Goal: Use online tool/utility: Utilize a website feature to perform a specific function

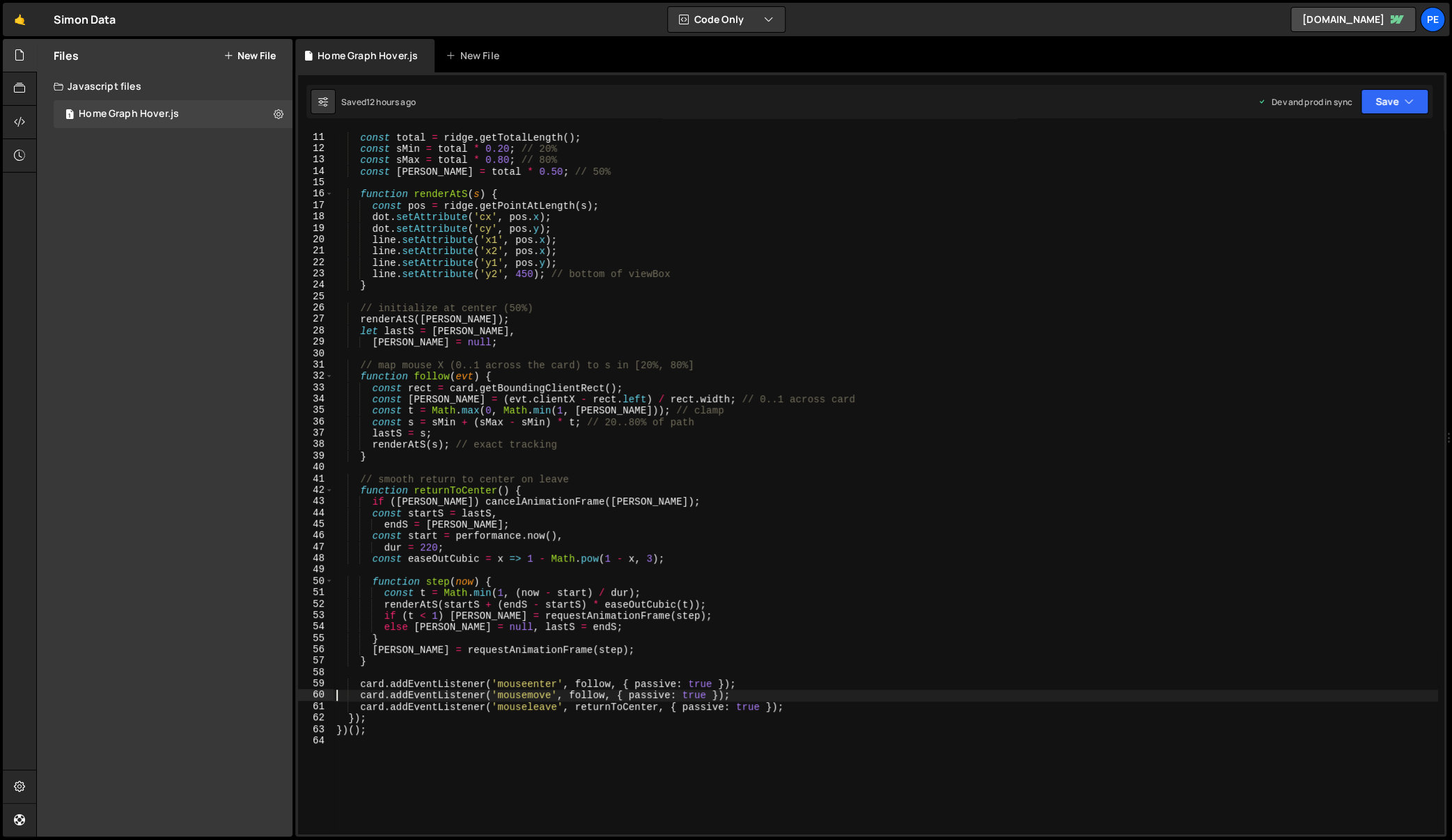
scroll to position [113, 0]
click at [250, 50] on button "New File" at bounding box center [249, 55] width 52 height 11
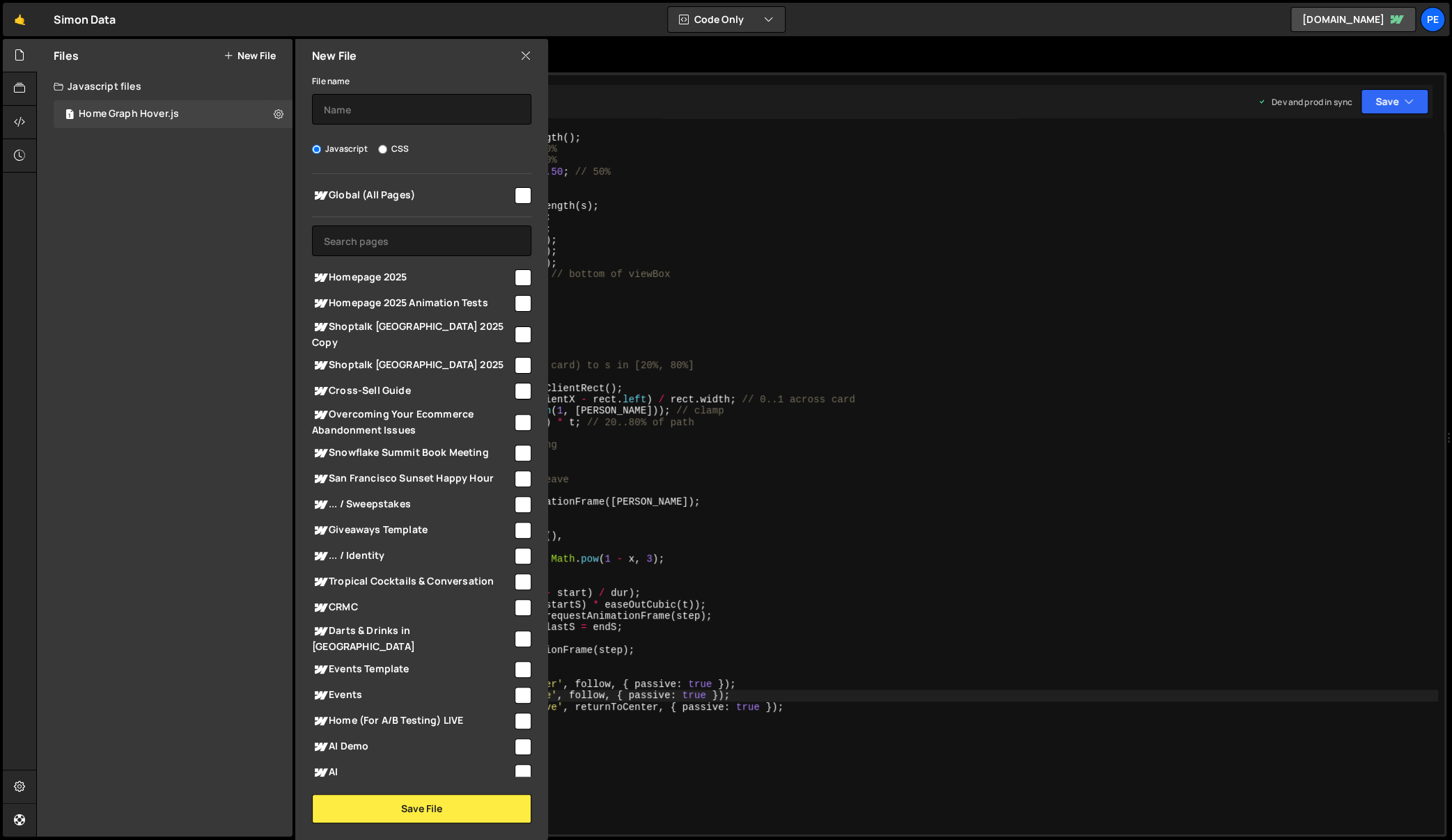
click at [518, 270] on input "checkbox" at bounding box center [523, 277] width 16 height 16
checkbox input "true"
click at [449, 232] on input "text" at bounding box center [422, 240] width 219 height 31
click at [414, 119] on input "text" at bounding box center [422, 109] width 219 height 31
type input "Testimonials Swiper"
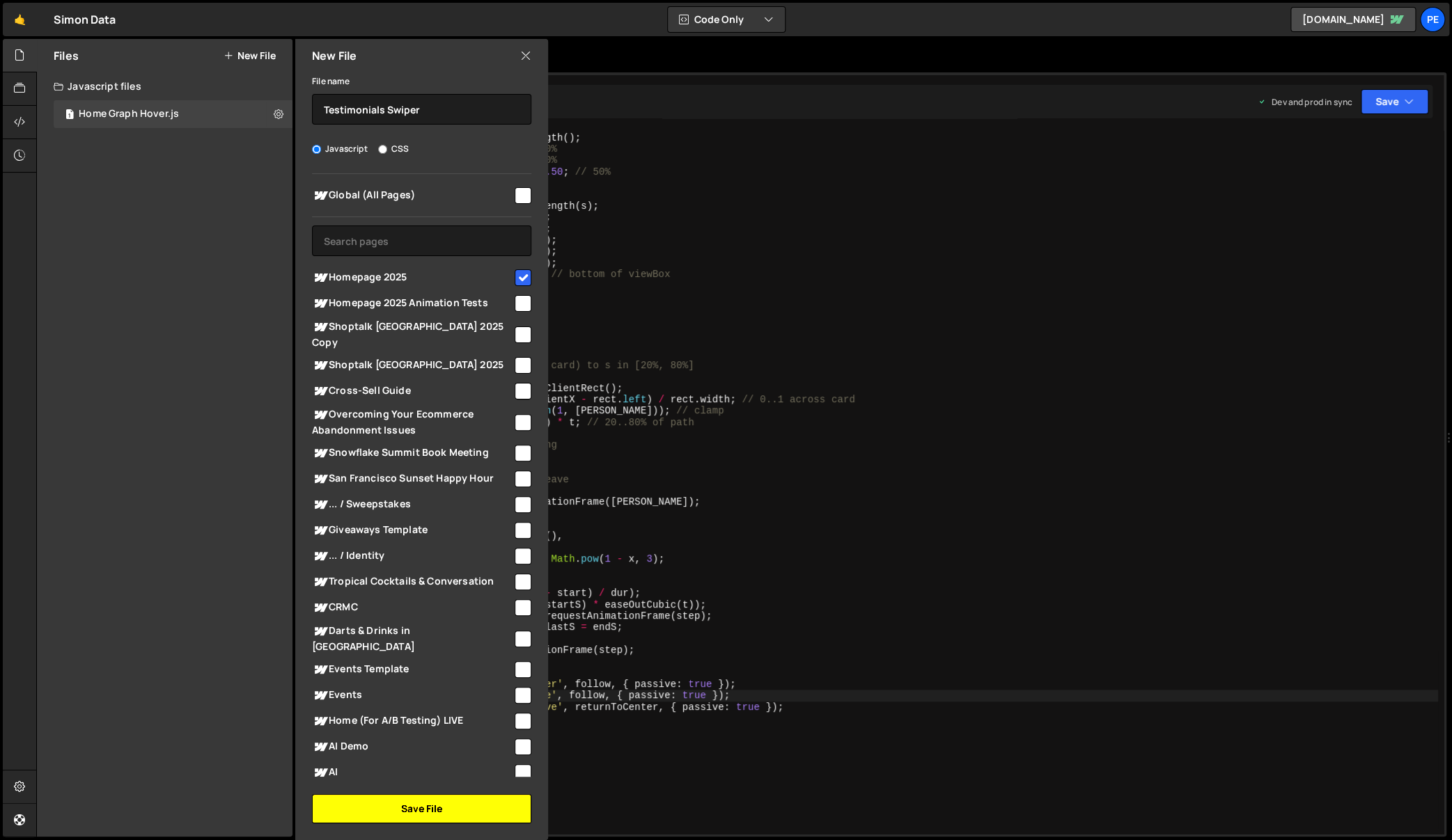
click at [464, 819] on button "Save File" at bounding box center [422, 808] width 219 height 29
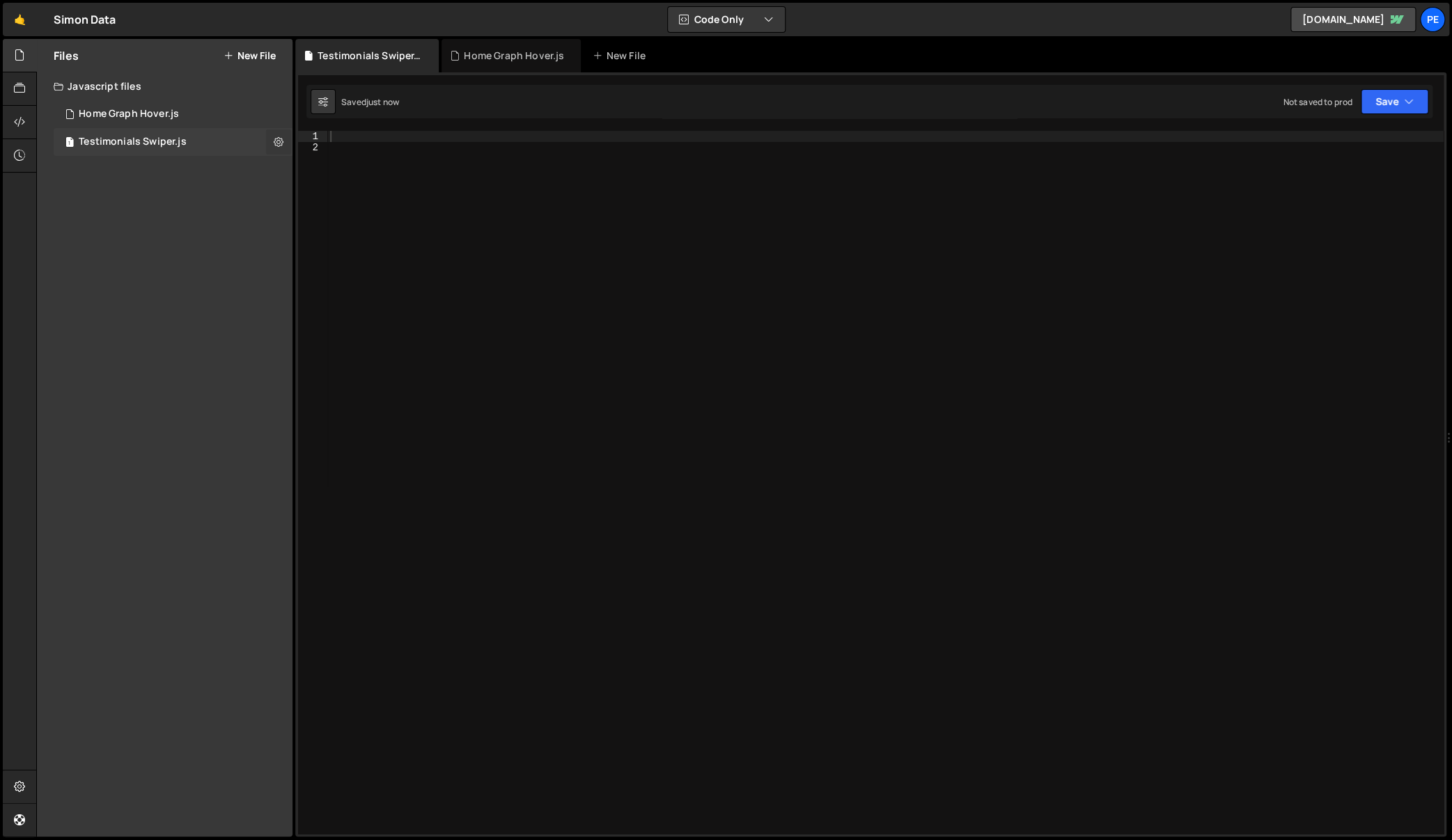
click at [276, 139] on icon at bounding box center [279, 141] width 10 height 14
click at [394, 194] on button "Edit External Scripts" at bounding box center [363, 198] width 137 height 28
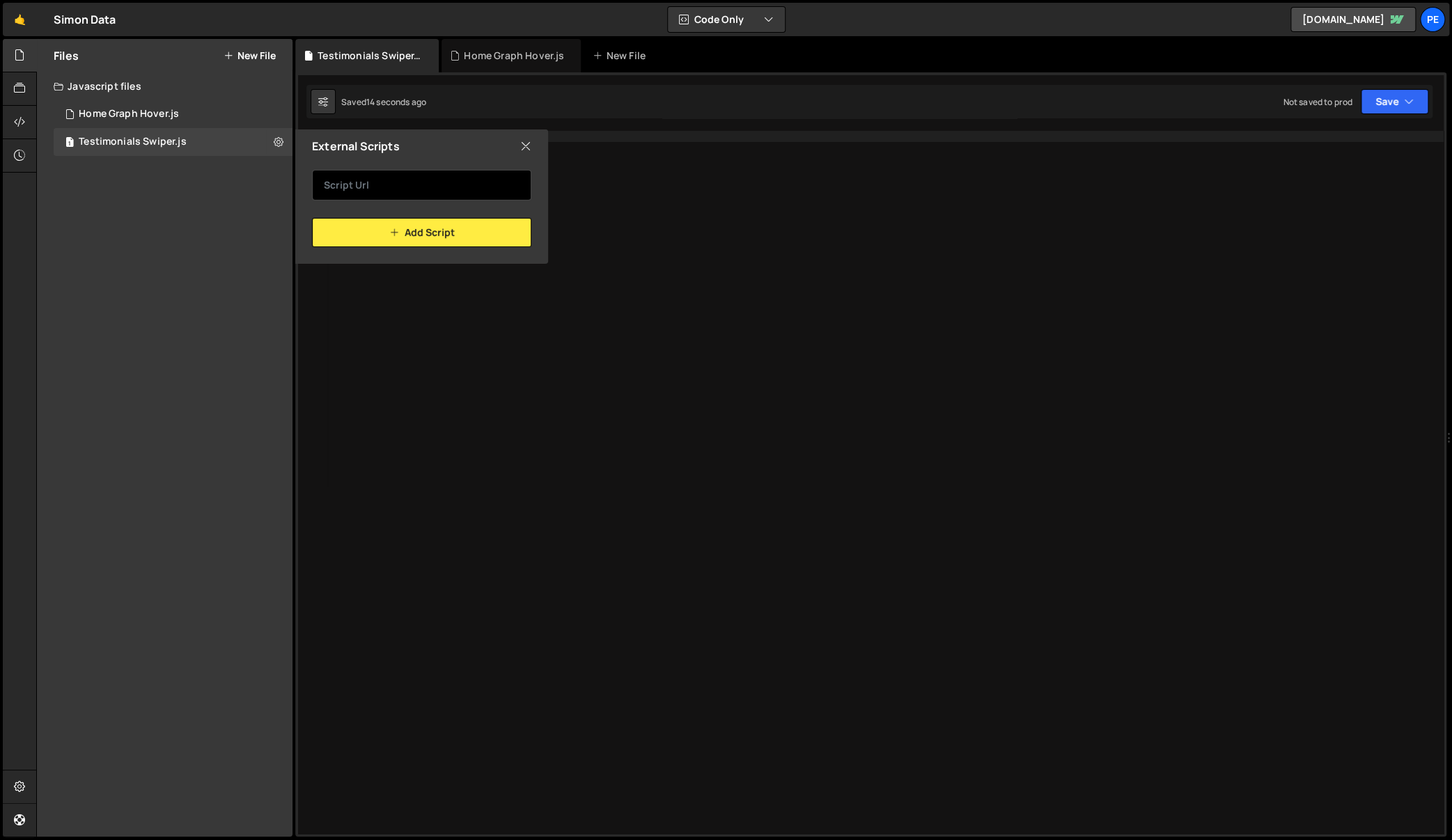
click at [388, 195] on input "text" at bounding box center [422, 185] width 219 height 31
paste input "[URL][DOMAIN_NAME]"
type input "[URL][DOMAIN_NAME]"
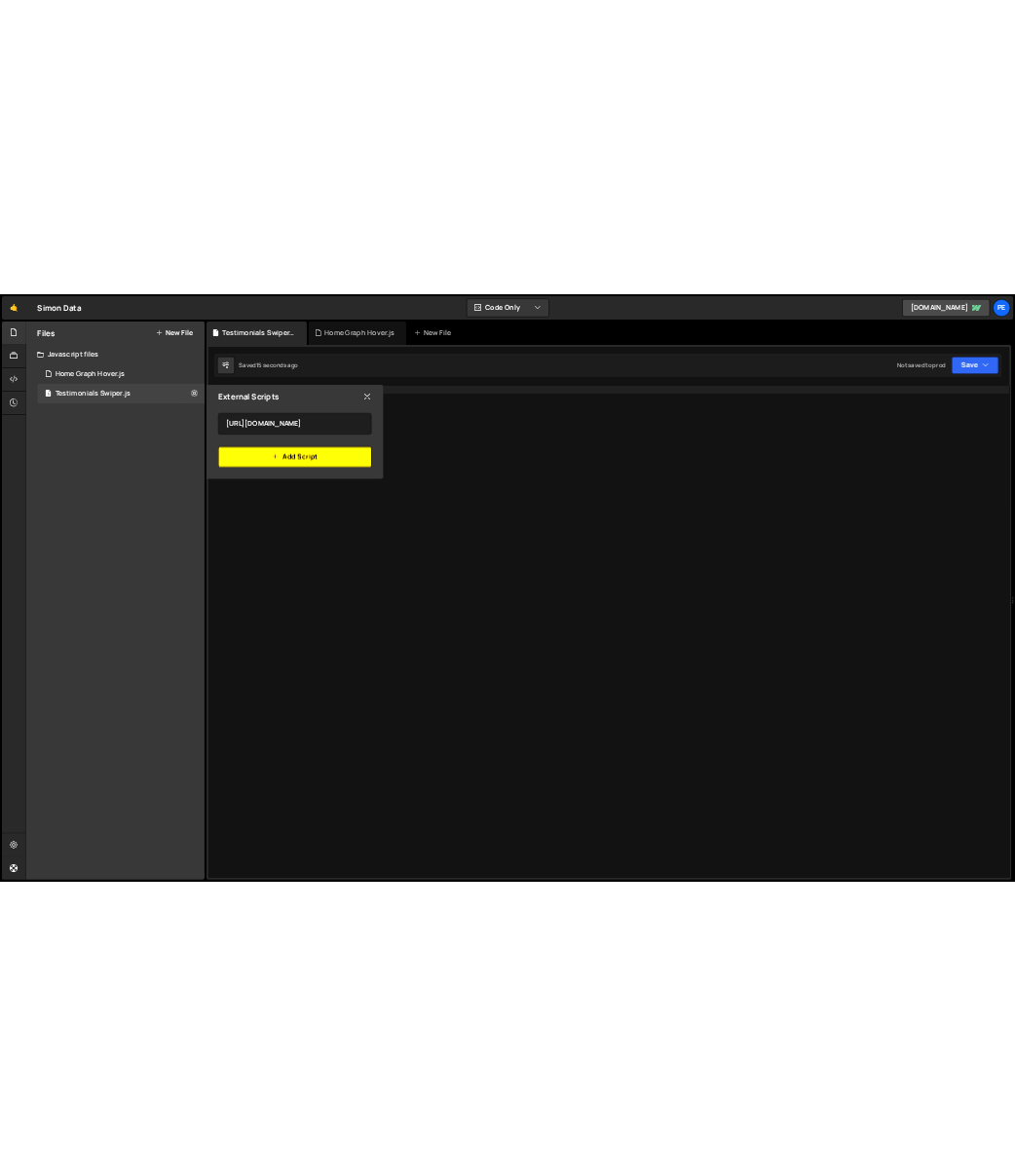
scroll to position [0, 0]
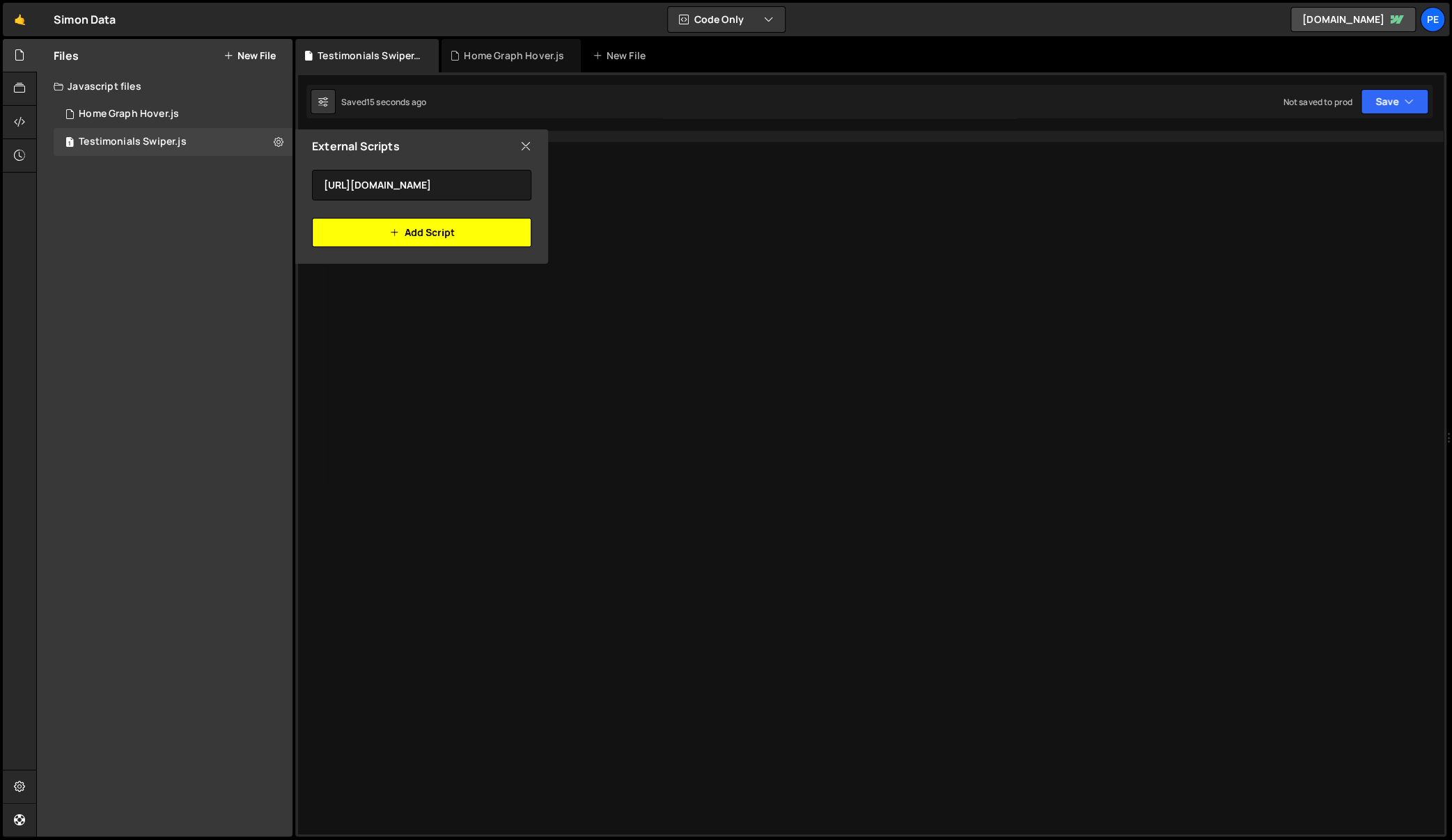
click at [476, 240] on button "Add Script" at bounding box center [422, 232] width 219 height 29
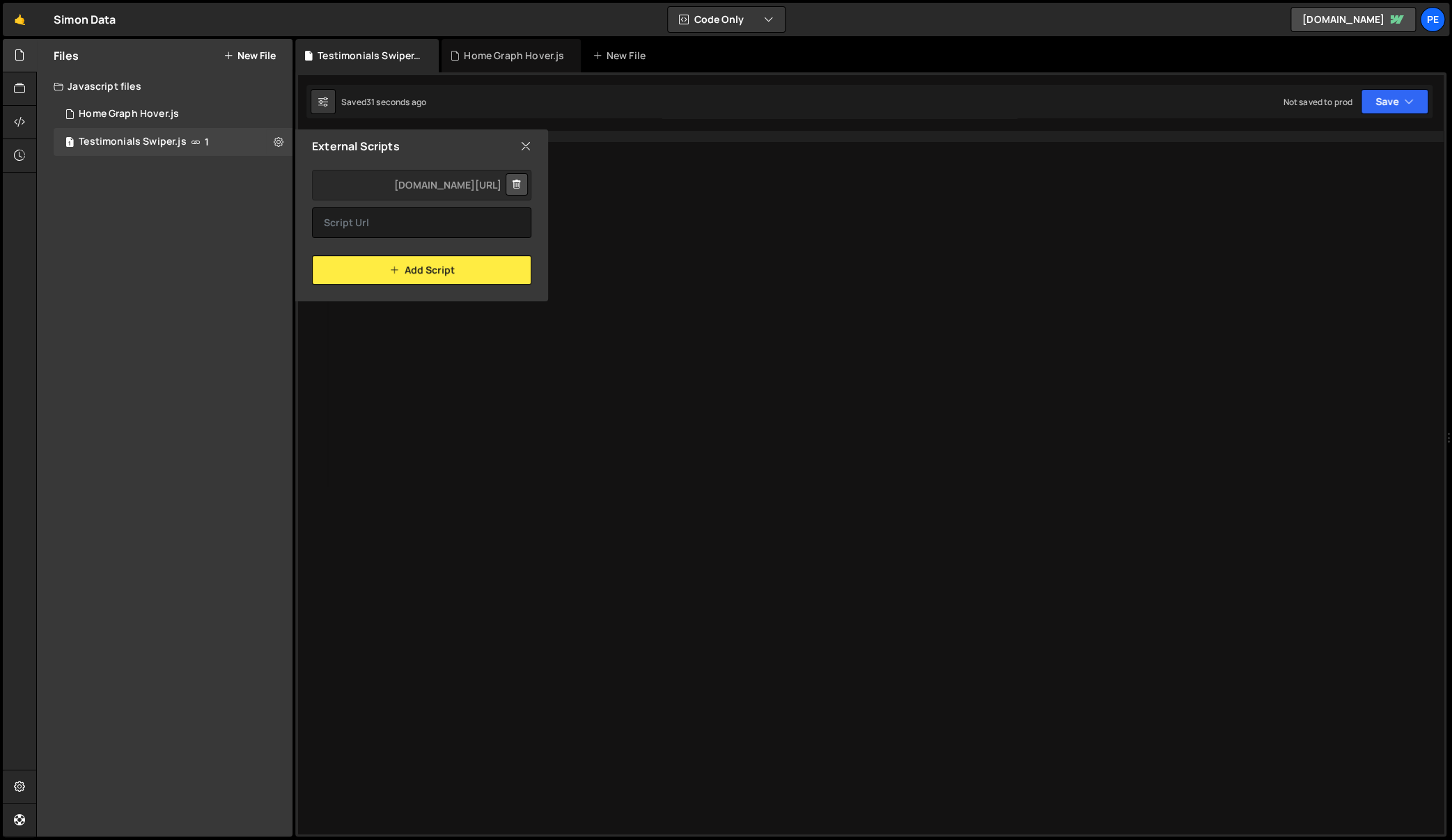
click at [518, 189] on icon at bounding box center [517, 185] width 10 height 14
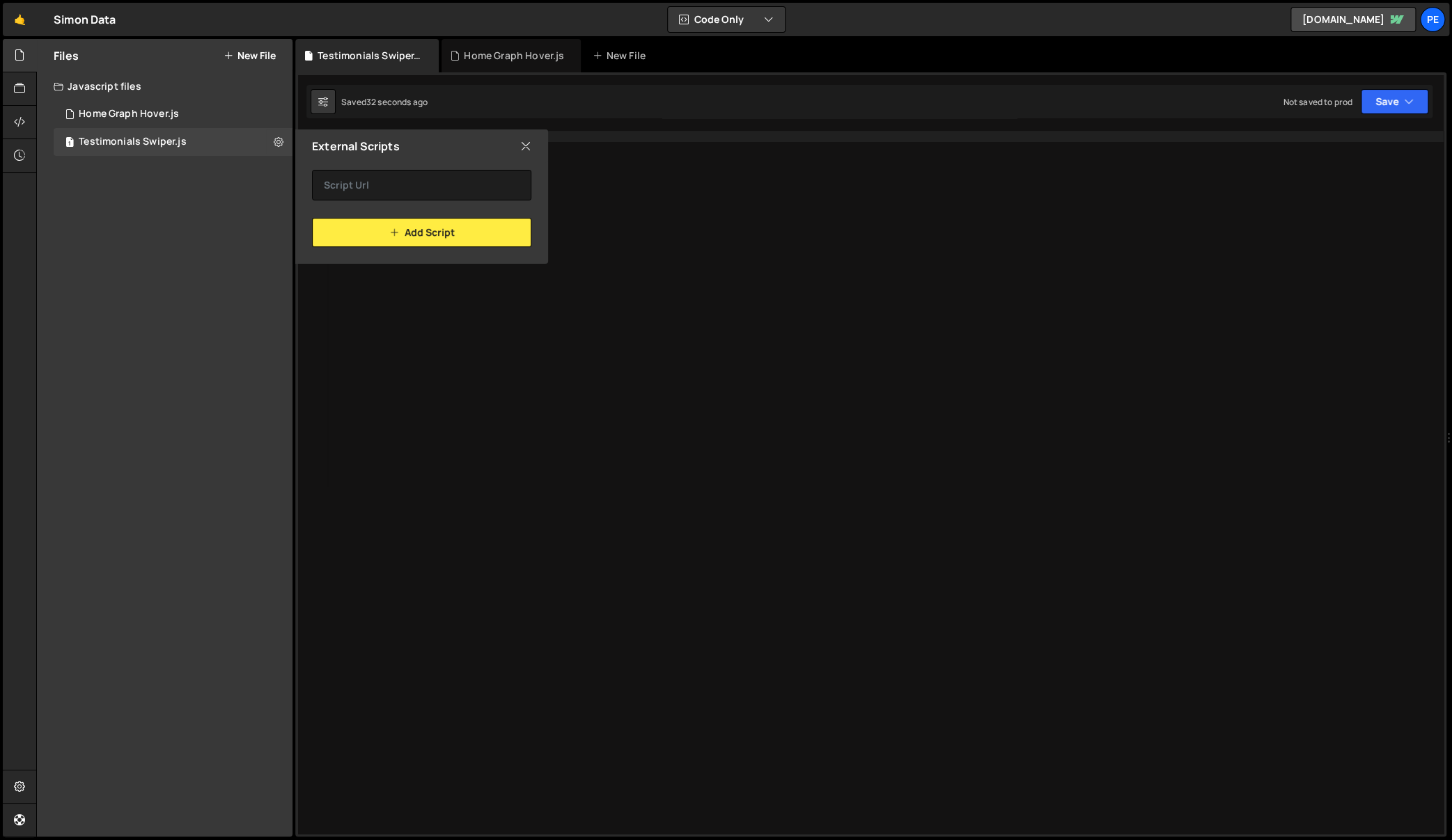
click at [523, 151] on icon at bounding box center [525, 146] width 11 height 16
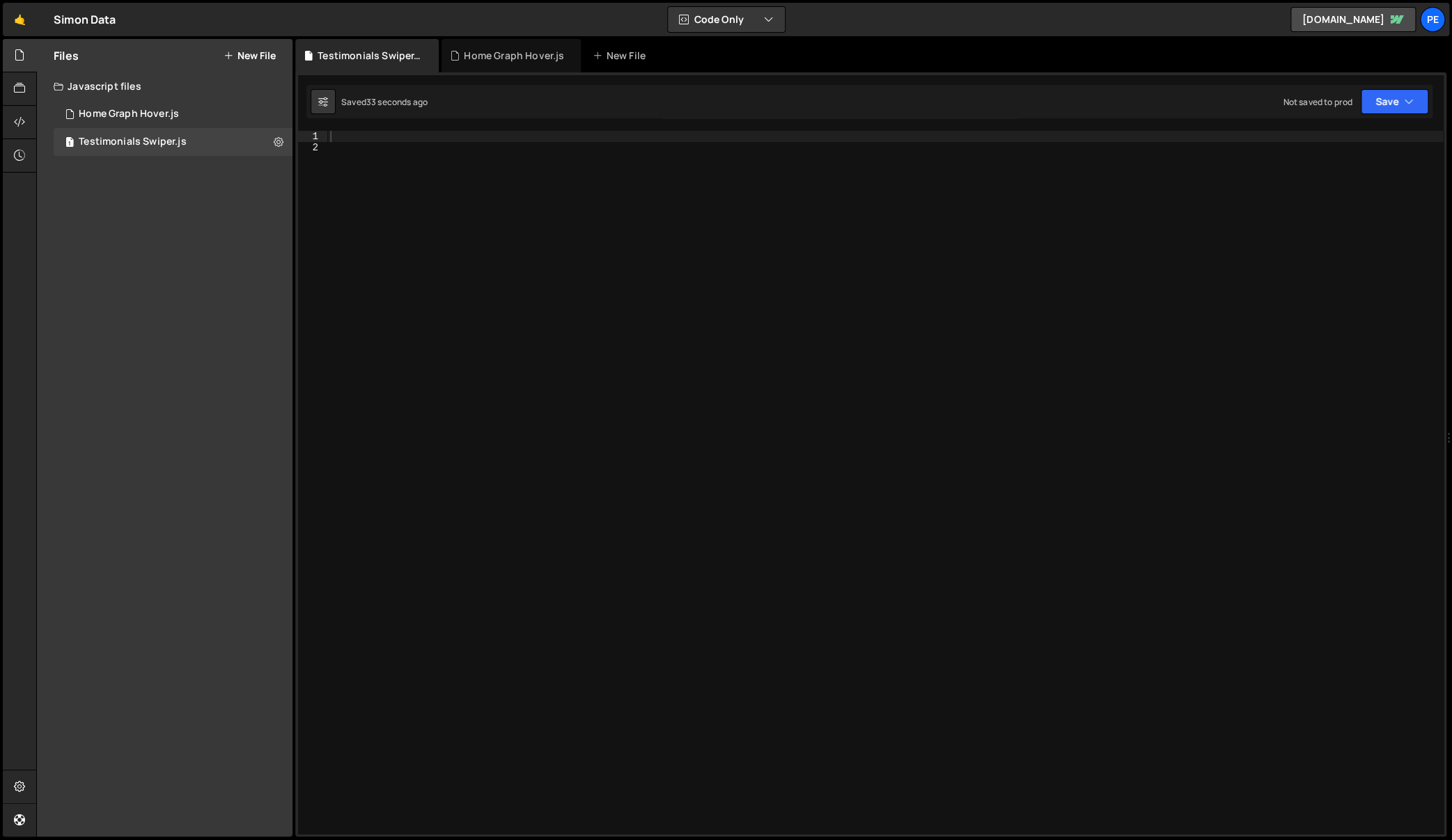
click at [518, 214] on div at bounding box center [885, 494] width 1116 height 726
click at [668, 389] on div at bounding box center [885, 494] width 1116 height 726
paste textarea "});"
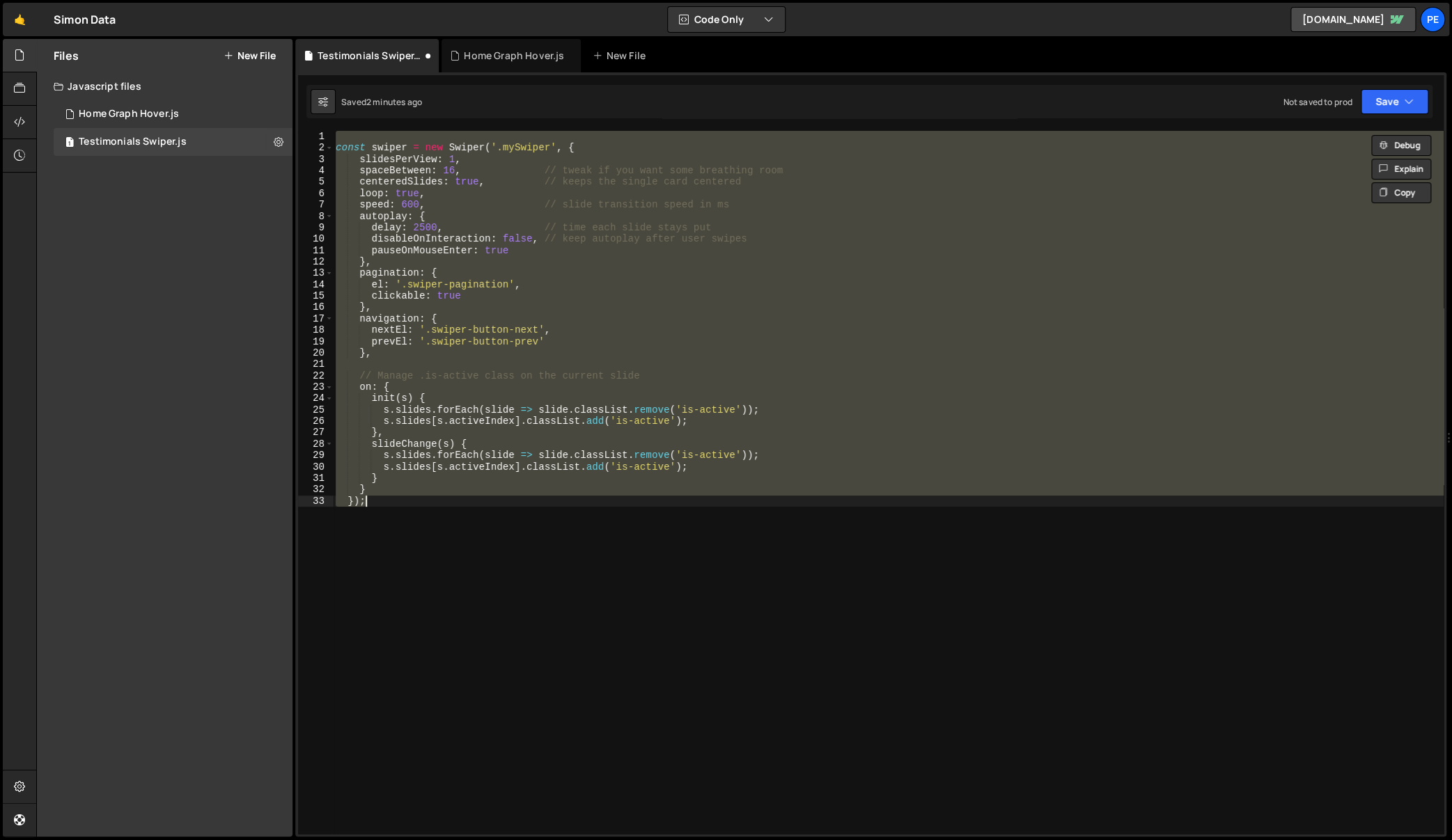
paste textarea
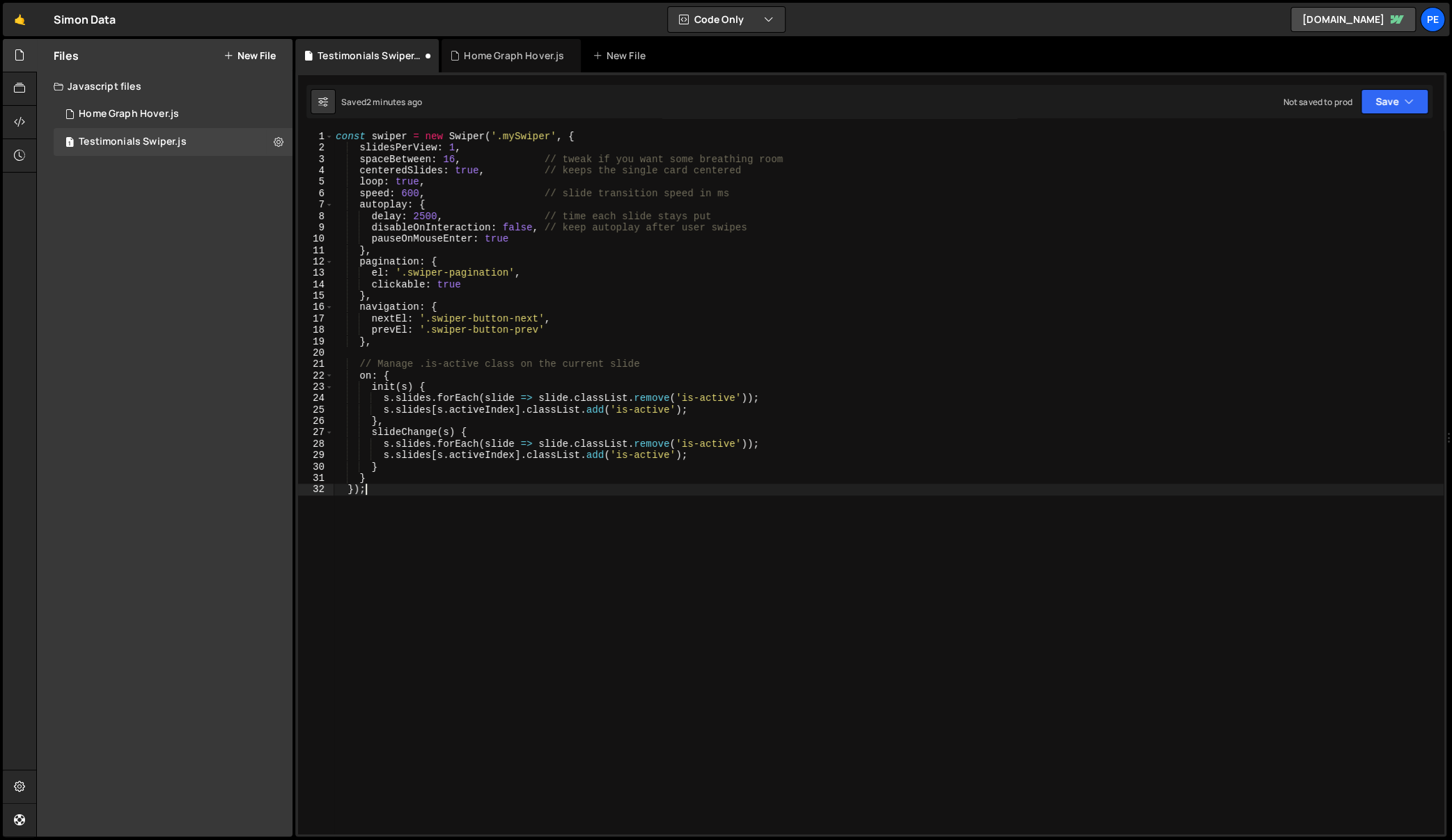
type textarea "});"
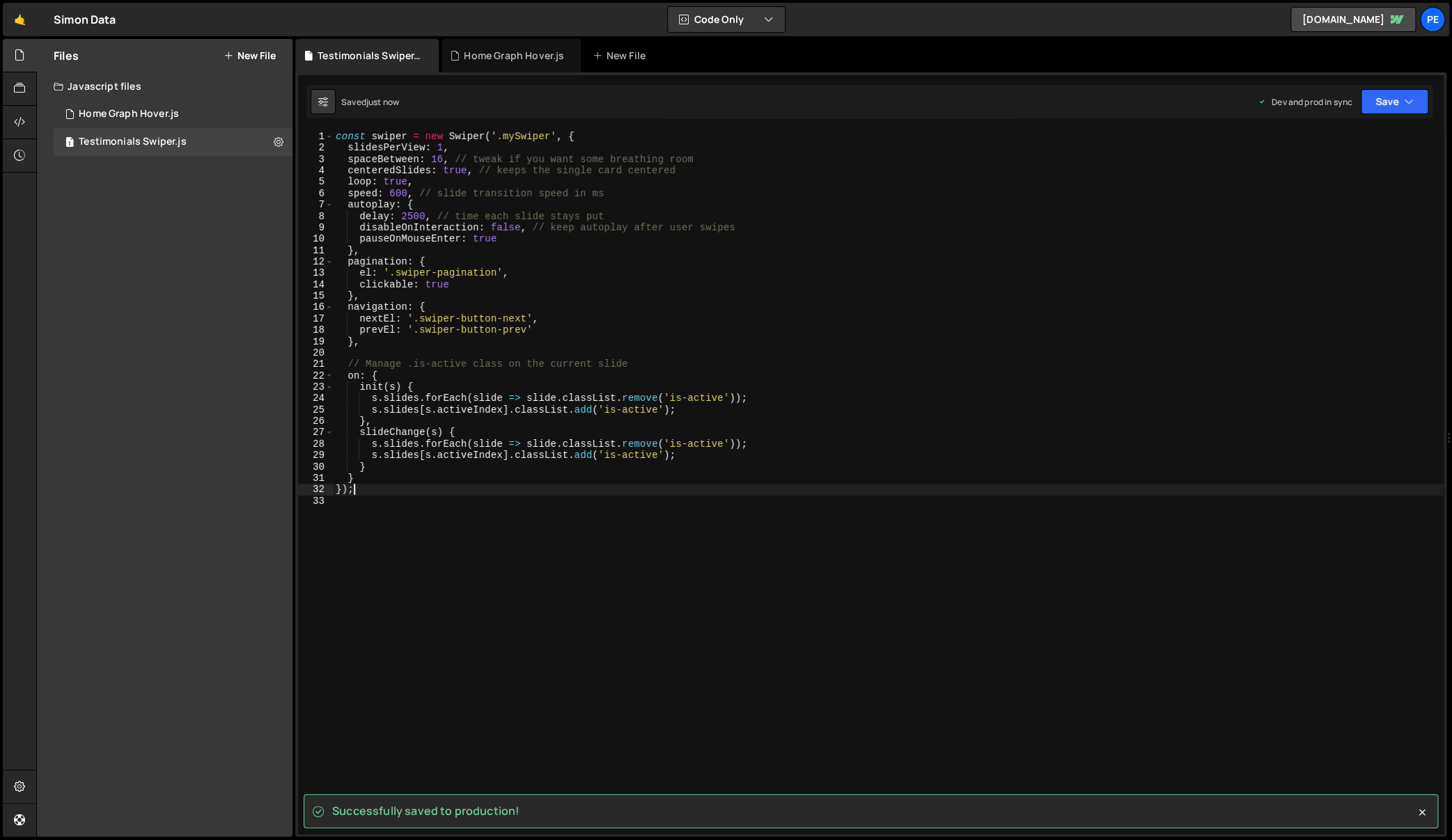
click at [245, 60] on button "New File" at bounding box center [249, 55] width 52 height 11
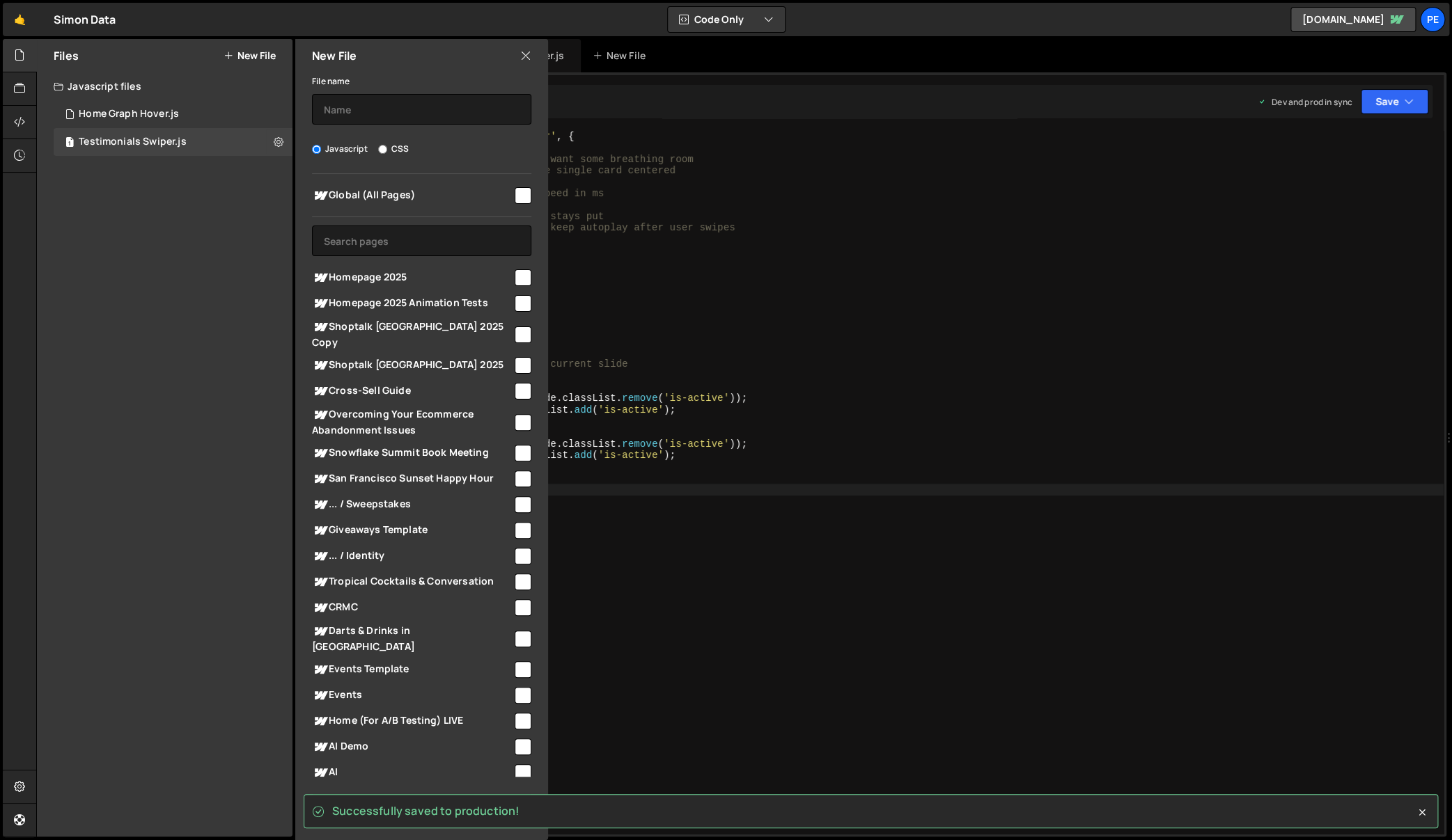
click at [385, 149] on input "CSS" at bounding box center [383, 149] width 9 height 9
radio input "true"
click at [425, 275] on span "Homepage 2025" at bounding box center [412, 277] width 201 height 16
checkbox input "true"
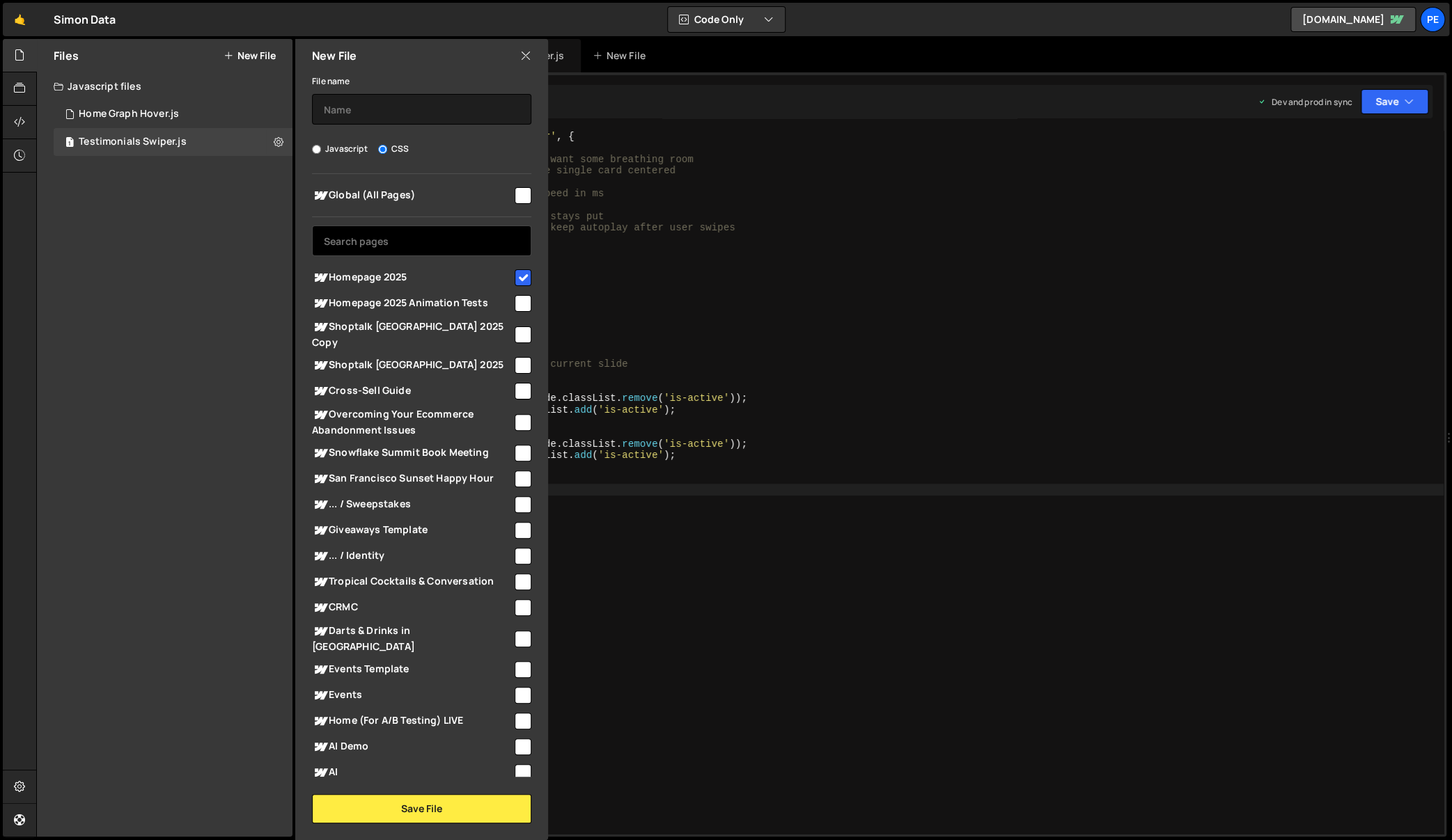
click at [481, 239] on input "text" at bounding box center [422, 240] width 219 height 31
click at [444, 104] on input "text" at bounding box center [422, 109] width 219 height 31
type input "S"
type input "Testimonial Swiper"
click at [396, 817] on button "Save File" at bounding box center [422, 808] width 219 height 29
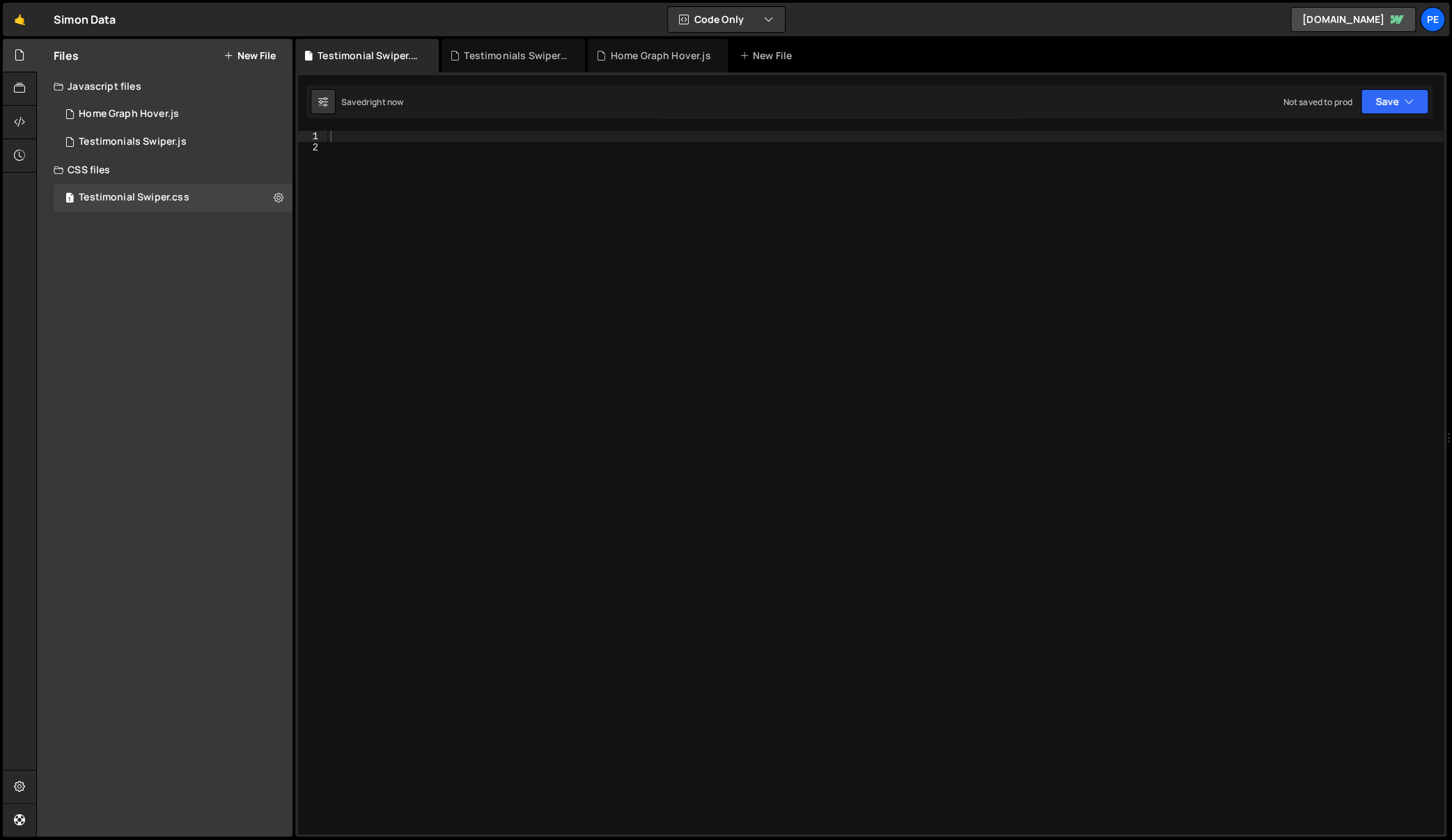
click at [657, 387] on div at bounding box center [885, 494] width 1116 height 726
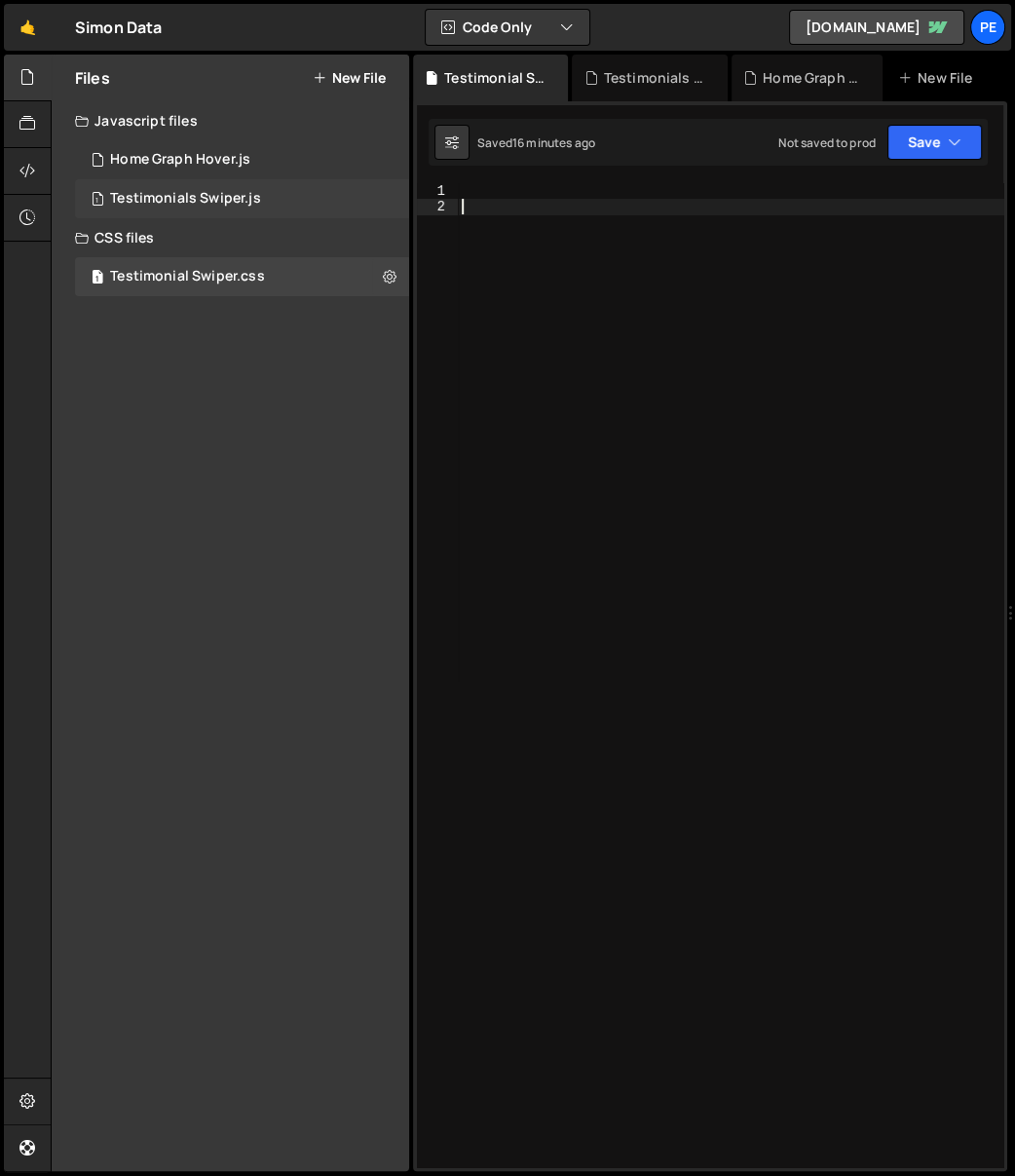
click at [233, 196] on div "Testimonials Swiper.js" at bounding box center [186, 199] width 151 height 18
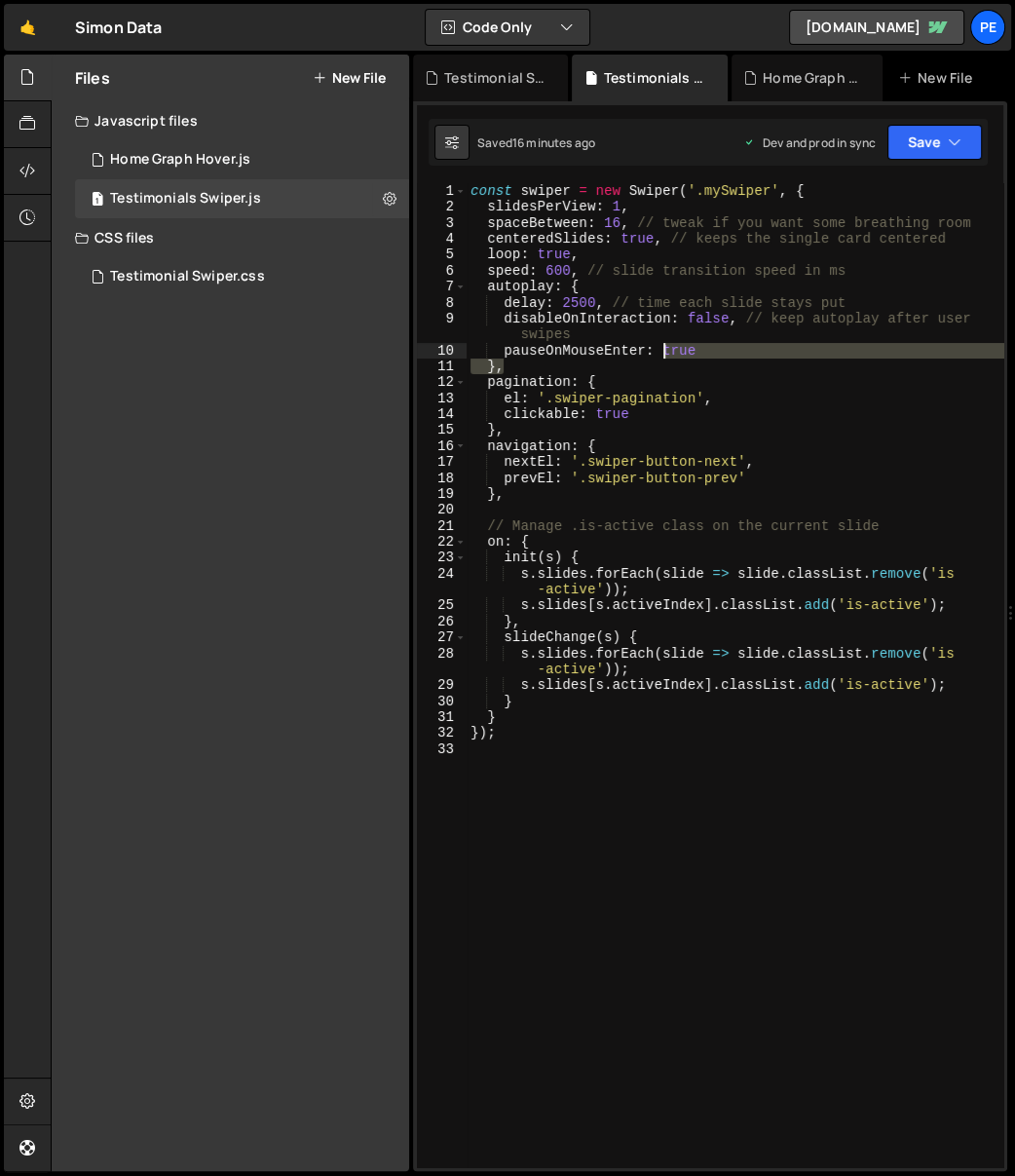
click at [666, 345] on div "const swiper = new Swiper ( '.mySwiper' , { slidesPerView : 1 , spaceBetween : …" at bounding box center [735, 691] width 537 height 1017
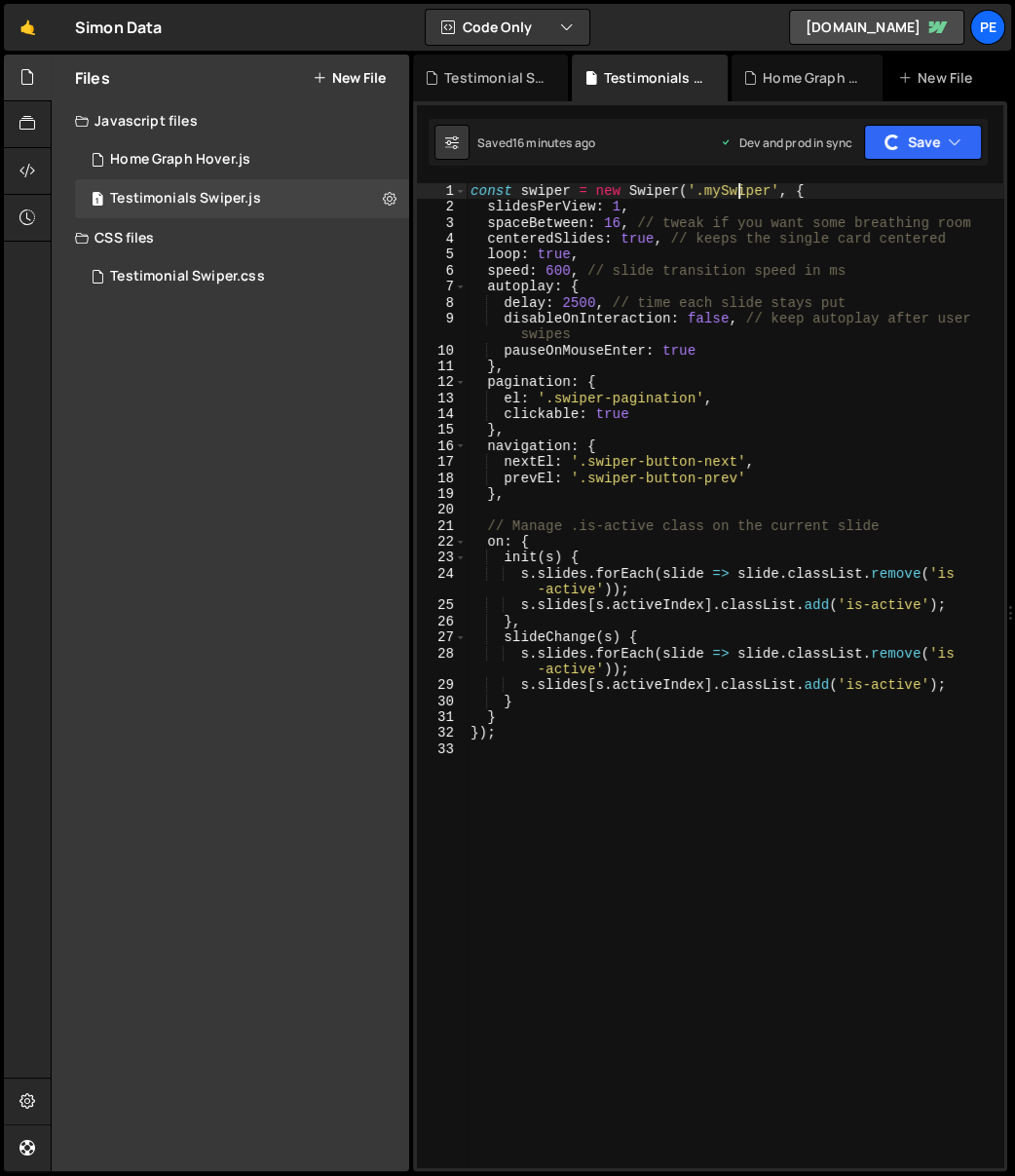
click at [739, 192] on div "const swiper = new Swiper ( '.mySwiper' , { slidesPerView : 1 , spaceBetween : …" at bounding box center [735, 691] width 537 height 1017
click at [724, 191] on div "const swiper = new Swiper ( '.mySwiper' , { slidesPerView : 1 , spaceBetween : …" at bounding box center [735, 675] width 537 height 984
click at [724, 190] on div "const swiper = new Swiper ( '.mySwiper' , { slidesPerView : 1 , spaceBetween : …" at bounding box center [735, 691] width 537 height 1017
paste textarea "ag-testimonial_s"
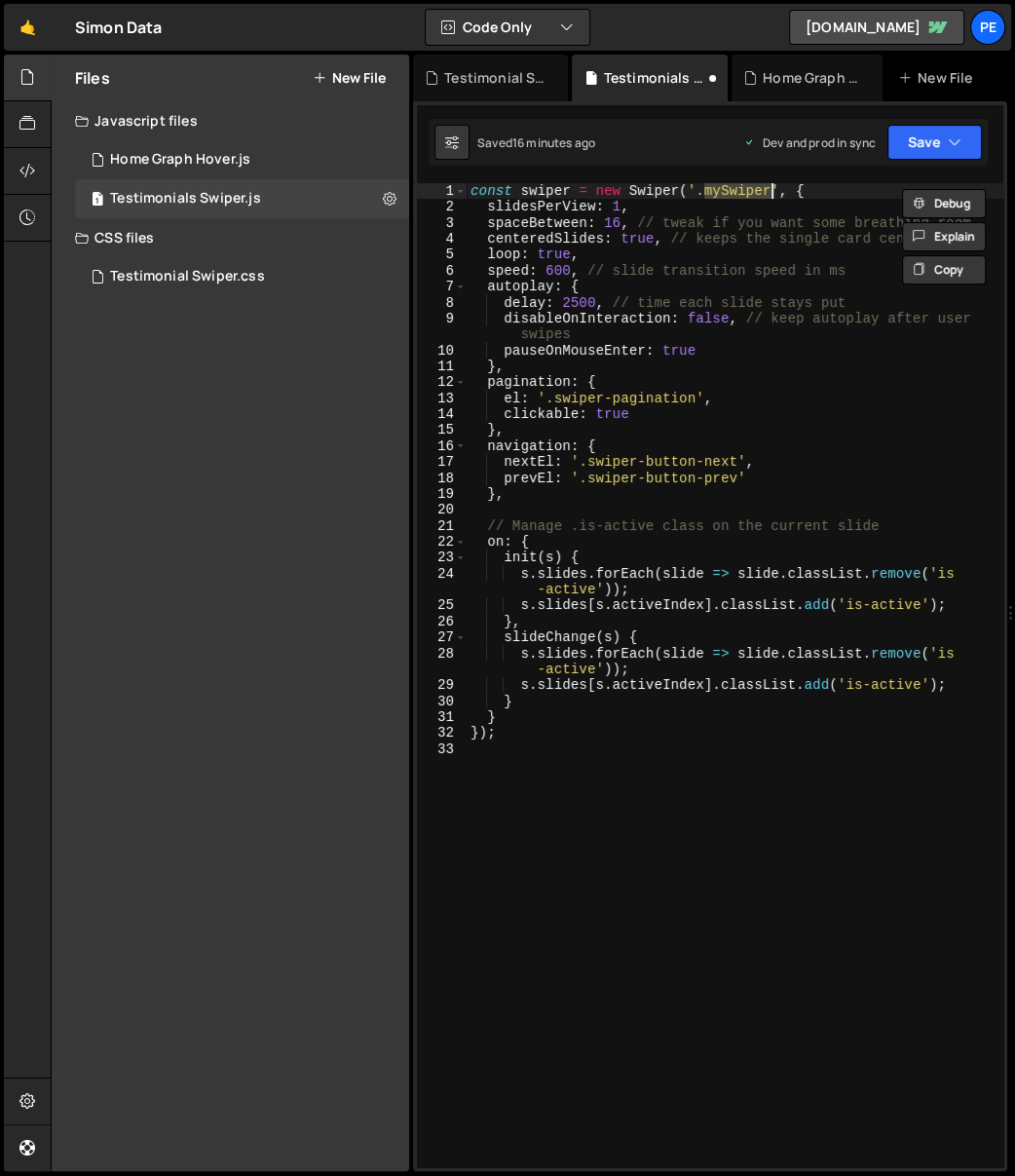
paste textarea "ag-testimonial_s"
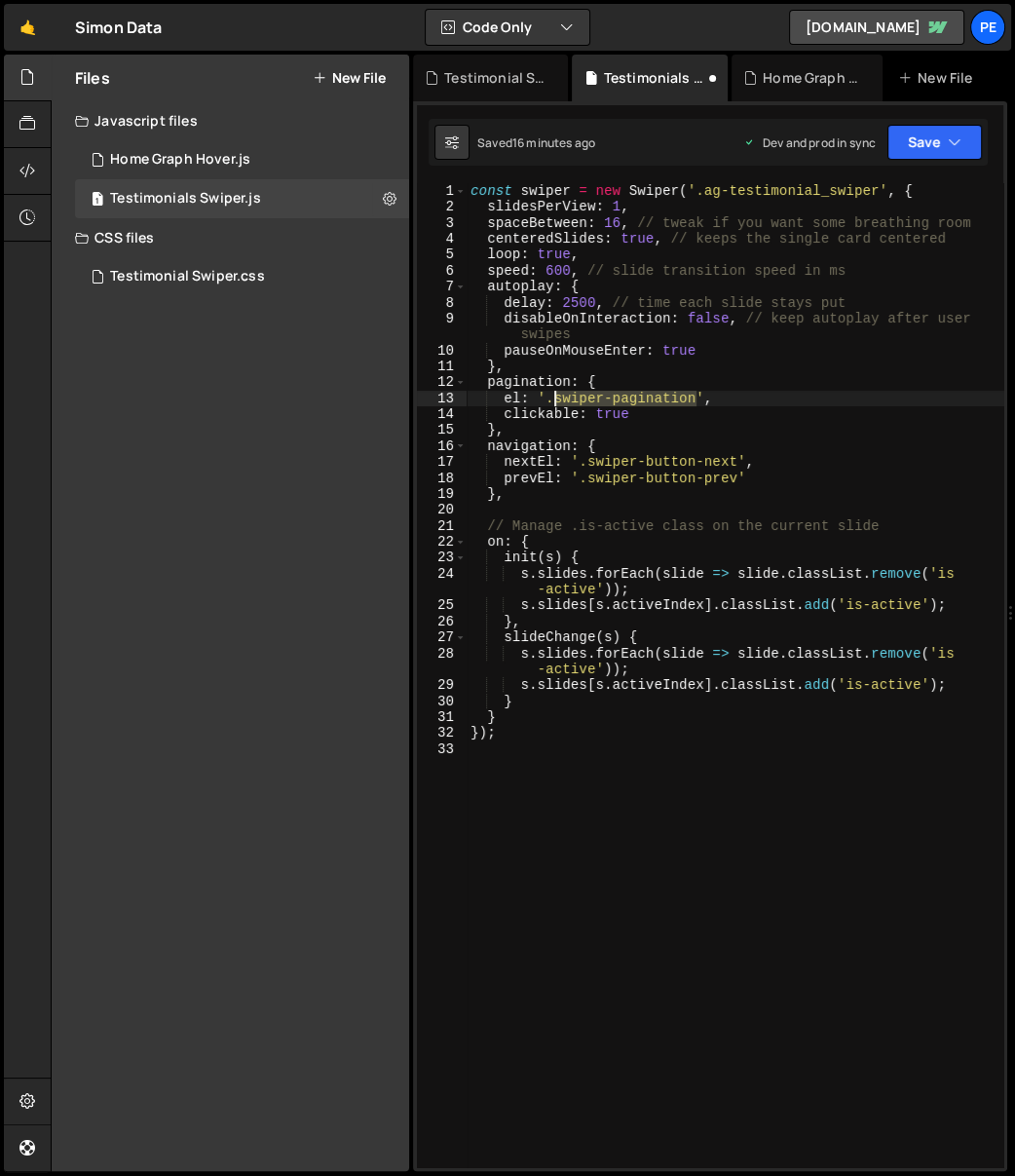
drag, startPoint x: 694, startPoint y: 397, endPoint x: 551, endPoint y: 397, distance: 143.0
click at [551, 397] on div "const swiper = new Swiper ( '.ag-testimonial_swiper' , { slidesPerView : 1 , sp…" at bounding box center [735, 691] width 537 height 1017
paste textarea "ag-testimonial_"
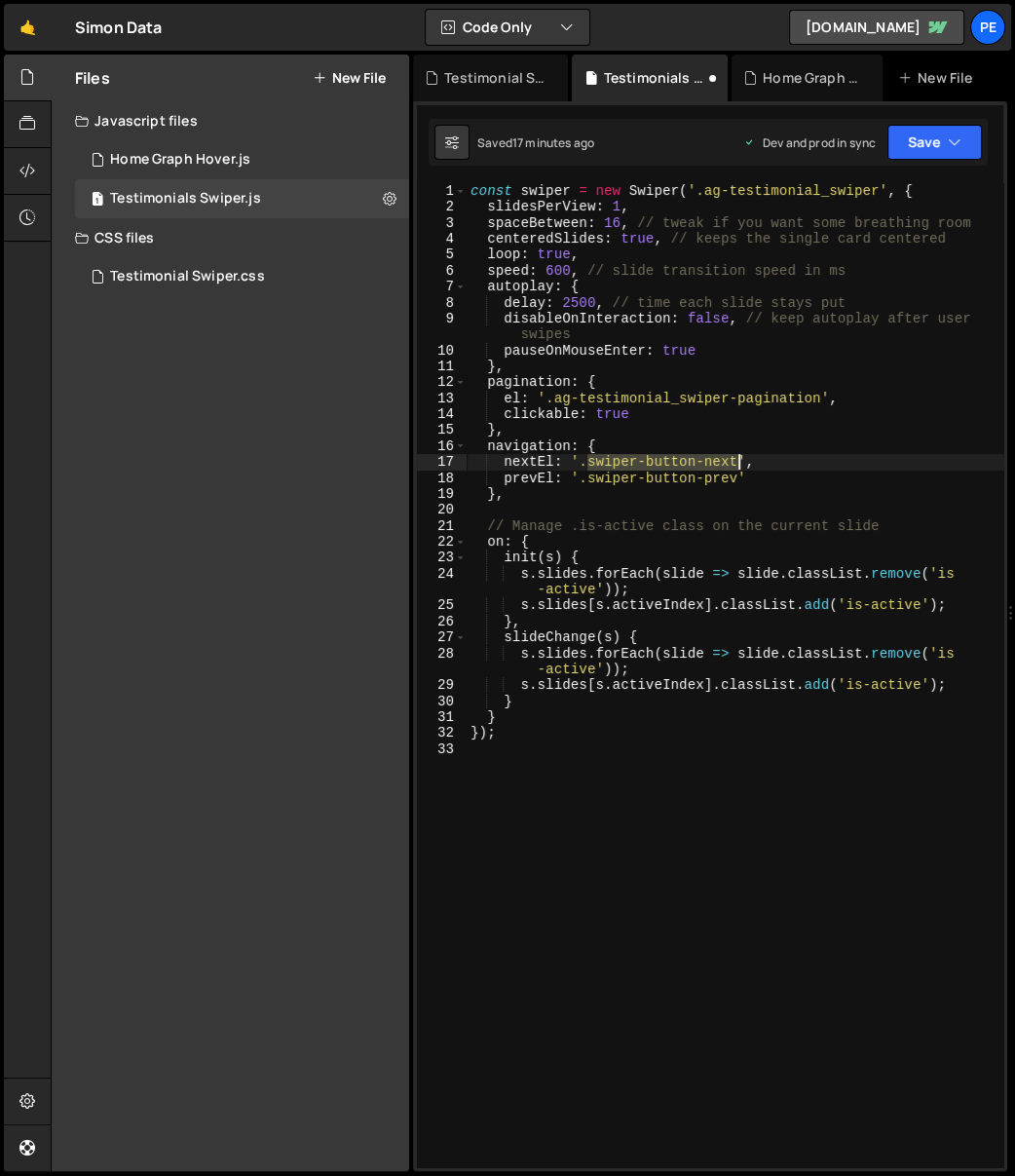
drag, startPoint x: 590, startPoint y: 462, endPoint x: 735, endPoint y: 463, distance: 145.0
click at [735, 463] on div "const swiper = new Swiper ( '.ag-testimonial_swiper' , { slidesPerView : 1 , sp…" at bounding box center [735, 691] width 537 height 1017
paste textarea "ag-testimonial_swiper-prev"
drag, startPoint x: 586, startPoint y: 477, endPoint x: 737, endPoint y: 476, distance: 151.0
click at [737, 476] on div "const swiper = new Swiper ( '.ag-testimonial_swiper' , { slidesPerView : 1 , sp…" at bounding box center [735, 691] width 537 height 1017
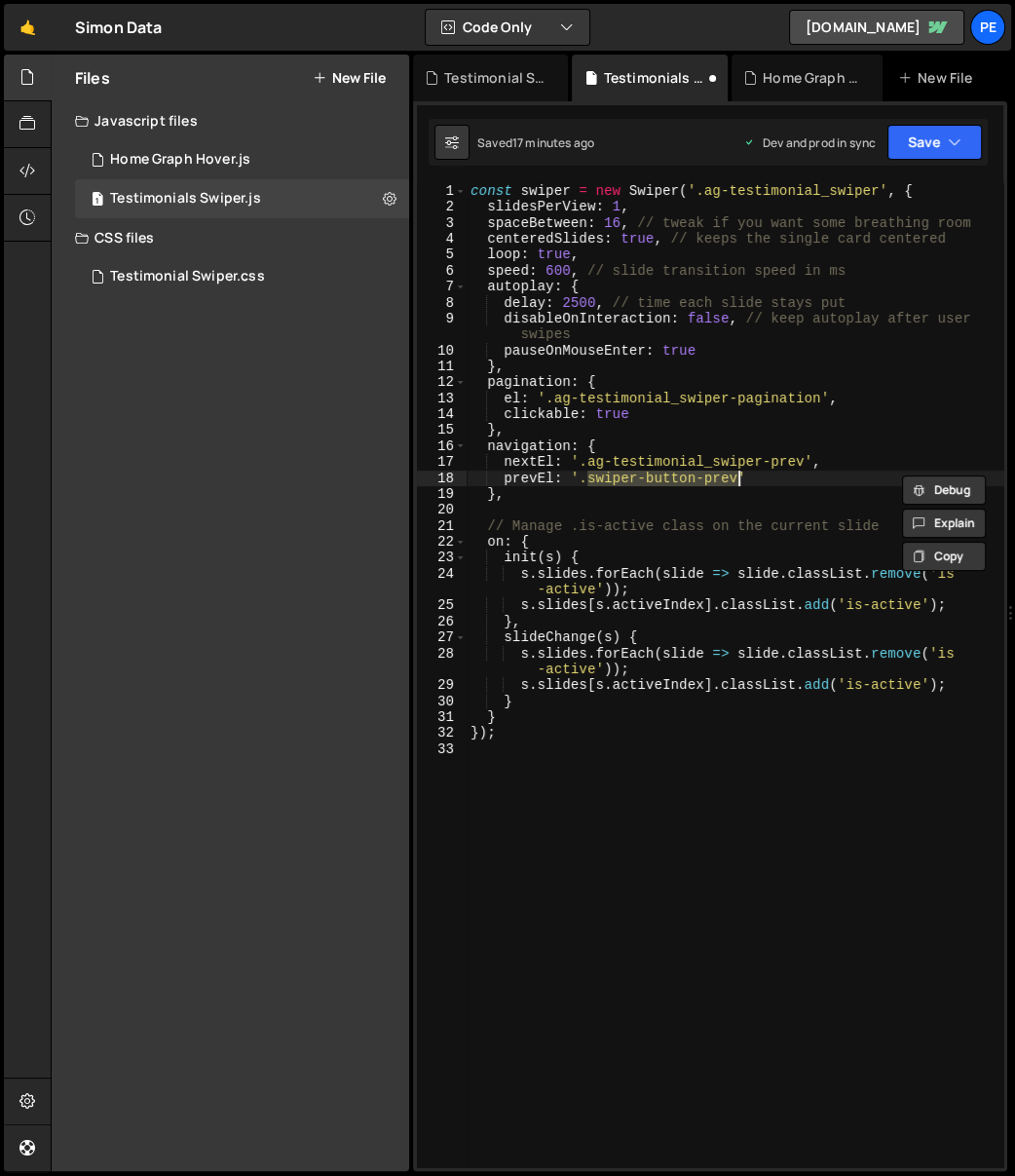
paste textarea "ag-testimonial_swiper"
click at [785, 481] on div "const swiper = new Swiper ( '.ag-testimonial_swiper' , { slidesPerView : 1 , sp…" at bounding box center [735, 691] width 537 height 1017
type textarea "prevEl: '.ag-testimonial_swiper-next'"
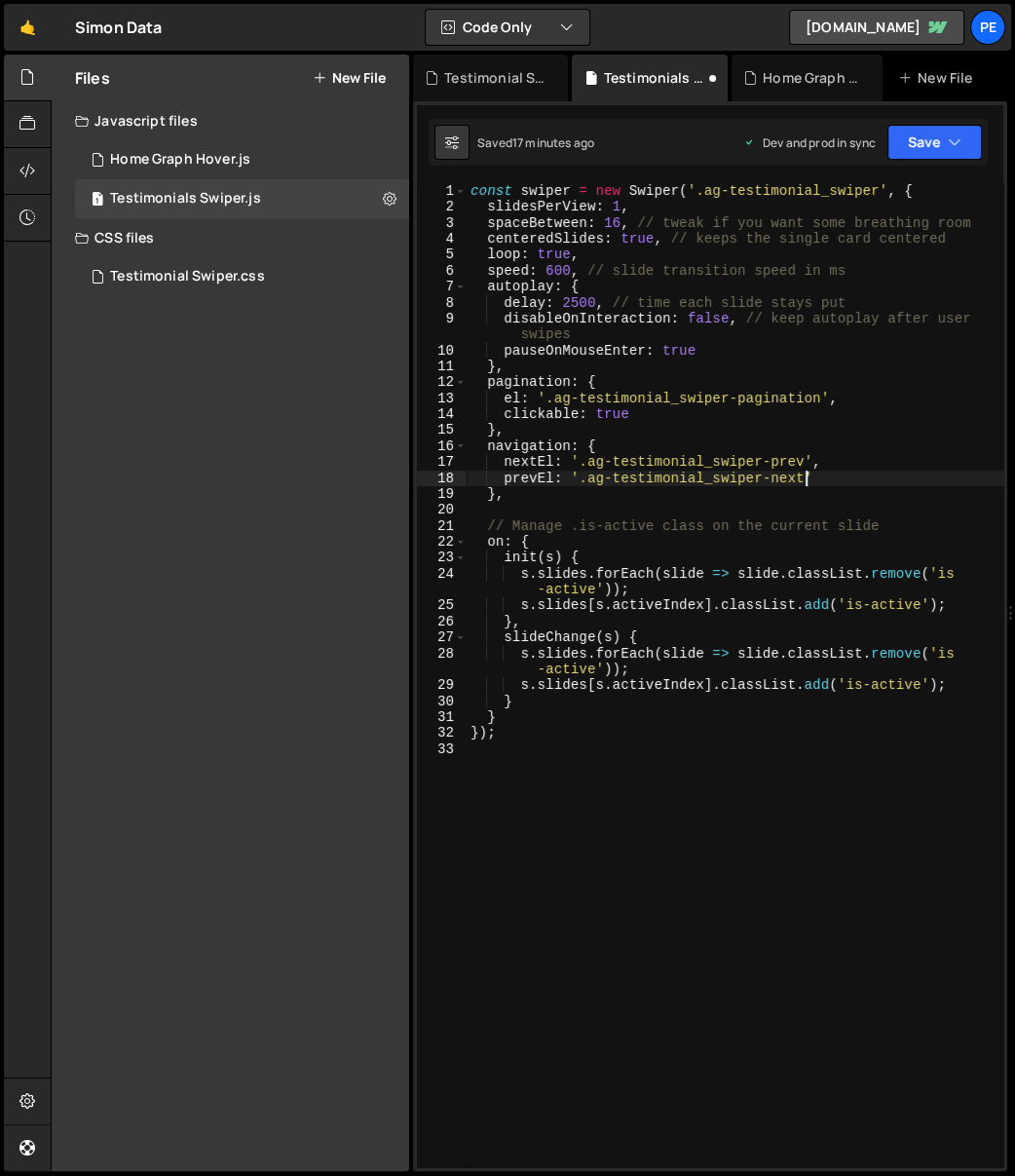
click at [784, 741] on div "const swiper = new Swiper ( '.ag-testimonial_swiper' , { slidesPerView : 1 , sp…" at bounding box center [735, 691] width 537 height 1017
click at [789, 485] on div "const swiper = new Swiper ( '.ag-testimonial_swiper' , { slidesPerView : 1 , sp…" at bounding box center [735, 691] width 537 height 1017
type textarea "prevEl: '.ag-testimonial_swiper-next'"
drag, startPoint x: 782, startPoint y: 778, endPoint x: 757, endPoint y: 781, distance: 25.2
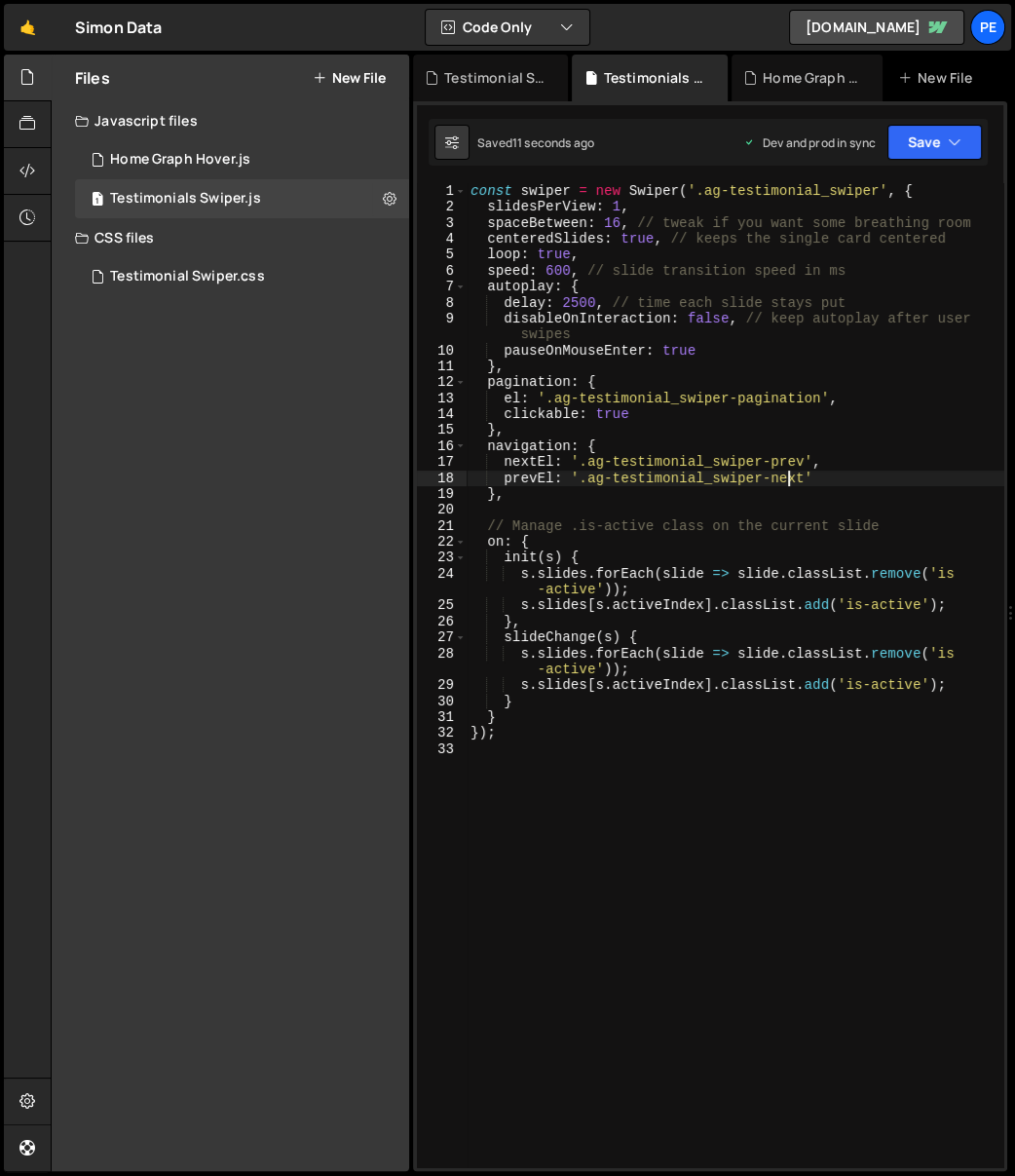
click at [781, 777] on div "const swiper = new Swiper ( '.ag-testimonial_swiper' , { slidesPerView : 1 , sp…" at bounding box center [735, 691] width 537 height 1017
click at [549, 191] on div "const swiper = new Swiper ( '.ag-testimonial_swiper' , { slidesPerView : 1 , sp…" at bounding box center [735, 691] width 537 height 1017
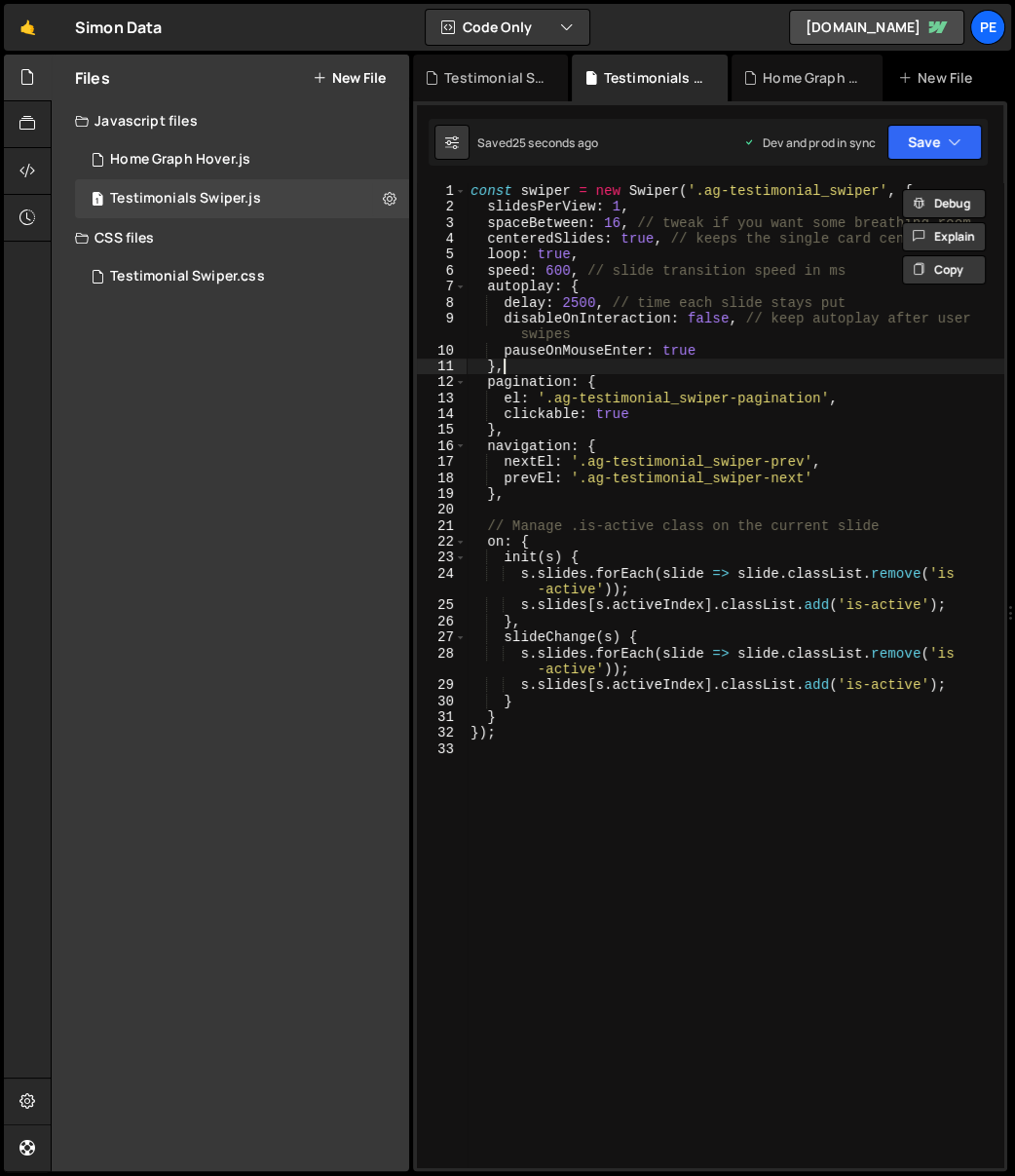
click at [618, 360] on div "const swiper = new Swiper ( '.ag-testimonial_swiper' , { slidesPerView : 1 , sp…" at bounding box center [735, 691] width 537 height 1017
click at [643, 225] on div "const swiper = new Swiper ( '.ag-testimonial_swiper' , { slidesPerView : 1 , sp…" at bounding box center [735, 691] width 537 height 1017
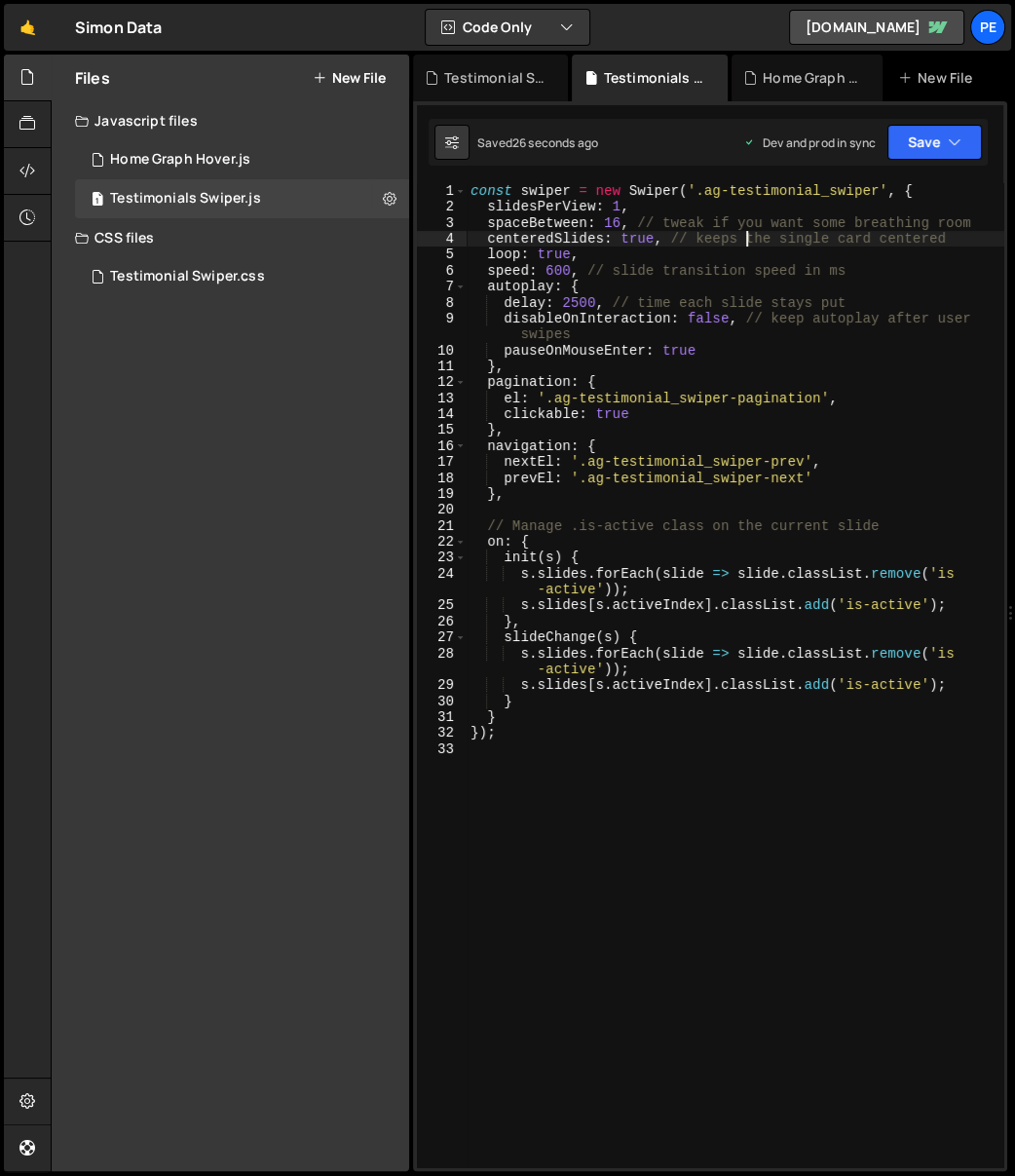
click at [742, 237] on div "const swiper = new Swiper ( '.ag-testimonial_swiper' , { slidesPerView : 1 , sp…" at bounding box center [735, 691] width 537 height 1017
click at [609, 387] on div "const swiper = new Swiper ( '.ag-testimonial_swiper' , { slidesPerView : 1 , sp…" at bounding box center [735, 691] width 537 height 1017
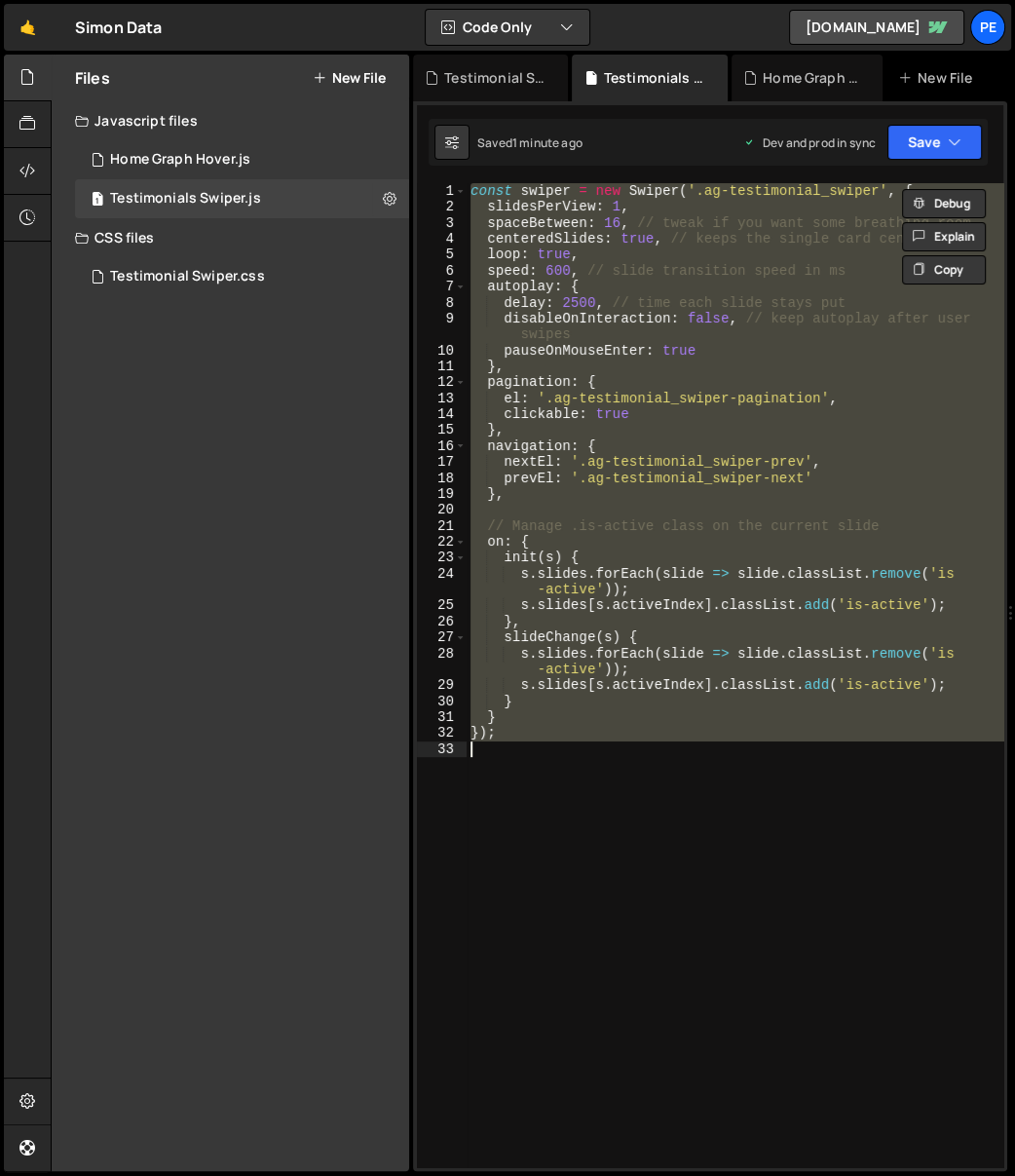
click at [743, 184] on div "const swiper = new Swiper ( '.ag-testimonial_swiper' , { slidesPerView : 1 , sp…" at bounding box center [735, 675] width 537 height 984
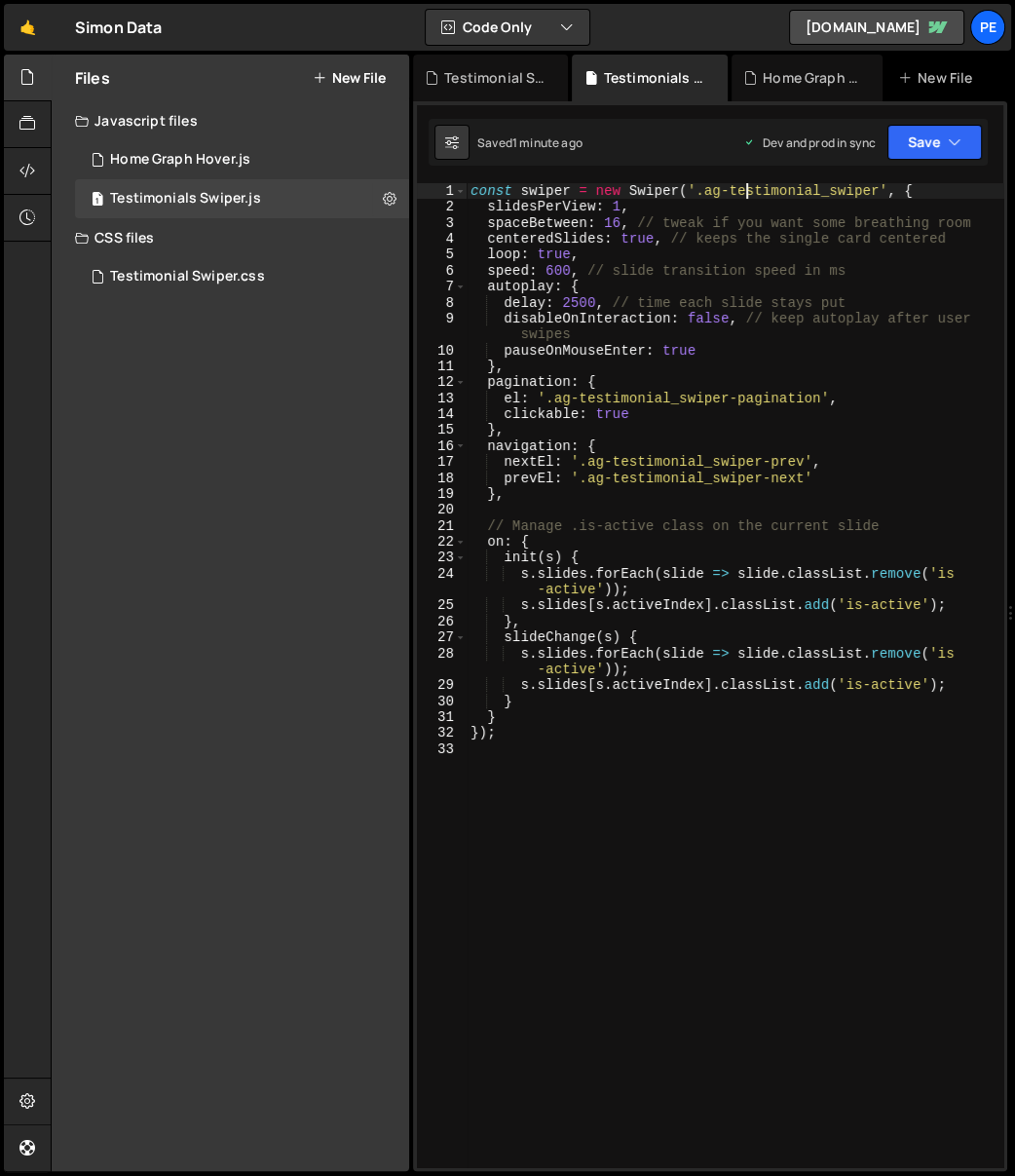
click at [572, 190] on div "const swiper = new Swiper ( '.ag-testimonial_swiper' , { slidesPerView : 1 , sp…" at bounding box center [735, 691] width 537 height 1017
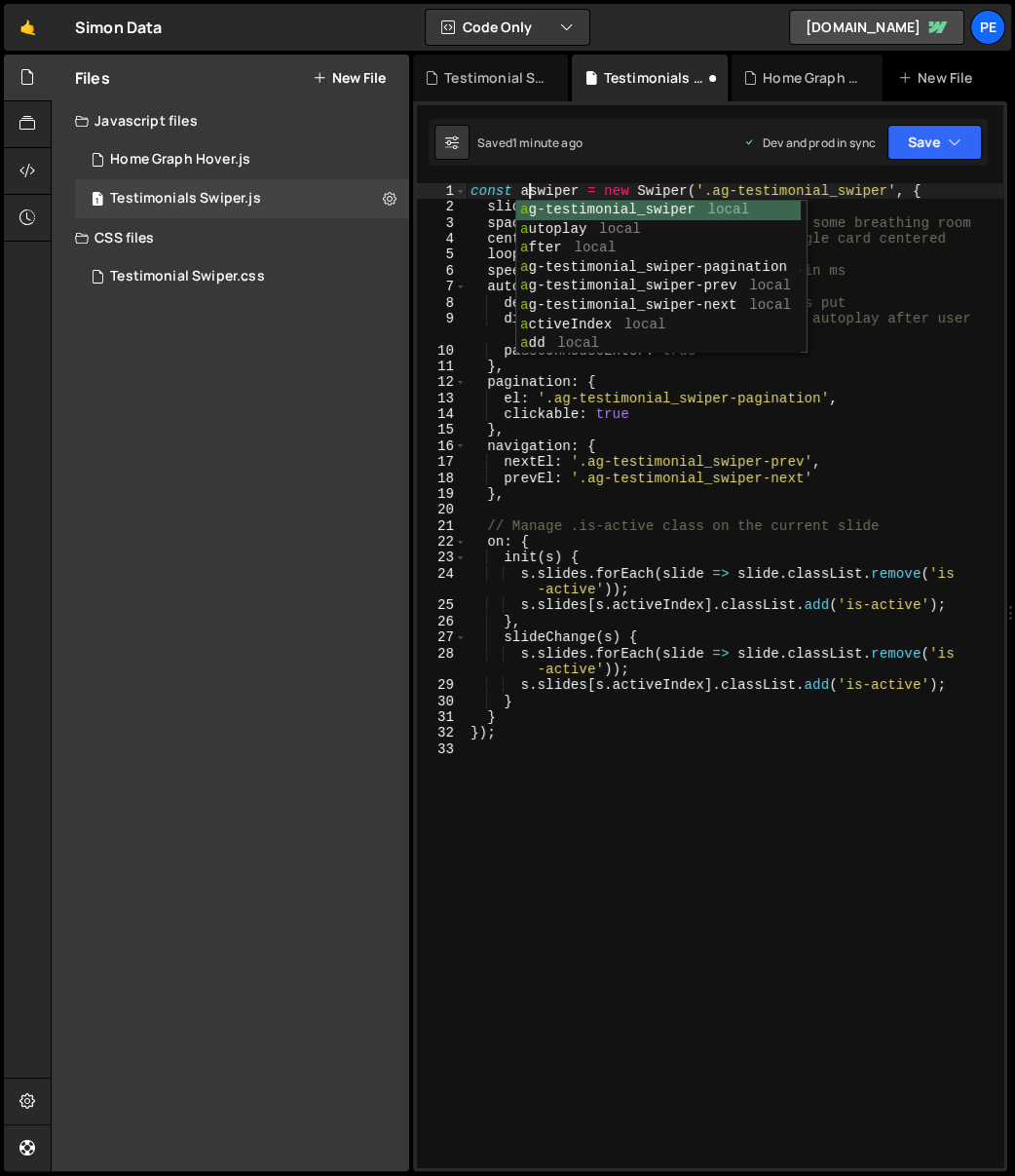
scroll to position [0, 4]
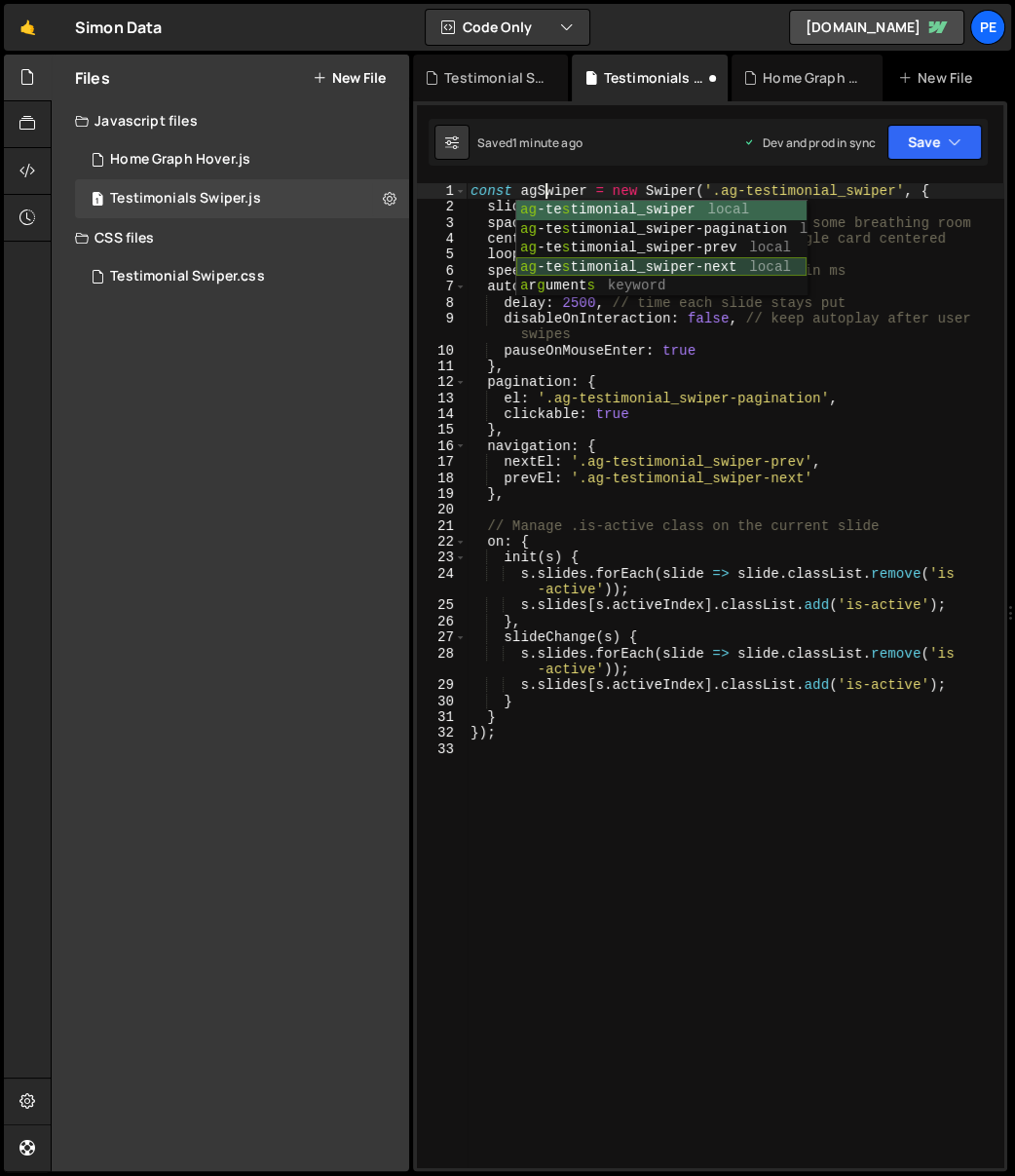
click at [670, 352] on div "const agSwiper = new Swiper ( '.ag-testimonial_swiper' , { slidesPerView : 1 , …" at bounding box center [735, 691] width 537 height 1017
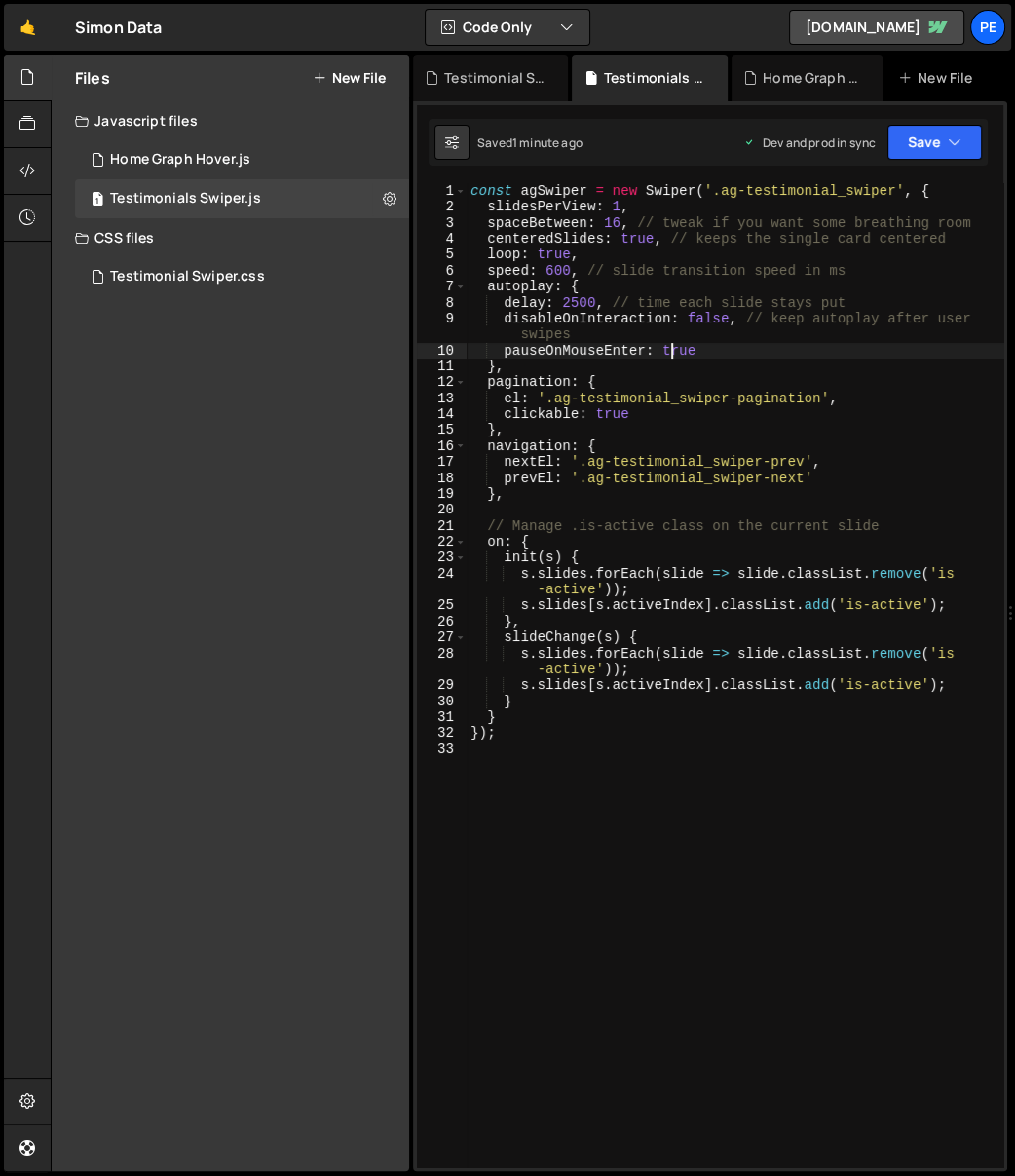
click at [647, 472] on div "const agSwiper = new Swiper ( '.ag-testimonial_swiper' , { slidesPerView : 1 , …" at bounding box center [735, 691] width 537 height 1017
click at [559, 196] on div "const agSwiper = new Swiper ( '.ag-testimonial_swiper' , { slidesPerView : 1 , …" at bounding box center [735, 691] width 537 height 1017
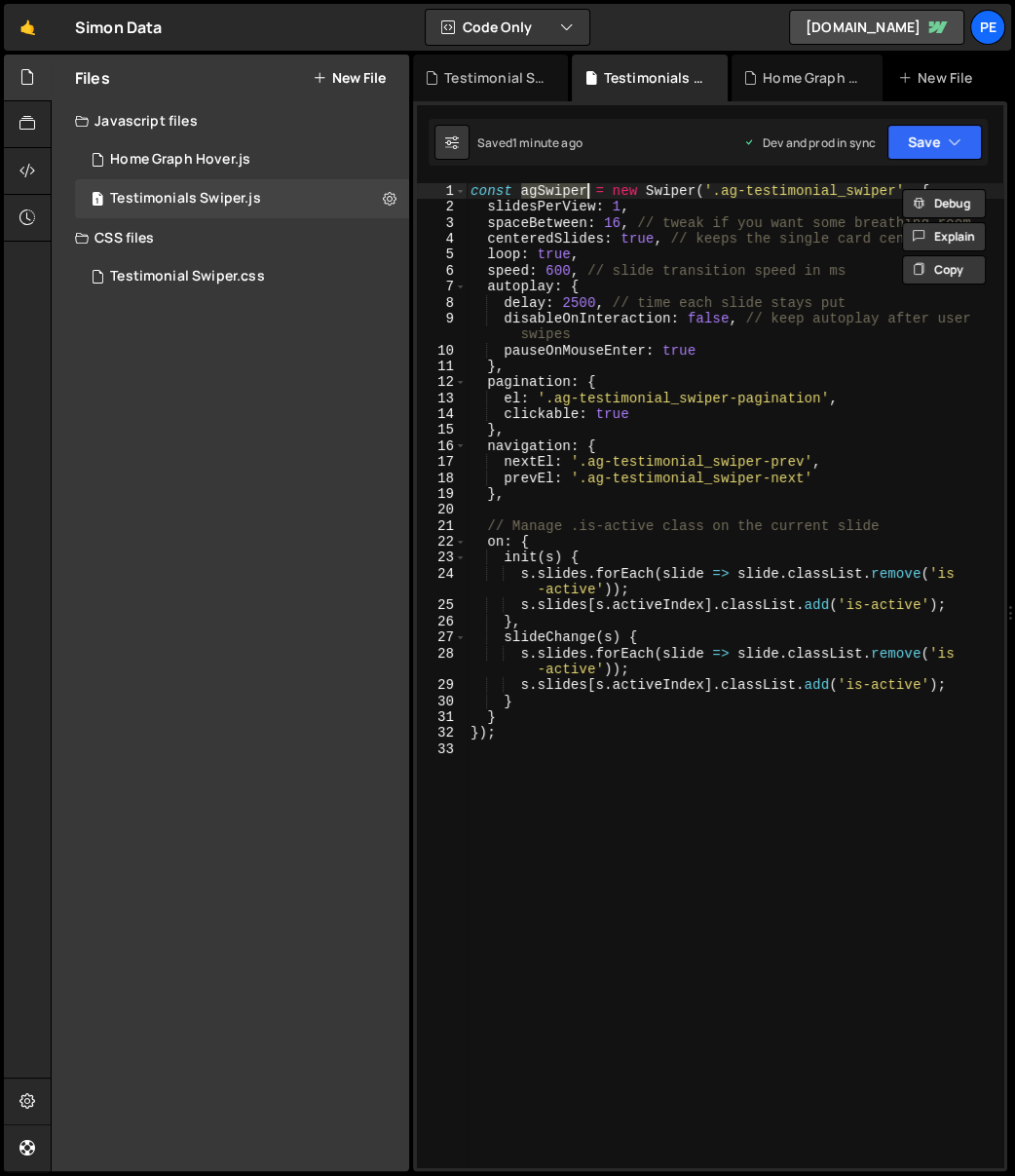
click at [601, 400] on div "const agSwiper = new Swiper ( '.ag-testimonial_swiper' , { slidesPerView : 1 , …" at bounding box center [735, 691] width 537 height 1017
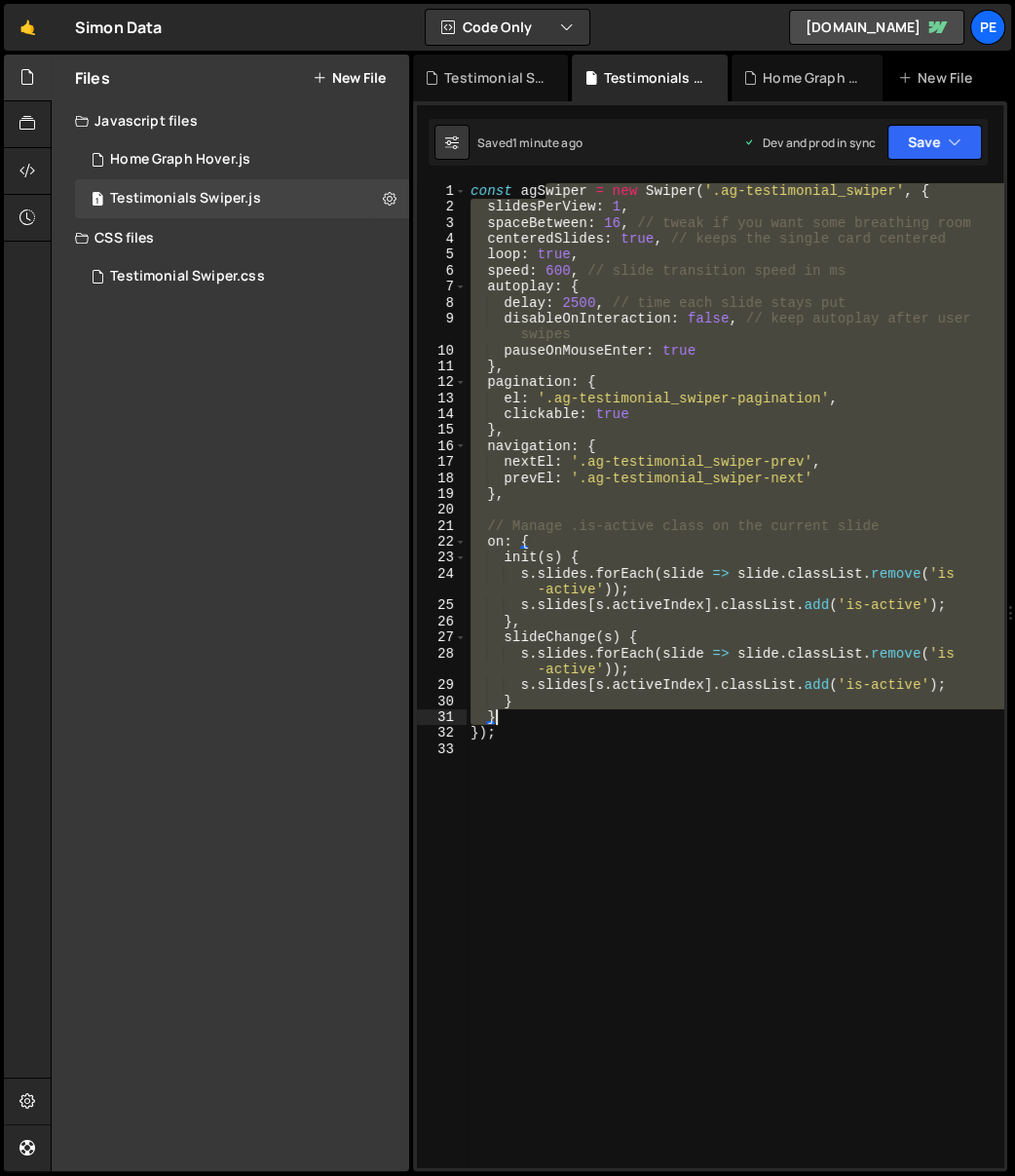
drag, startPoint x: 549, startPoint y: 192, endPoint x: 561, endPoint y: 724, distance: 532.1
click at [561, 724] on div "const agSwiper = new Swiper ( '.ag-testimonial_swiper' , { slidesPerView : 1 , …" at bounding box center [735, 691] width 537 height 1017
type textarea "} }"
click at [565, 756] on div "const agSwiper = new Swiper ( '.ag-testimonial_swiper' , { slidesPerView : 1 , …" at bounding box center [735, 691] width 537 height 1017
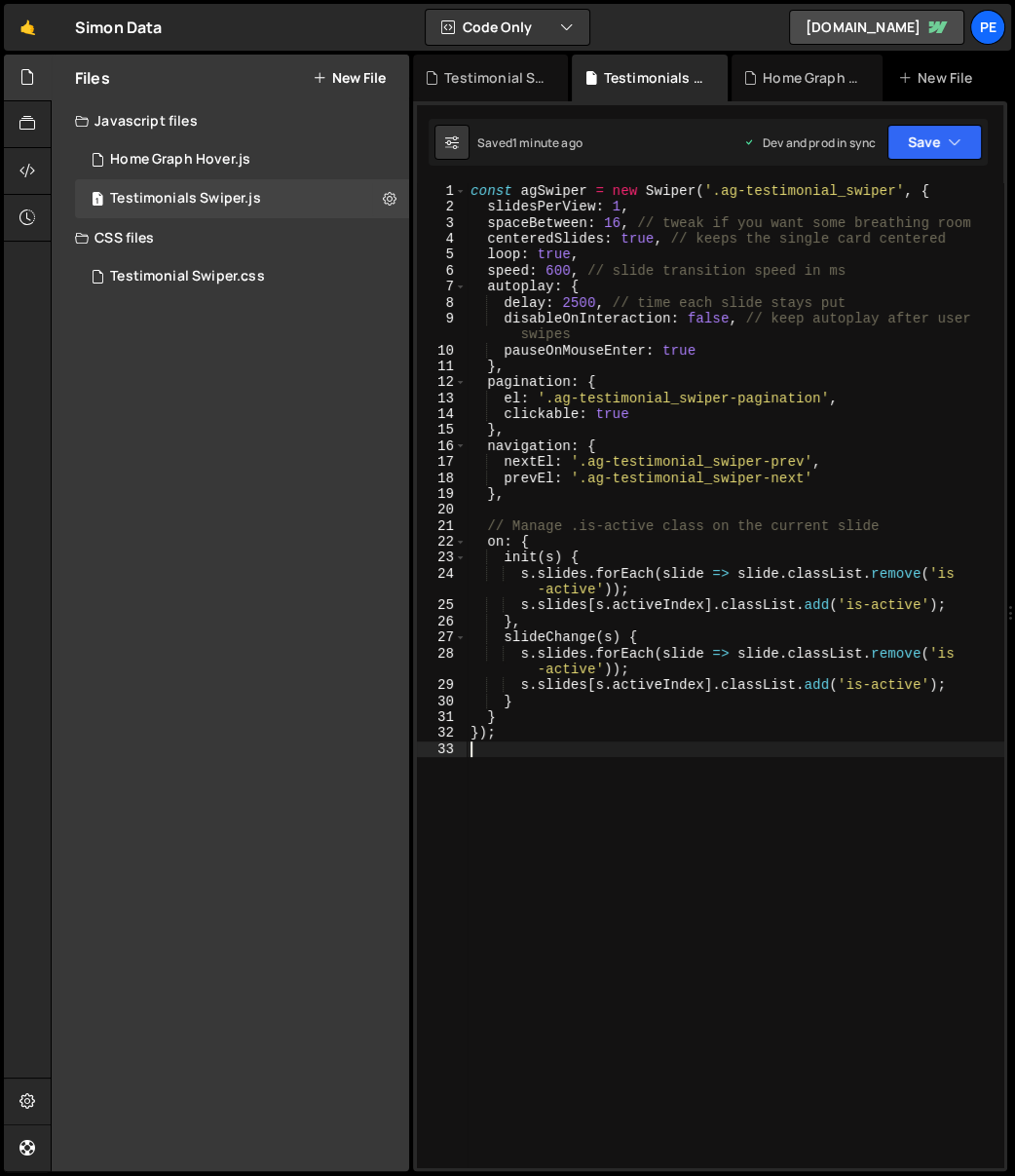
scroll to position [0, 0]
click at [700, 791] on div "const agSwiper = new Swiper ( '.ag-testimonial_swiper' , { slidesPerView : 1 , …" at bounding box center [735, 691] width 537 height 1017
click at [241, 269] on div "Testimonial Swiper.css" at bounding box center [188, 277] width 155 height 18
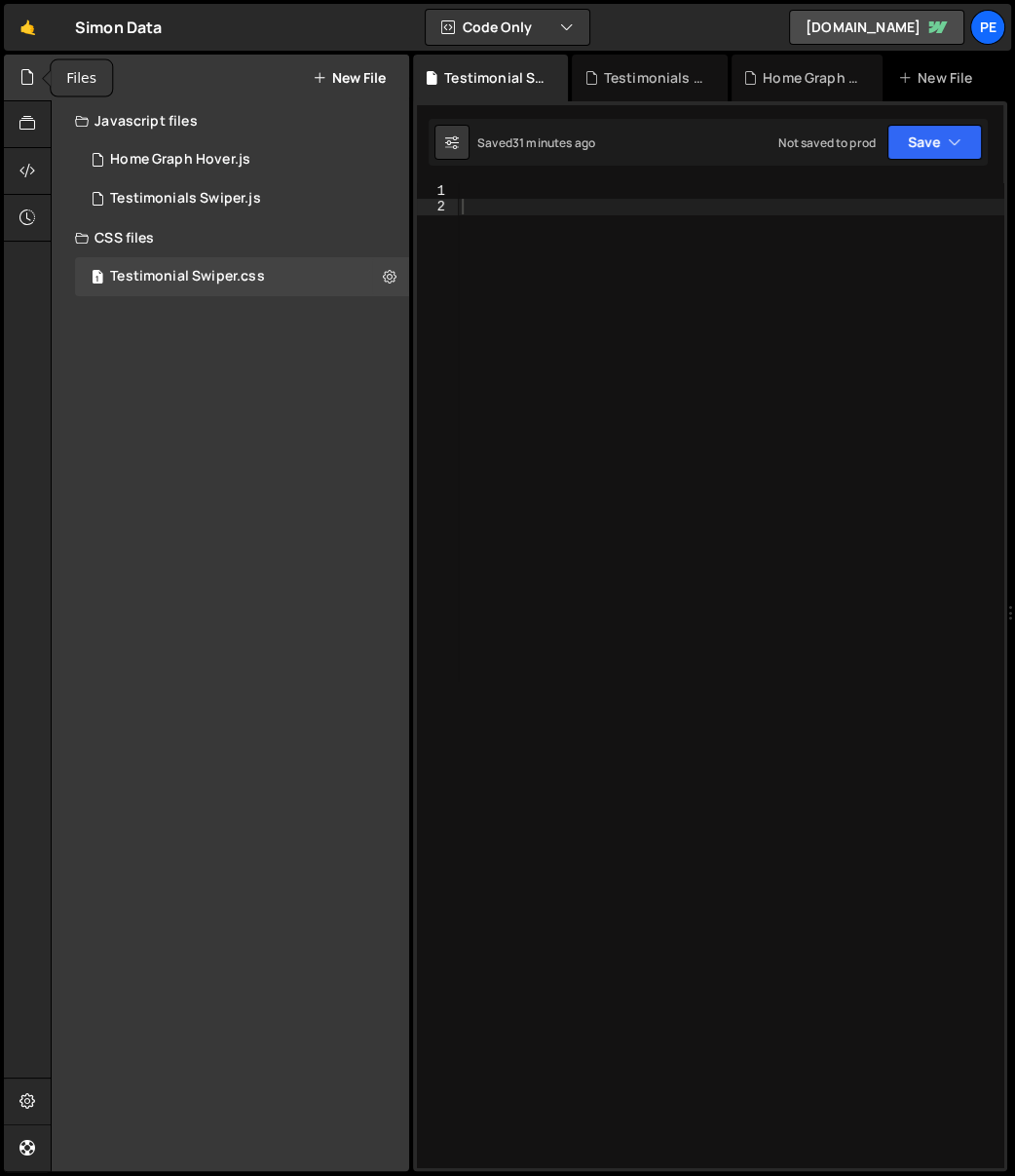
click at [37, 75] on div at bounding box center [28, 78] width 48 height 47
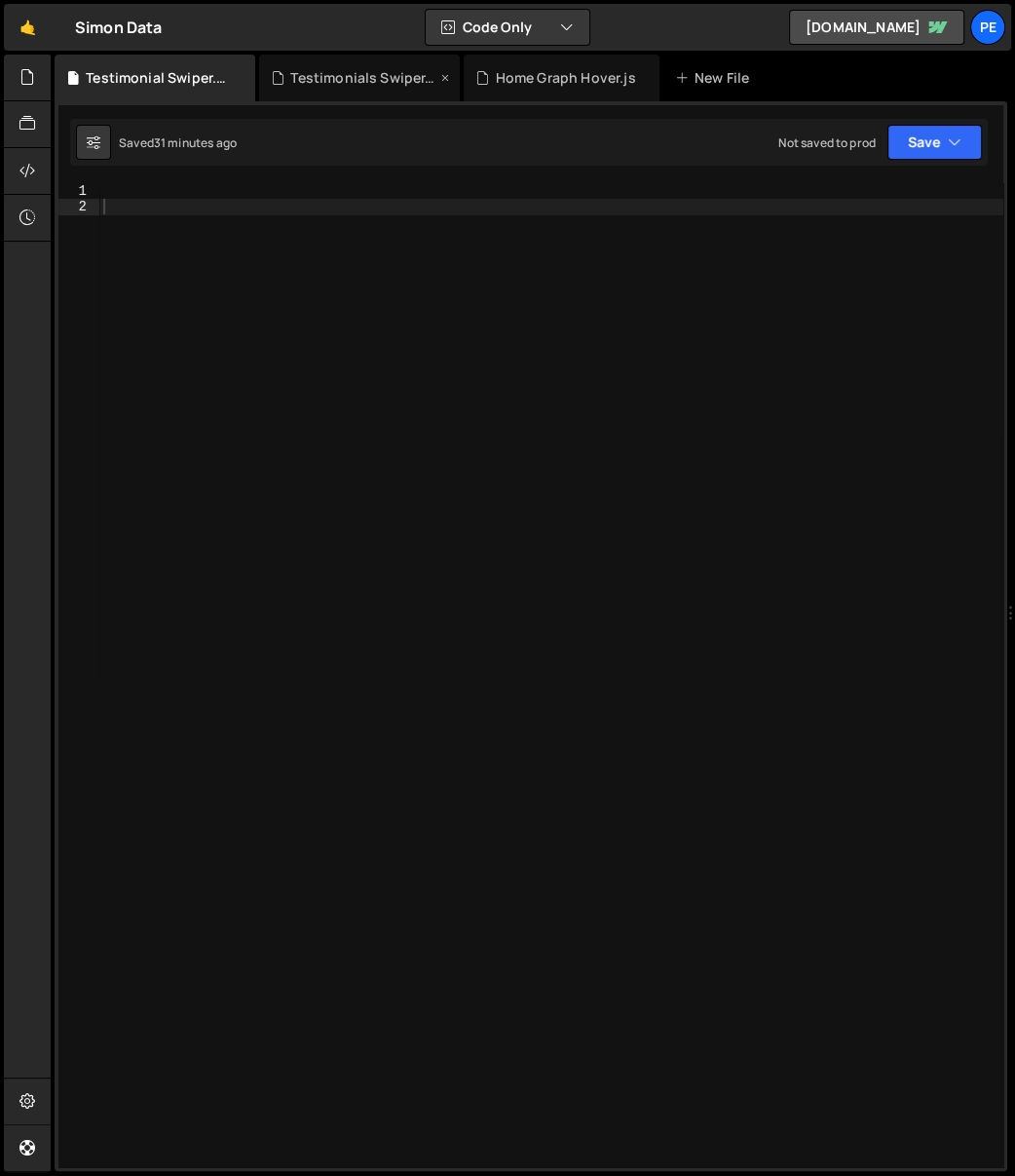
click at [396, 76] on div "Testimonials Swiper.js" at bounding box center [363, 79] width 146 height 20
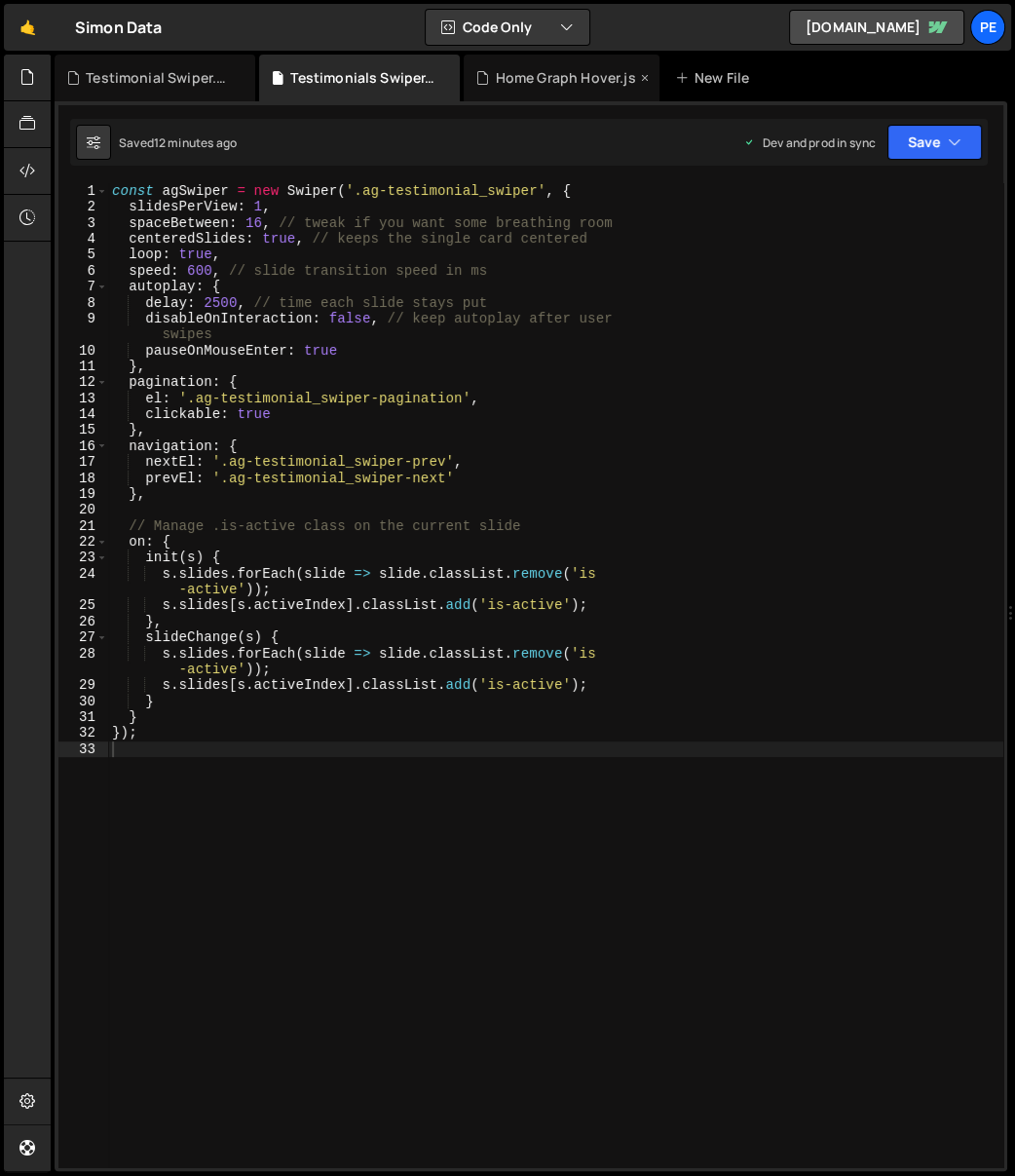
click at [546, 70] on div "Home Graph Hover.js" at bounding box center [565, 79] width 140 height 20
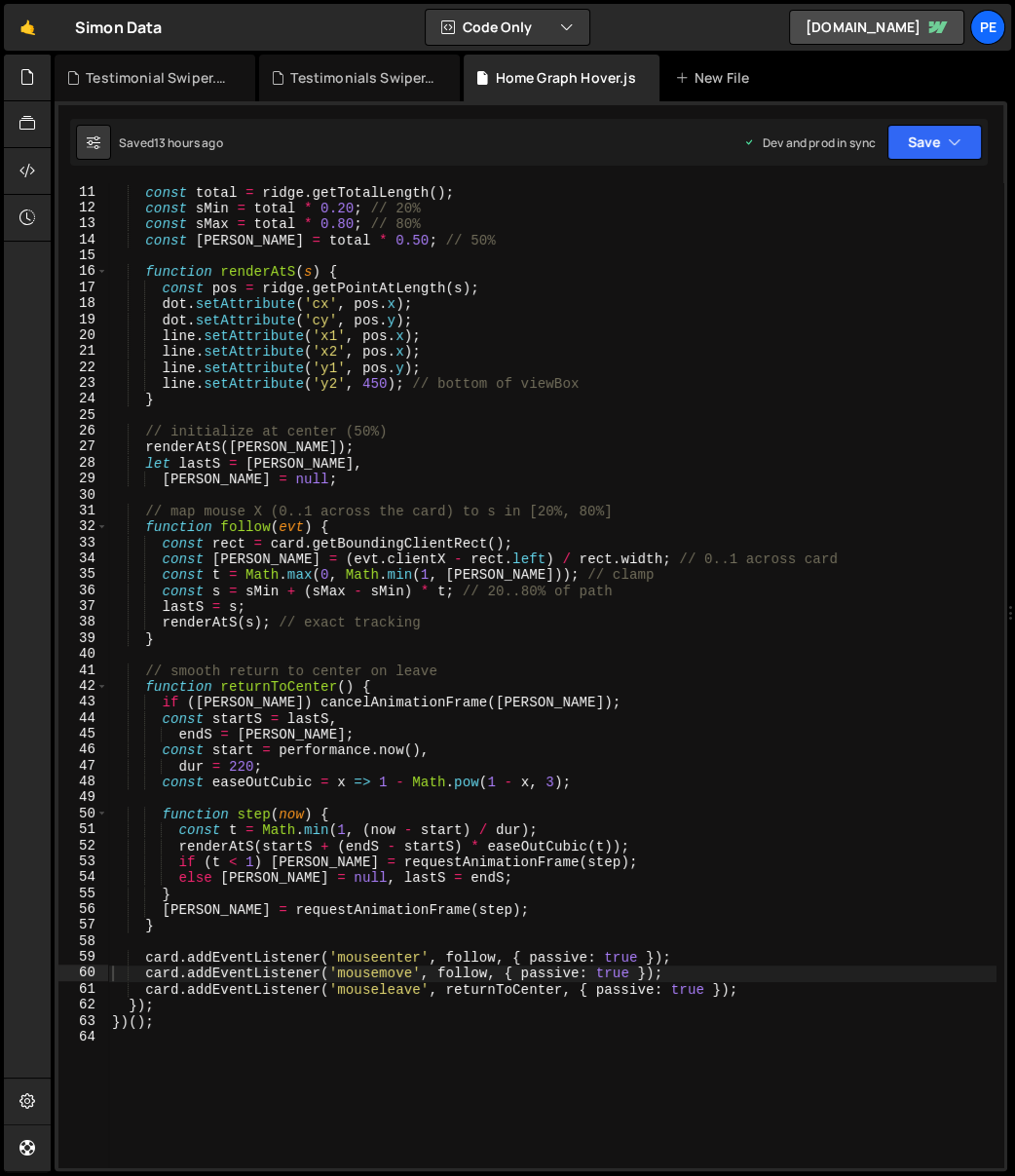
click at [0, 0] on icon at bounding box center [0, 0] width 0 height 0
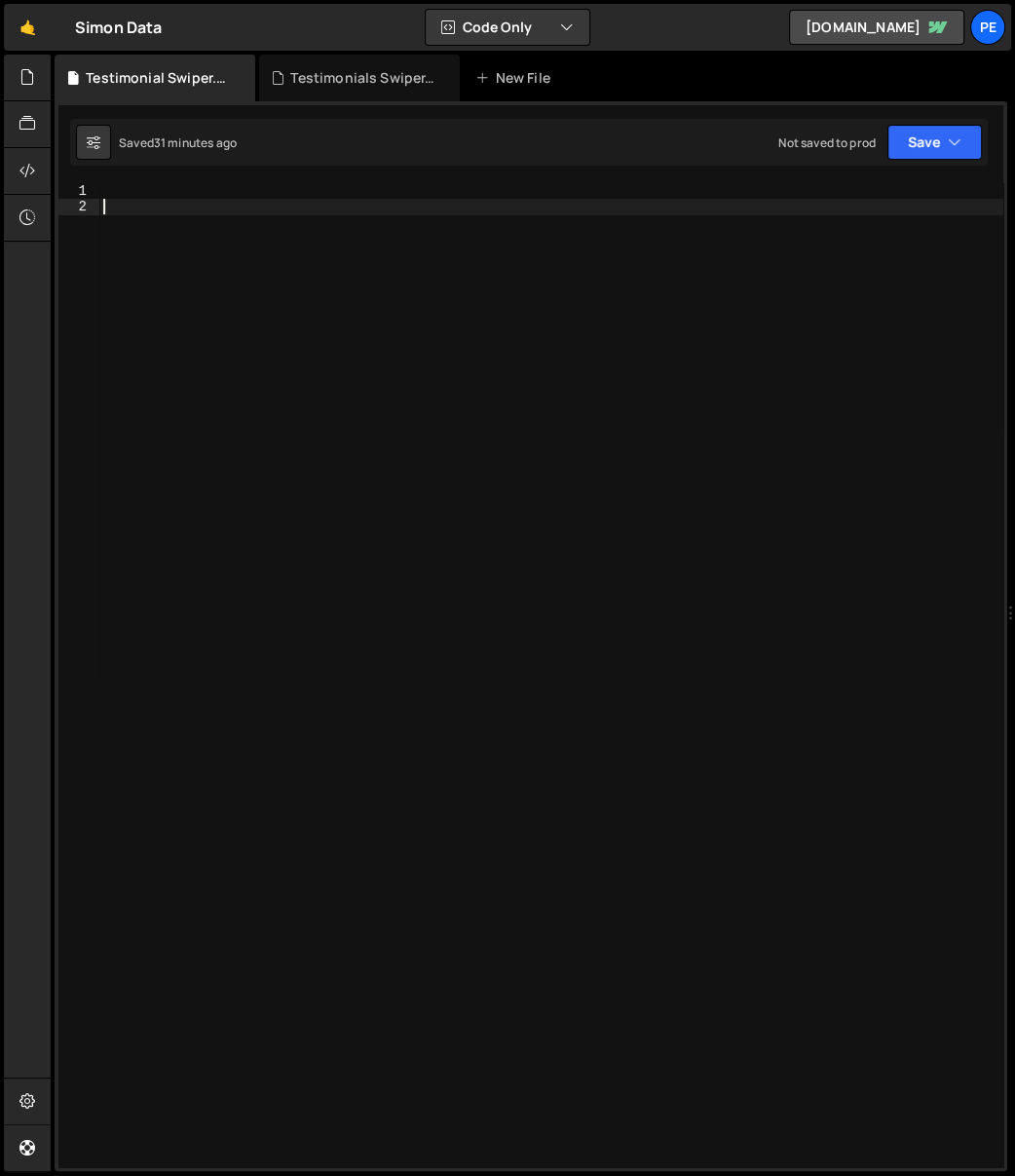
click at [229, 203] on div at bounding box center [551, 691] width 905 height 1017
click at [226, 197] on div at bounding box center [551, 691] width 905 height 1017
click at [294, 74] on div "Testimonials Swiper.js" at bounding box center [363, 79] width 146 height 20
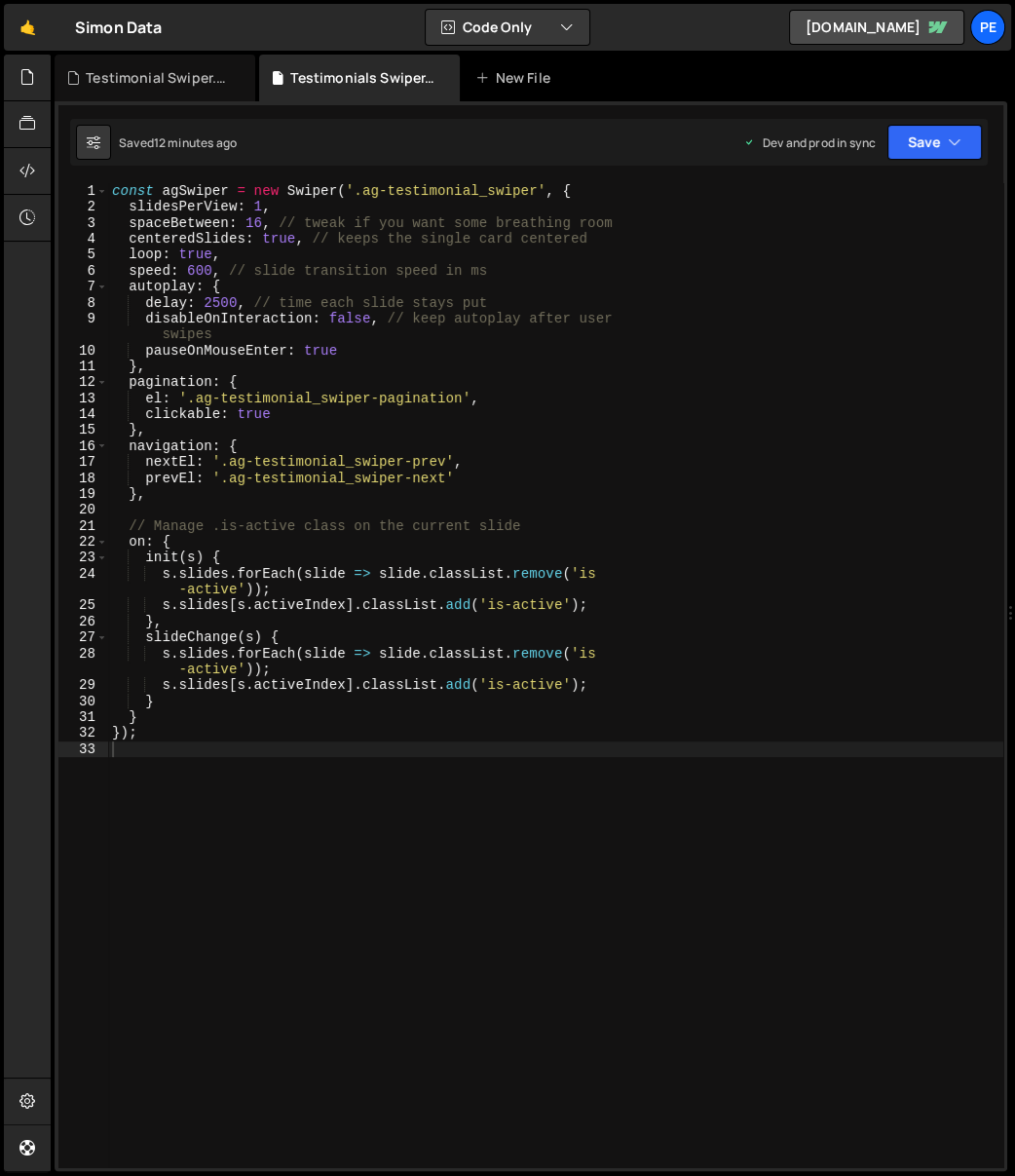
click at [491, 230] on div "const agSwiper = new Swiper ( '.ag-testimonial_swiper' , { slidesPerView : 1 , …" at bounding box center [556, 691] width 896 height 1017
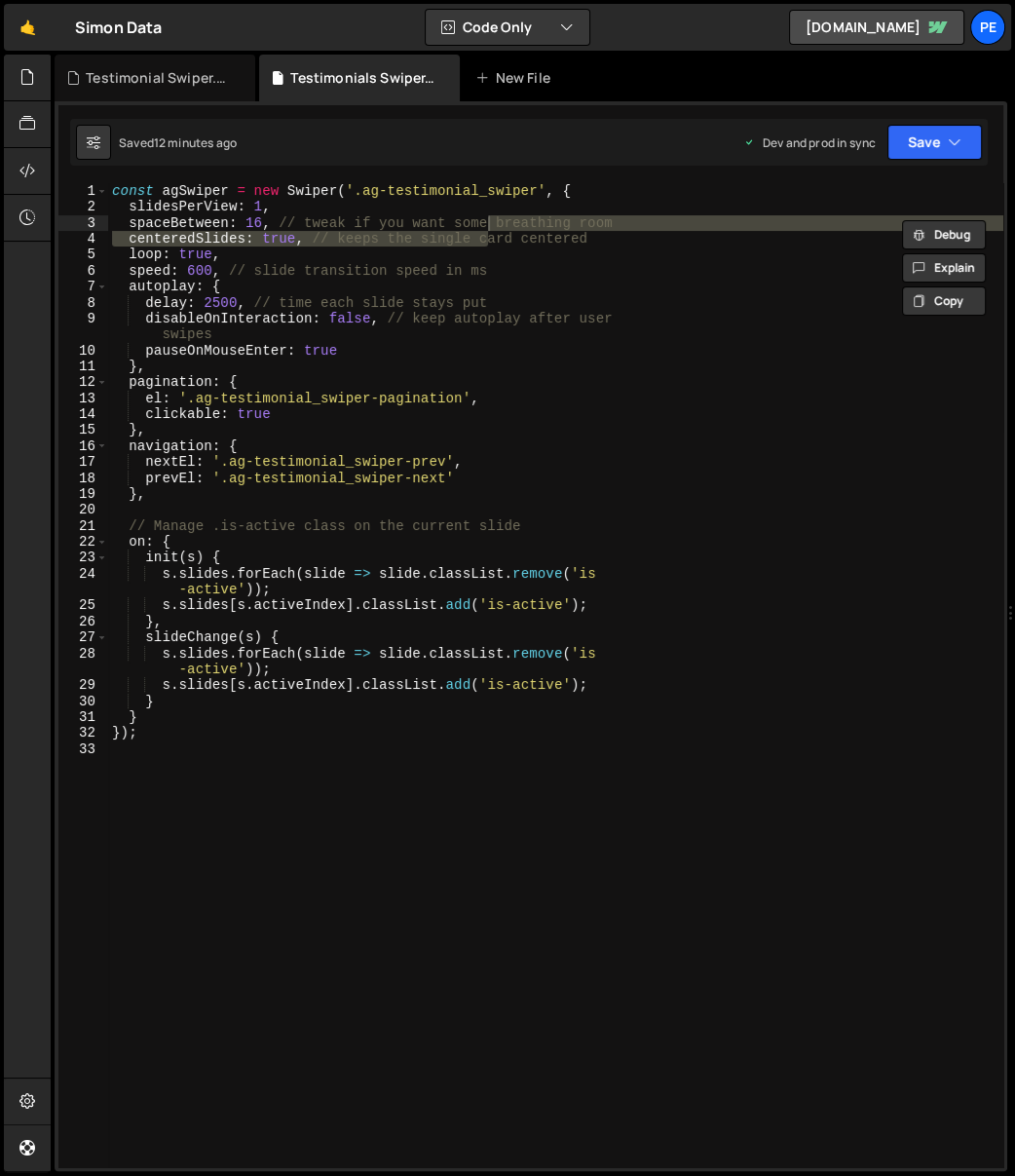
drag, startPoint x: 517, startPoint y: 178, endPoint x: 496, endPoint y: 245, distance: 70.2
click at [517, 178] on div "1 Type cmd + s to save your Javascript file. הההההההההההההההההההההההההההההההההה…" at bounding box center [531, 636] width 953 height 1070
drag, startPoint x: 453, startPoint y: 376, endPoint x: 465, endPoint y: 397, distance: 24.2
click at [453, 376] on div "const agSwiper = new Swiper ( '.ag-testimonial_swiper' , { slidesPerView : 1 , …" at bounding box center [556, 691] width 896 height 1017
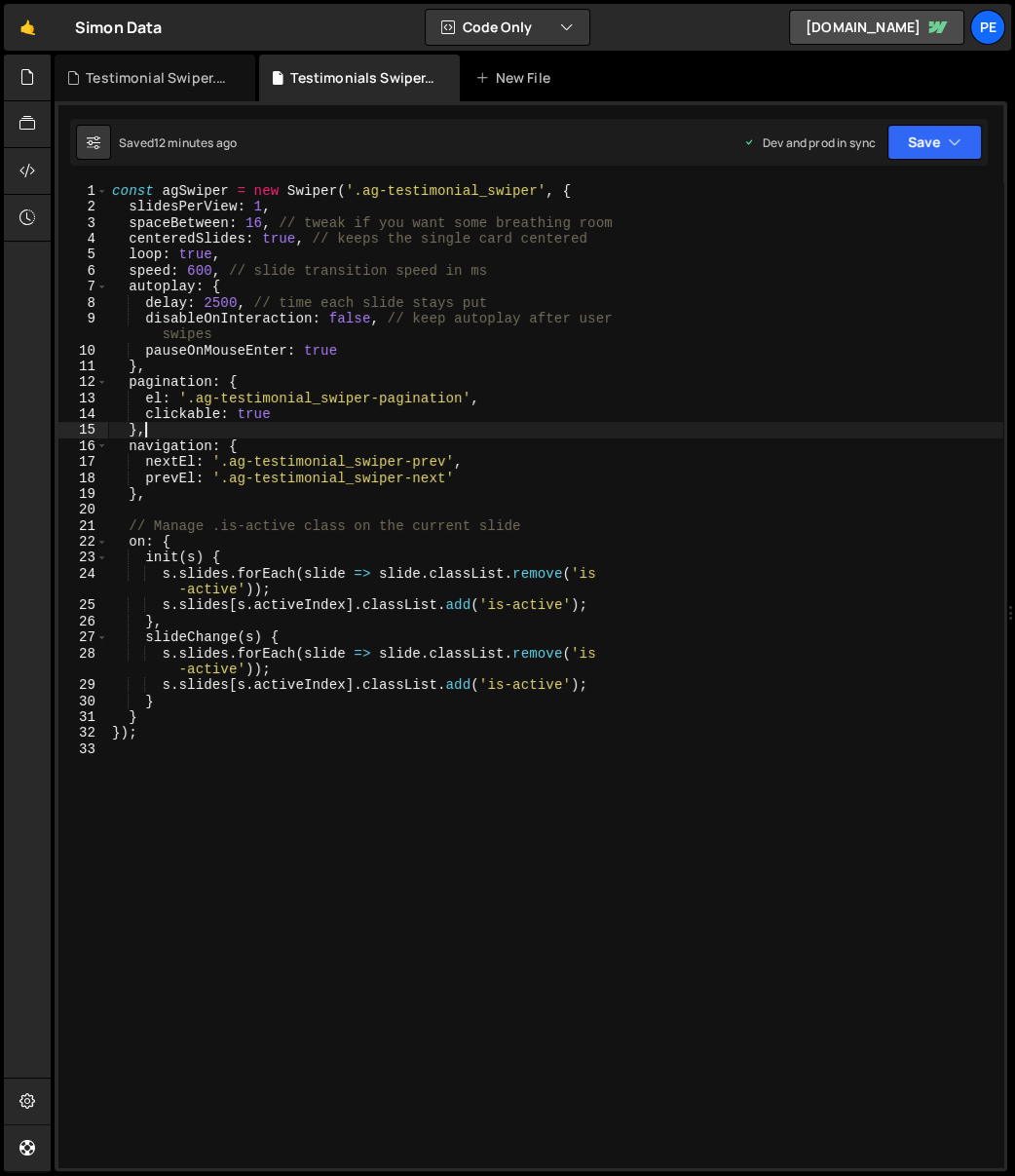
click at [471, 435] on div "const agSwiper = new Swiper ( '.ag-testimonial_swiper' , { slidesPerView : 1 , …" at bounding box center [556, 691] width 896 height 1017
type textarea "},"
click at [126, 76] on div "Testimonial Swiper.css" at bounding box center [158, 79] width 146 height 20
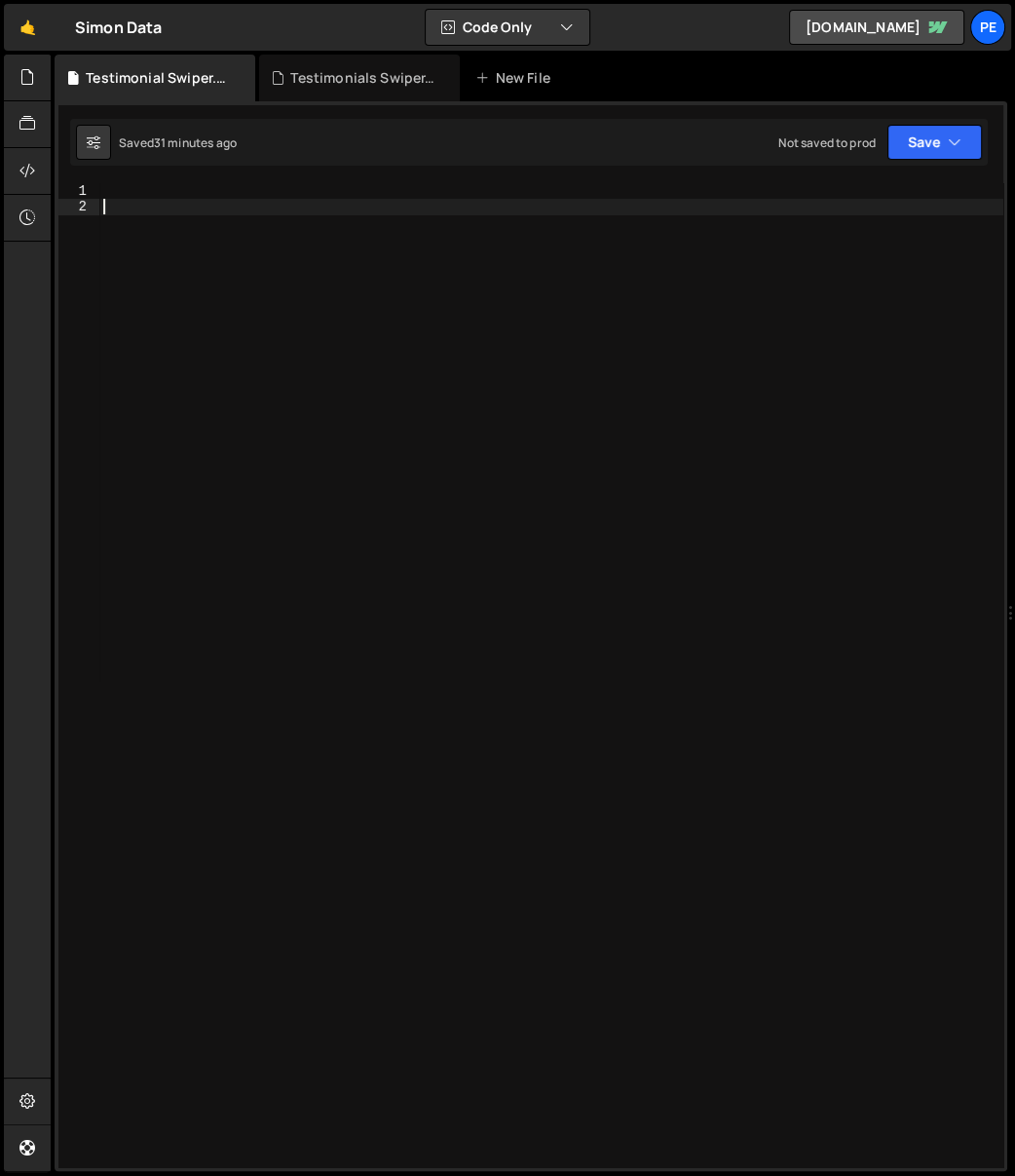
click at [323, 235] on div at bounding box center [551, 691] width 905 height 1017
paste textarea "ag-testimonial_swiper-wrapper"
type textarea ".ag-testimonial_swiper-wrapper {}"
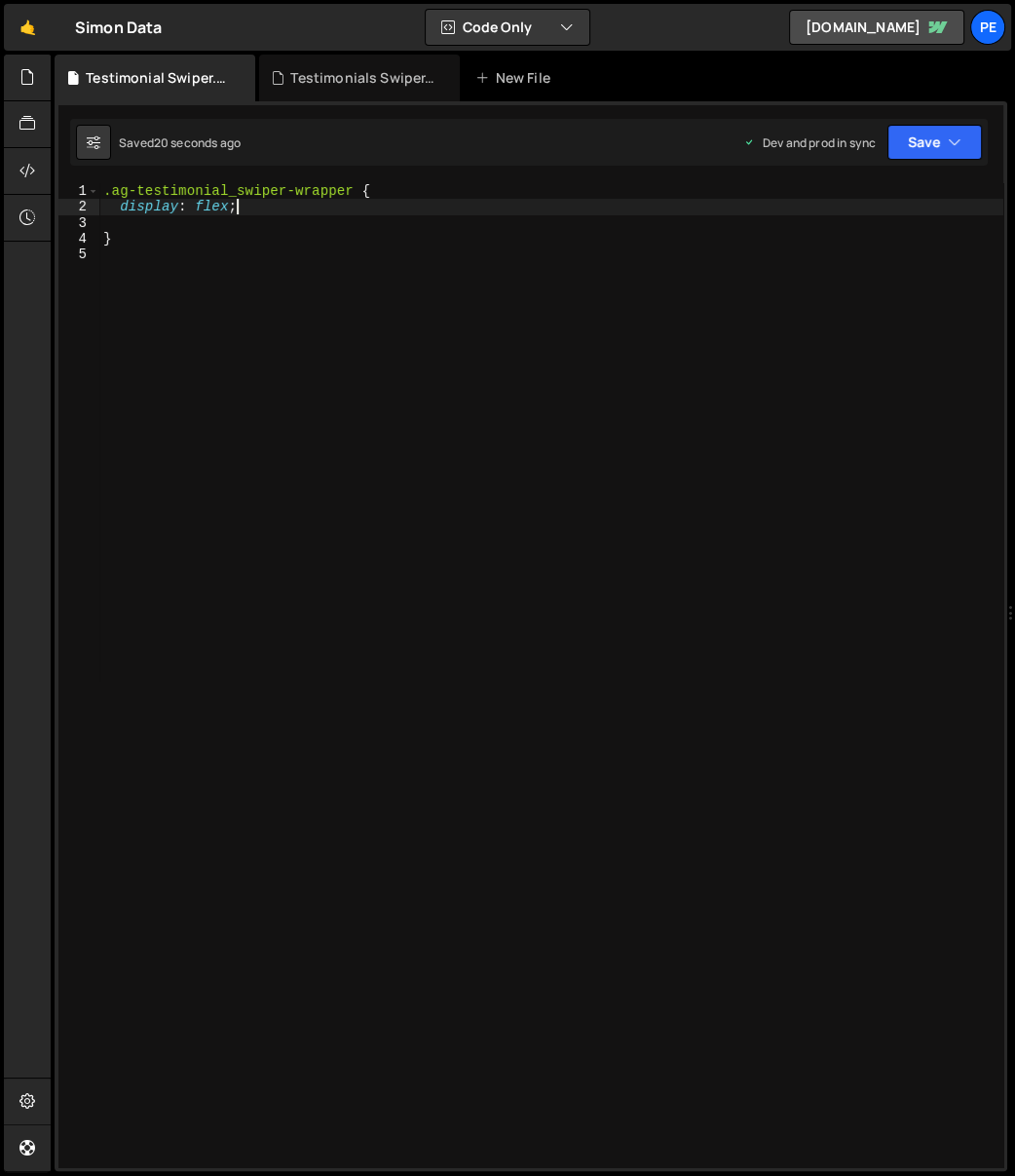
type textarea "}"
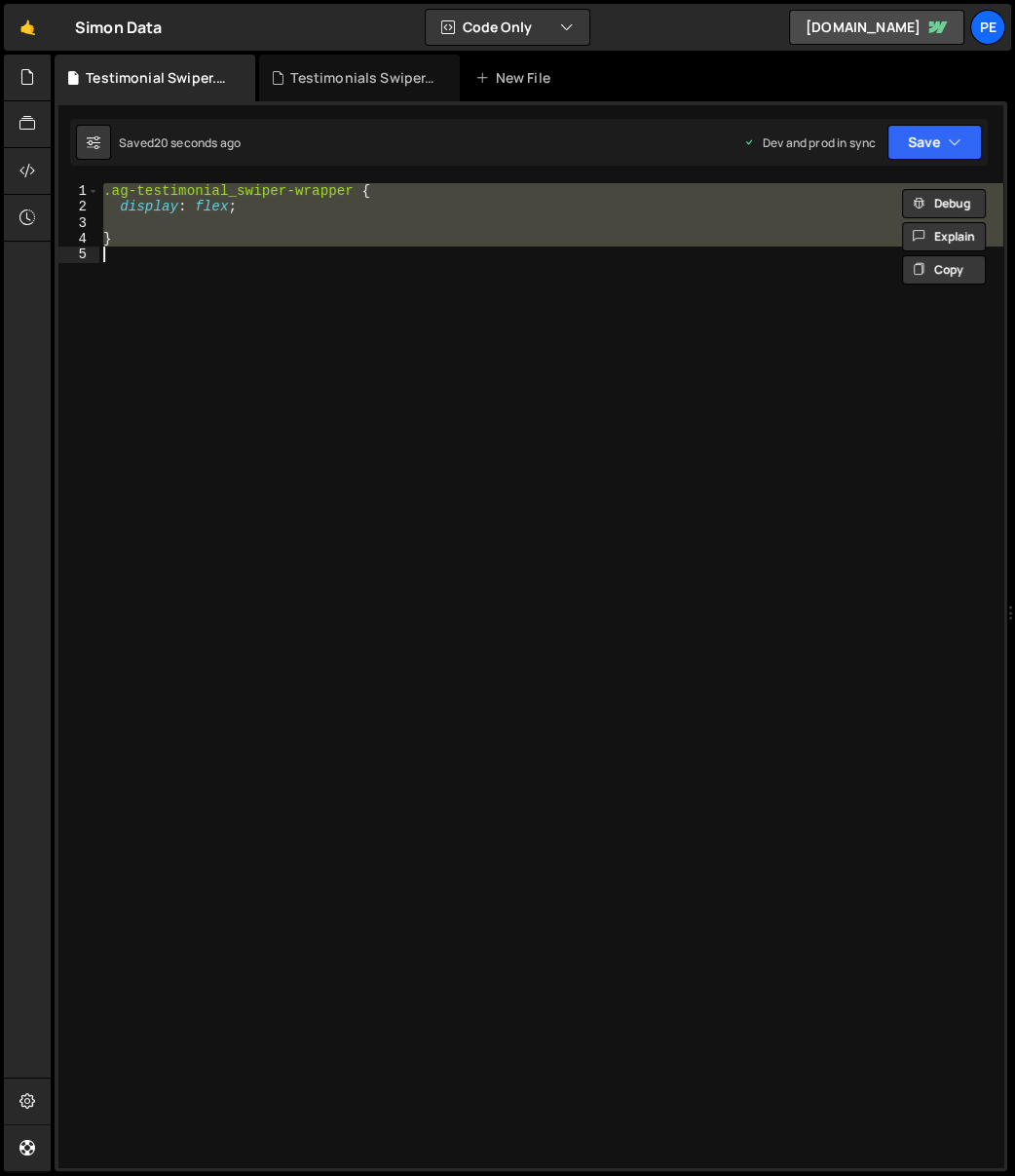
scroll to position [0, 0]
paste textarea
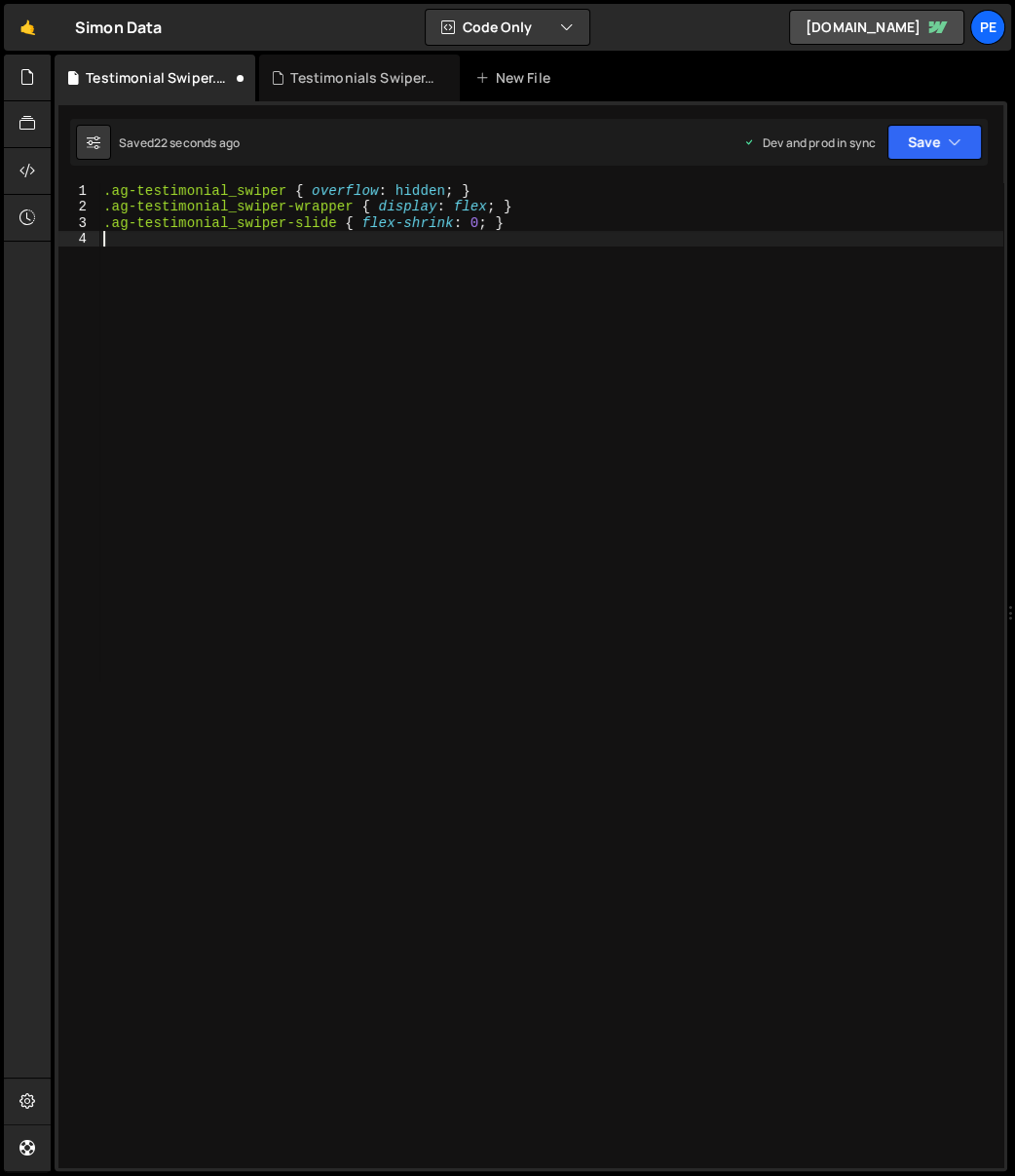
click at [363, 469] on div ".ag-testimonial_swiper { overflow : hidden ; } .ag-testimonial_swiper-wrapper {…" at bounding box center [551, 691] width 905 height 1017
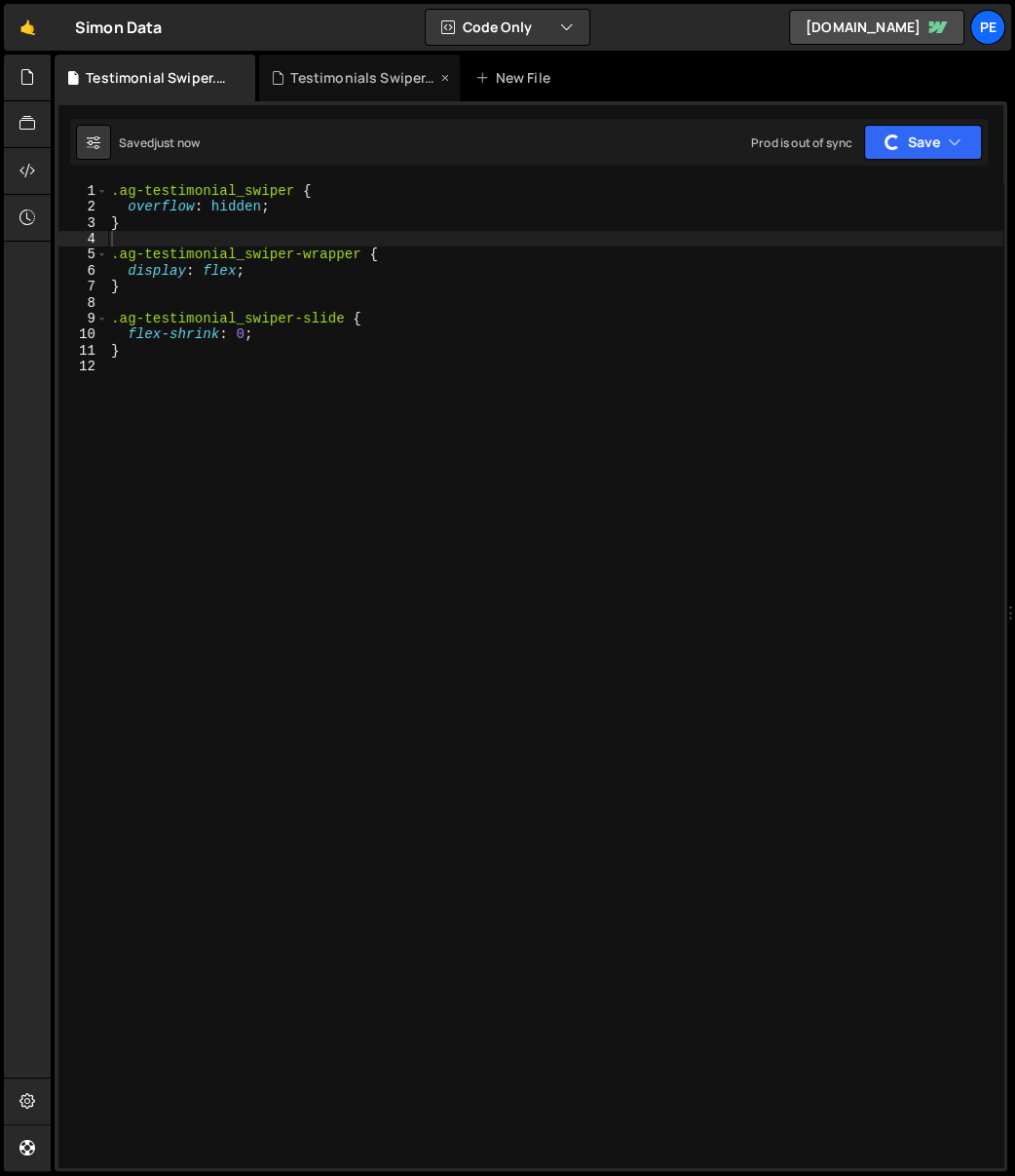
click at [358, 70] on div "Testimonials Swiper.js" at bounding box center [363, 79] width 146 height 20
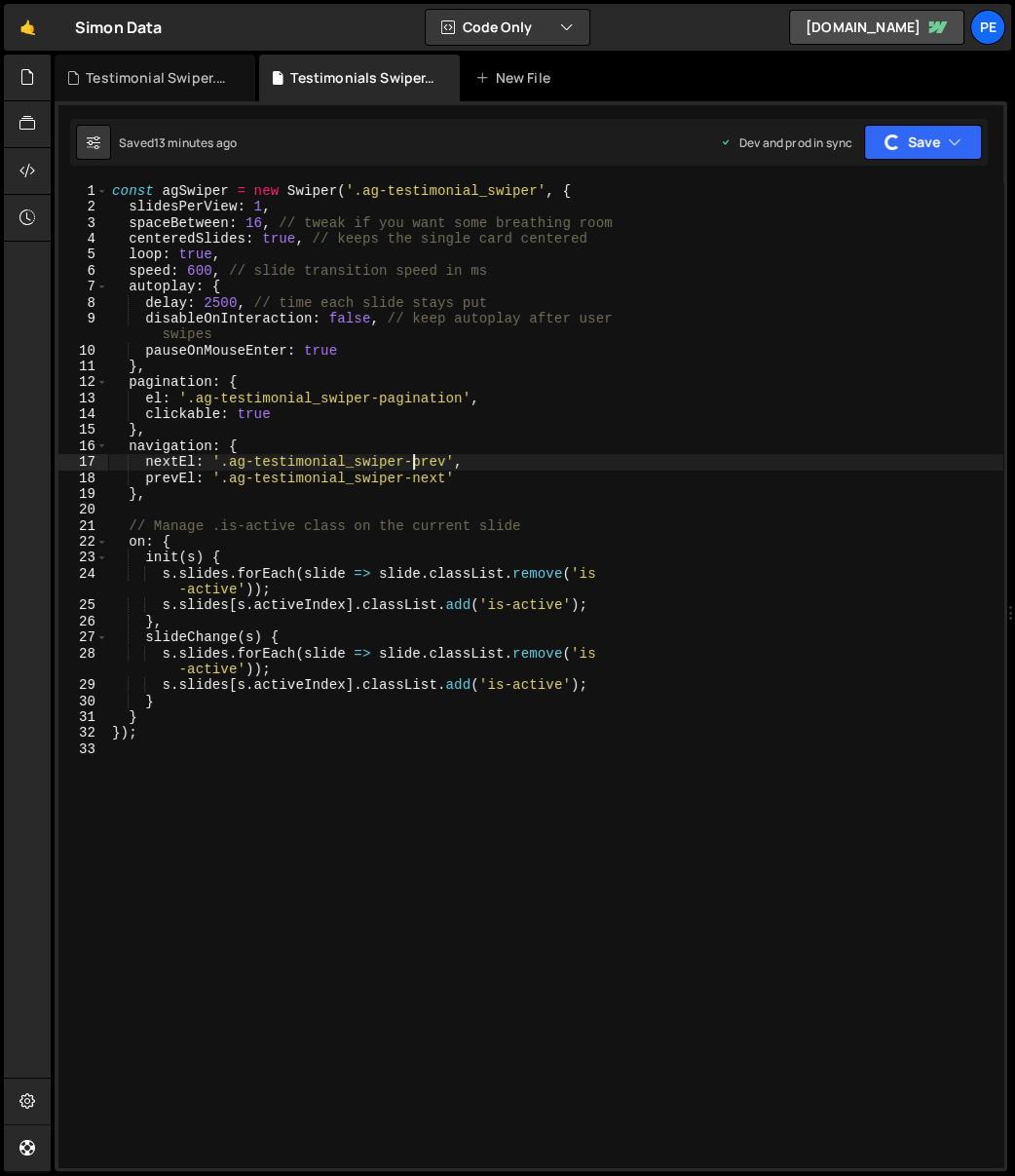
click at [417, 458] on div "const agSwiper = new Swiper ( '.ag-testimonial_swiper' , { slidesPerView : 1 , …" at bounding box center [556, 691] width 896 height 1017
type textarea "});"
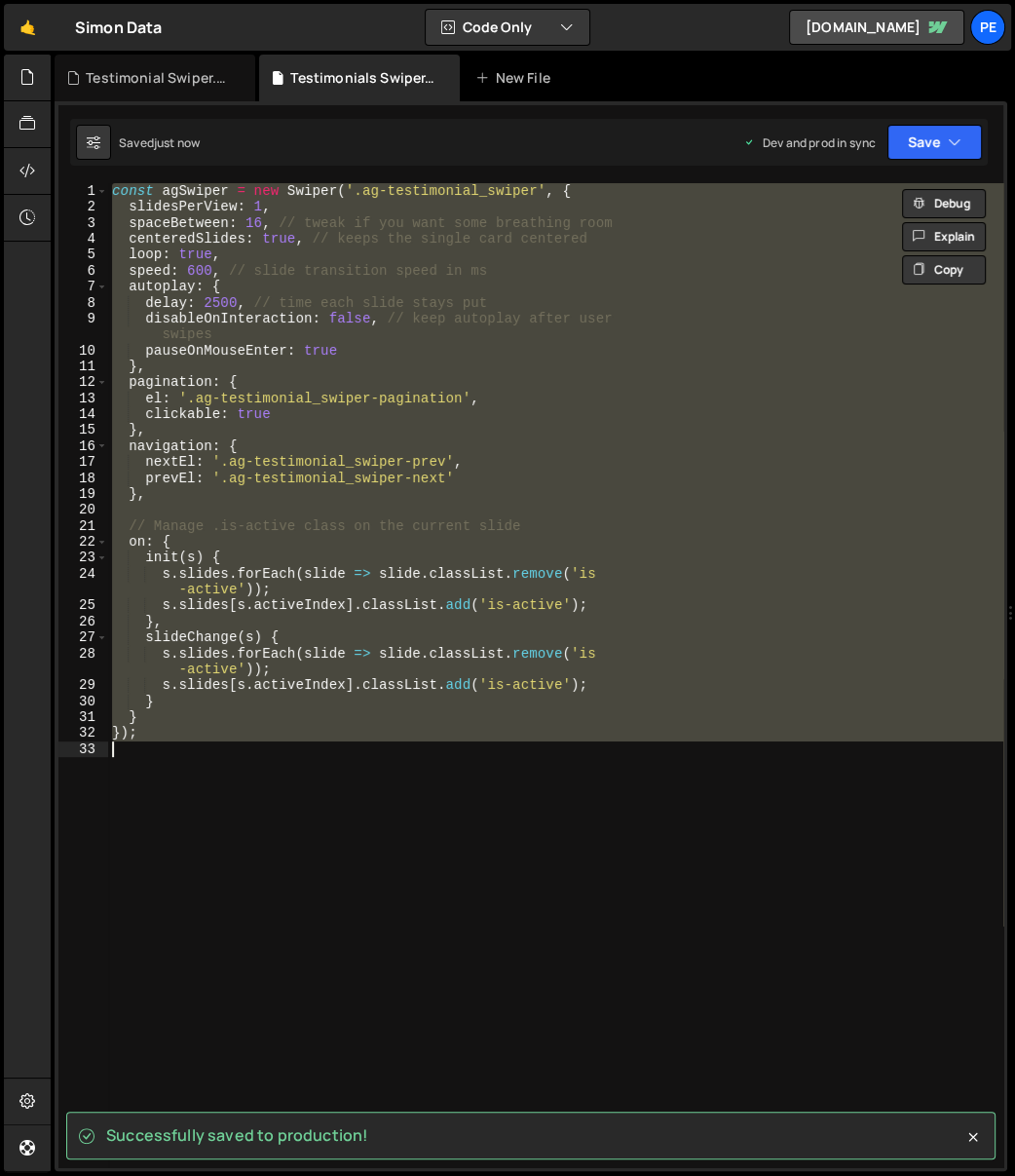
paste textarea
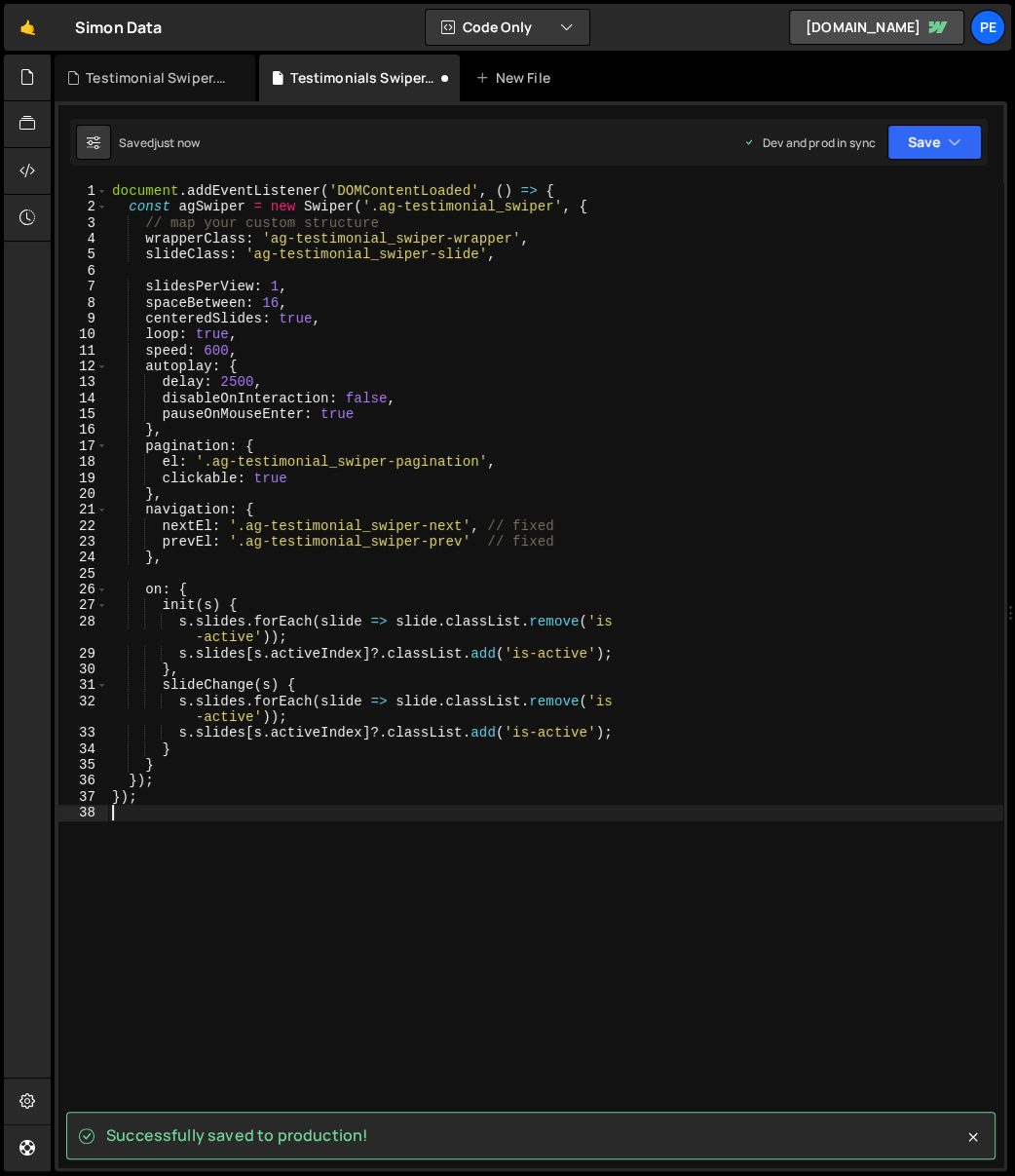
type textarea "});"
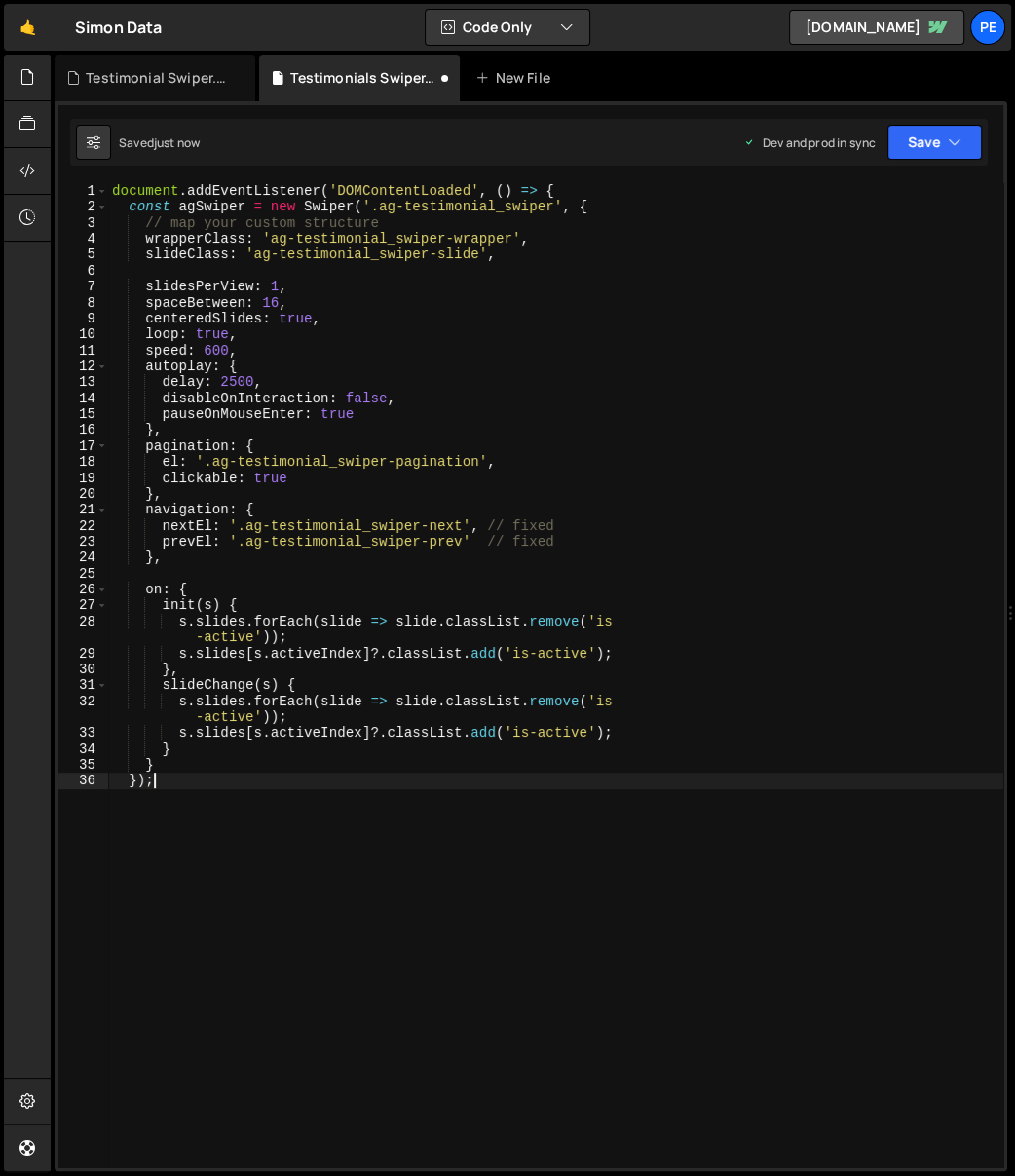
type textarea "document.addEventListener('DOMContentLoaded', () => {"
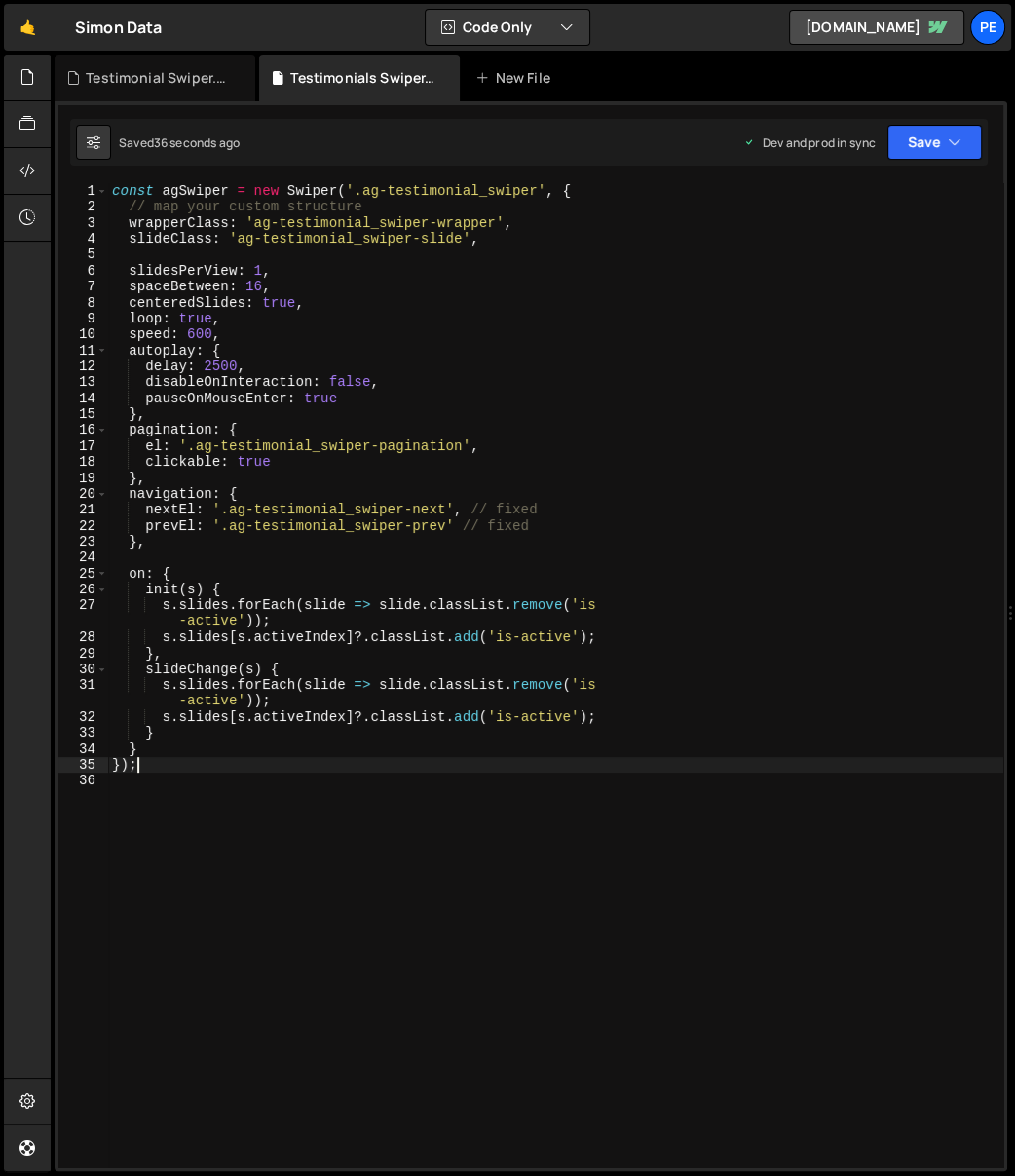
click at [260, 268] on div "const agSwiper = new Swiper ( '.ag-testimonial_swiper' , { // map your custom s…" at bounding box center [556, 691] width 896 height 1017
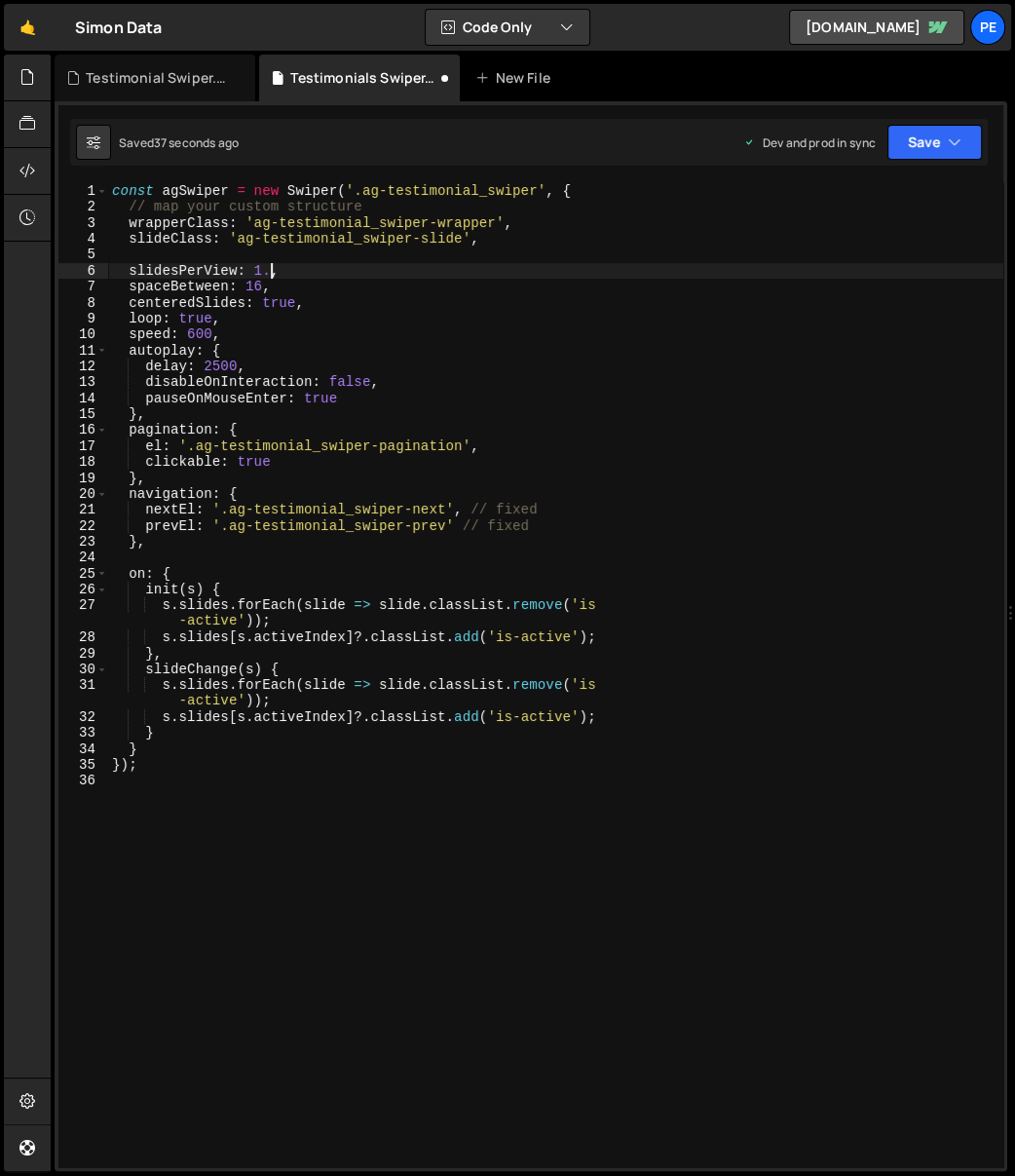
scroll to position [0, 11]
type textarea "slidesPerView: 1.5,"
click at [183, 72] on div "Testimonial Swiper.css" at bounding box center [158, 79] width 146 height 20
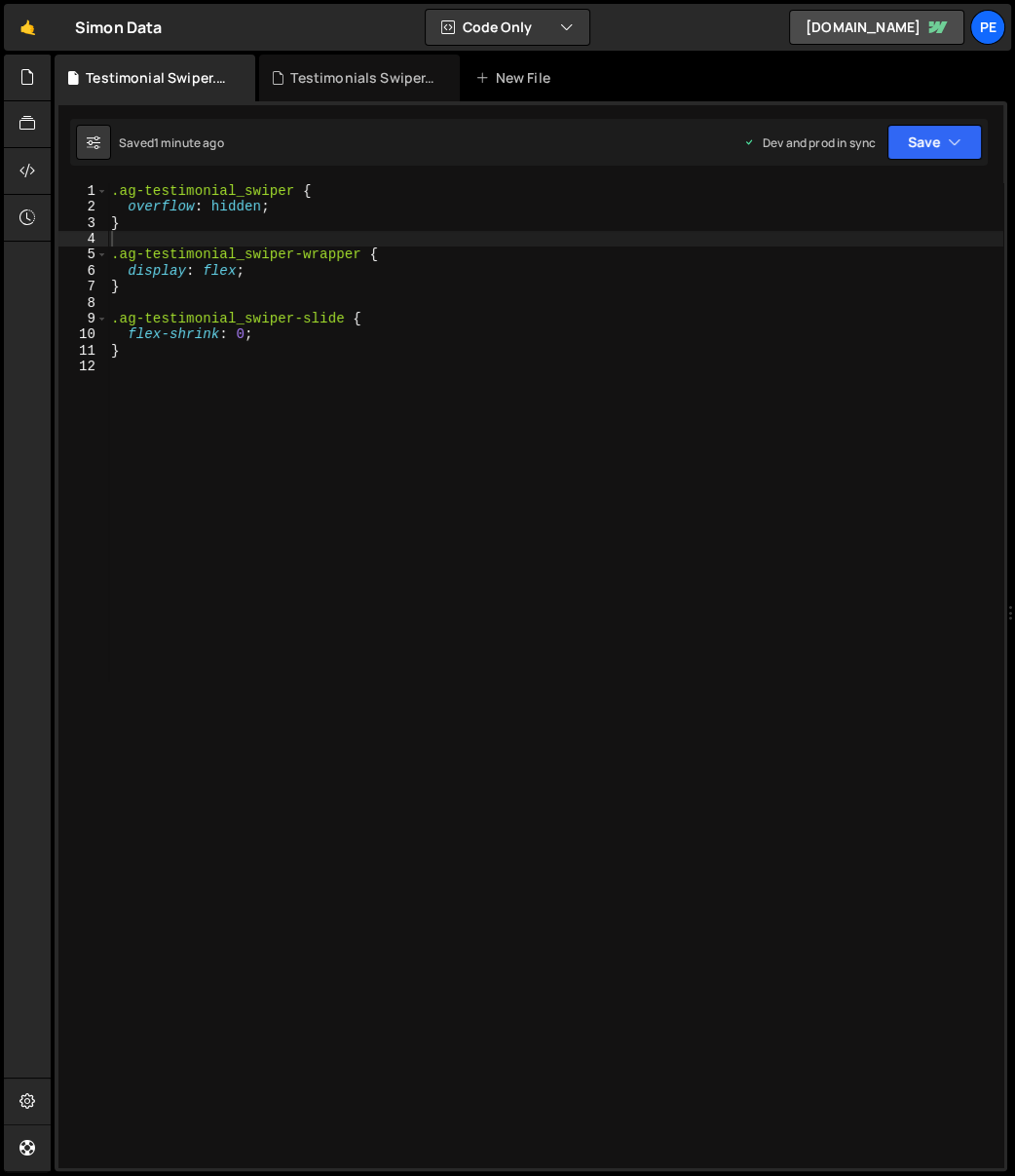
click at [201, 328] on div ".ag-testimonial_swiper { overflow : hidden ; } .ag-testimonial_swiper-wrapper {…" at bounding box center [555, 691] width 897 height 1017
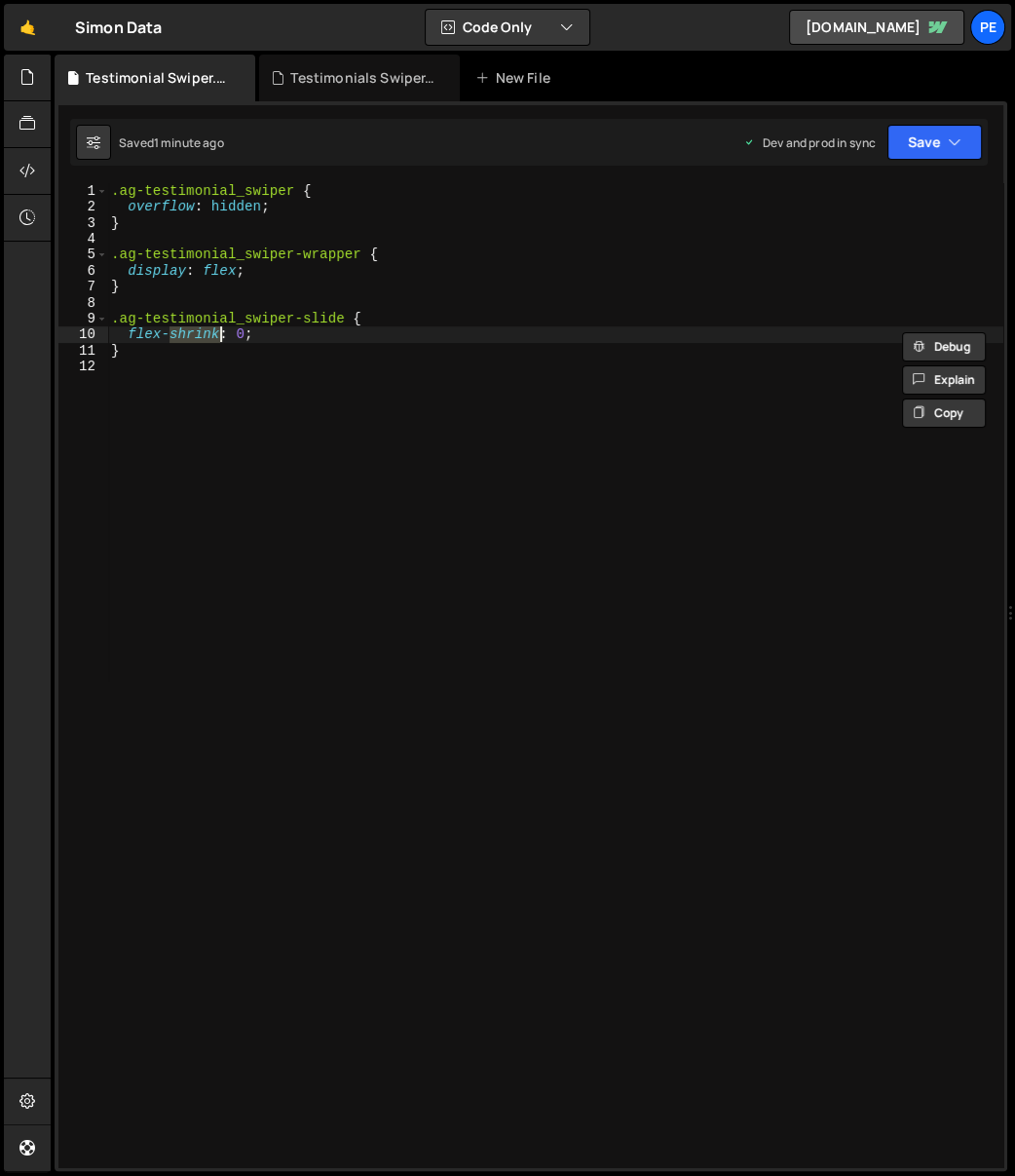
click at [201, 328] on div ".ag-testimonial_swiper { overflow : hidden ; } .ag-testimonial_swiper-wrapper {…" at bounding box center [555, 691] width 897 height 1017
type textarea "flex-shrink: 0; }"
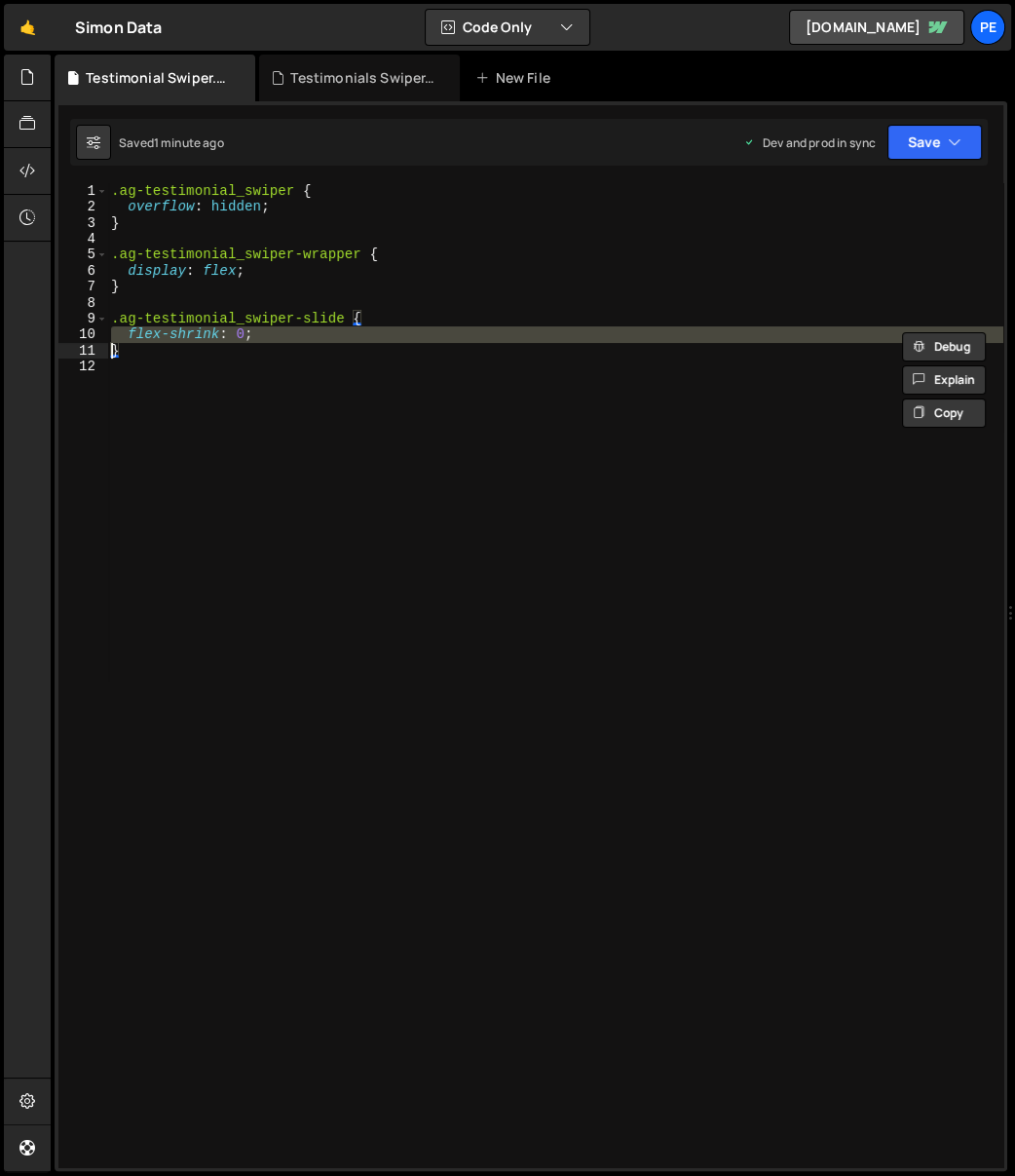
click at [239, 423] on div ".ag-testimonial_swiper { overflow : hidden ; } .ag-testimonial_swiper-wrapper {…" at bounding box center [555, 691] width 897 height 1017
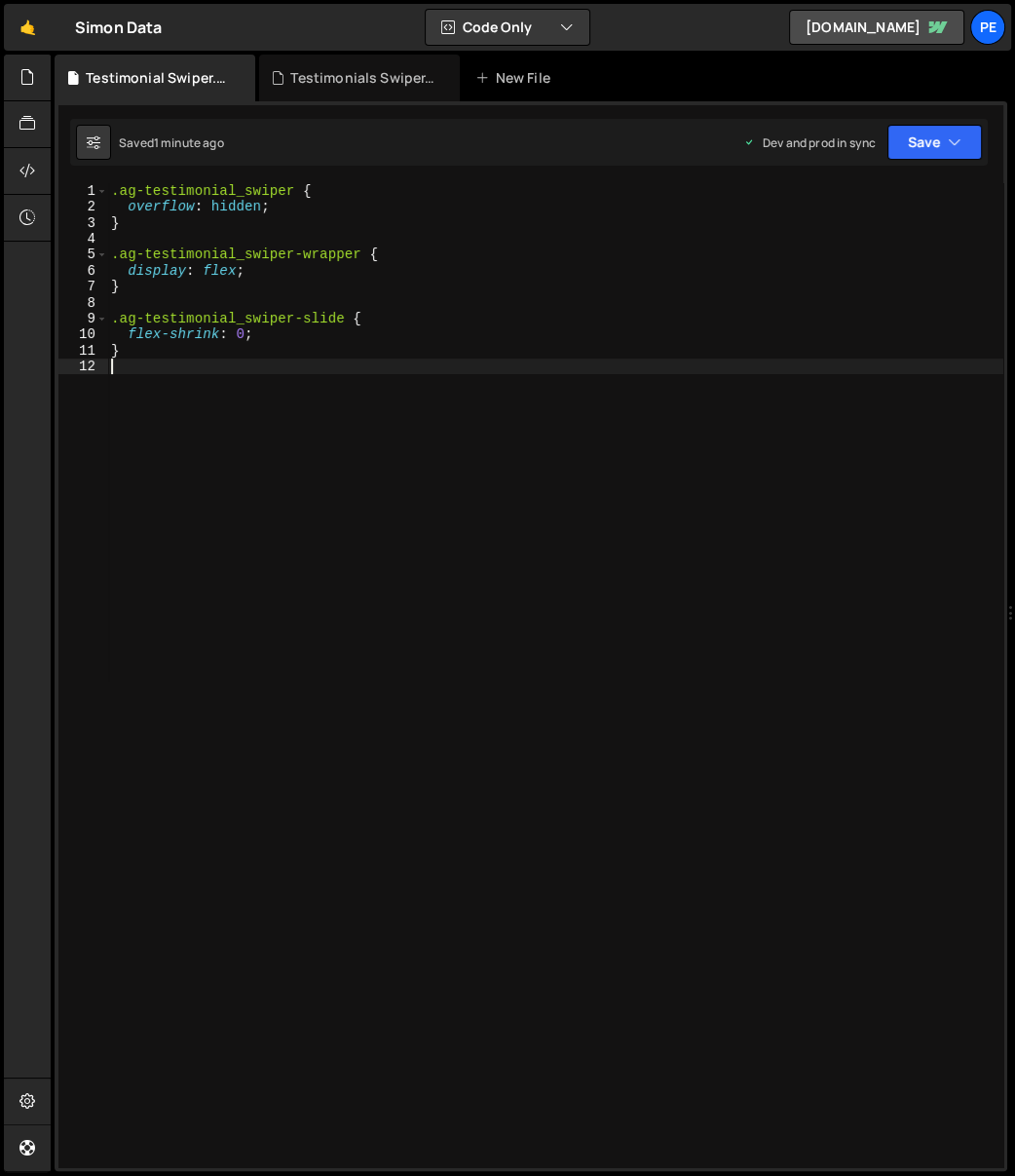
type textarea "}"
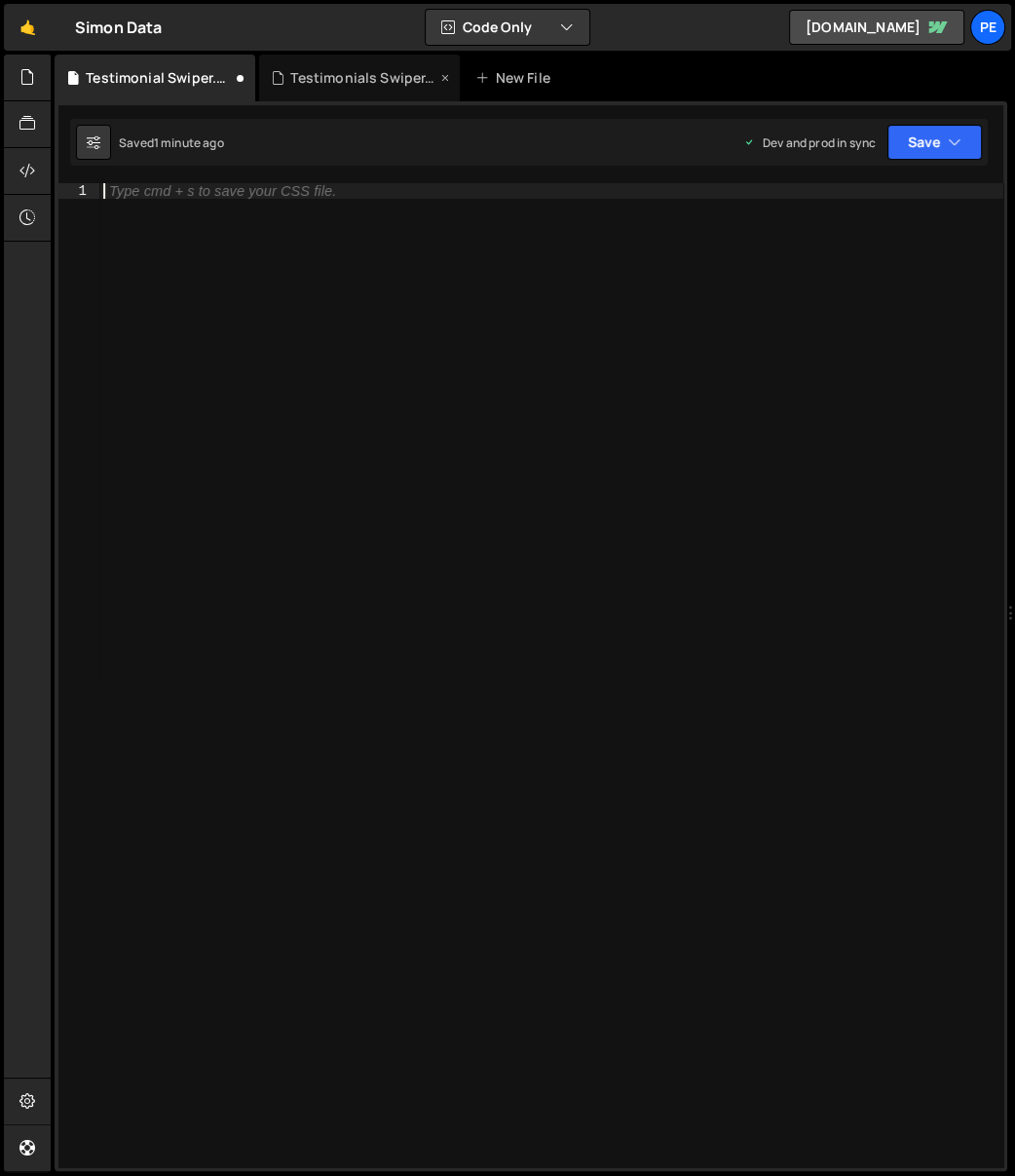
click at [311, 79] on div "Testimonials Swiper.js" at bounding box center [363, 79] width 146 height 20
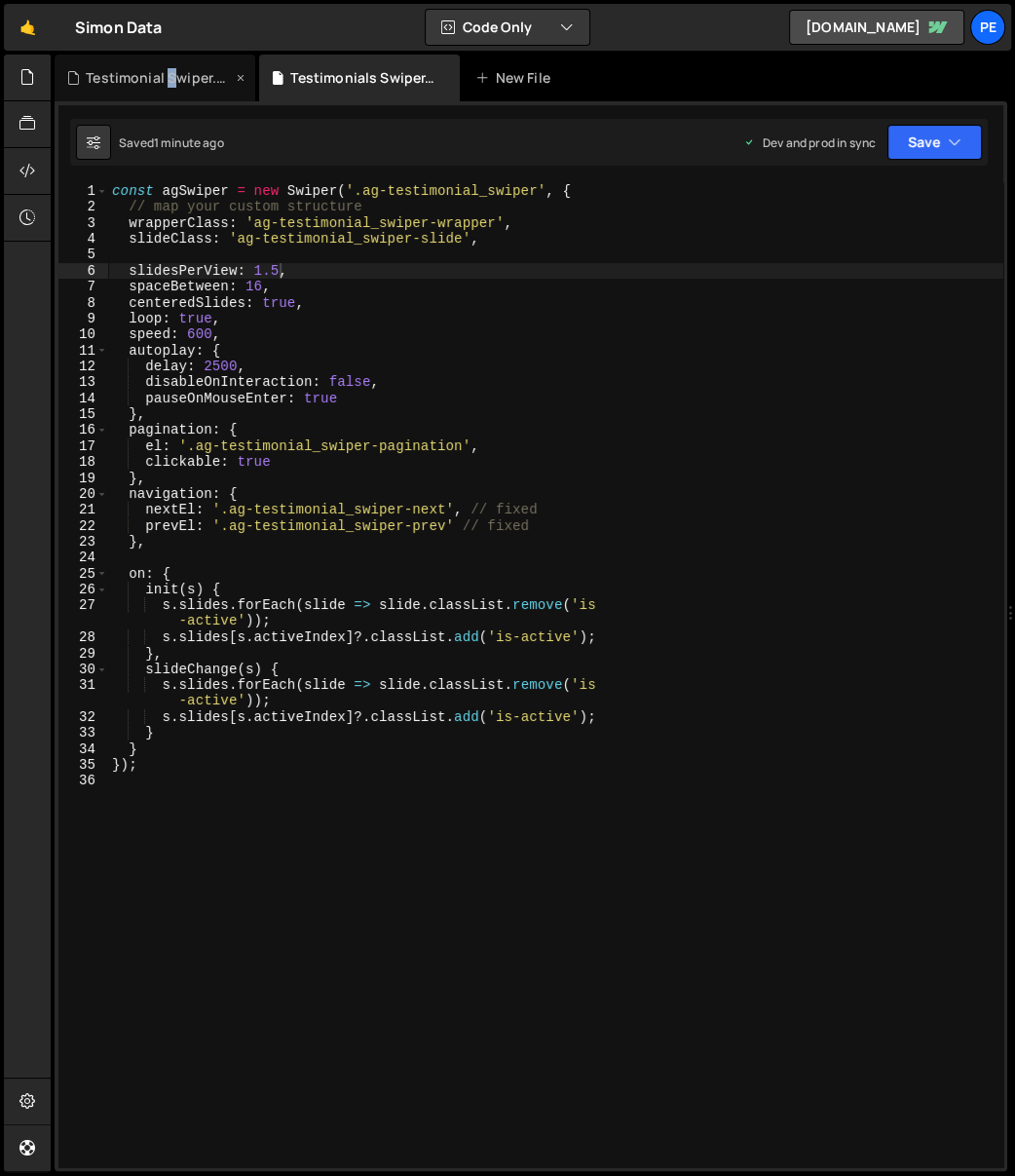
click at [169, 77] on div "Testimonial Swiper.css" at bounding box center [158, 79] width 146 height 20
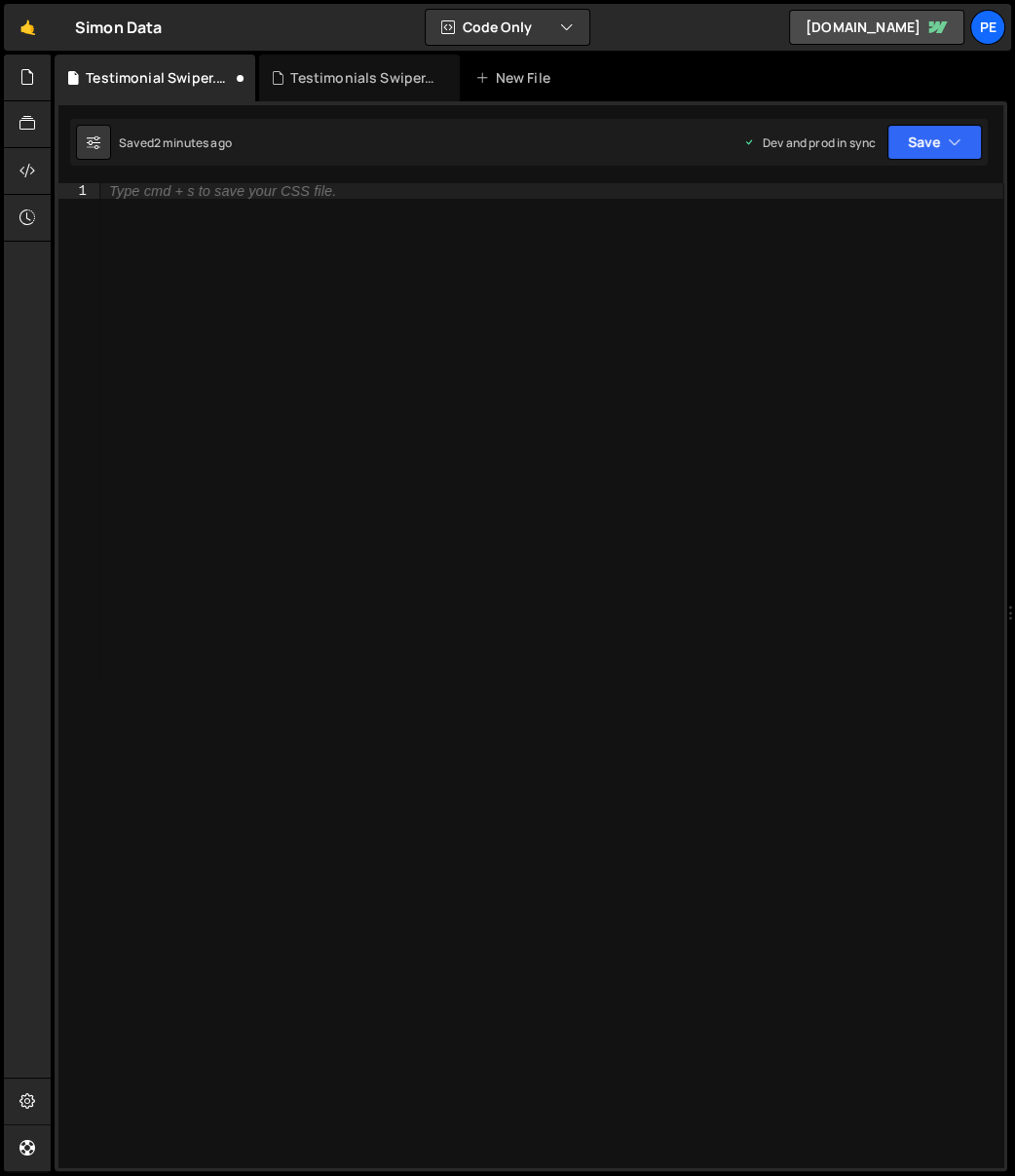
click at [288, 246] on div "Type cmd + s to save your CSS file." at bounding box center [551, 691] width 905 height 1017
paste textarea "swiper-pagination-bullet"
paste textarea "ag-testimonial_swiper-pagination"
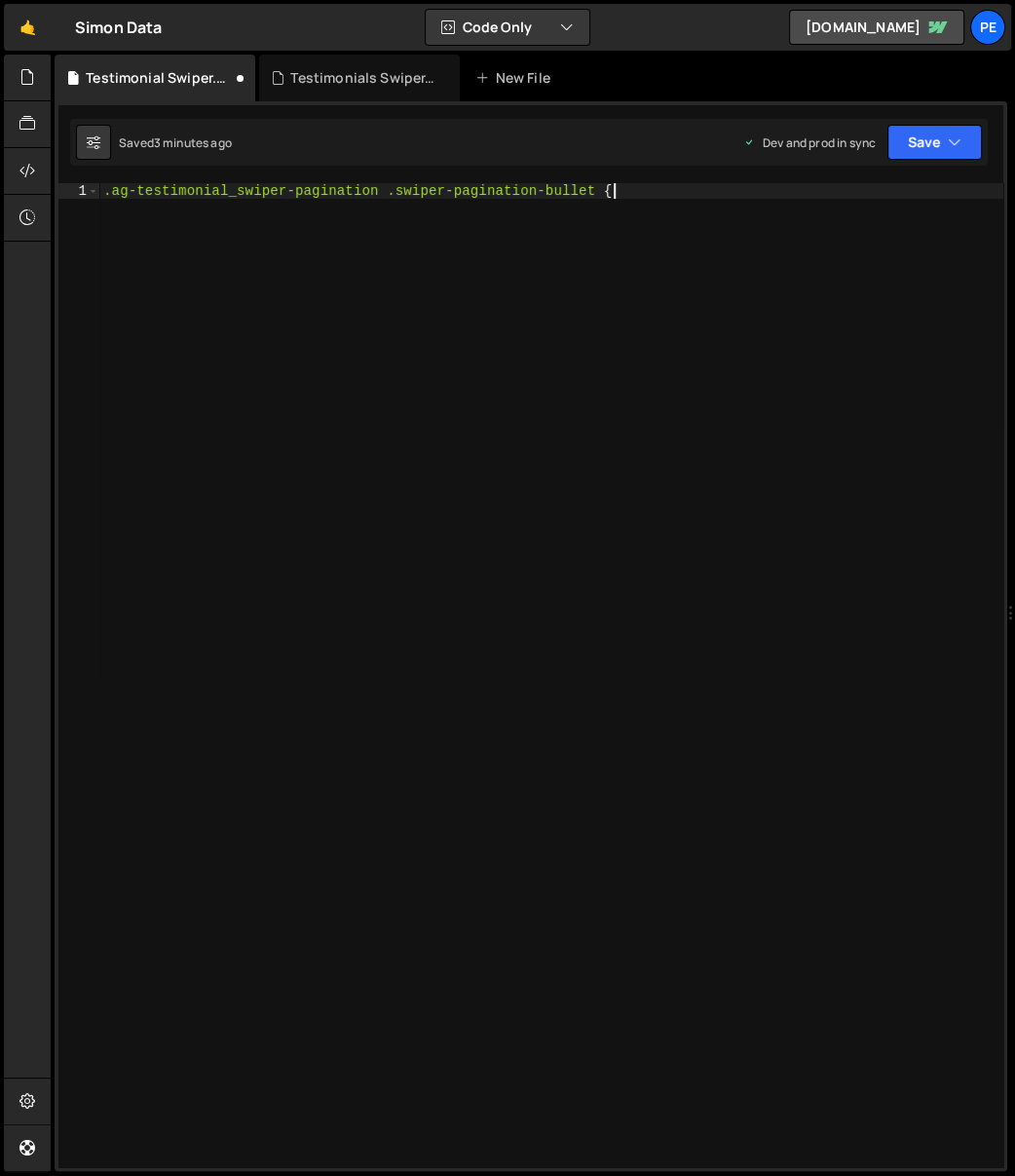
type textarea ".ag-testimonial_swiper-pagination .swiper-pagination-bullet {}"
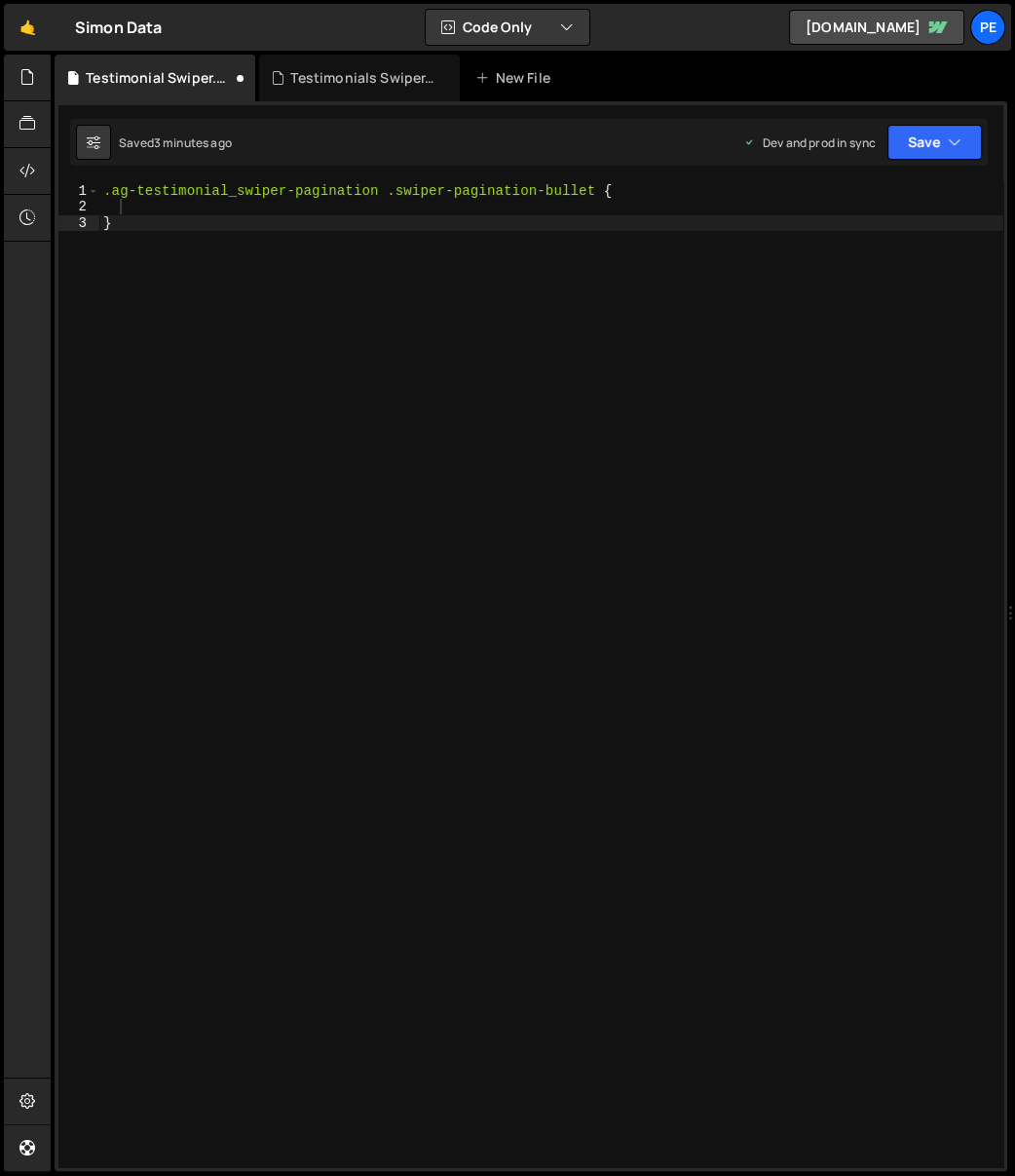
click at [424, 354] on div ".ag-testimonial_swiper-pagination .swiper-pagination-bullet { }" at bounding box center [551, 691] width 905 height 1017
type textarea "}"
paste textarea "swiper-pagination-bullet-active"
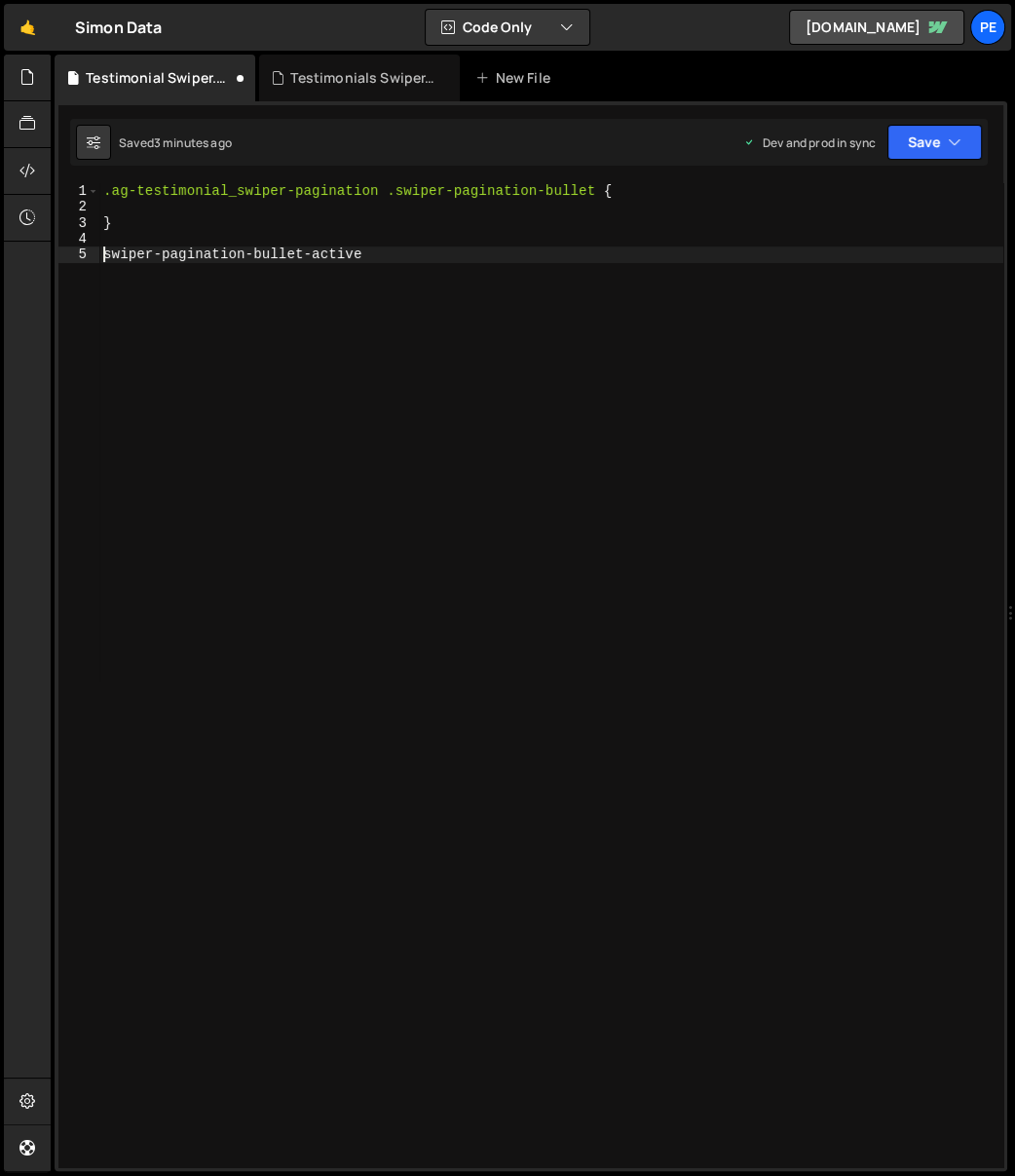
type textarea ".swiper-pagination-bullet-active"
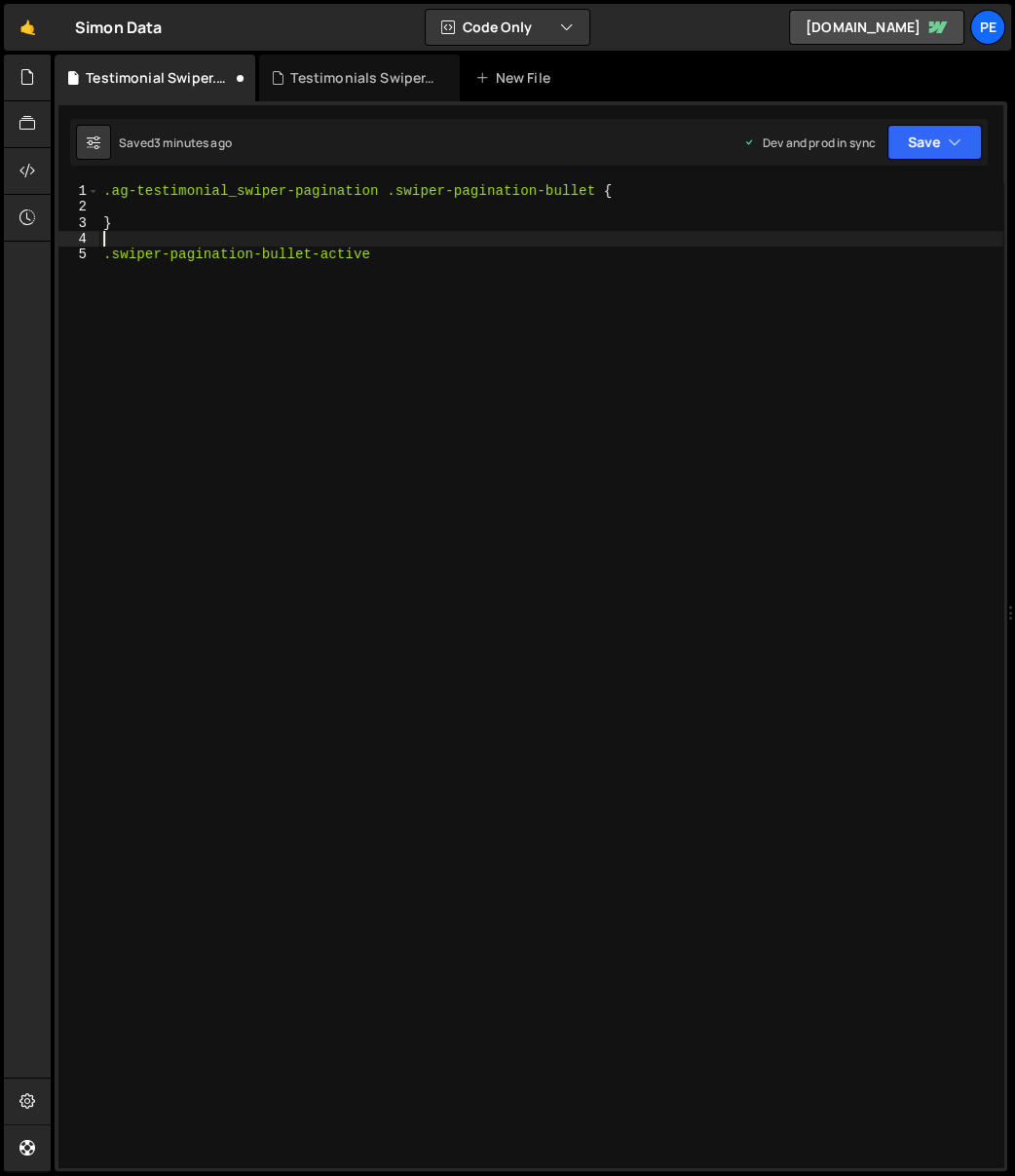
type textarea ".ag-testimonial_swiper-pagination .swiper-pagination-bullet {"
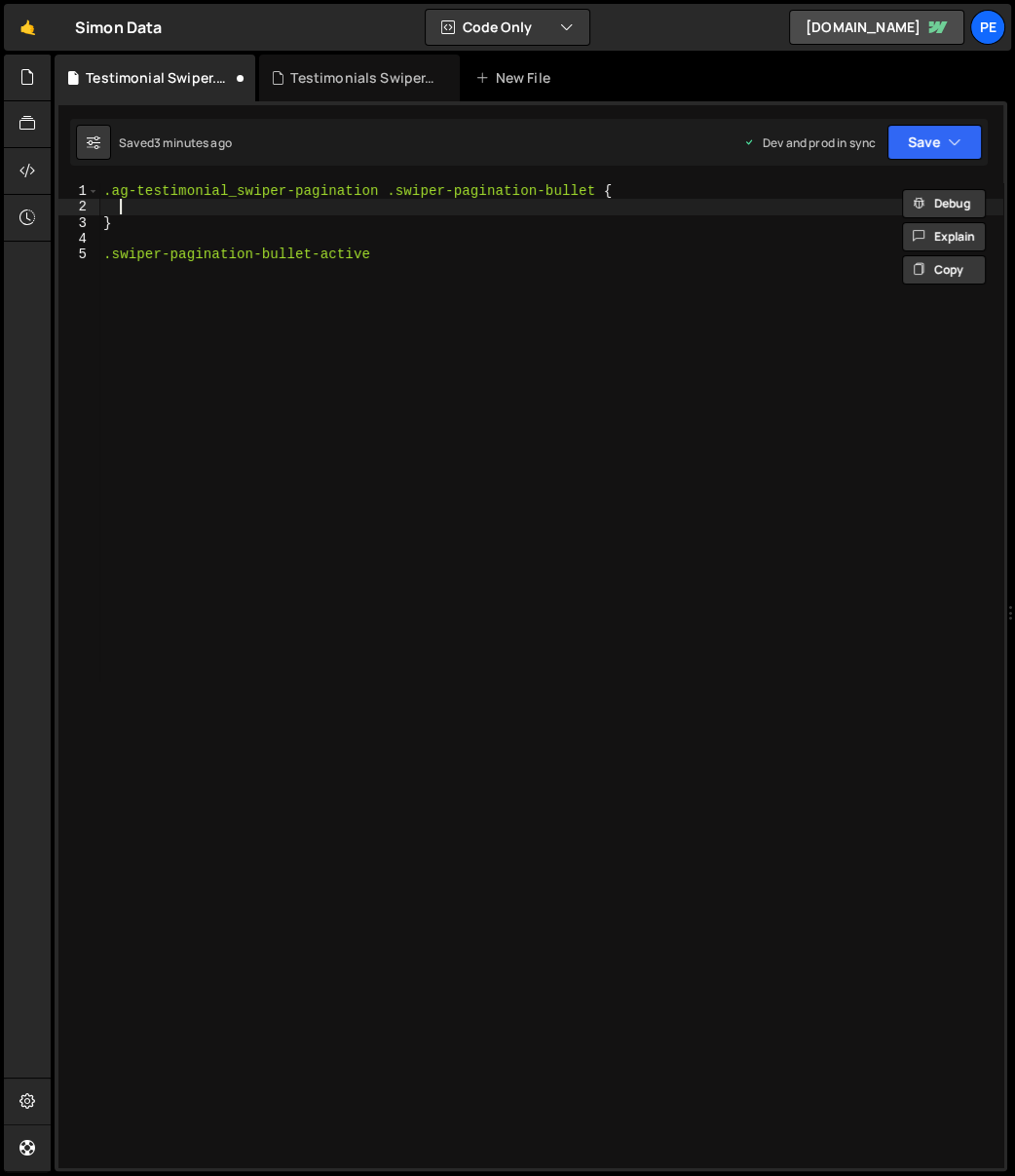
type textarea "}"
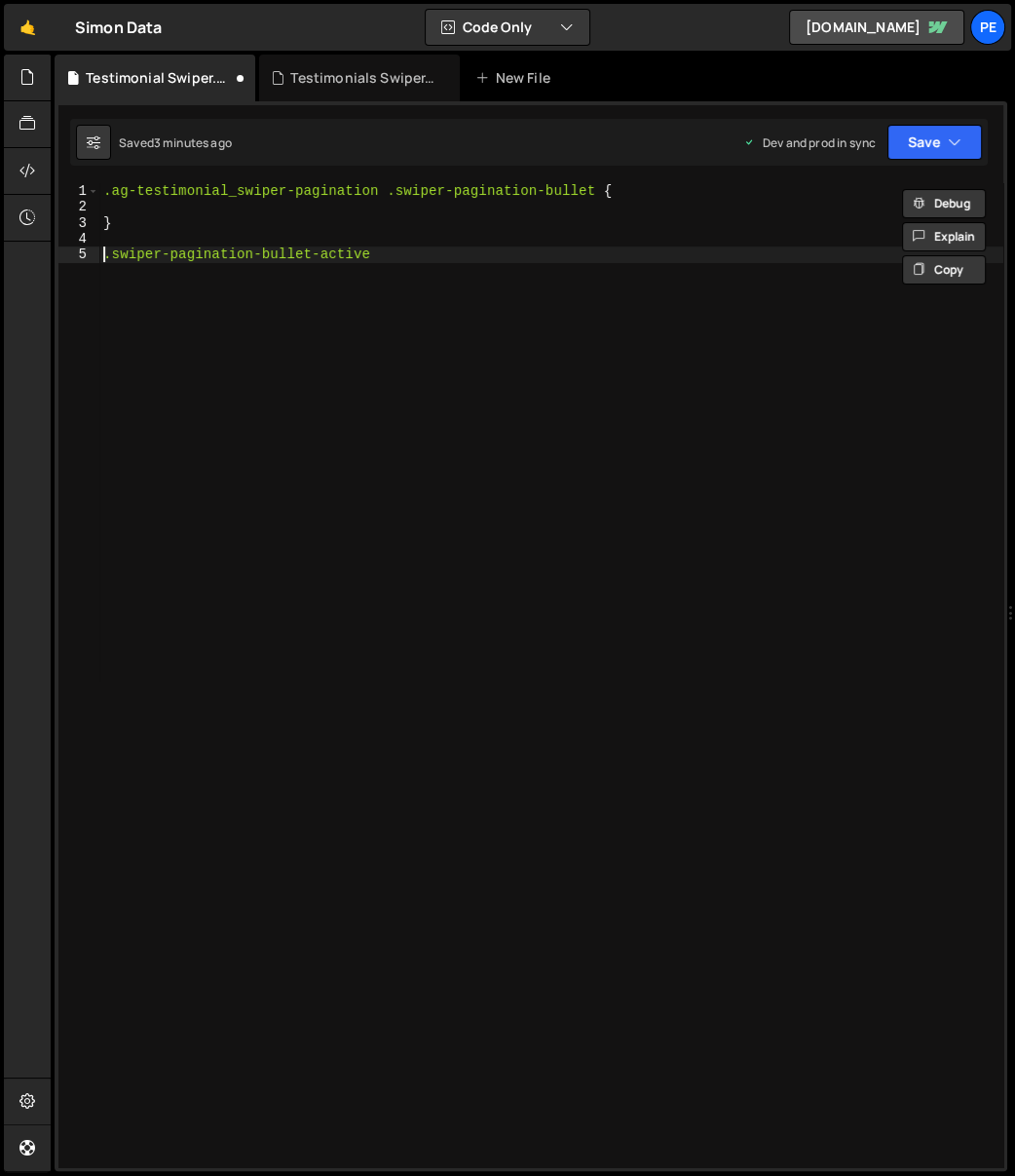
paste textarea ".ag-testimonial_swiper-pagination"
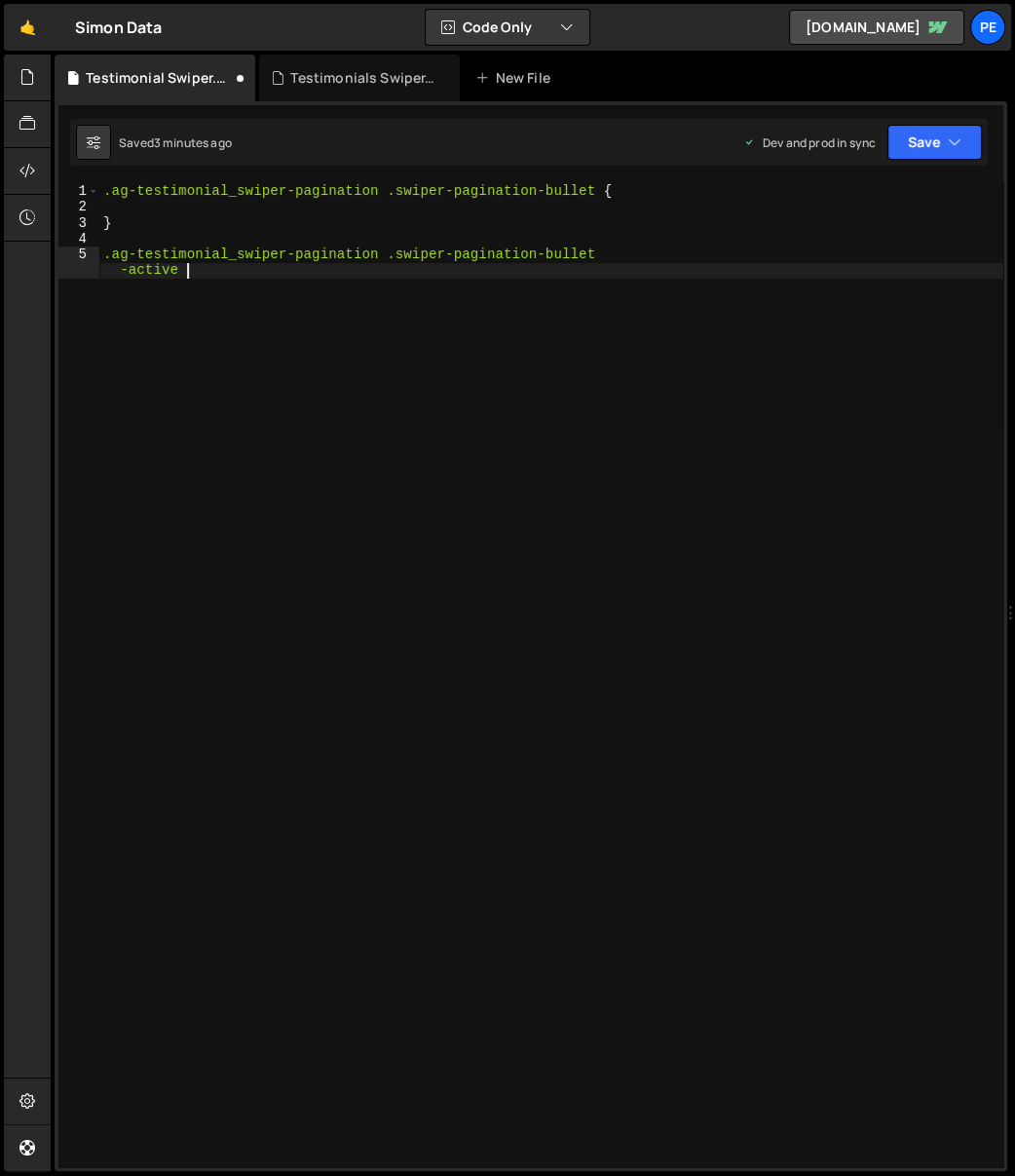
type textarea ".ag-testimonial_swiper-pagination .swiper-pagination-bullet-active {}"
type textarea ".ag-testimonial_swiper-pagination .swiper-pagination-bullet-active {"
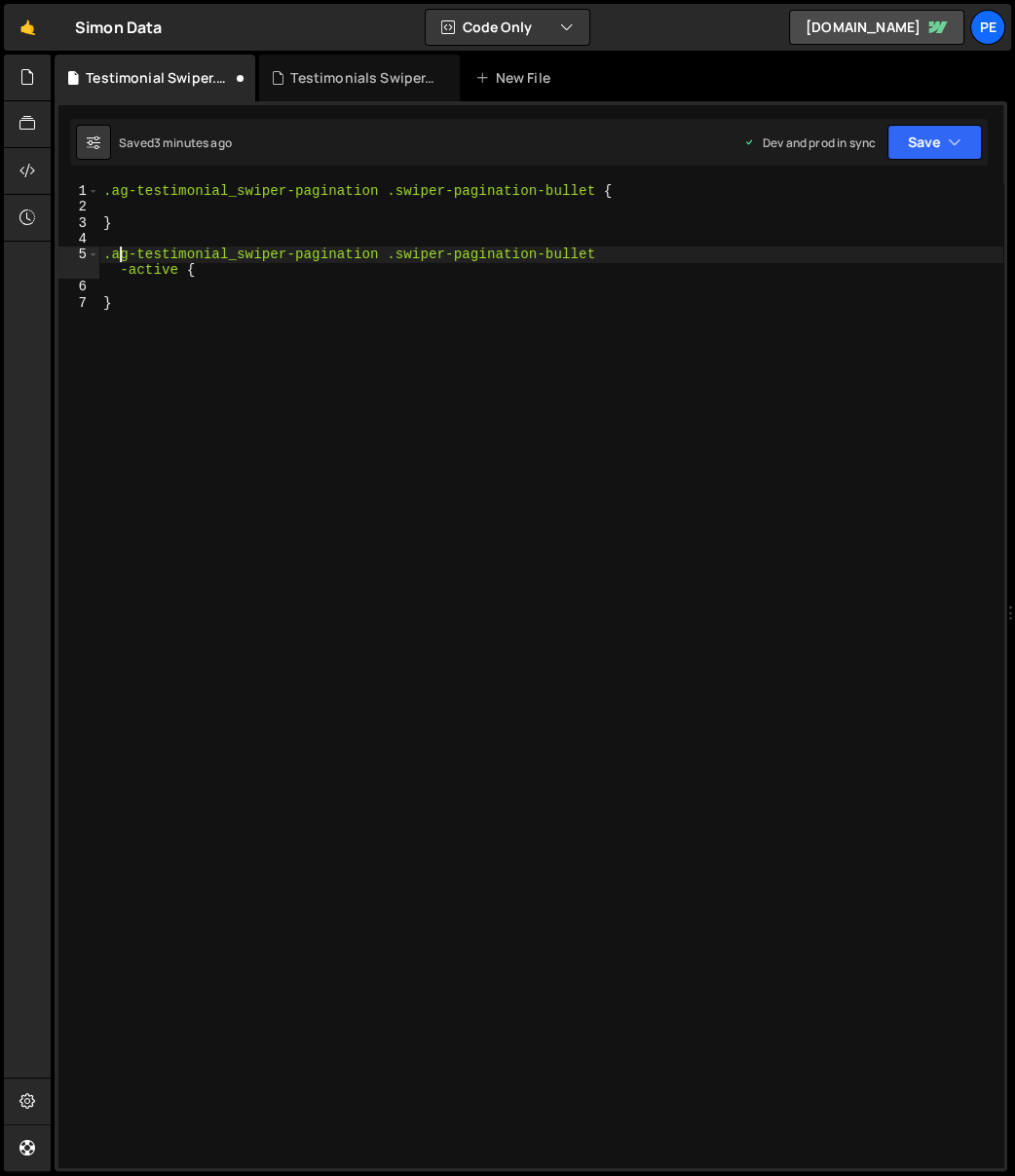
type textarea "}"
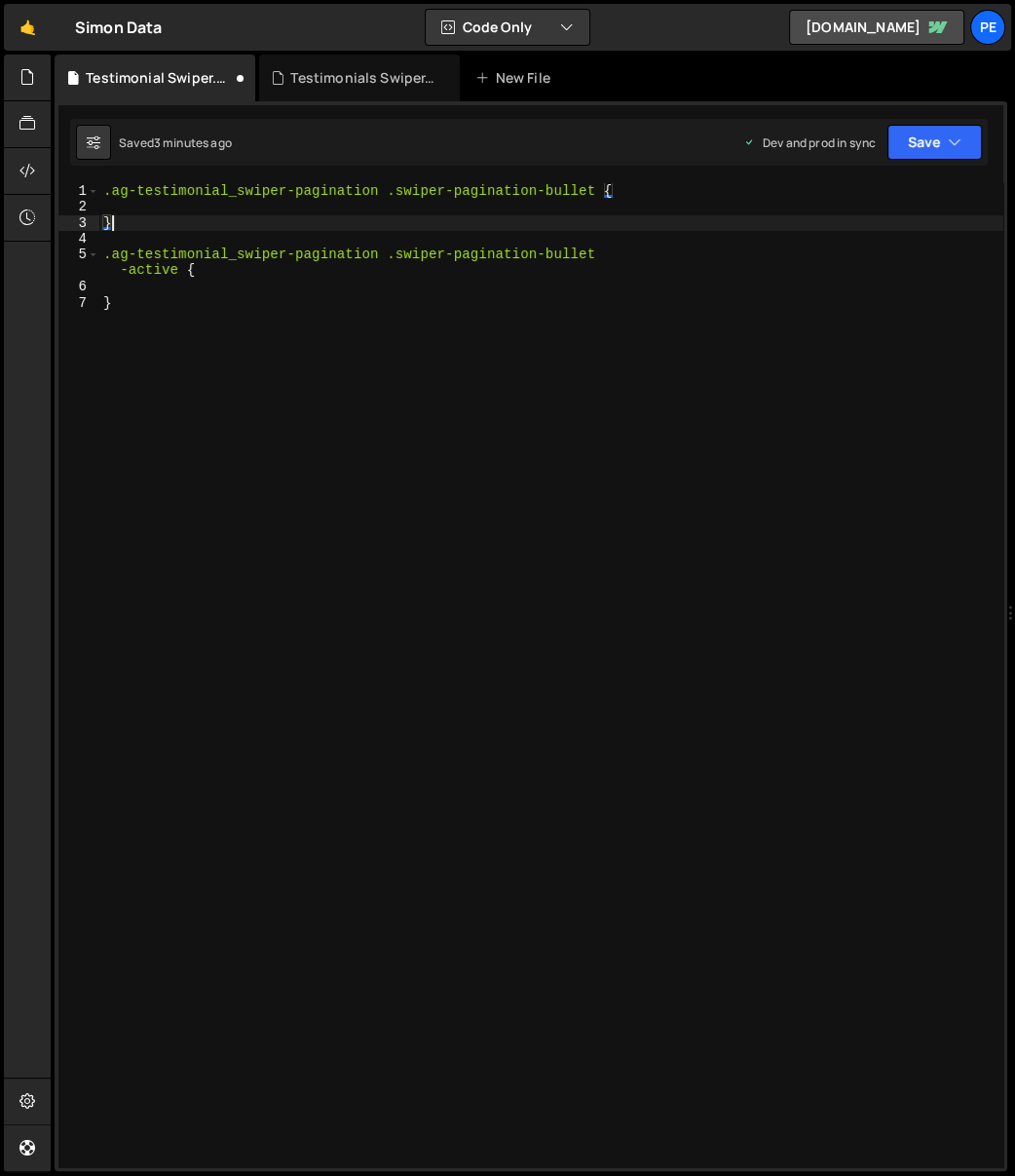
click at [262, 219] on div ".ag-testimonial_swiper-pagination .swiper-pagination-bullet { } .ag-testimonial…" at bounding box center [551, 691] width 905 height 1017
click at [213, 201] on div ".ag-testimonial_swiper-pagination .swiper-pagination-bullet { } .ag-testimonial…" at bounding box center [551, 691] width 905 height 1017
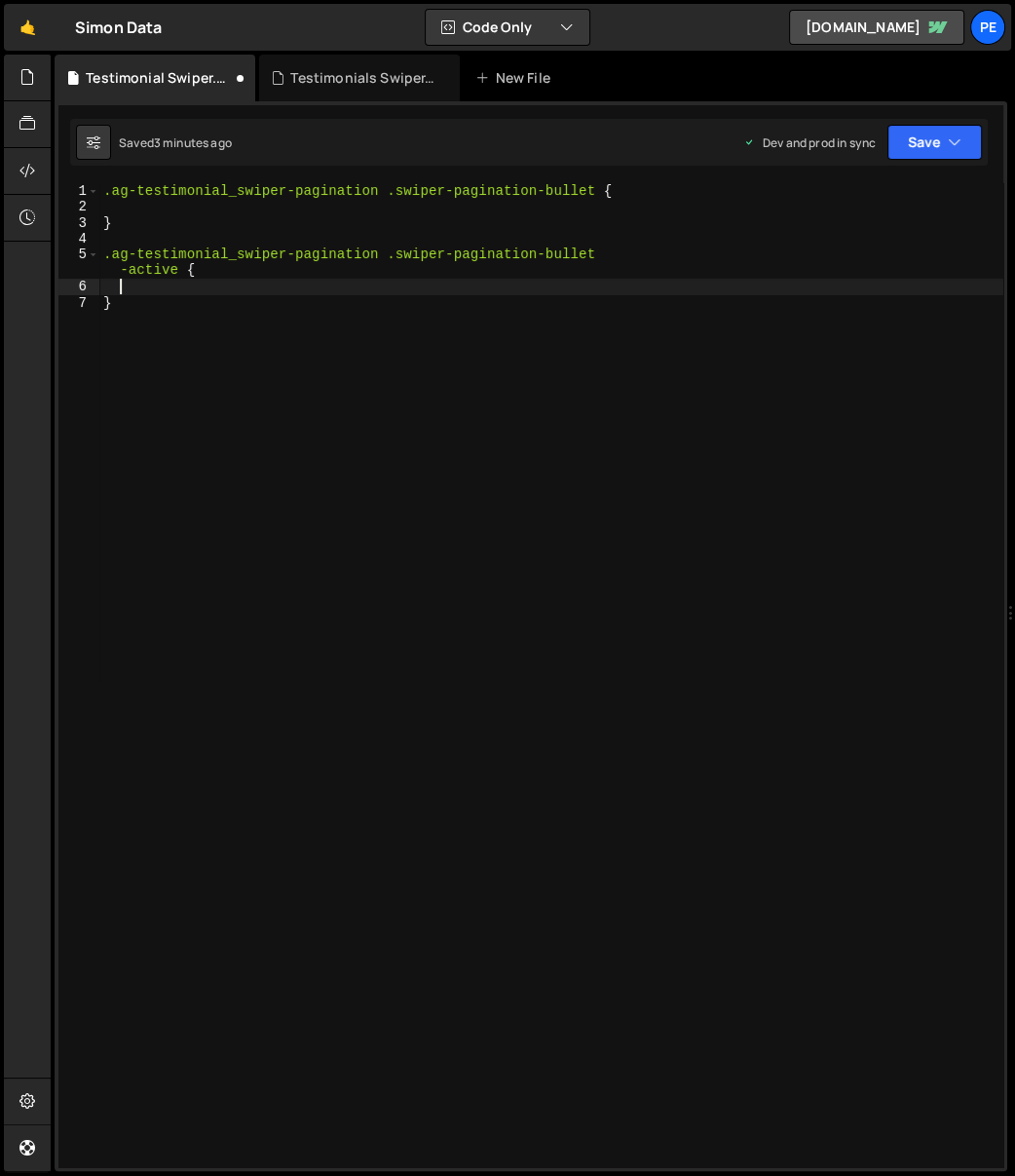
click at [209, 288] on div ".ag-testimonial_swiper-pagination .swiper-pagination-bullet { } .ag-testimonial…" at bounding box center [551, 691] width 905 height 1017
paste textarea "#f40e9a26"
type textarea "background-color: #f40e9a26;"
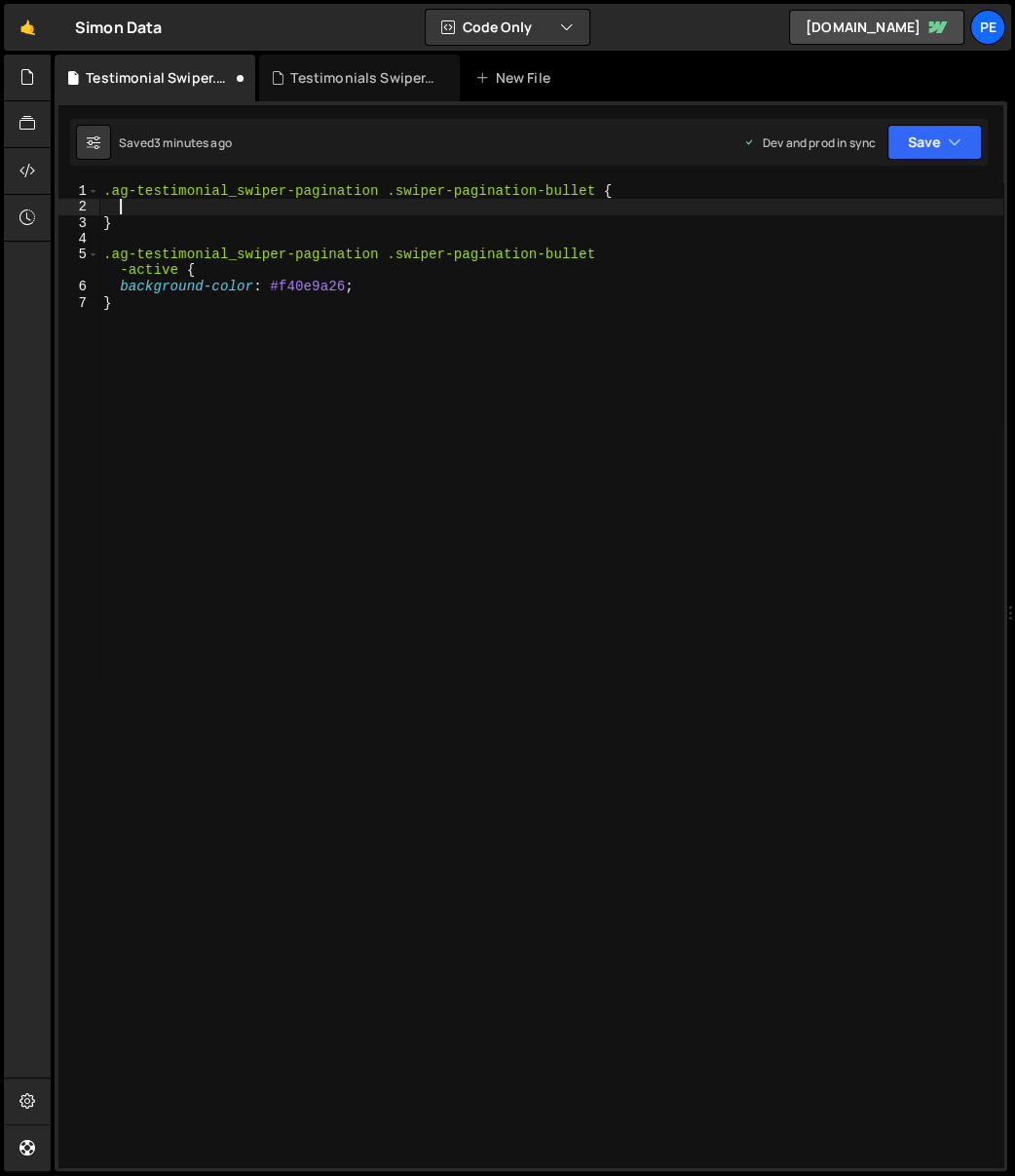
click at [165, 202] on div ".ag-testimonial_swiper-pagination .swiper-pagination-bullet { } .ag-testimonial…" at bounding box center [551, 691] width 905 height 1017
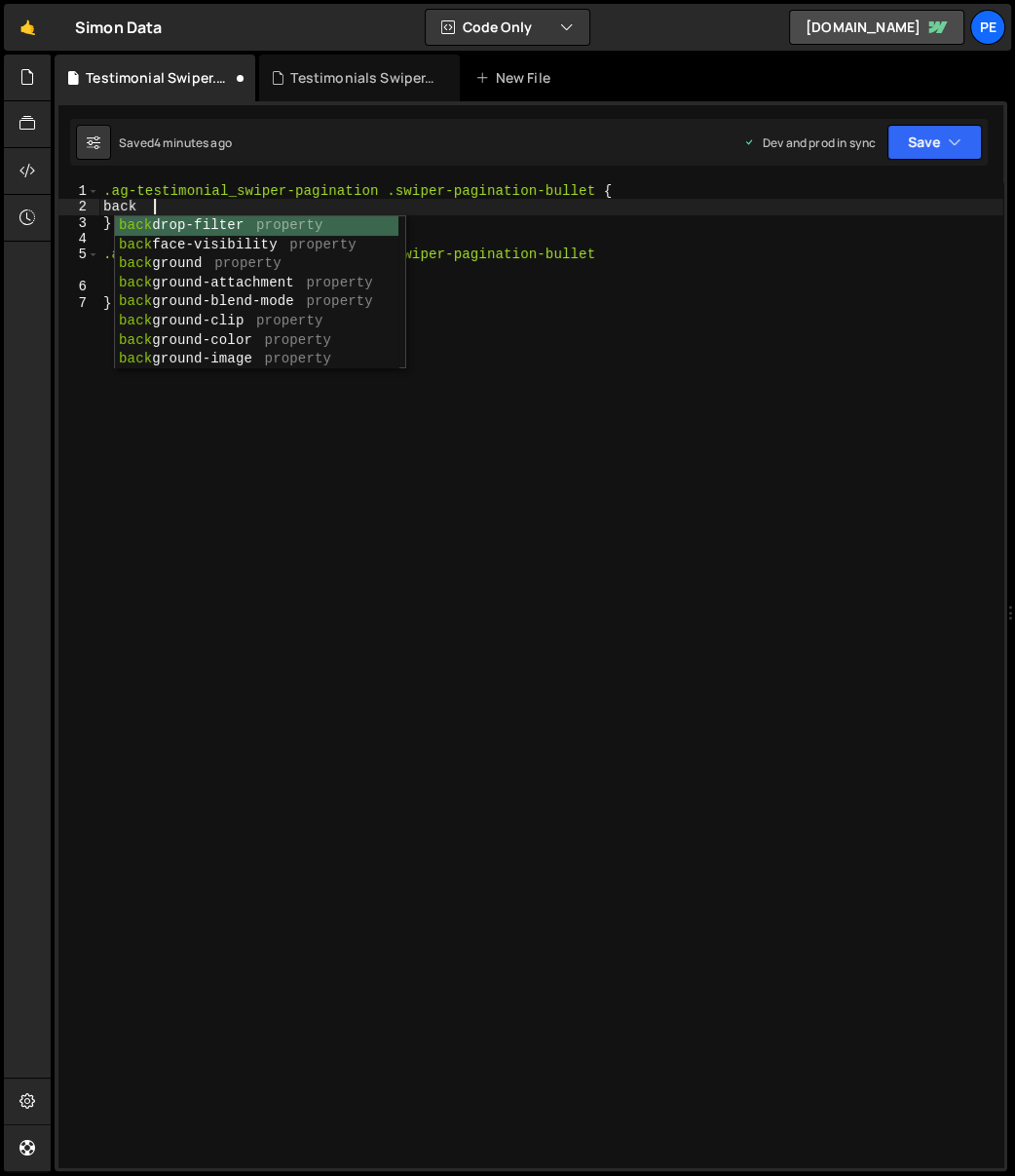
scroll to position [0, 3]
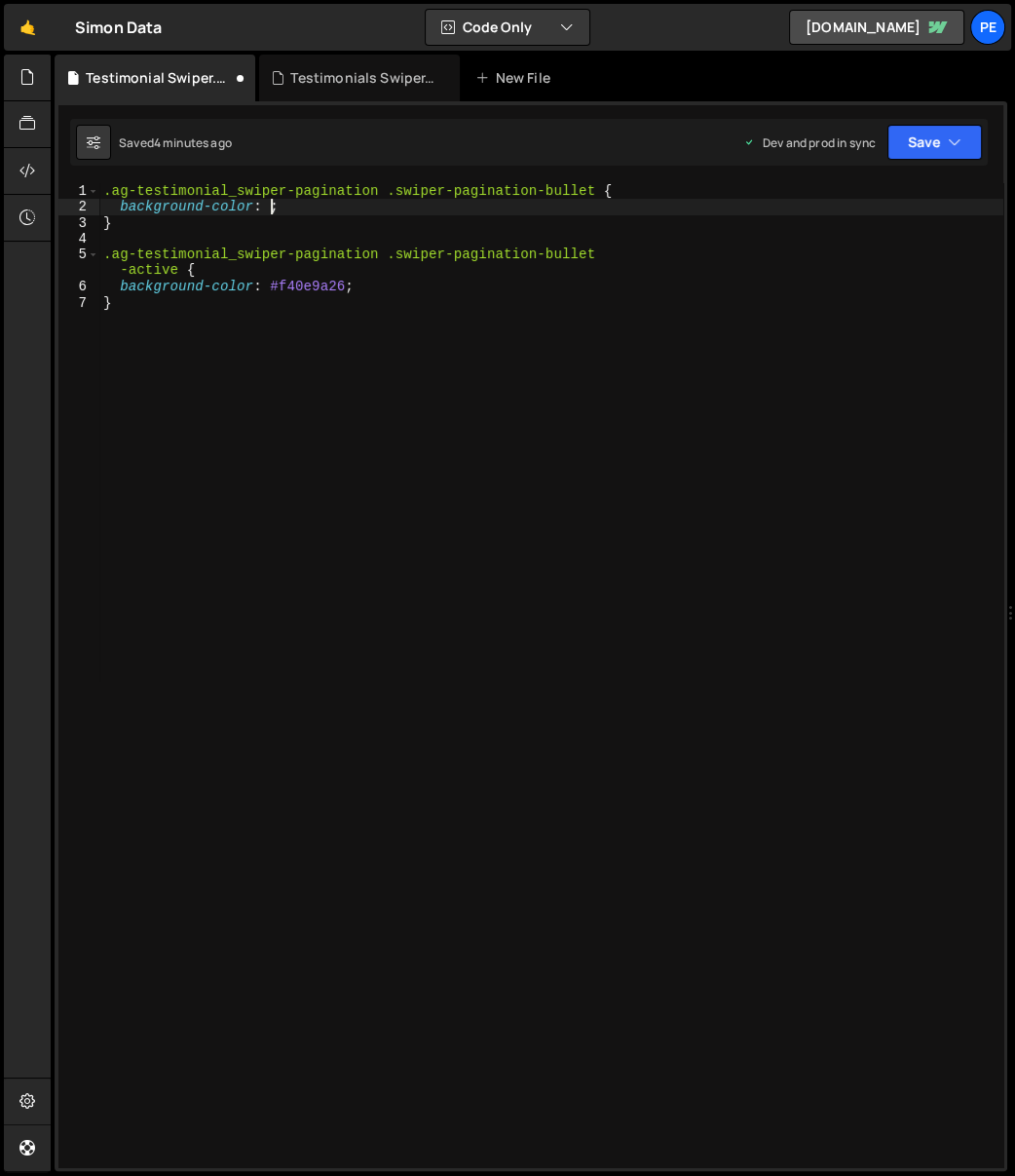
paste textarea "#a1a1a11a"
click at [346, 288] on div ".ag-testimonial_swiper-pagination .swiper-pagination-bullet { background-color …" at bounding box center [551, 691] width 905 height 1017
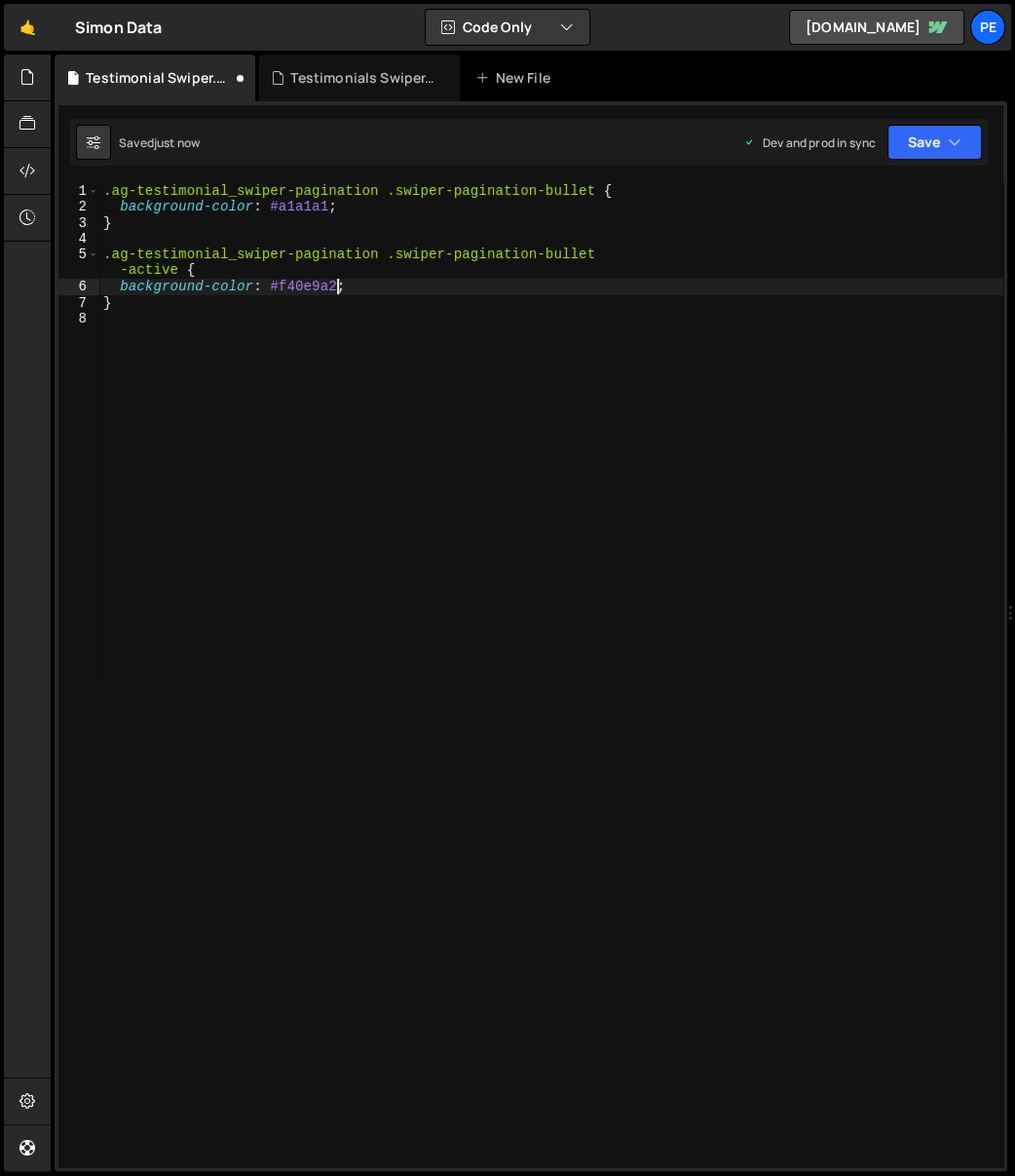
type textarea "background-color: #f40e9a;"
click at [328, 79] on div "Testimonials Swiper.js" at bounding box center [363, 79] width 146 height 20
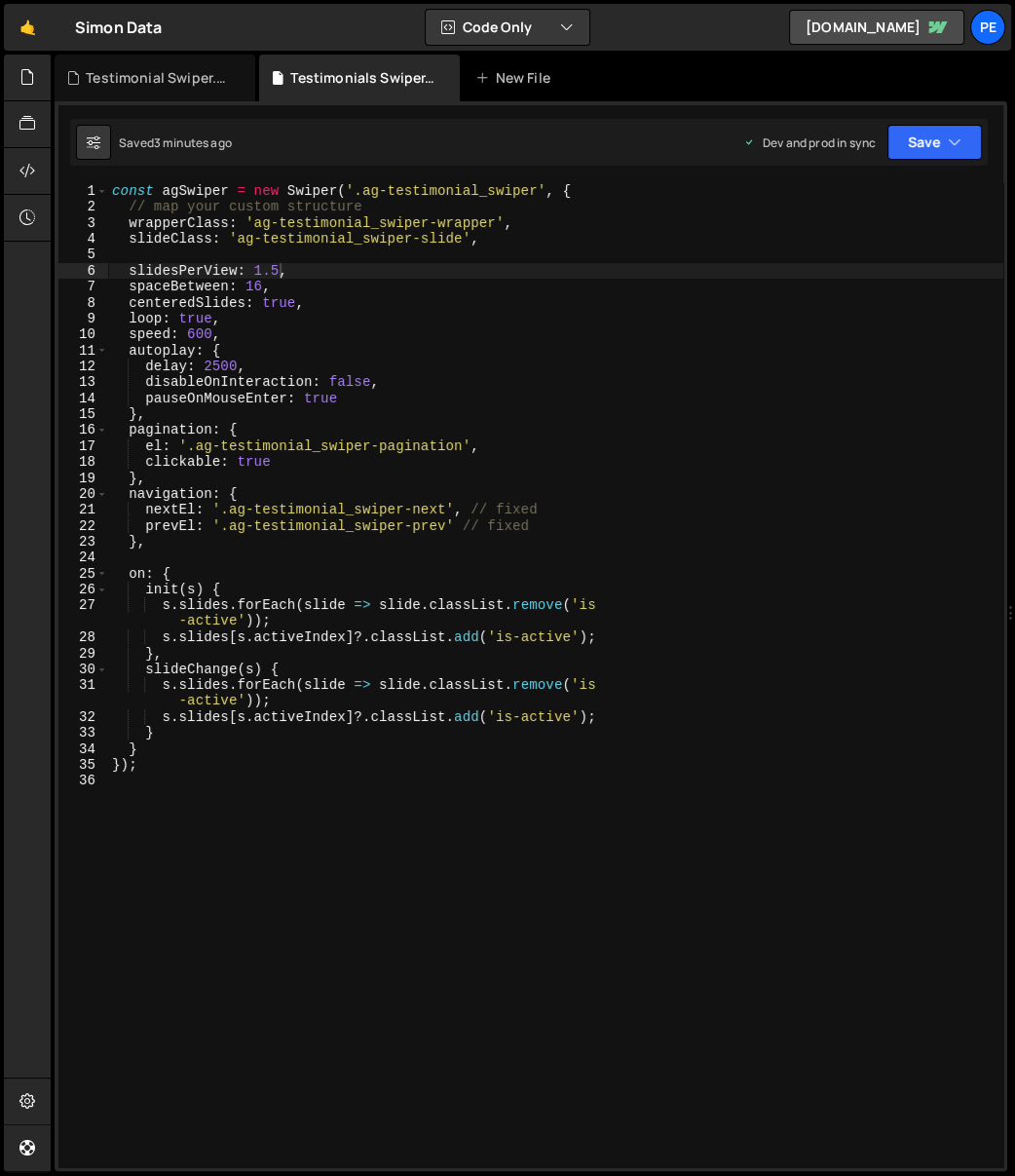
scroll to position [0, 7]
click at [355, 329] on div "const agSwiper = new Swiper ( '.ag-testimonial_swiper' , { // map your custom s…" at bounding box center [556, 691] width 896 height 1017
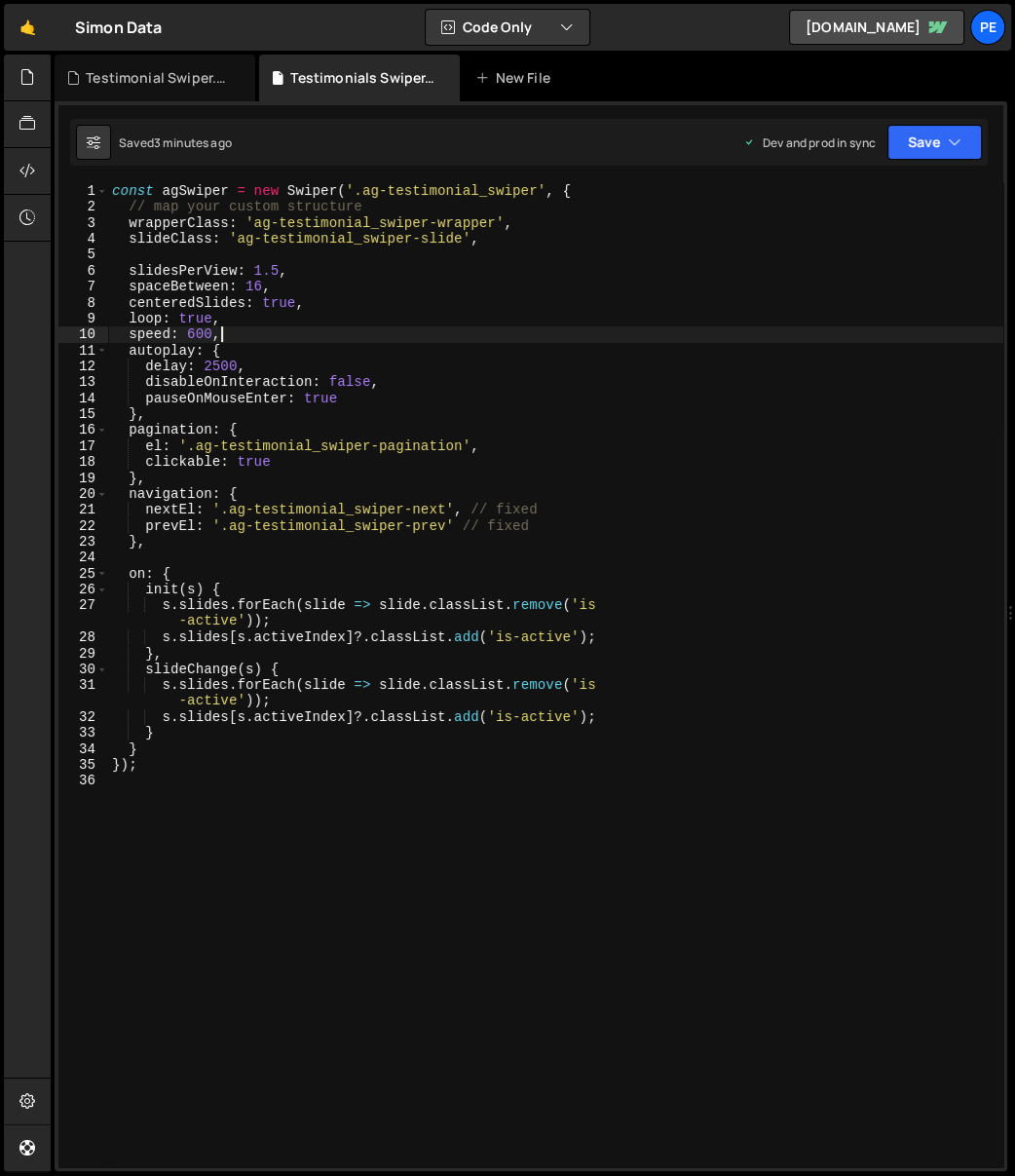
drag, startPoint x: 349, startPoint y: 239, endPoint x: 352, endPoint y: 262, distance: 23.2
click at [349, 238] on div "const agSwiper = new Swiper ( '.ag-testimonial_swiper' , { // map your custom s…" at bounding box center [556, 691] width 896 height 1017
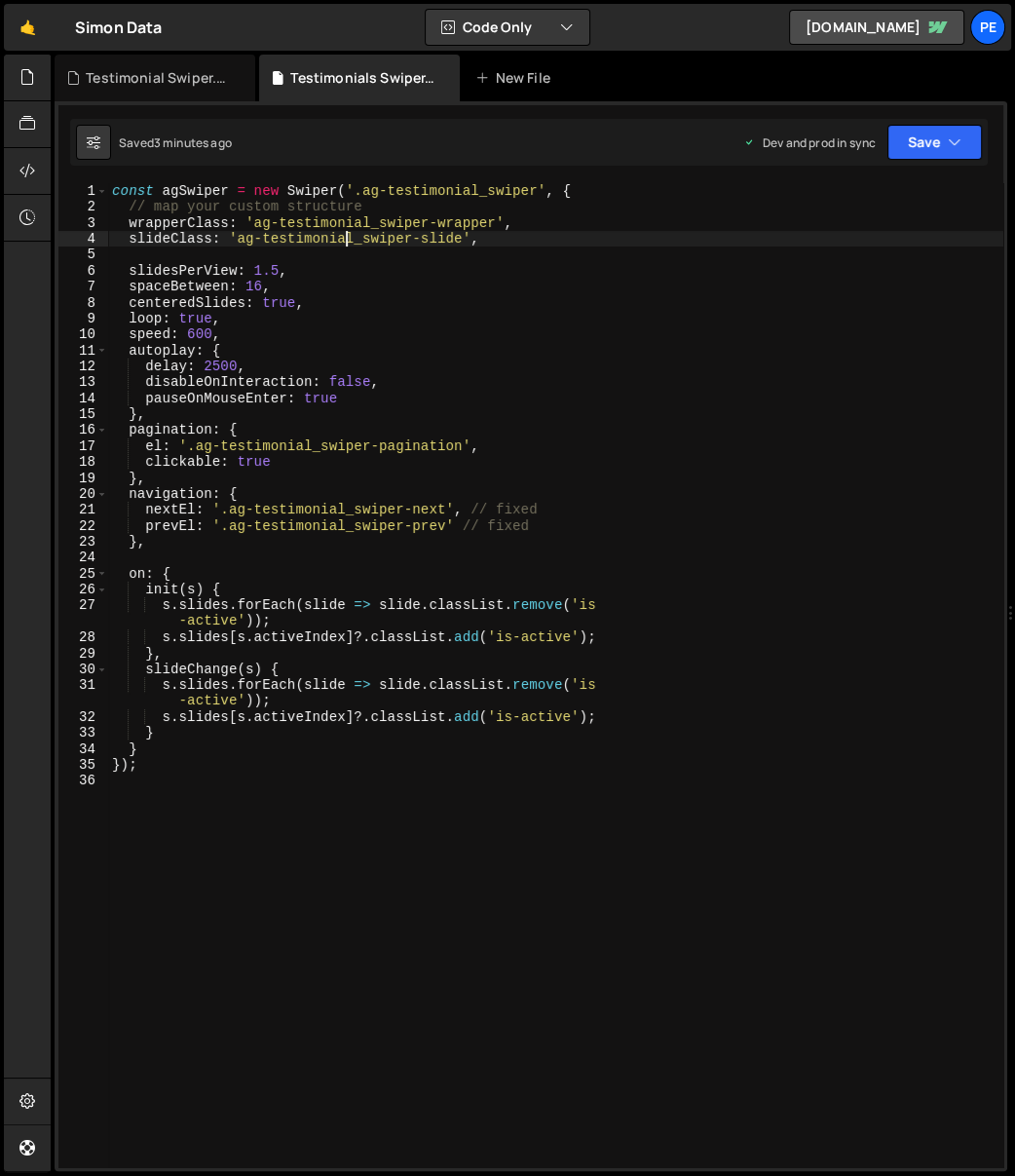
click at [351, 327] on div "const agSwiper = new Swiper ( '.ag-testimonial_swiper' , { // map your custom s…" at bounding box center [556, 691] width 896 height 1017
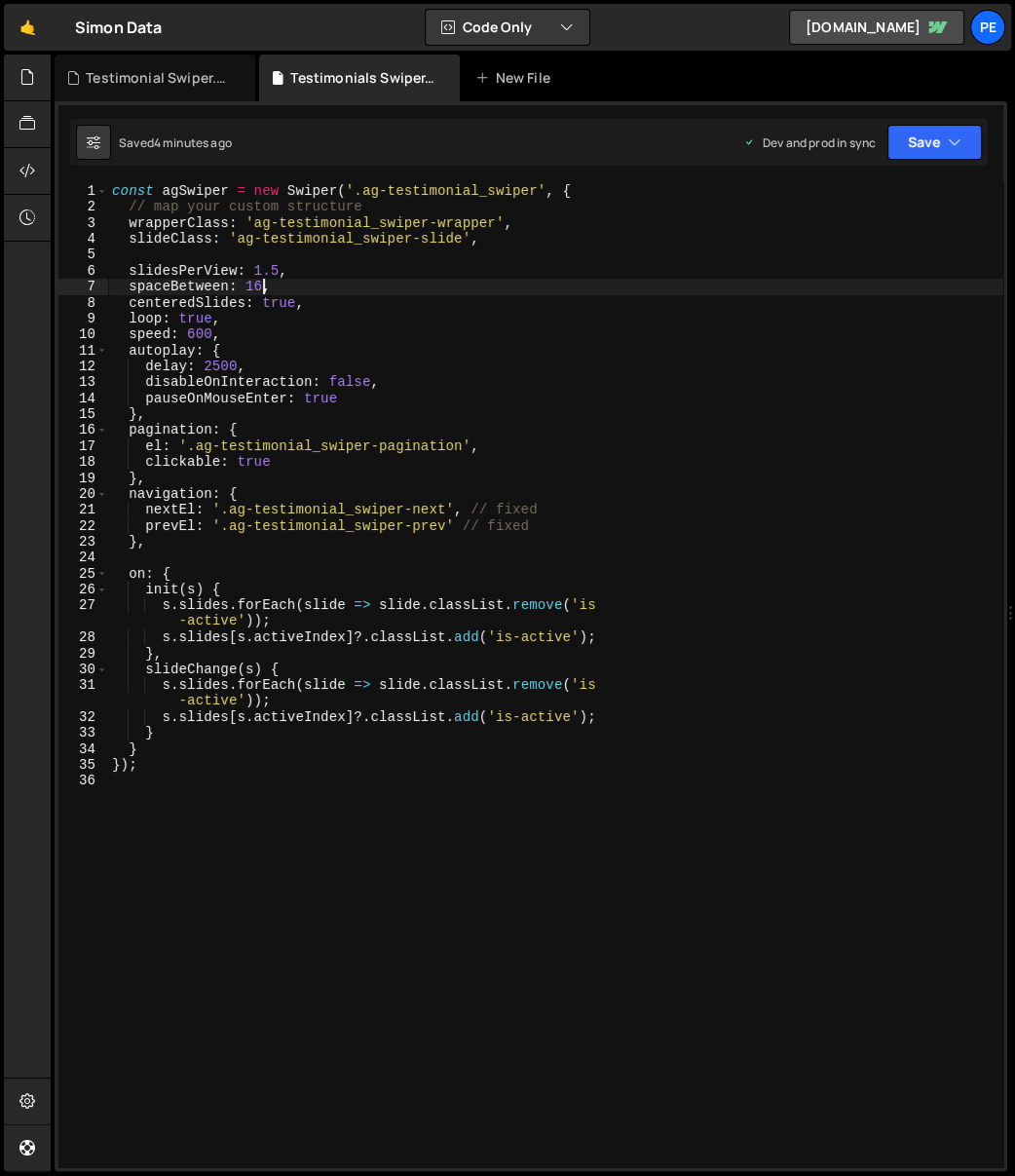
click at [264, 290] on div "const agSwiper = new Swiper ( '.ag-testimonial_swiper' , { // map your custom s…" at bounding box center [556, 691] width 896 height 1017
click at [356, 275] on div "const agSwiper = new Swiper ( '.ag-testimonial_swiper' , { // map your custom s…" at bounding box center [556, 691] width 896 height 1017
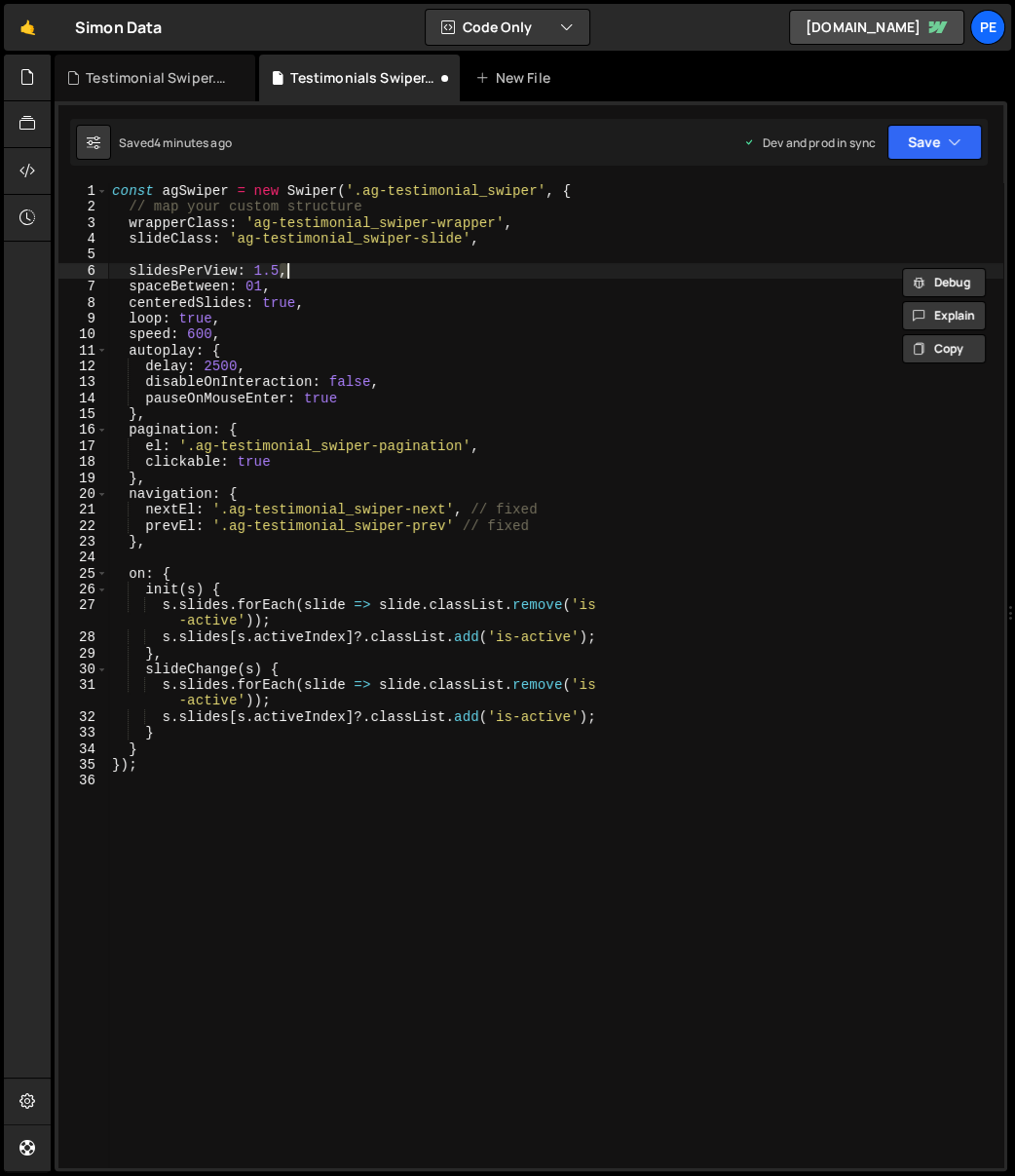
click at [353, 283] on div "const agSwiper = new Swiper ( '.ag-testimonial_swiper' , { // map your custom s…" at bounding box center [556, 691] width 896 height 1017
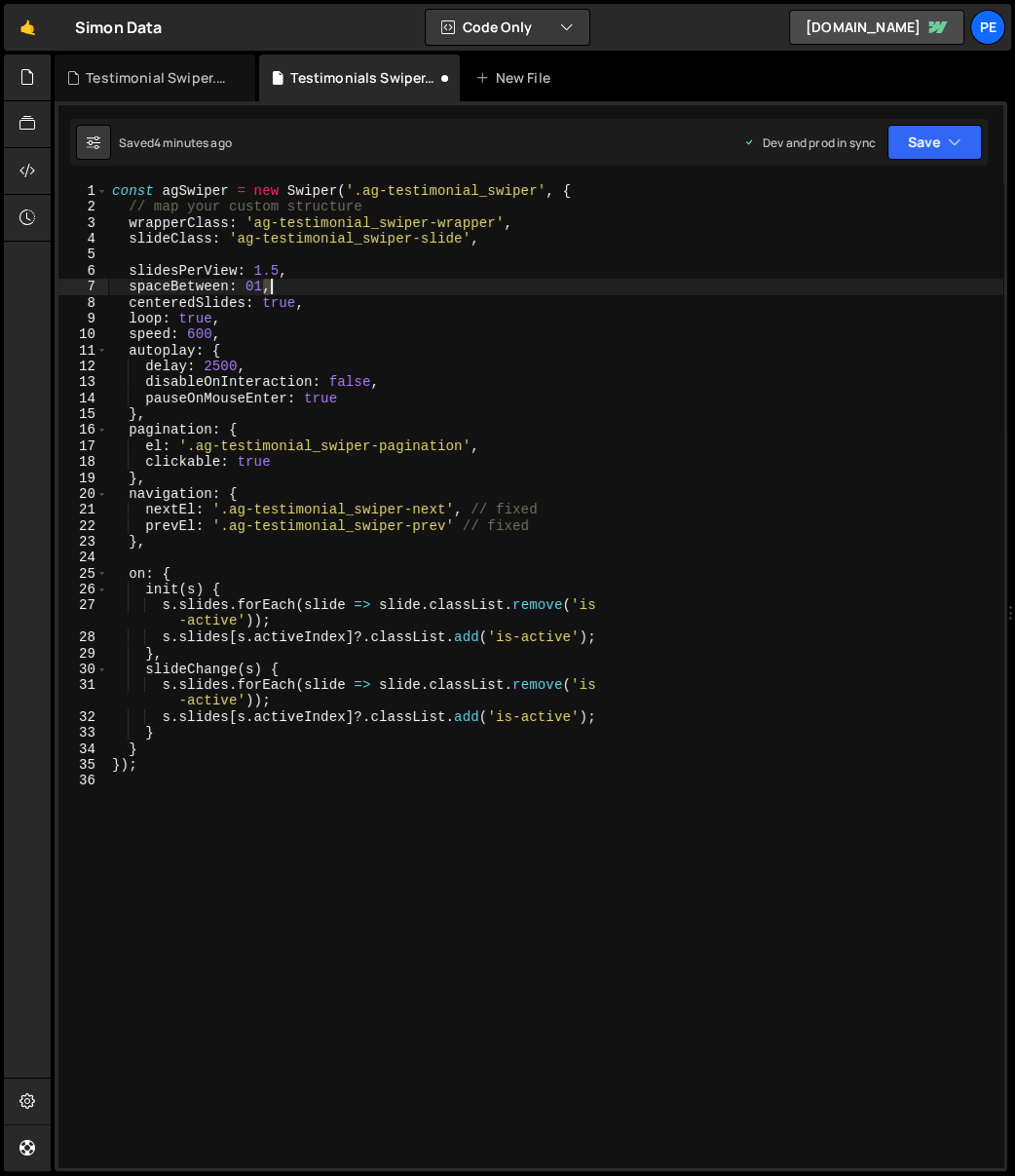
click at [353, 283] on div "const agSwiper = new Swiper ( '.ag-testimonial_swiper' , { // map your custom s…" at bounding box center [556, 691] width 896 height 1017
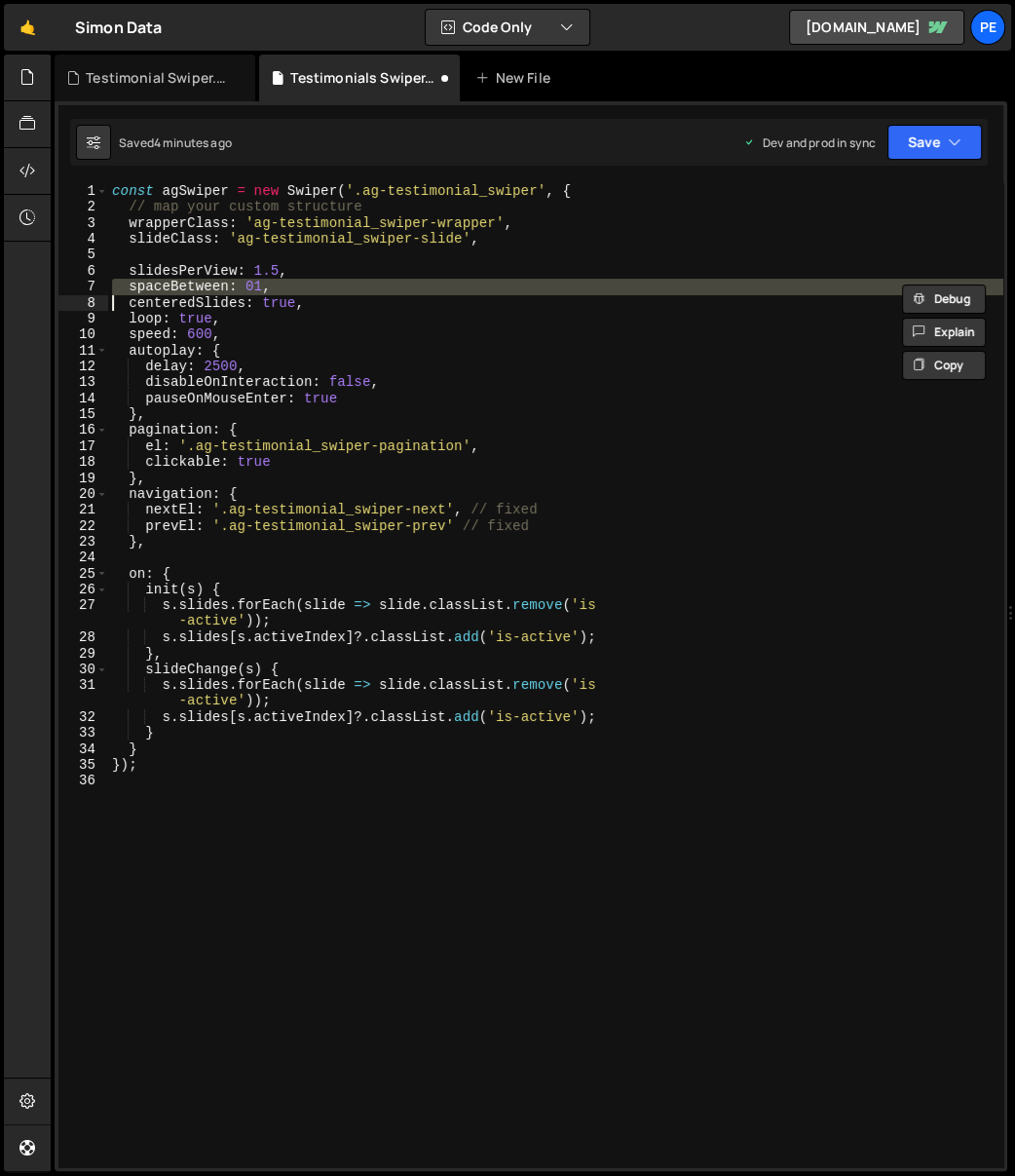
click at [353, 283] on div "const agSwiper = new Swiper ( '.ag-testimonial_swiper' , { // map your custom s…" at bounding box center [556, 691] width 896 height 1017
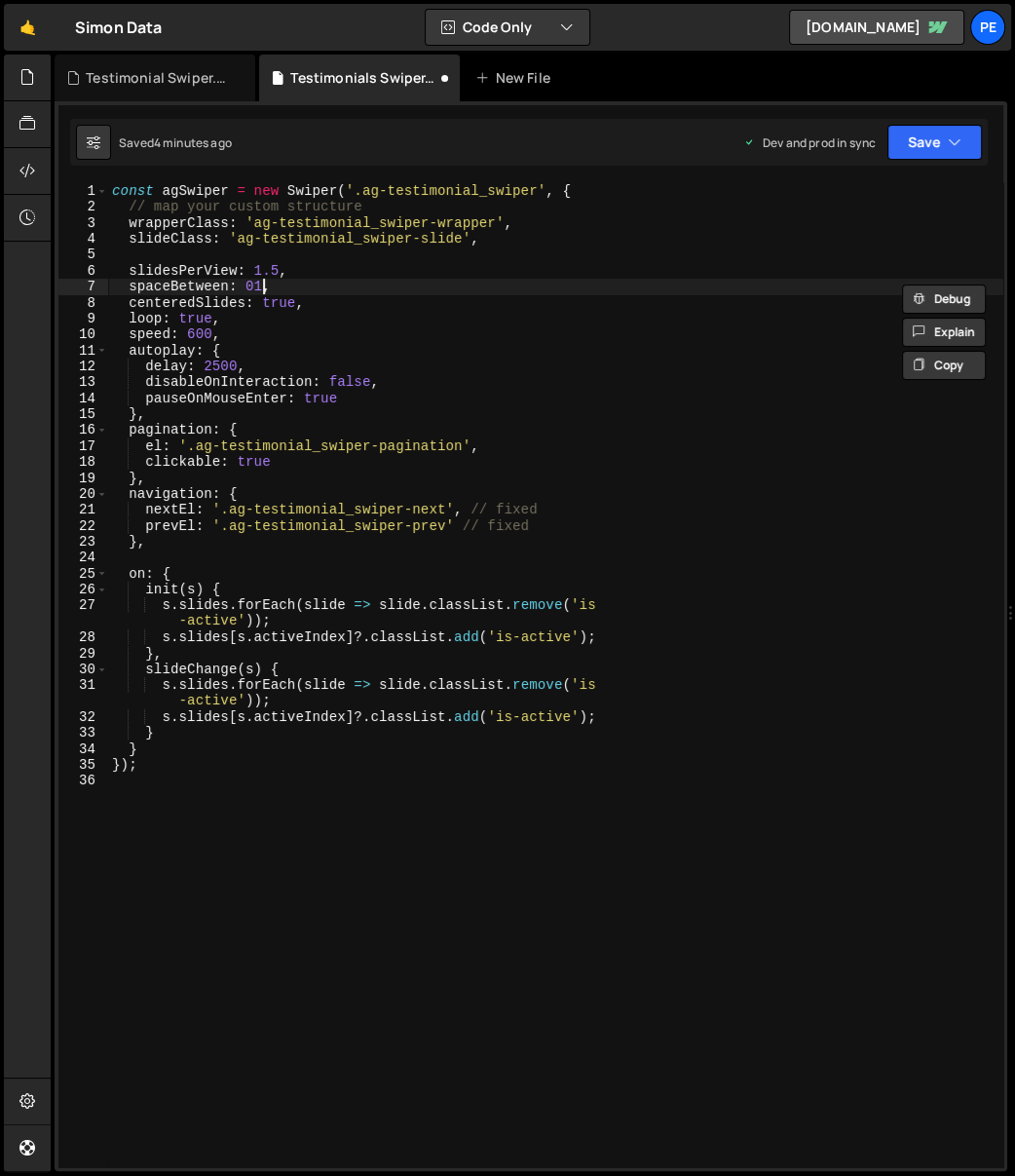
click at [266, 284] on div "const agSwiper = new Swiper ( '.ag-testimonial_swiper' , { // map your custom s…" at bounding box center [556, 691] width 896 height 1017
click at [254, 284] on div "const agSwiper = new Swiper ( '.ag-testimonial_swiper' , { // map your custom s…" at bounding box center [556, 691] width 896 height 1017
drag, startPoint x: 254, startPoint y: 284, endPoint x: 265, endPoint y: 280, distance: 11.7
click at [254, 284] on div "const agSwiper = new Swiper ( '.ag-testimonial_swiper' , { // map your custom s…" at bounding box center [556, 691] width 896 height 1017
drag, startPoint x: 293, startPoint y: 247, endPoint x: 298, endPoint y: 261, distance: 14.9
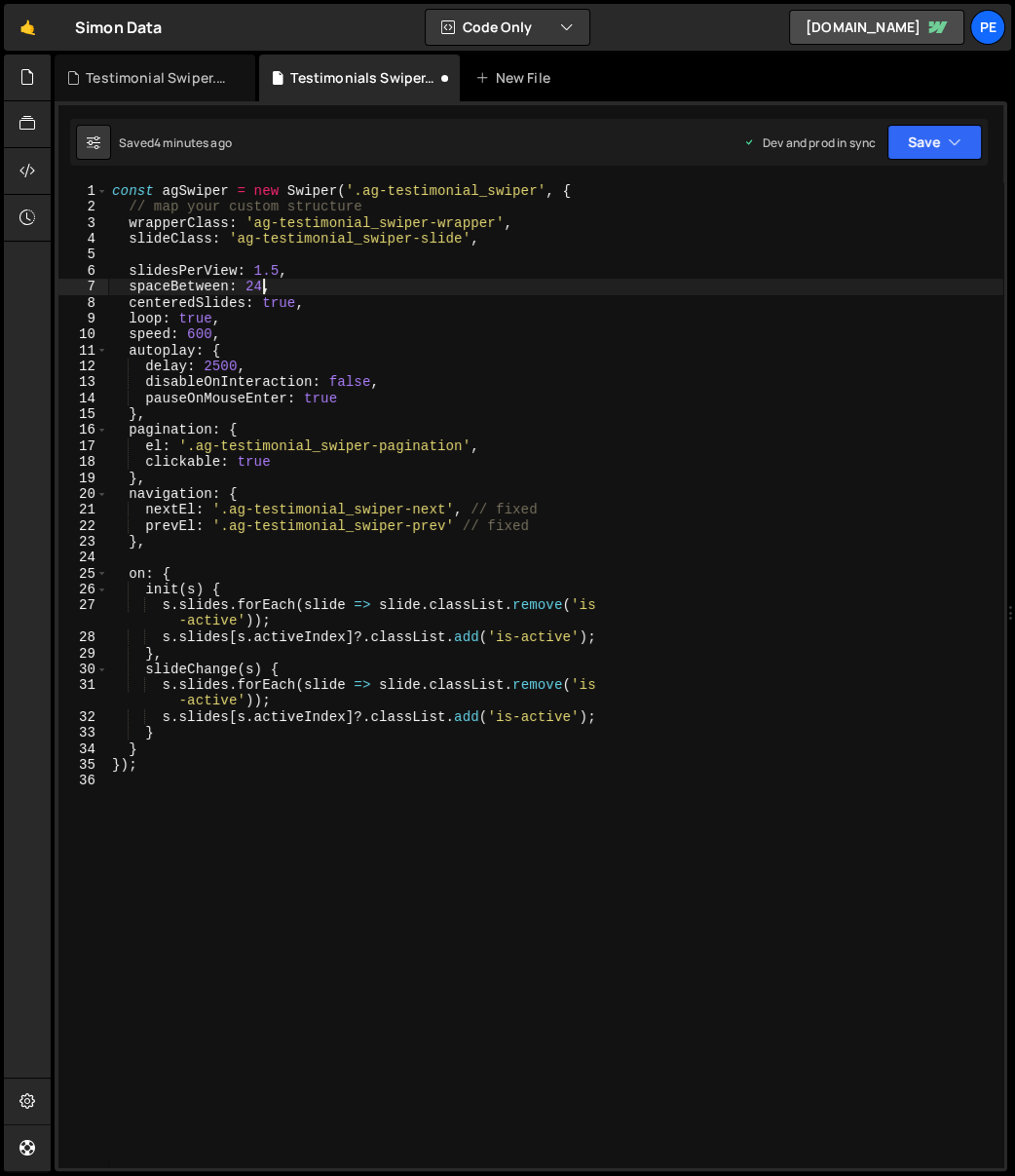
click at [293, 247] on div "const agSwiper = new Swiper ( '.ag-testimonial_swiper' , { // map your custom s…" at bounding box center [556, 691] width 896 height 1017
click at [308, 293] on div "const agSwiper = new Swiper ( '.ag-testimonial_swiper' , { // map your custom s…" at bounding box center [556, 691] width 896 height 1017
click at [274, 303] on div "const agSwiper = new Swiper ( '.ag-testimonial_swiper' , { // map your custom s…" at bounding box center [556, 691] width 896 height 1017
type textarea "centeredSlides: true,"
click at [273, 303] on div "const agSwiper = new Swiper ( '.ag-testimonial_swiper' , { // map your custom s…" at bounding box center [556, 691] width 896 height 1017
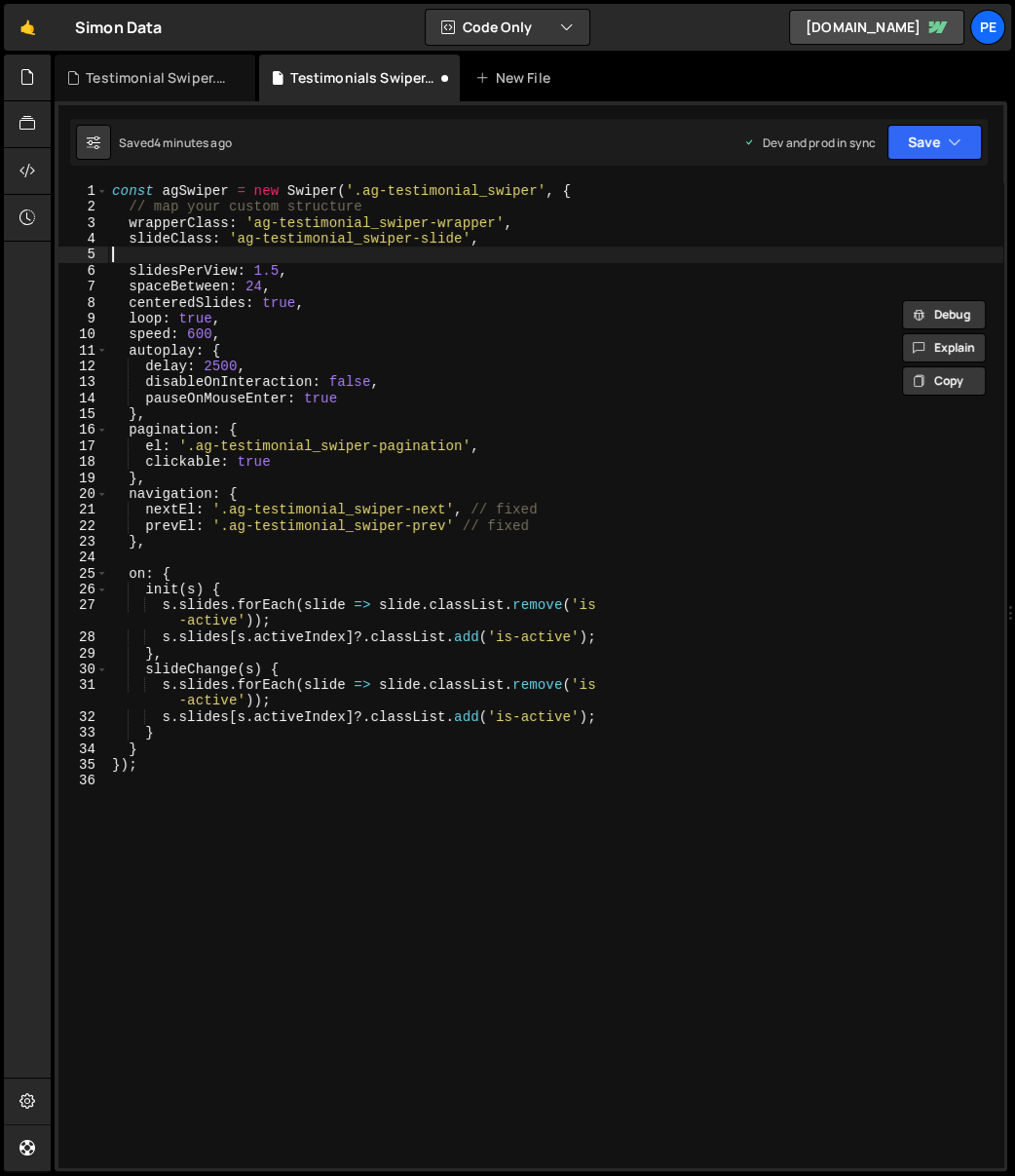
click at [295, 257] on div "const agSwiper = new Swiper ( '.ag-testimonial_swiper' , { // map your custom s…" at bounding box center [556, 691] width 896 height 1017
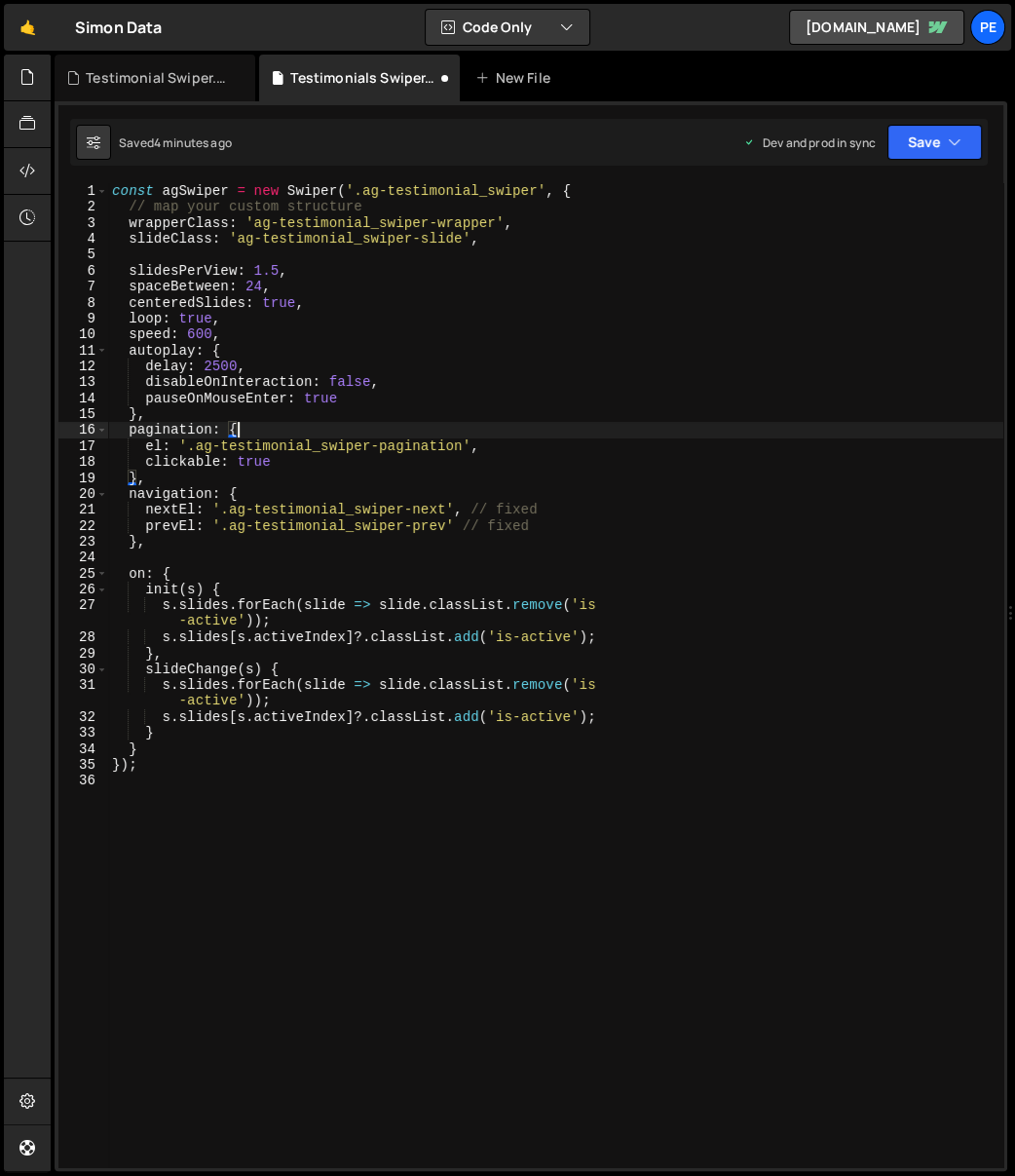
click at [286, 431] on div "const agSwiper = new Swiper ( '.ag-testimonial_swiper' , { // map your custom s…" at bounding box center [556, 691] width 896 height 1017
click at [328, 570] on div "const agSwiper = new Swiper ( '.ag-testimonial_swiper' , { // map your custom s…" at bounding box center [556, 691] width 896 height 1017
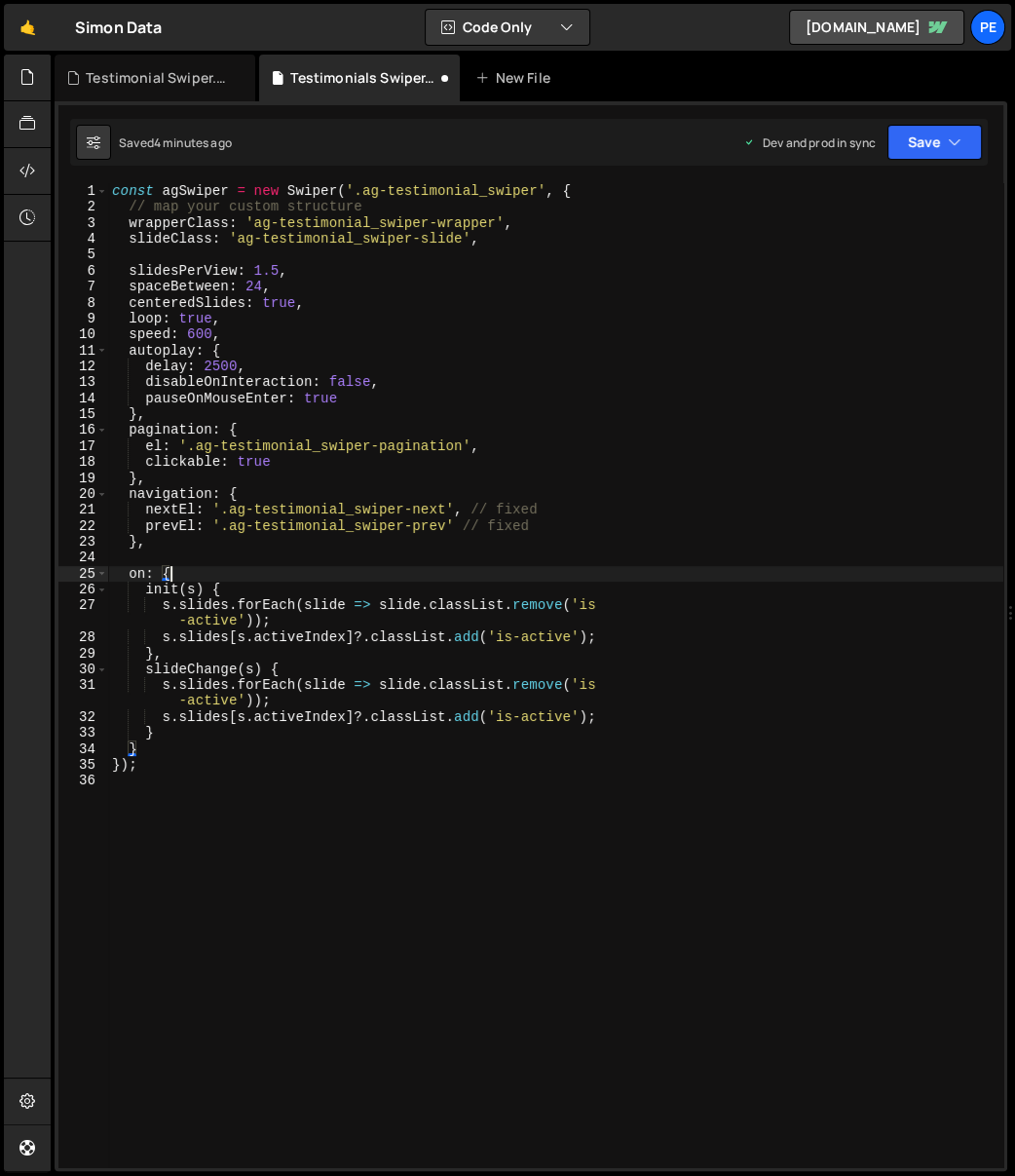
click at [228, 387] on div "const agSwiper = new Swiper ( '.ag-testimonial_swiper' , { // map your custom s…" at bounding box center [556, 691] width 896 height 1017
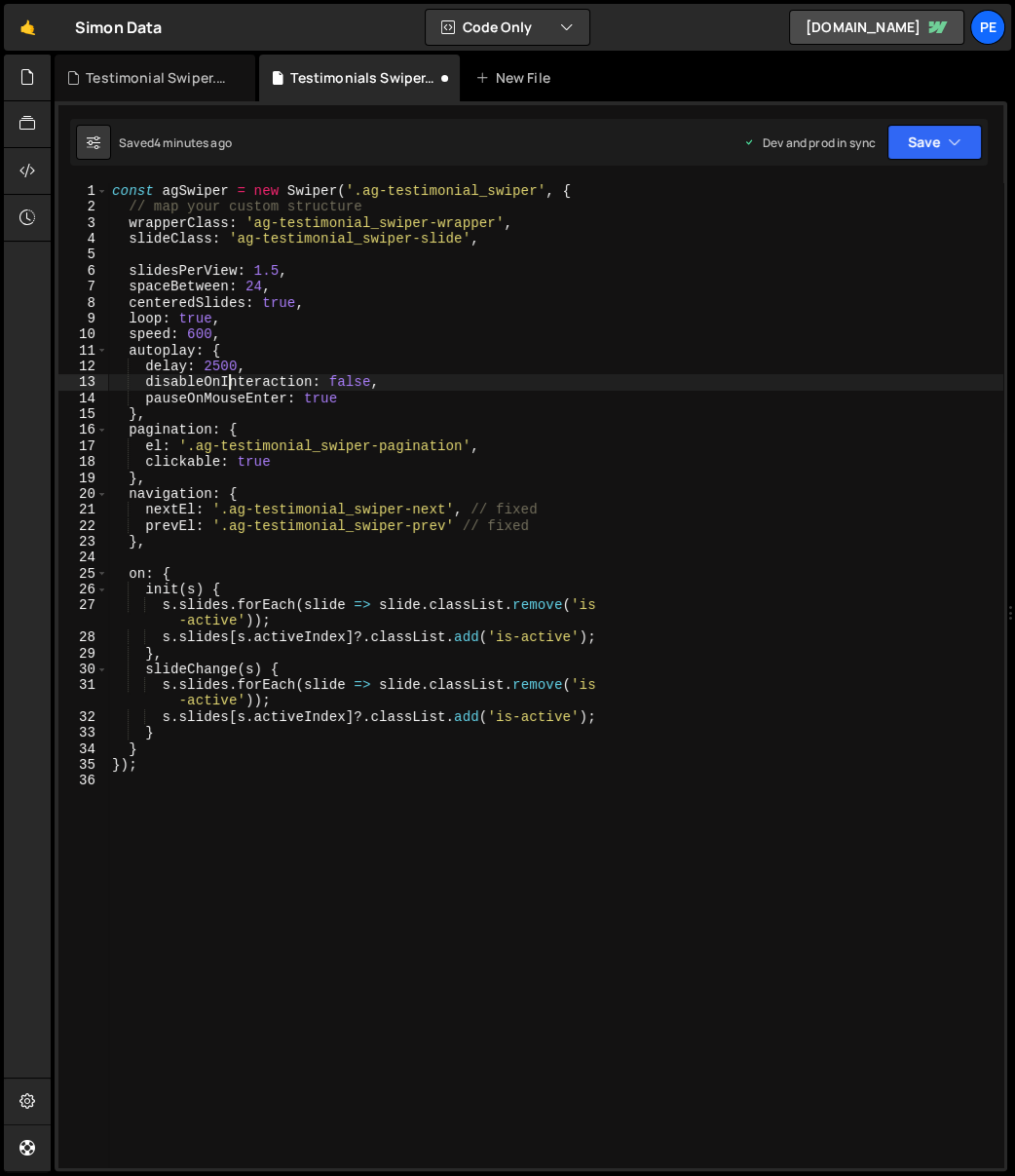
click at [324, 264] on div "const agSwiper = new Swiper ( '.ag-testimonial_swiper' , { // map your custom s…" at bounding box center [556, 691] width 896 height 1017
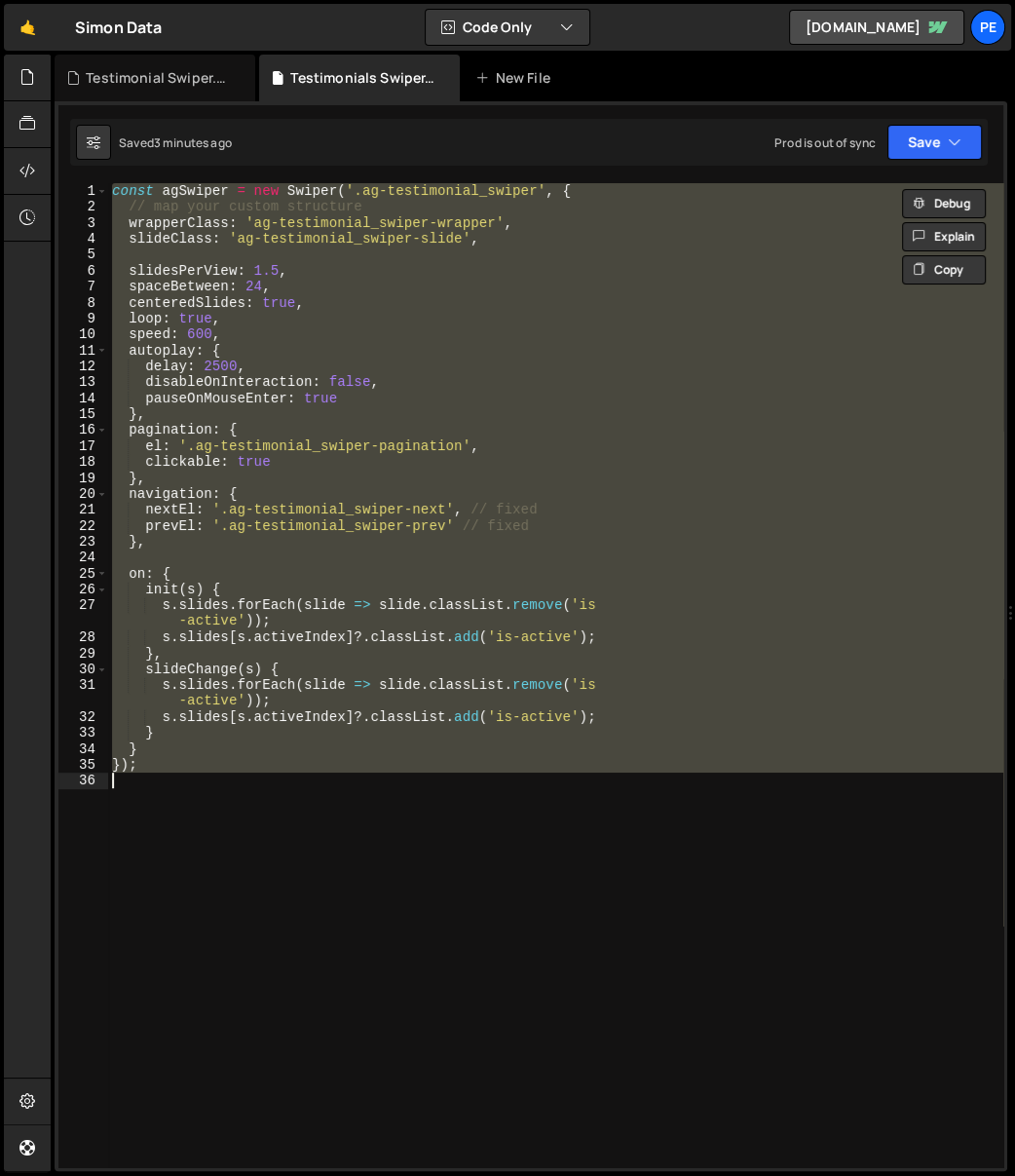
click at [481, 627] on div "const agSwiper = new Swiper ( '.ag-testimonial_swiper' , { // map your custom s…" at bounding box center [556, 691] width 896 height 1017
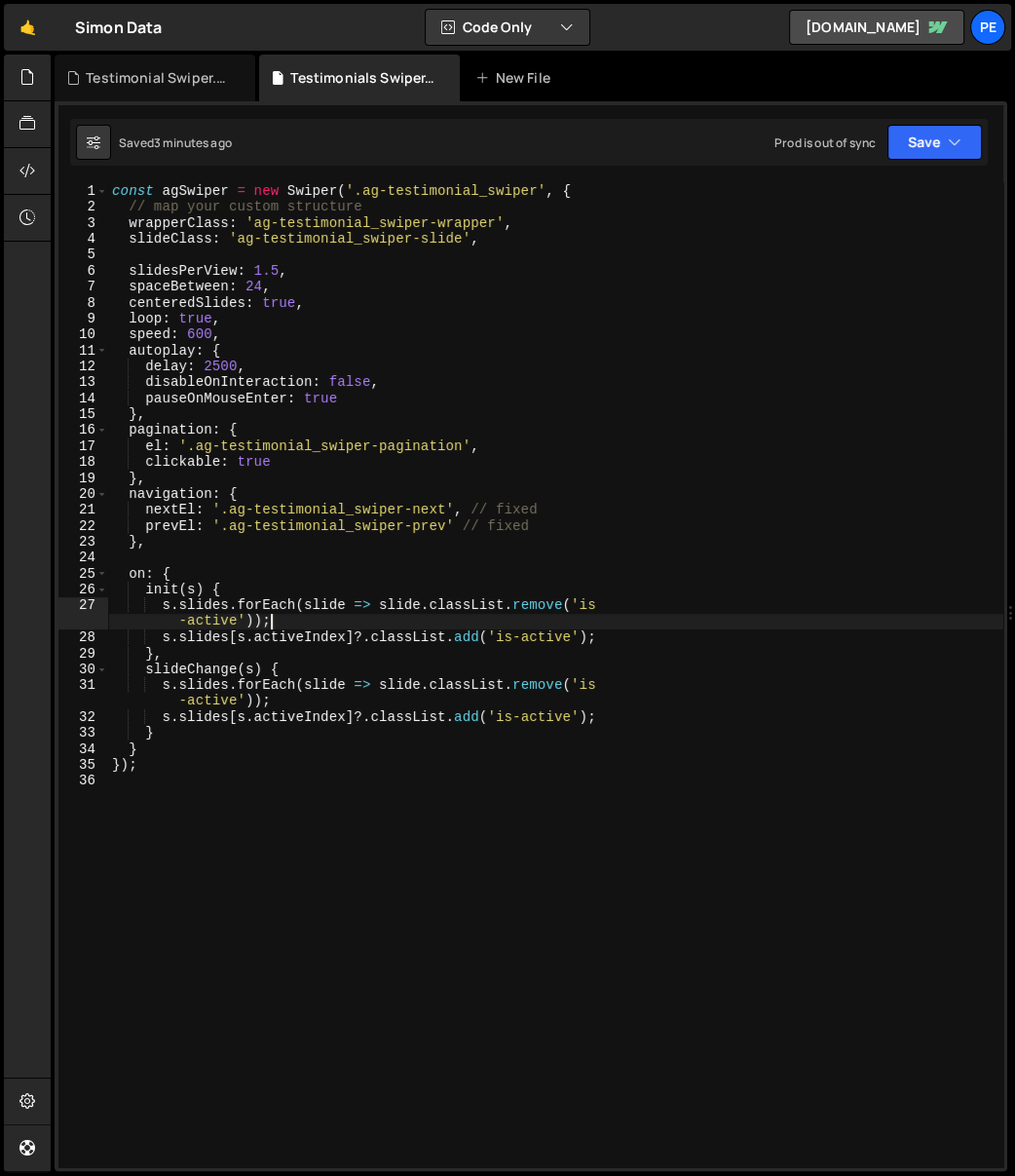
type textarea "});"
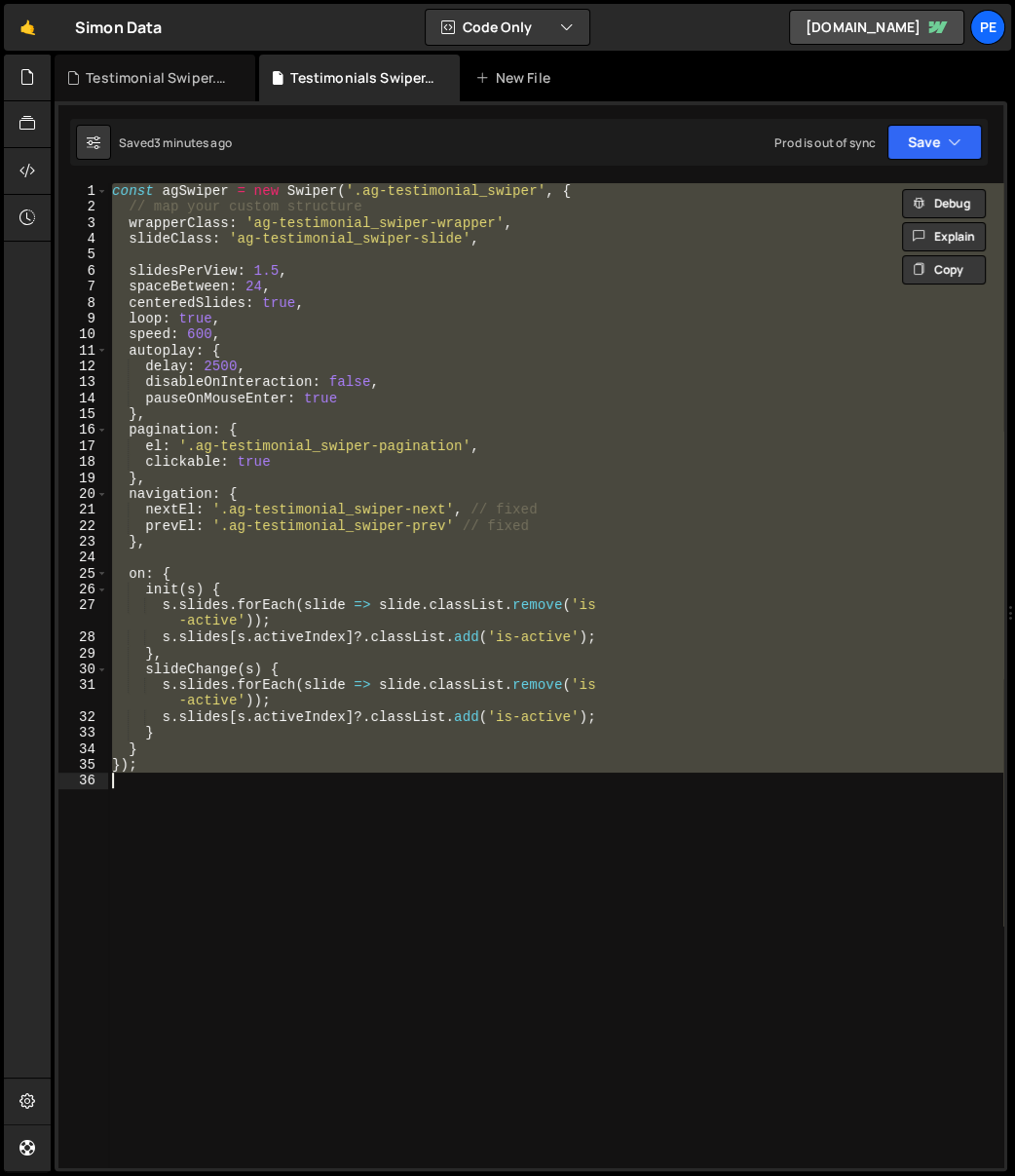
paste textarea
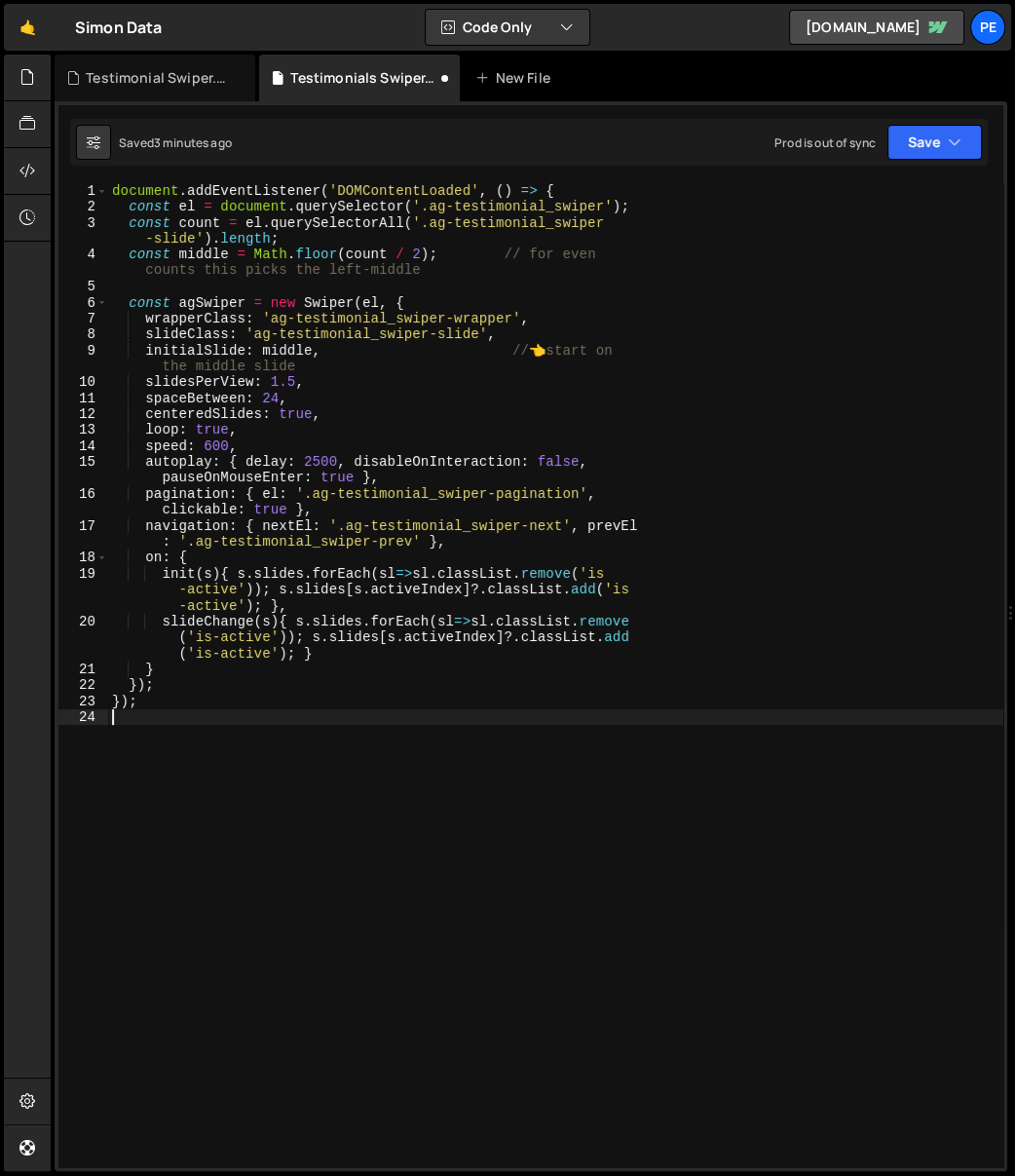
type textarea "document.addEventListener('DOMContentLoaded', () => {"
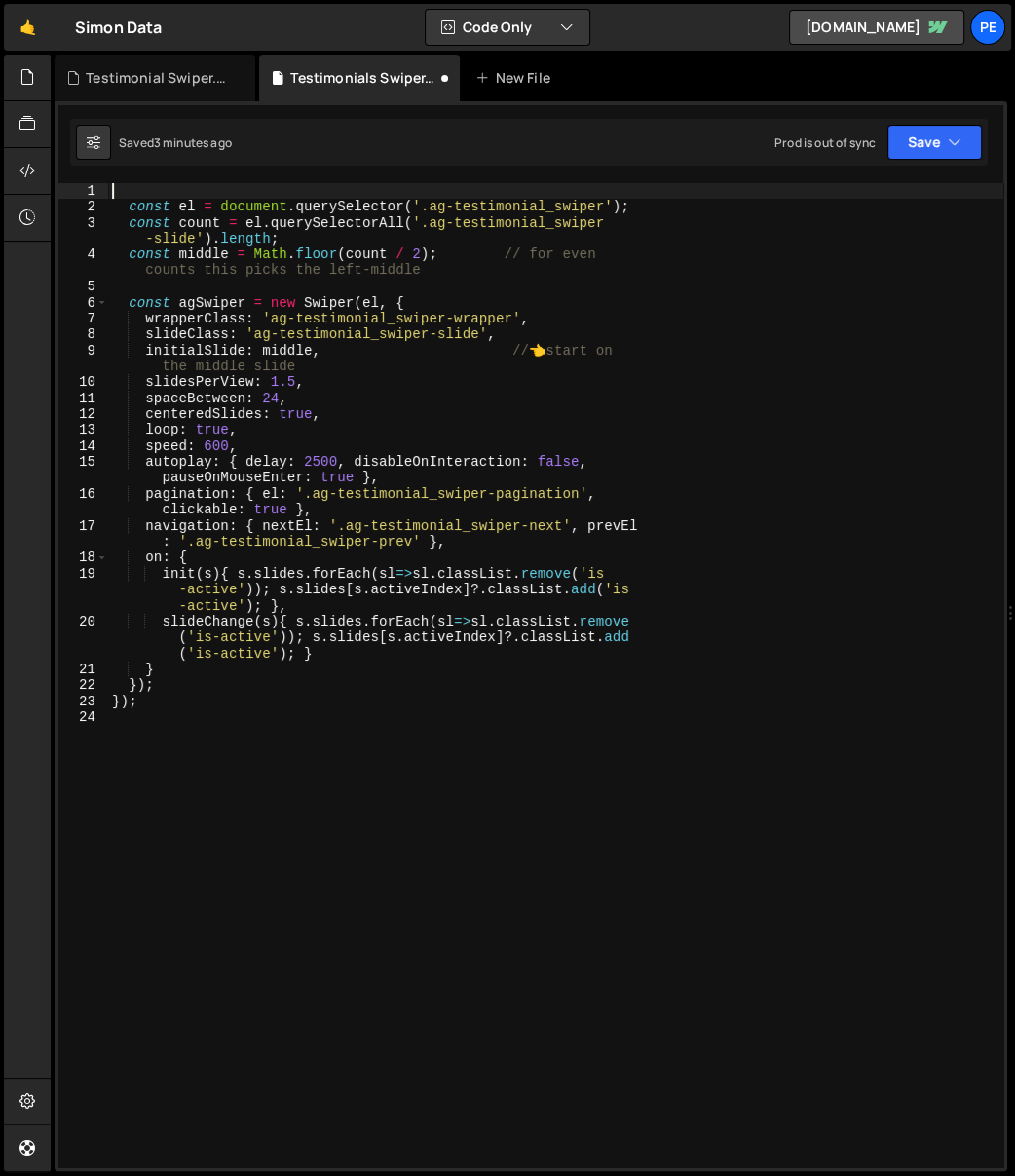
type textarea "const el = document.querySelector('.ag-testimonial_swiper');"
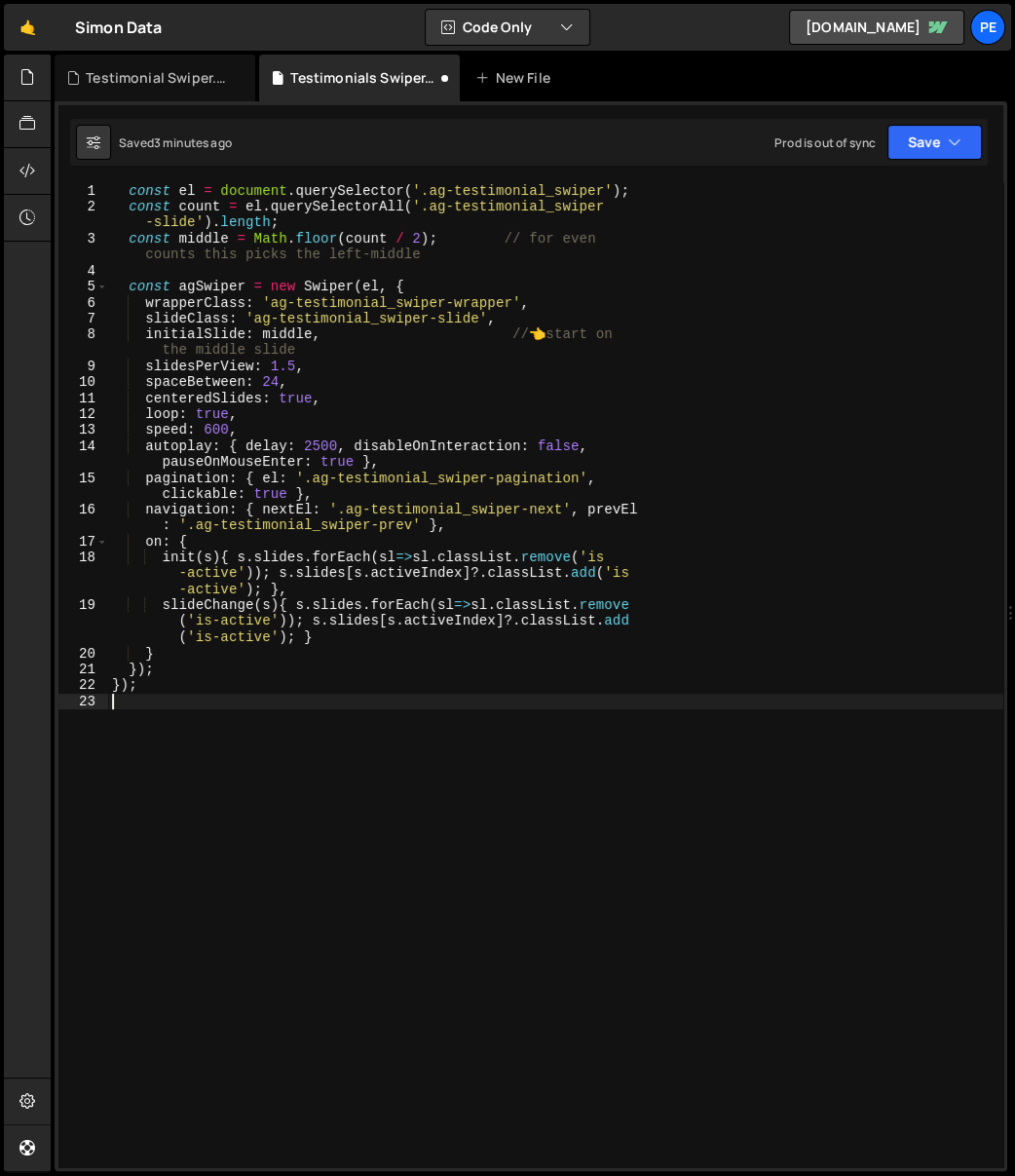
type textarea "});"
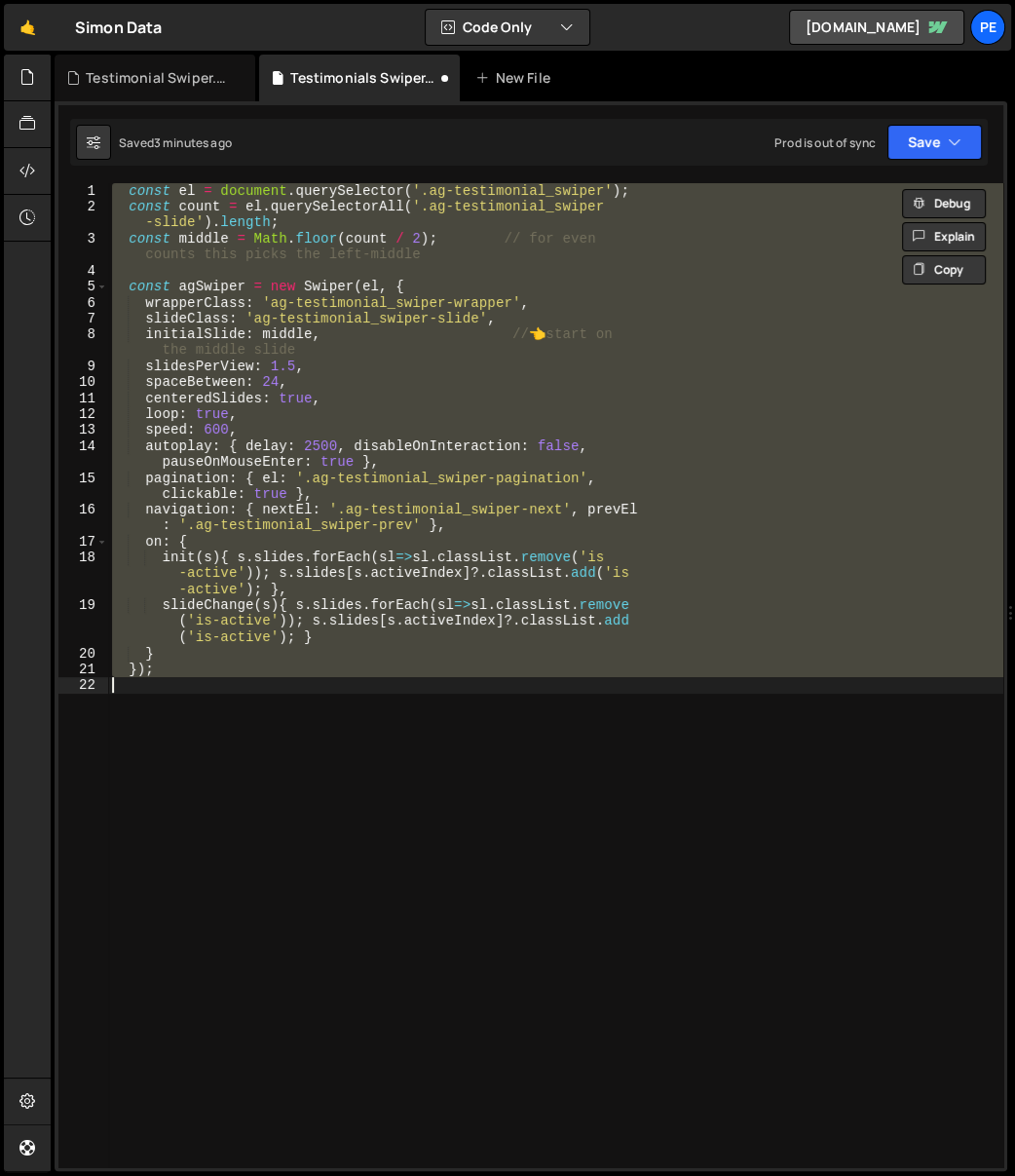
type textarea "});"
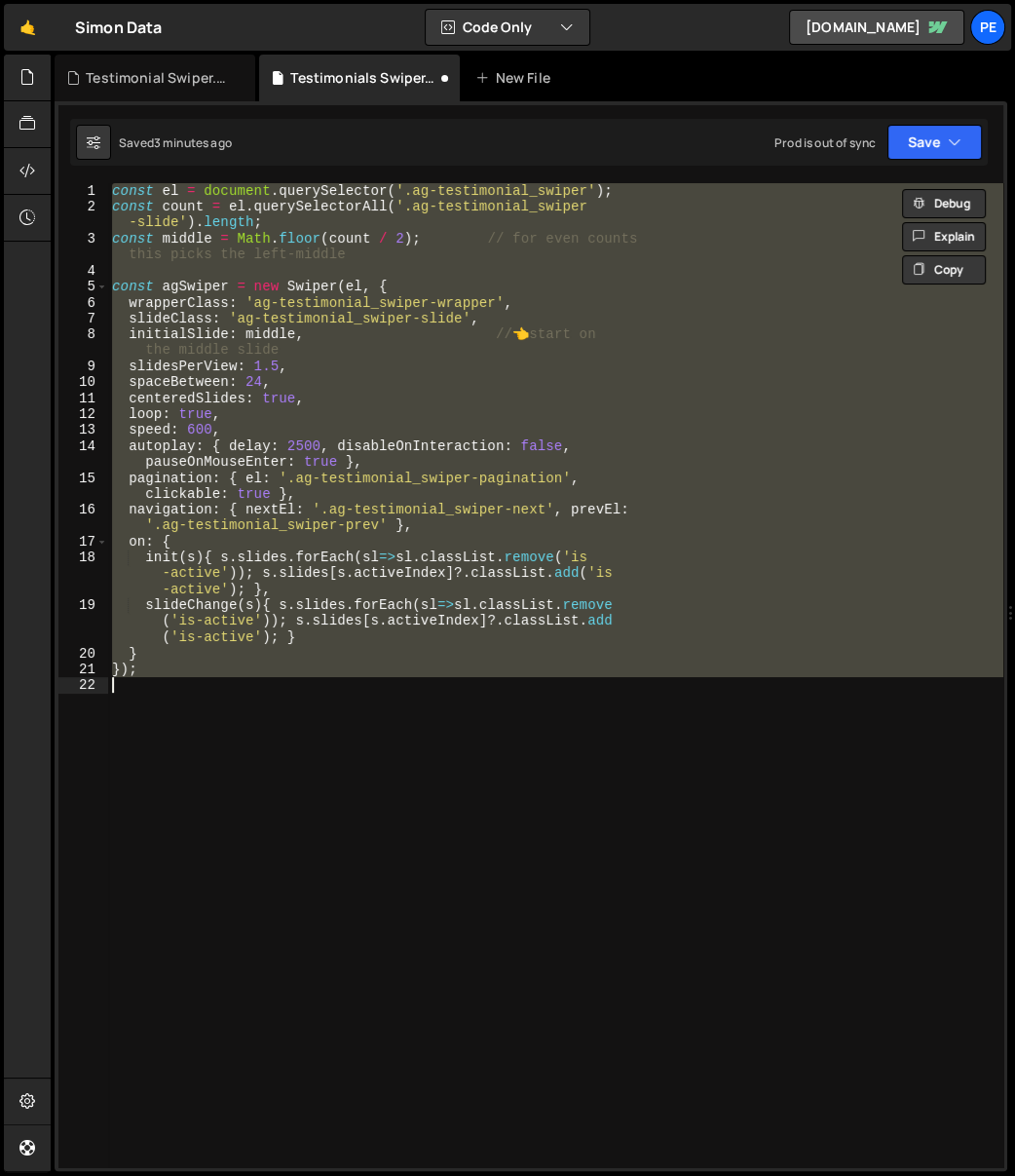
click at [398, 835] on div "const el = document . querySelector ( '.ag-testimonial_swiper' ) ; const count …" at bounding box center [556, 675] width 896 height 984
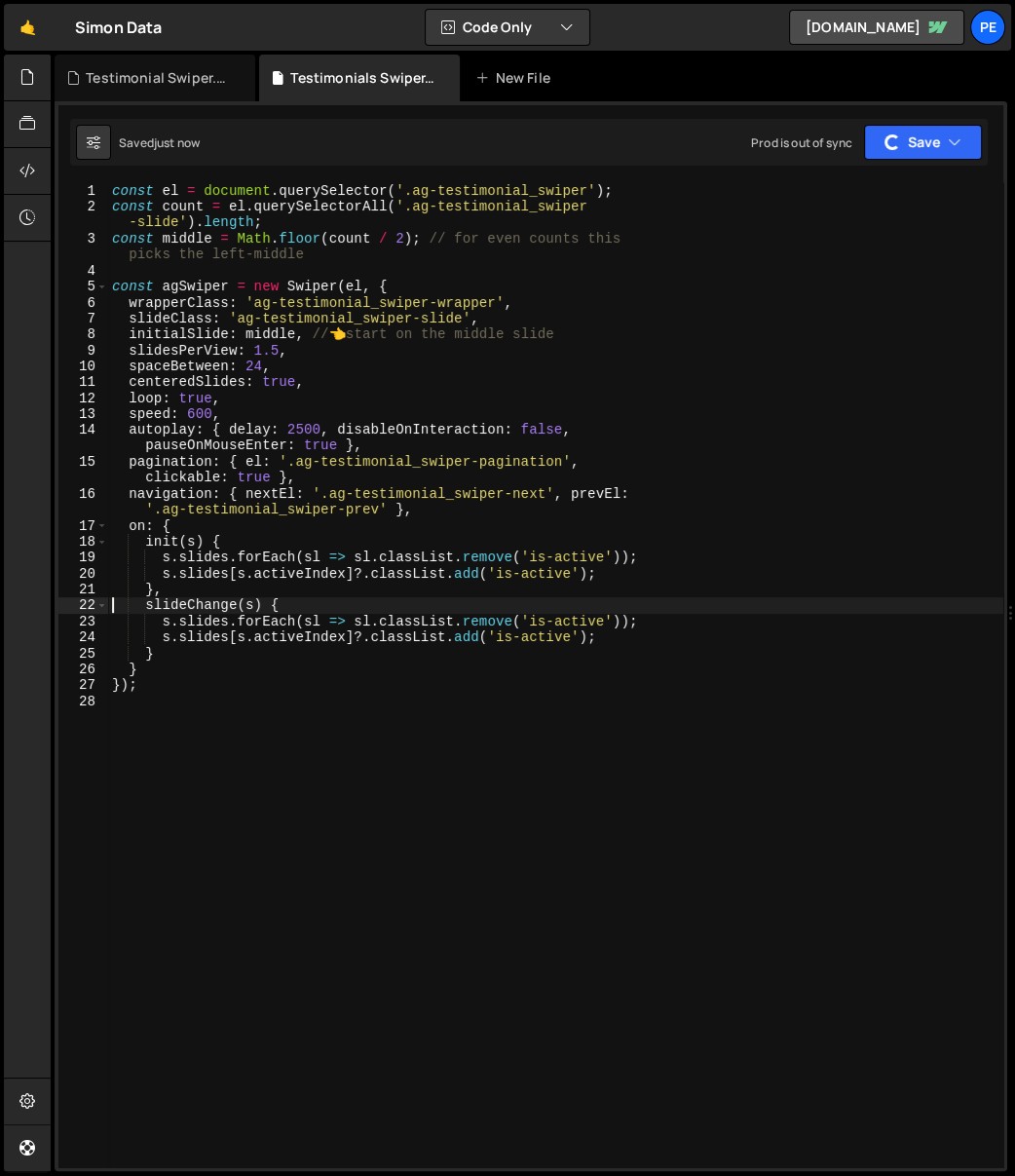
click at [393, 222] on div "const el = document . querySelector ( '.ag-testimonial_swiper' ) ; const count …" at bounding box center [556, 691] width 896 height 1017
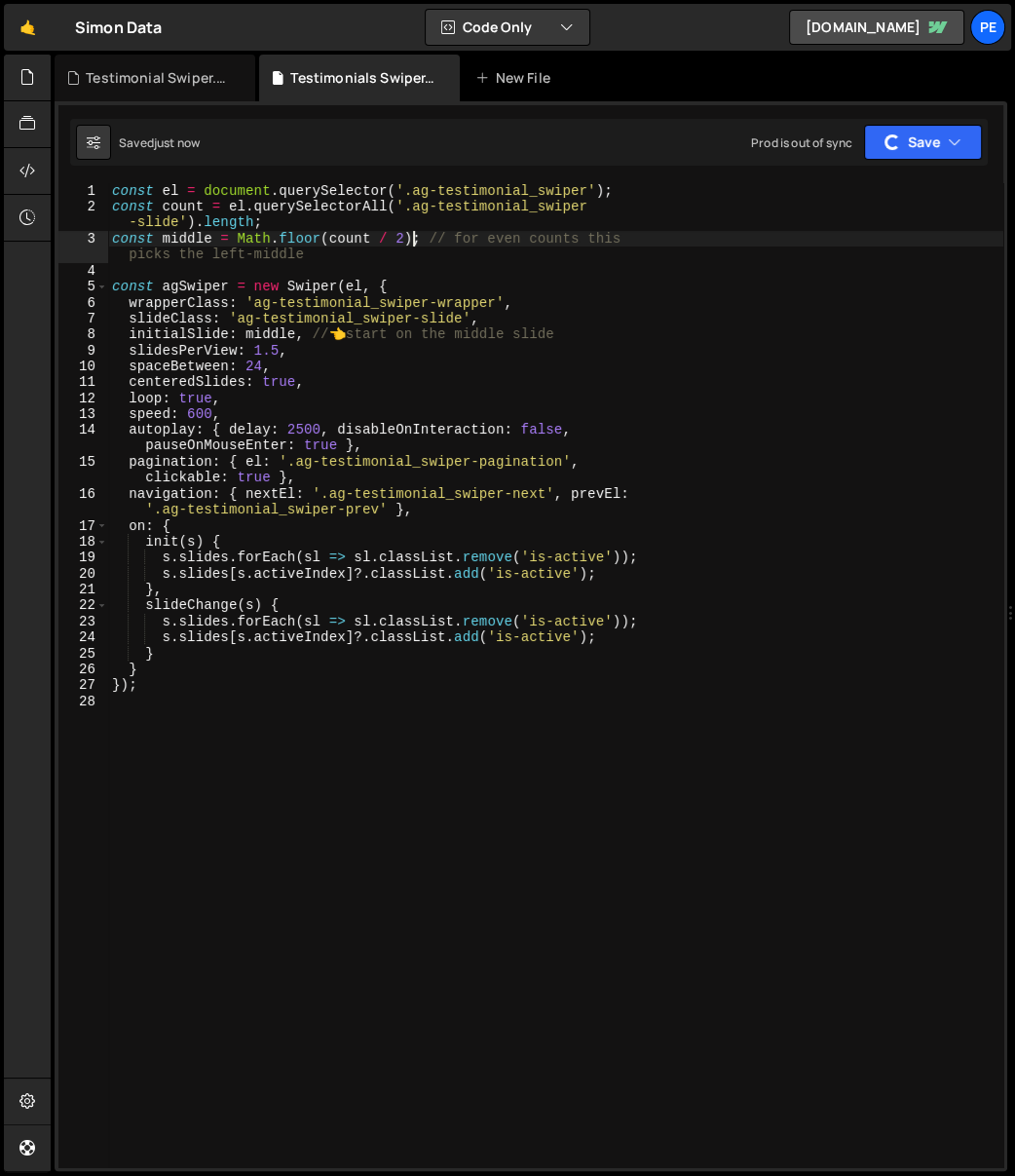
click at [417, 241] on div "const el = document . querySelector ( '.ag-testimonial_swiper' ) ; const count …" at bounding box center [556, 691] width 896 height 1017
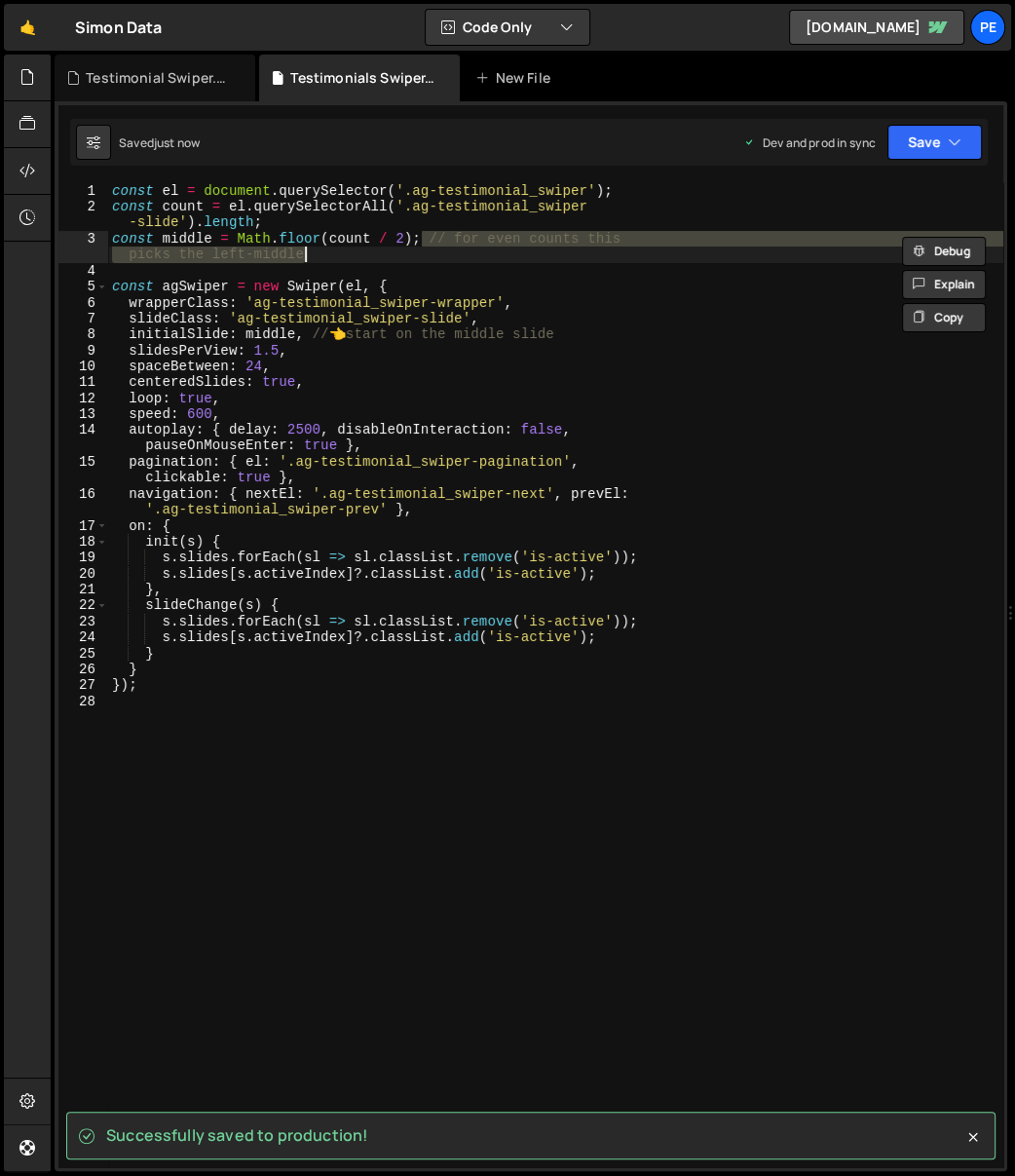
type textarea "const middle = Math.floor(count / 2);"
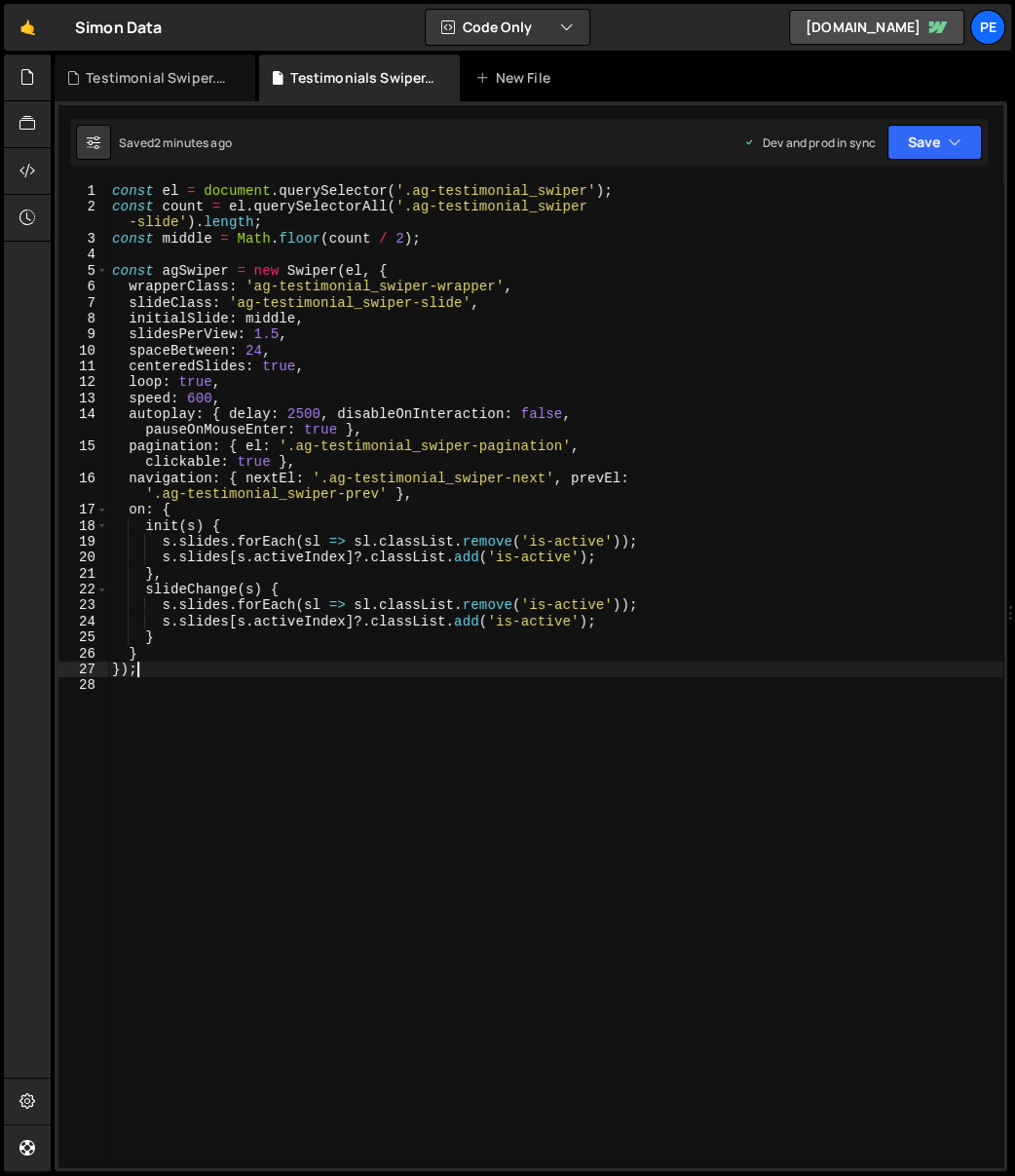
click at [299, 671] on div "const el = document . querySelector ( '.ag-testimonial_swiper' ) ; const count …" at bounding box center [556, 691] width 896 height 1017
click at [295, 651] on div "const el = document . querySelector ( '.ag-testimonial_swiper' ) ; const count …" at bounding box center [556, 691] width 896 height 1017
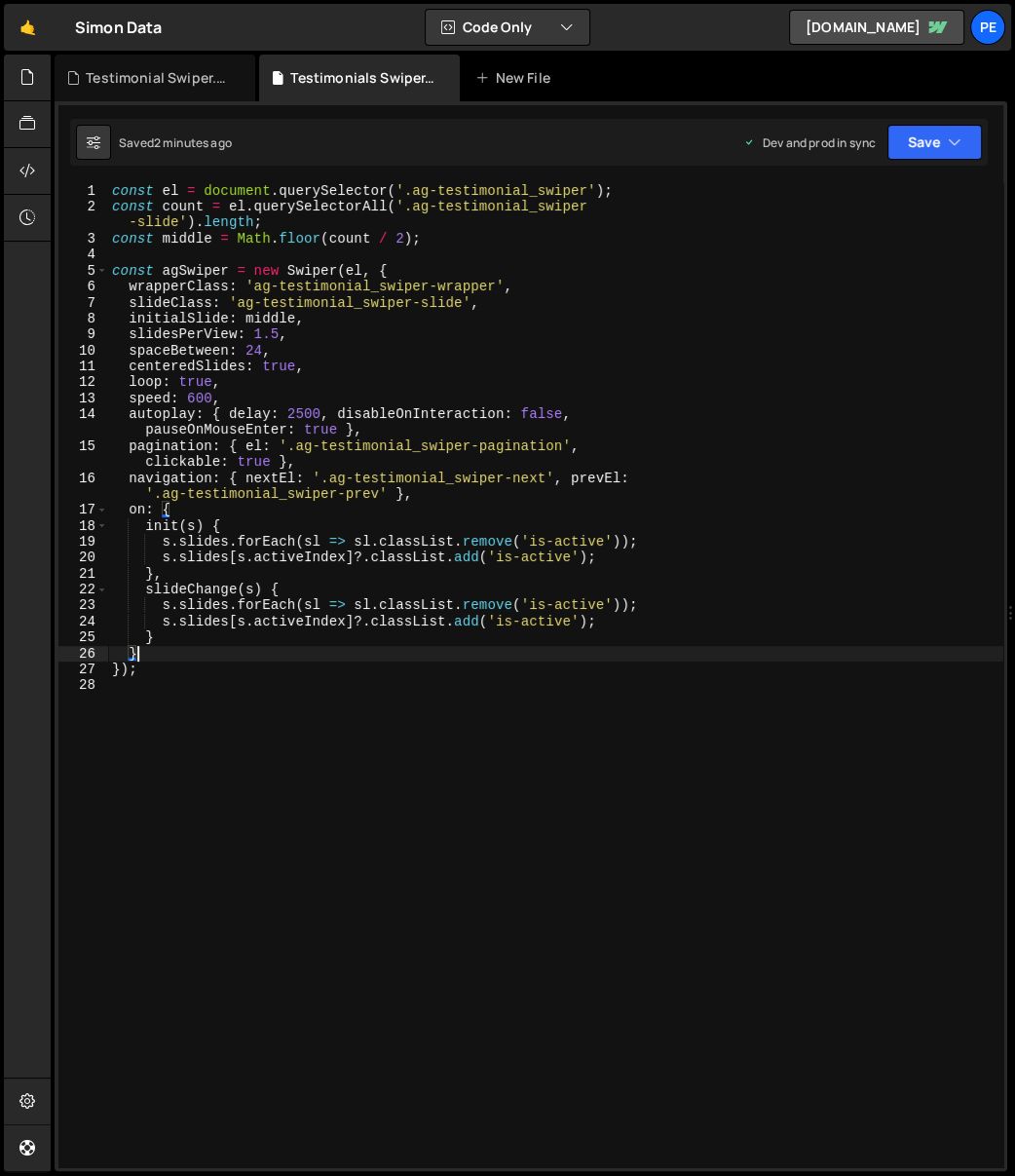
type textarea "});"
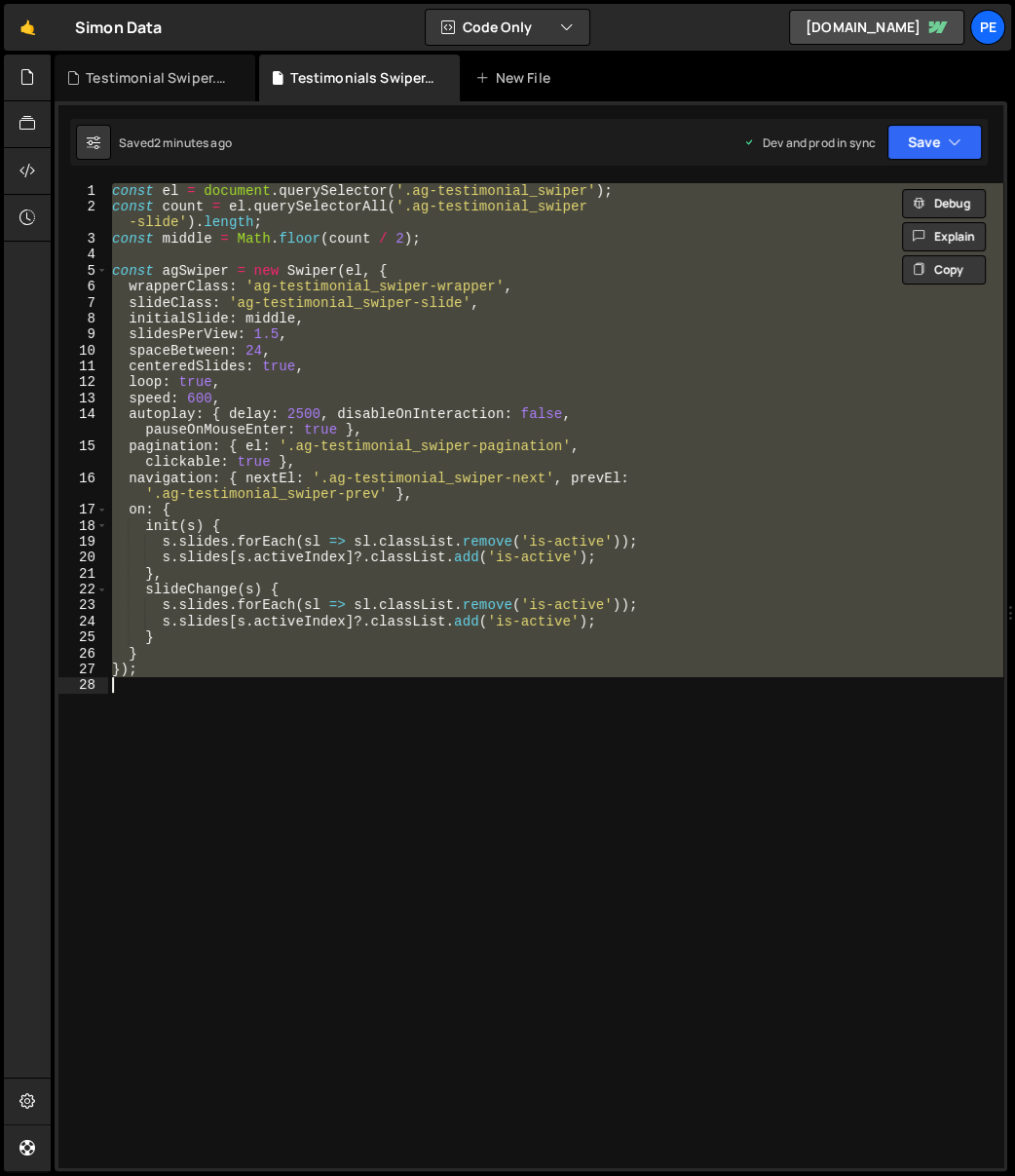
paste textarea
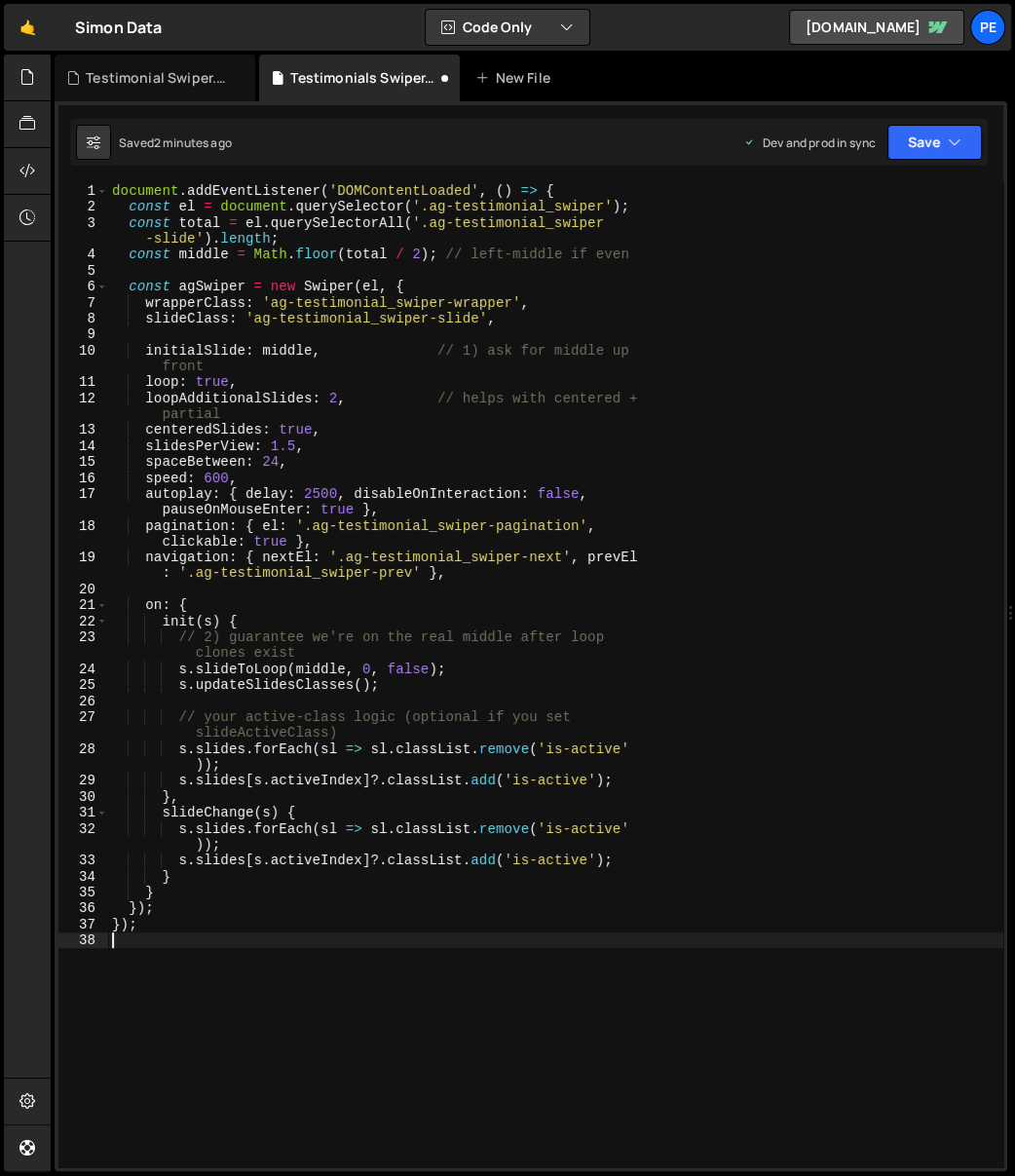
type textarea "});"
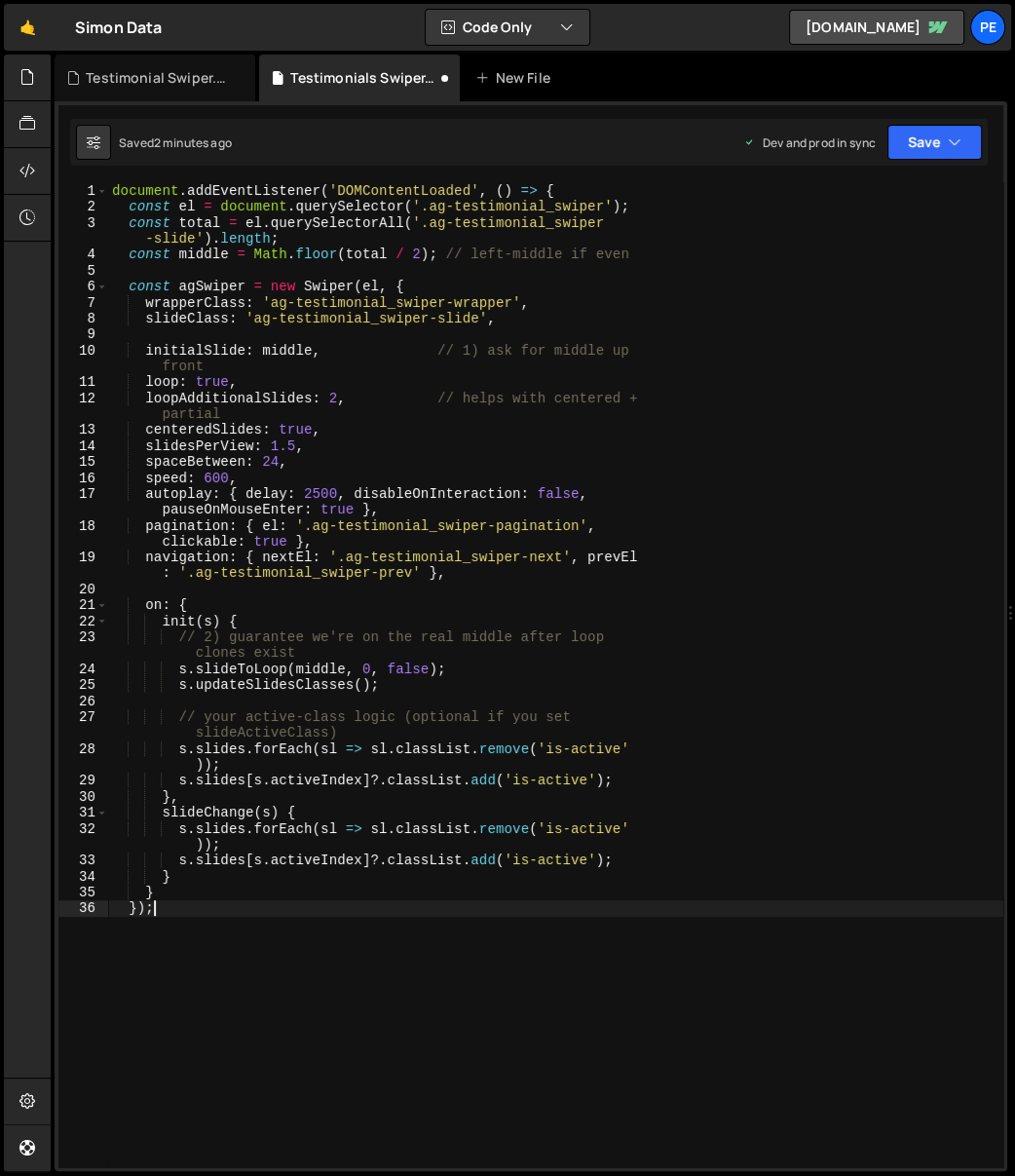
type textarea "document.addEventListener('DOMContentLoaded', () => {"
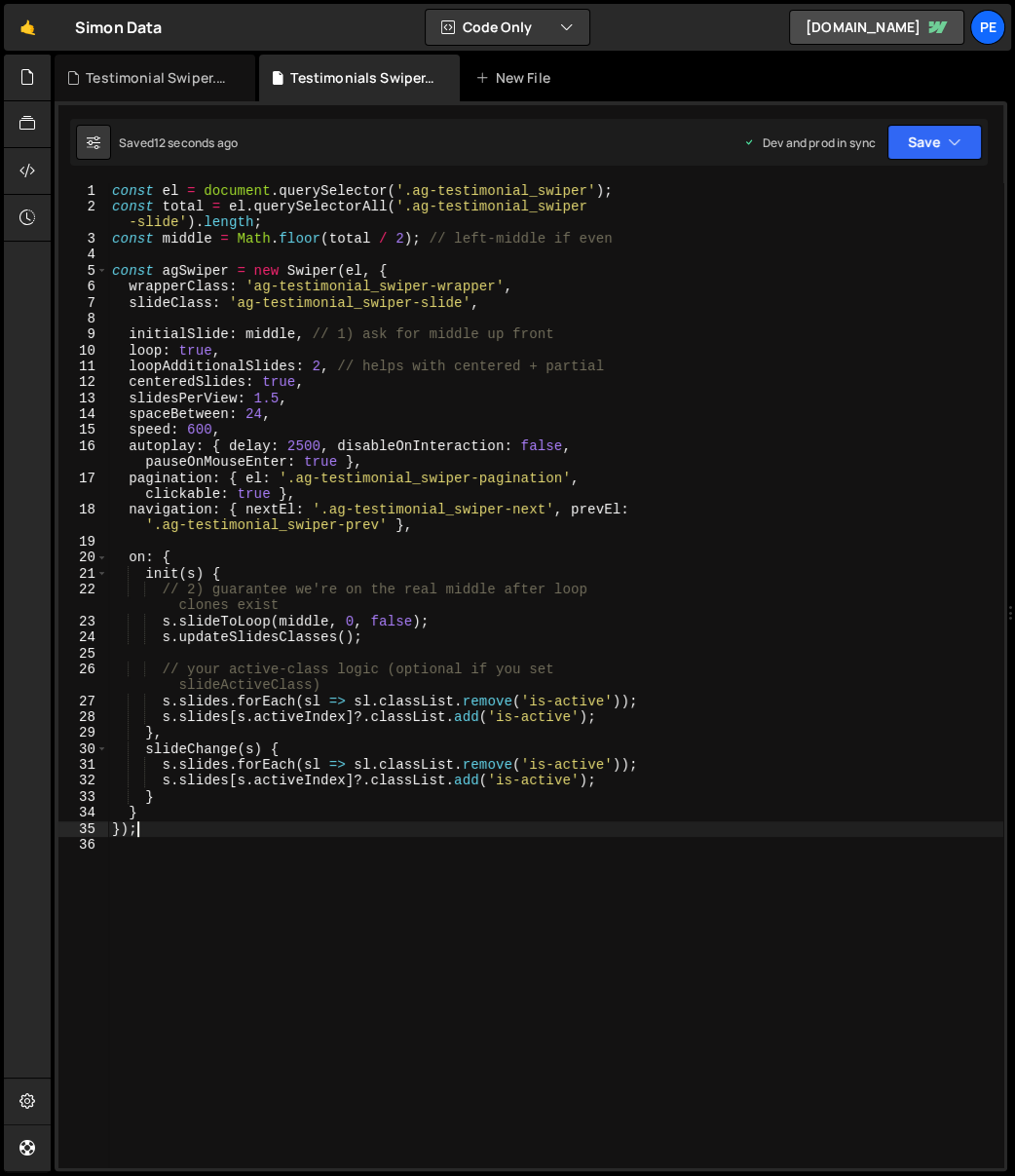
click at [520, 836] on div "const el = document . querySelector ( '.ag-testimonial_swiper' ) ; const total …" at bounding box center [556, 691] width 896 height 1017
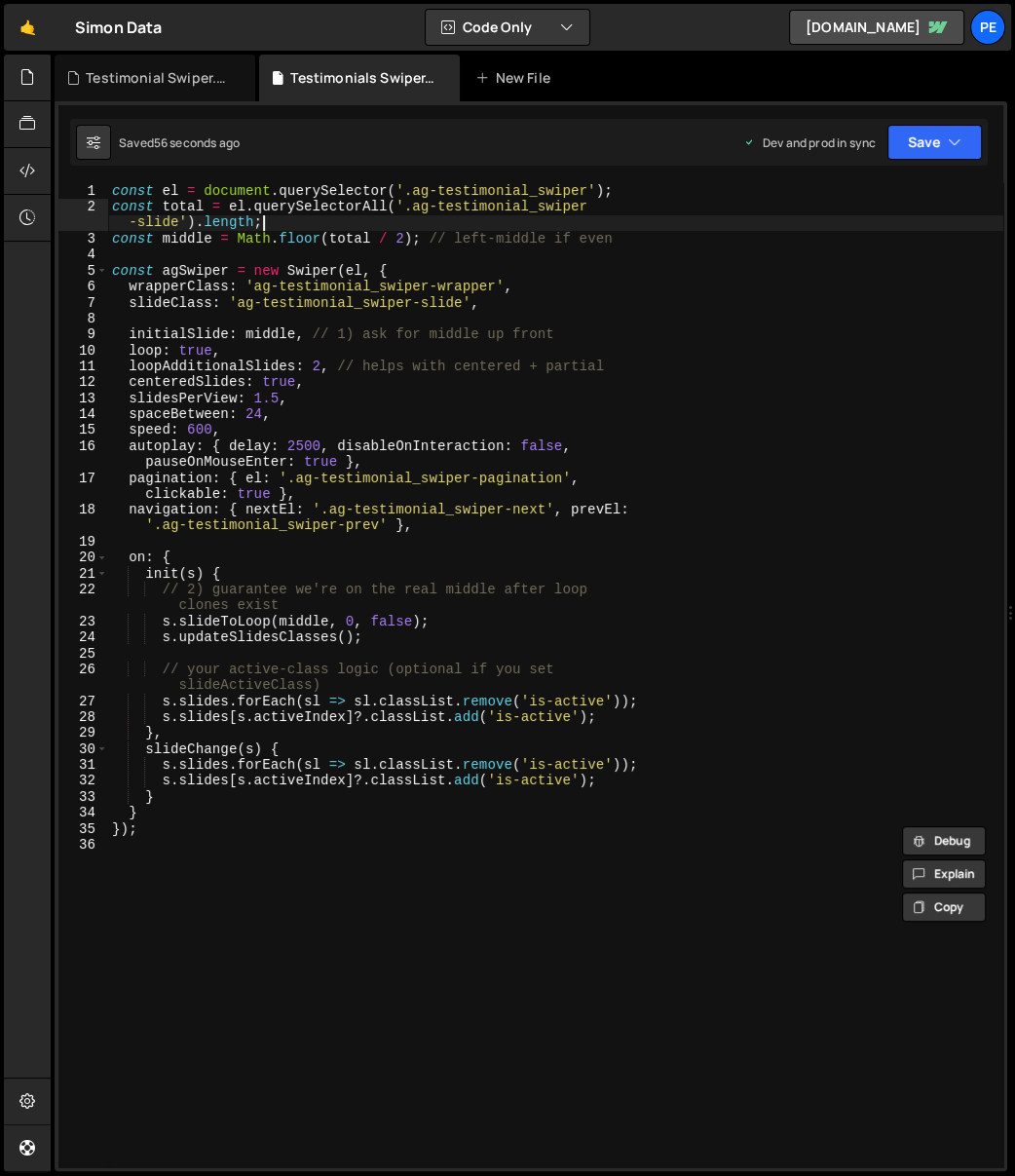
click at [611, 228] on div "const el = document . querySelector ( '.ag-testimonial_swiper' ) ; const total …" at bounding box center [556, 691] width 896 height 1017
click at [669, 233] on div "const el = document . querySelector ( '.ag-testimonial_swiper' ) ; const total …" at bounding box center [556, 691] width 896 height 1017
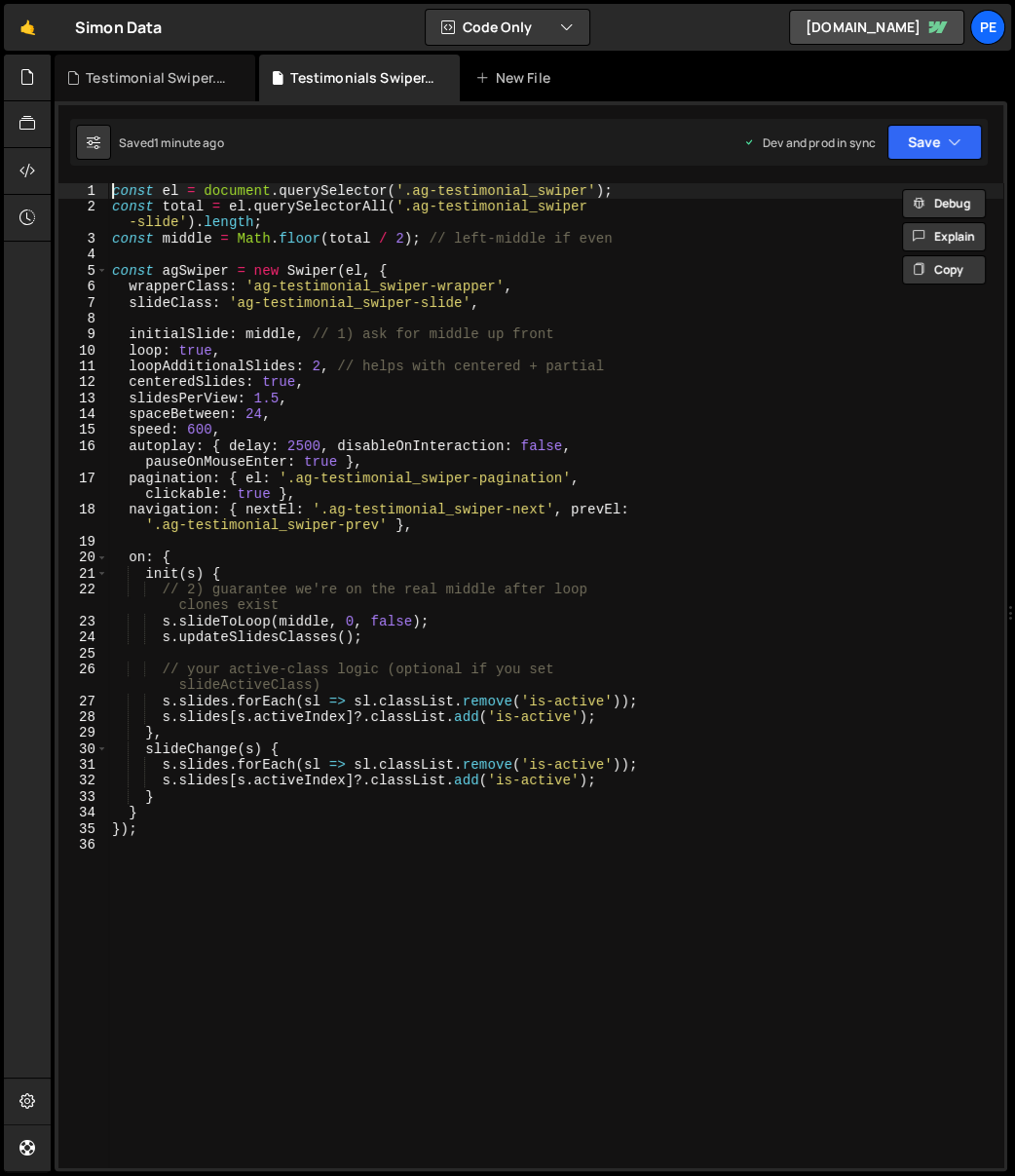
type textarea "const total = el.querySelectorAll('.ag-testimonial_swiper-slide').length;"
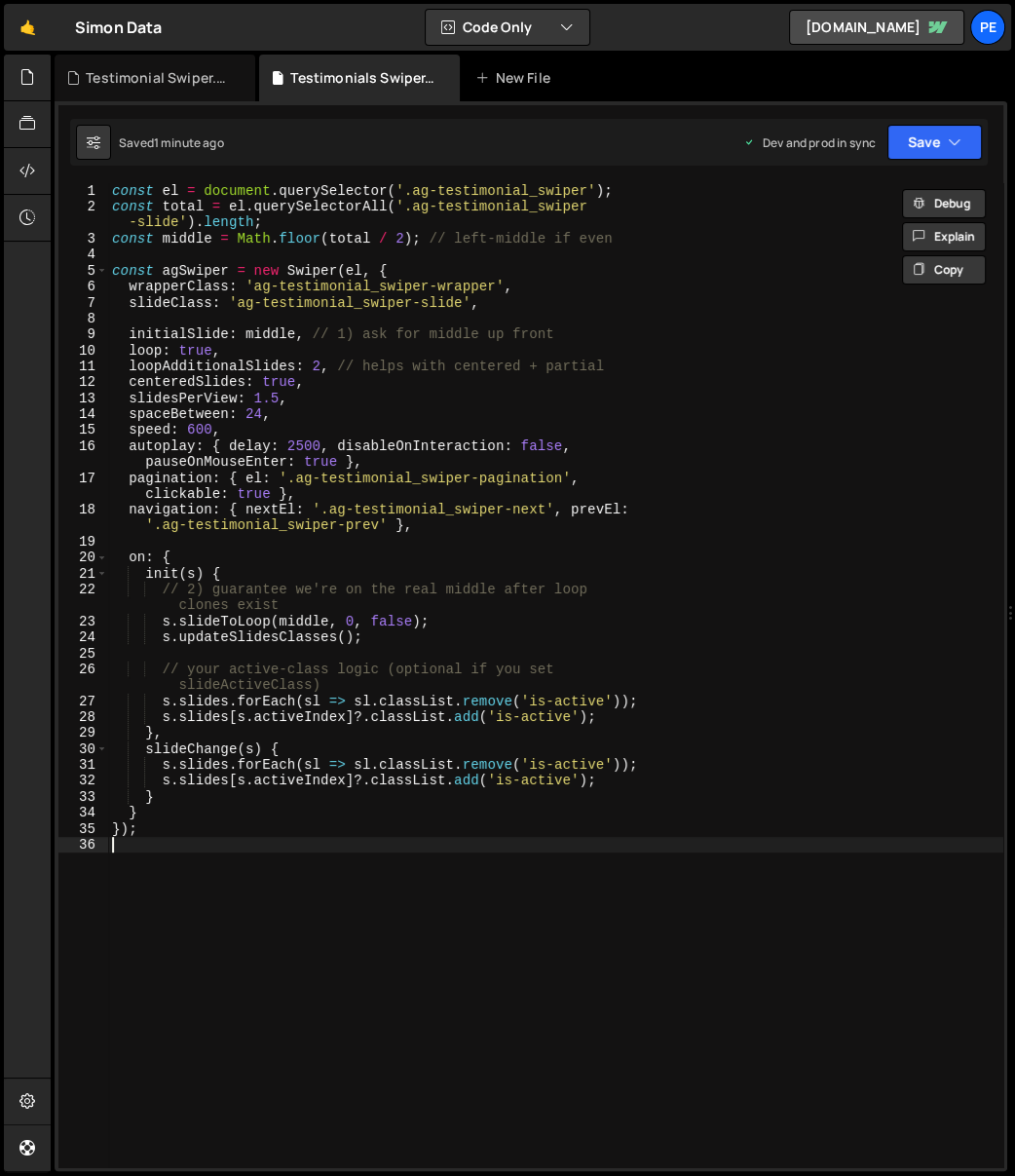
click at [323, 859] on div "const el = document . querySelector ( '.ag-testimonial_swiper' ) ; const total …" at bounding box center [556, 691] width 896 height 1017
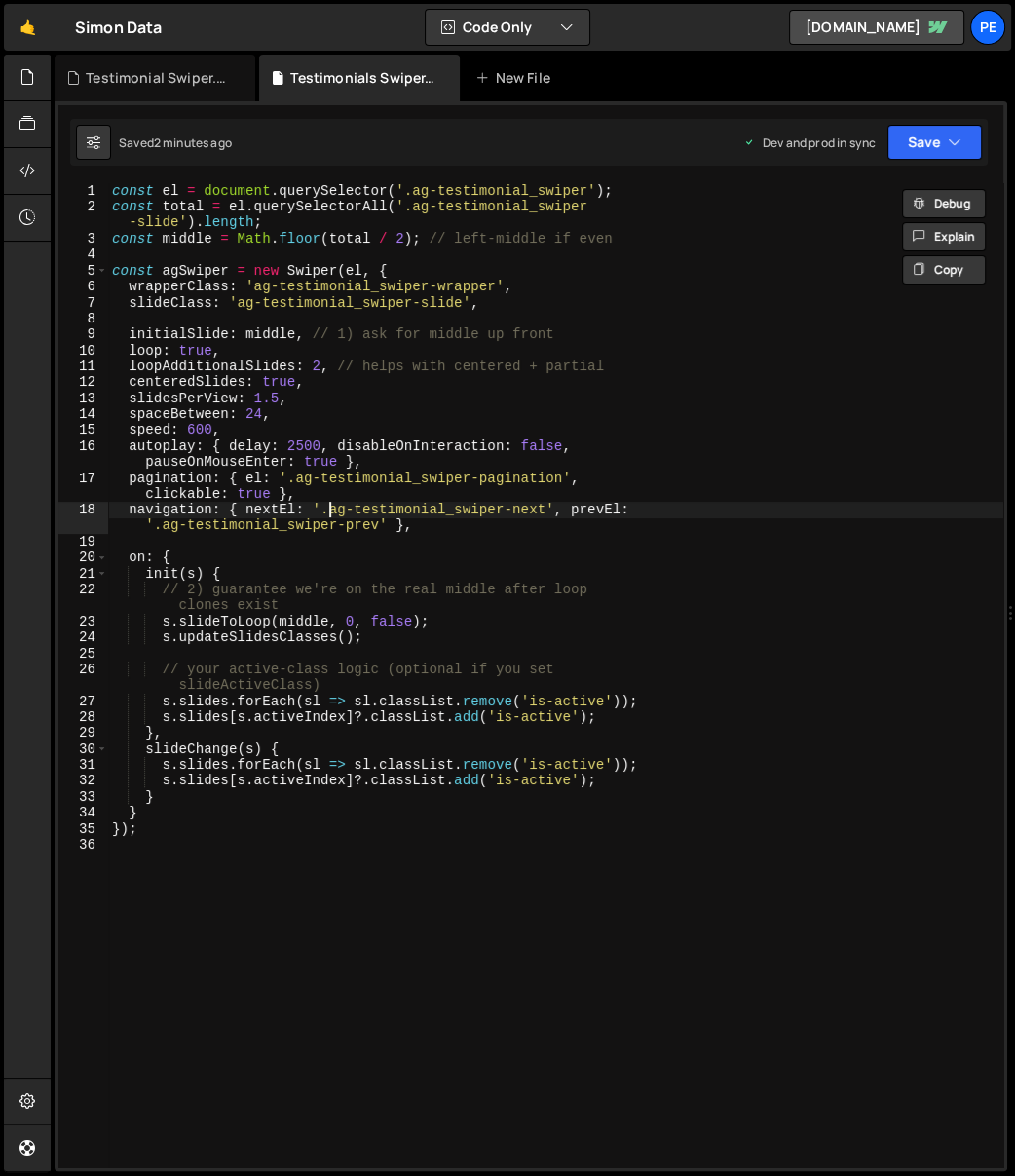
click at [325, 505] on div "const el = document . querySelector ( '.ag-testimonial_swiper' ) ; const total …" at bounding box center [556, 691] width 896 height 1017
click at [350, 466] on div "const el = document . querySelector ( '.ag-testimonial_swiper' ) ; const total …" at bounding box center [556, 691] width 896 height 1017
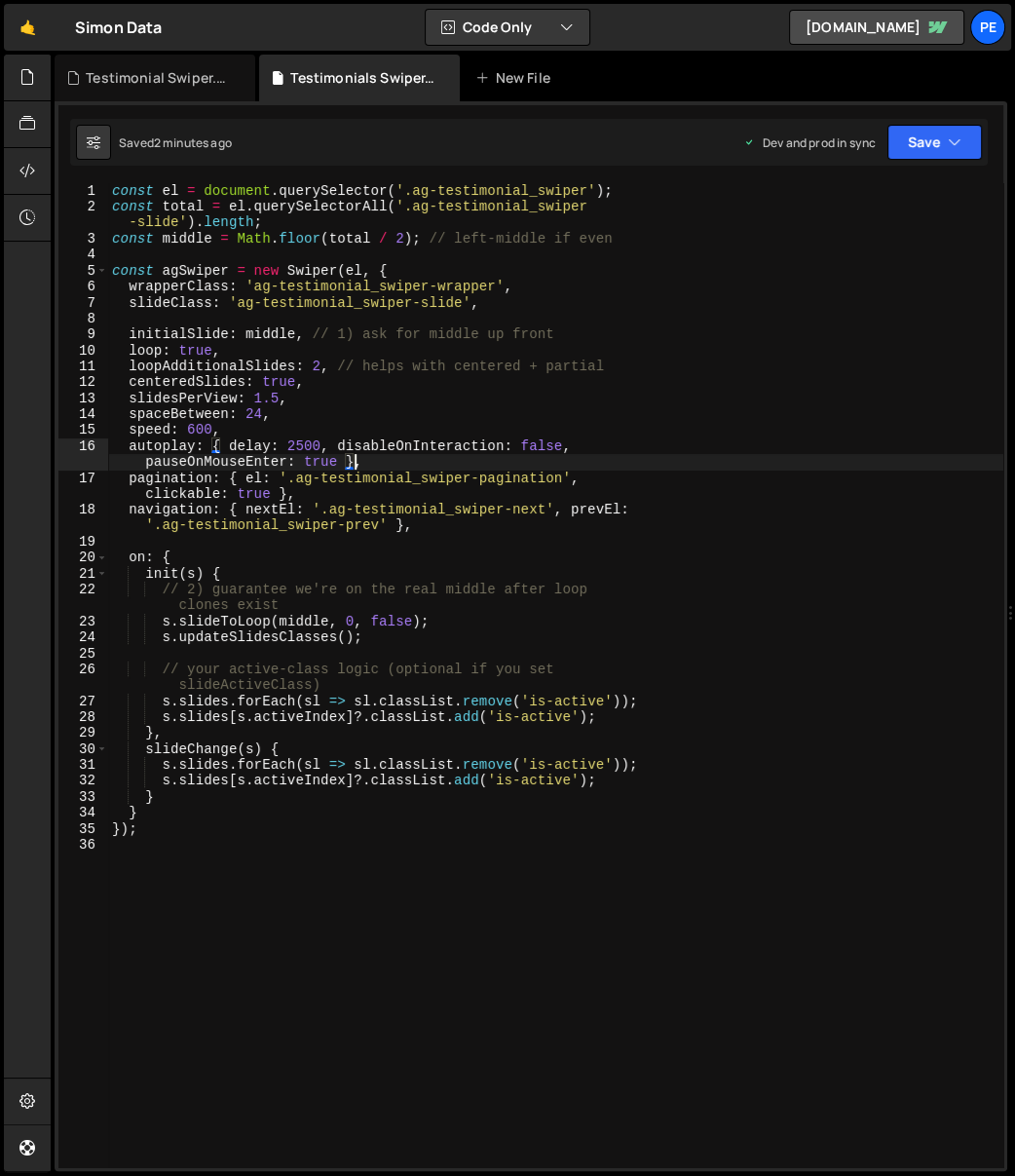
click at [321, 223] on div "const el = document . querySelector ( '.ag-testimonial_swiper' ) ; const total …" at bounding box center [556, 691] width 896 height 1017
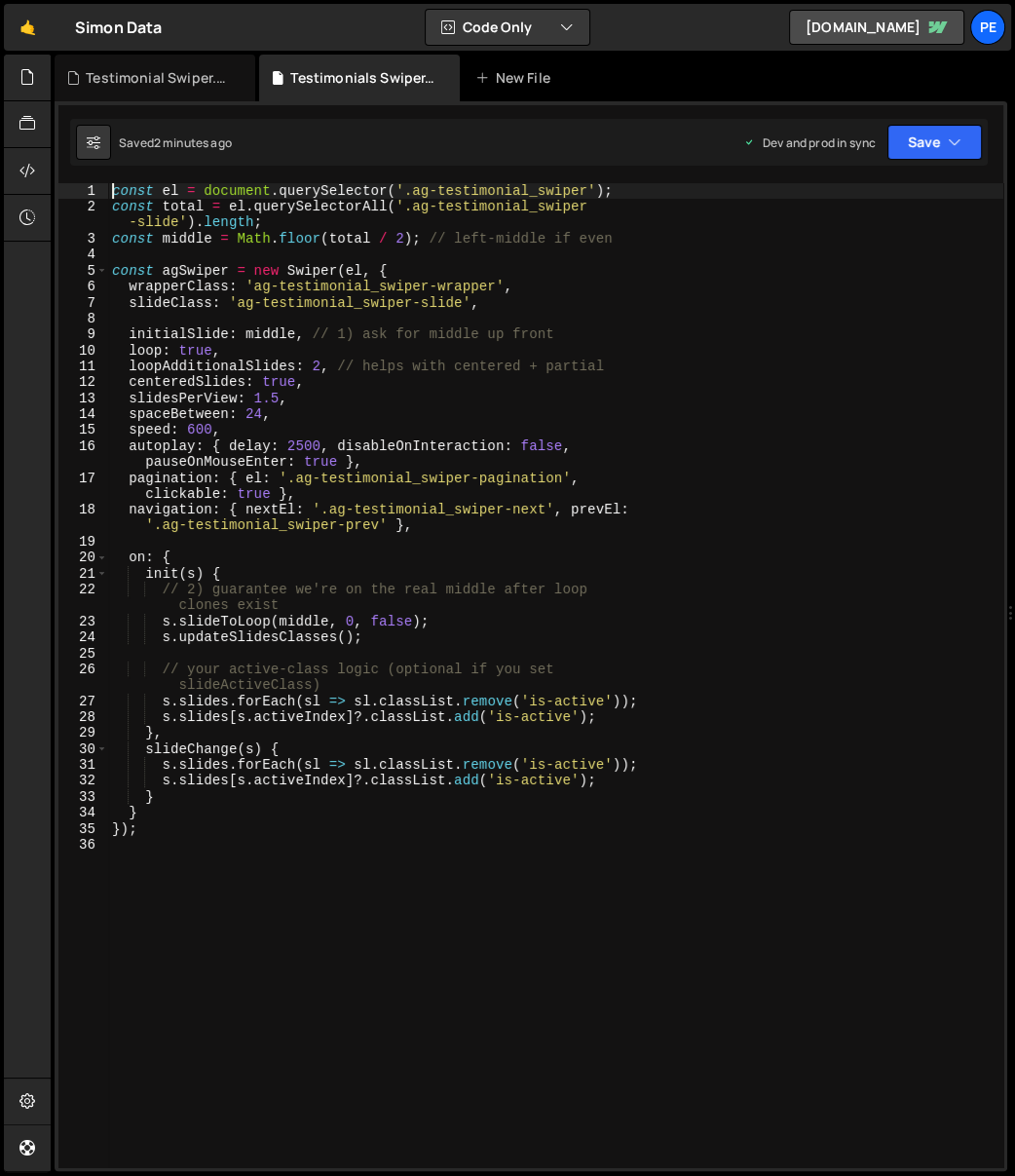
type textarea "const total = el.querySelectorAll('.ag-testimonial_swiper-slide').length;"
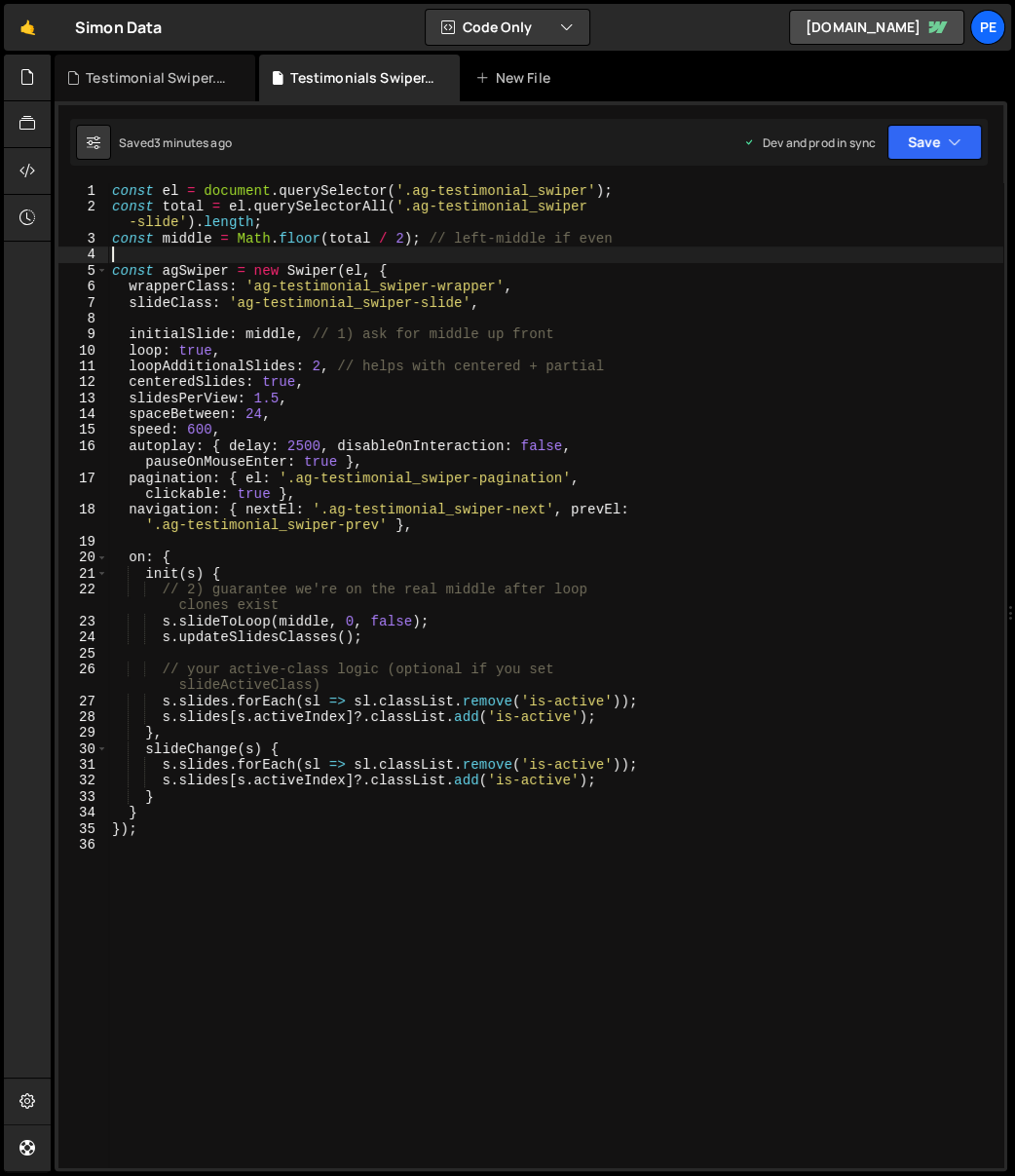
click at [372, 258] on div "const el = document . querySelector ( '.ag-testimonial_swiper' ) ; const total …" at bounding box center [556, 691] width 896 height 1017
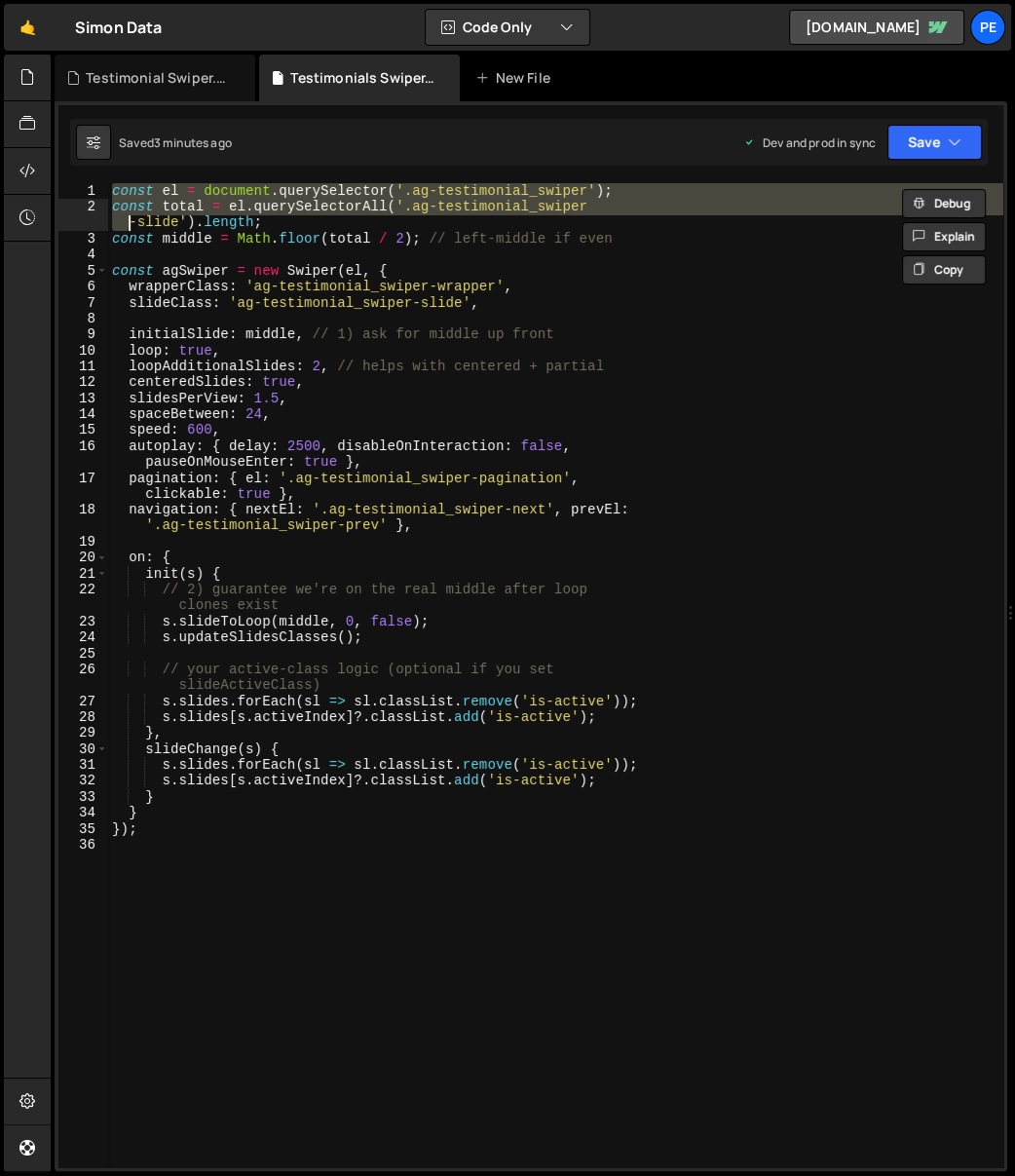
type textarea "const middle = Math.floor(total / 2); // left-middle if even"
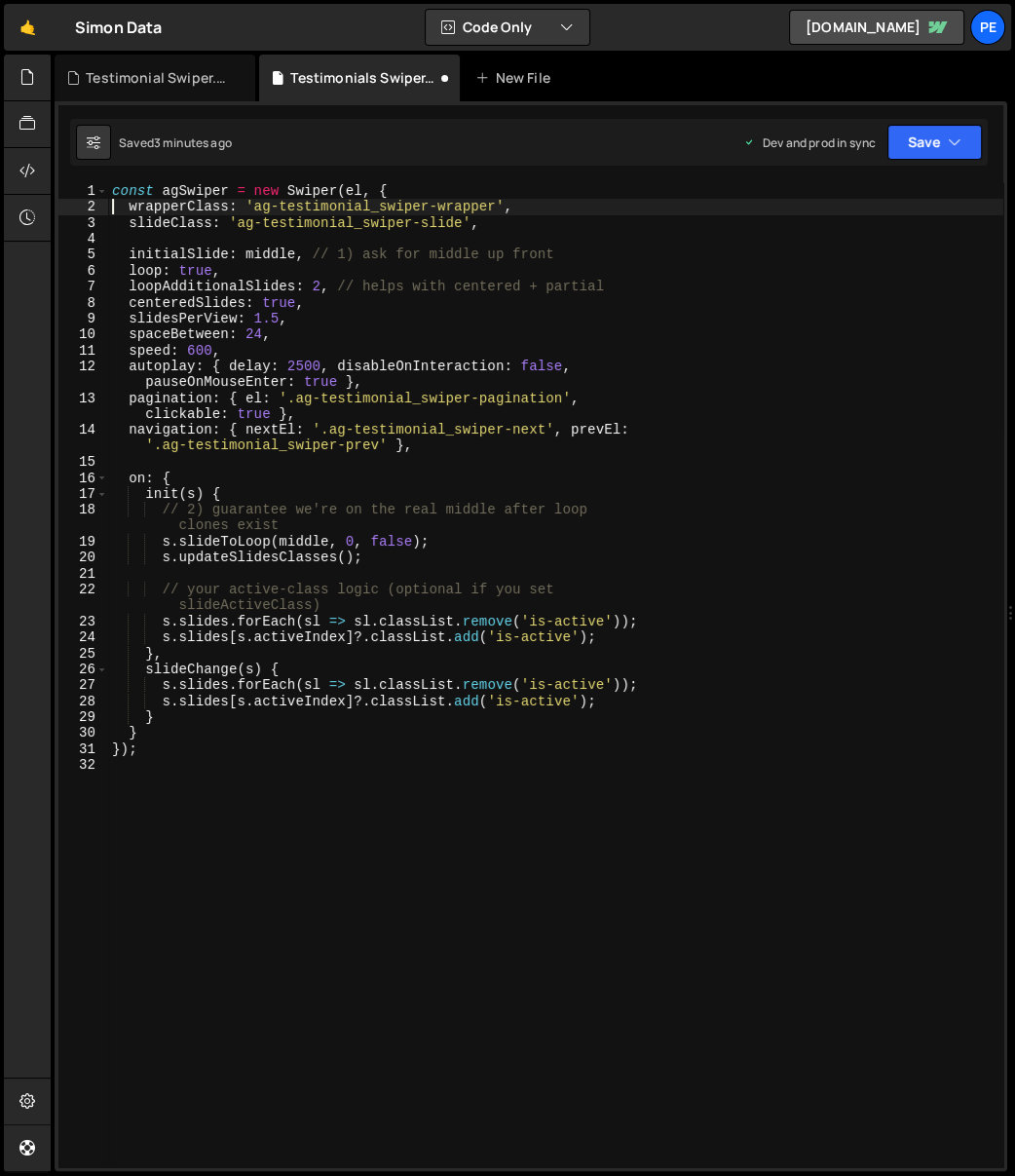
type textarea "slideClass: 'ag-testimonial_swiper-slide',"
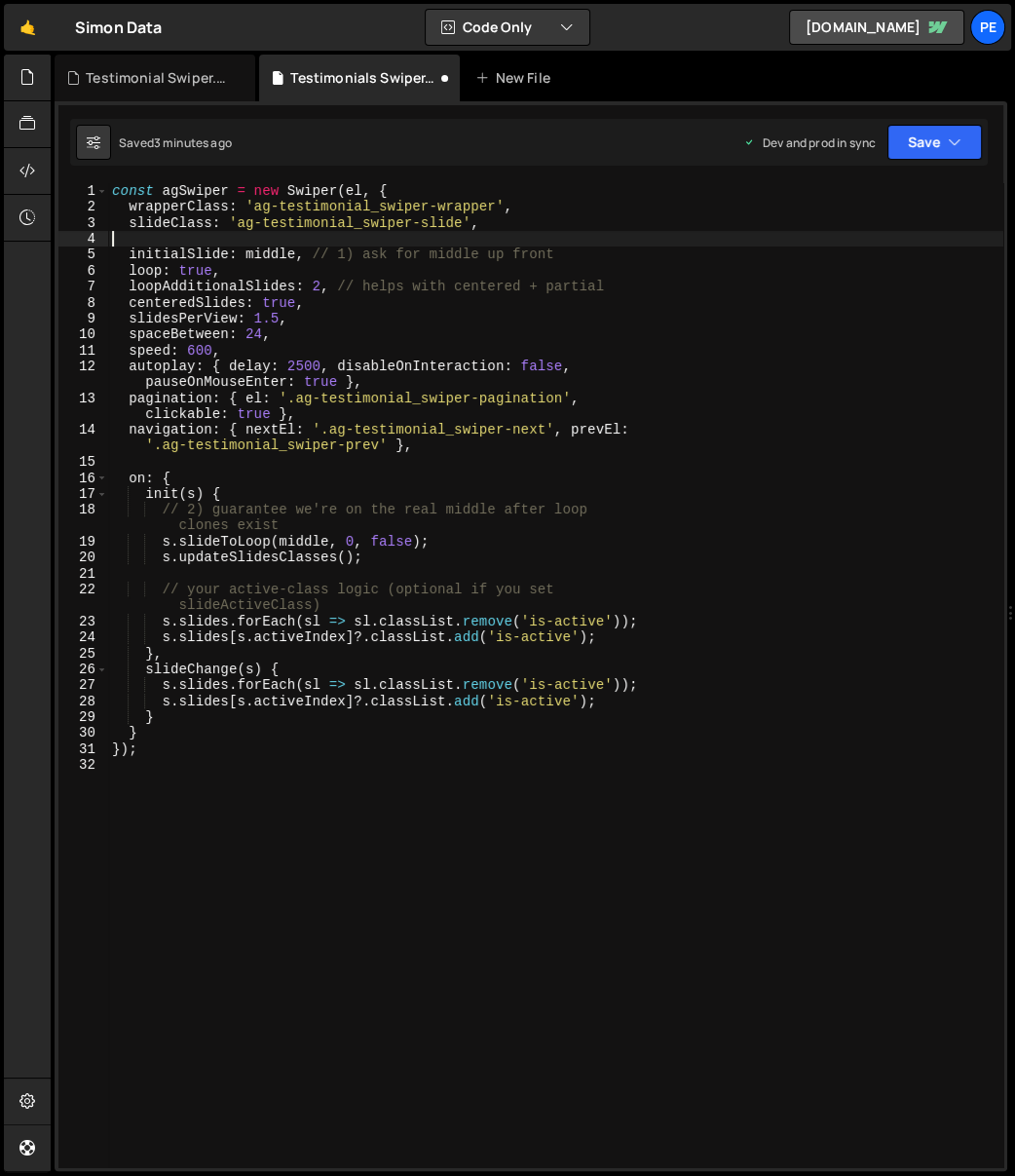
type textarea "initialSlide: middle, // 1) ask for middle up front"
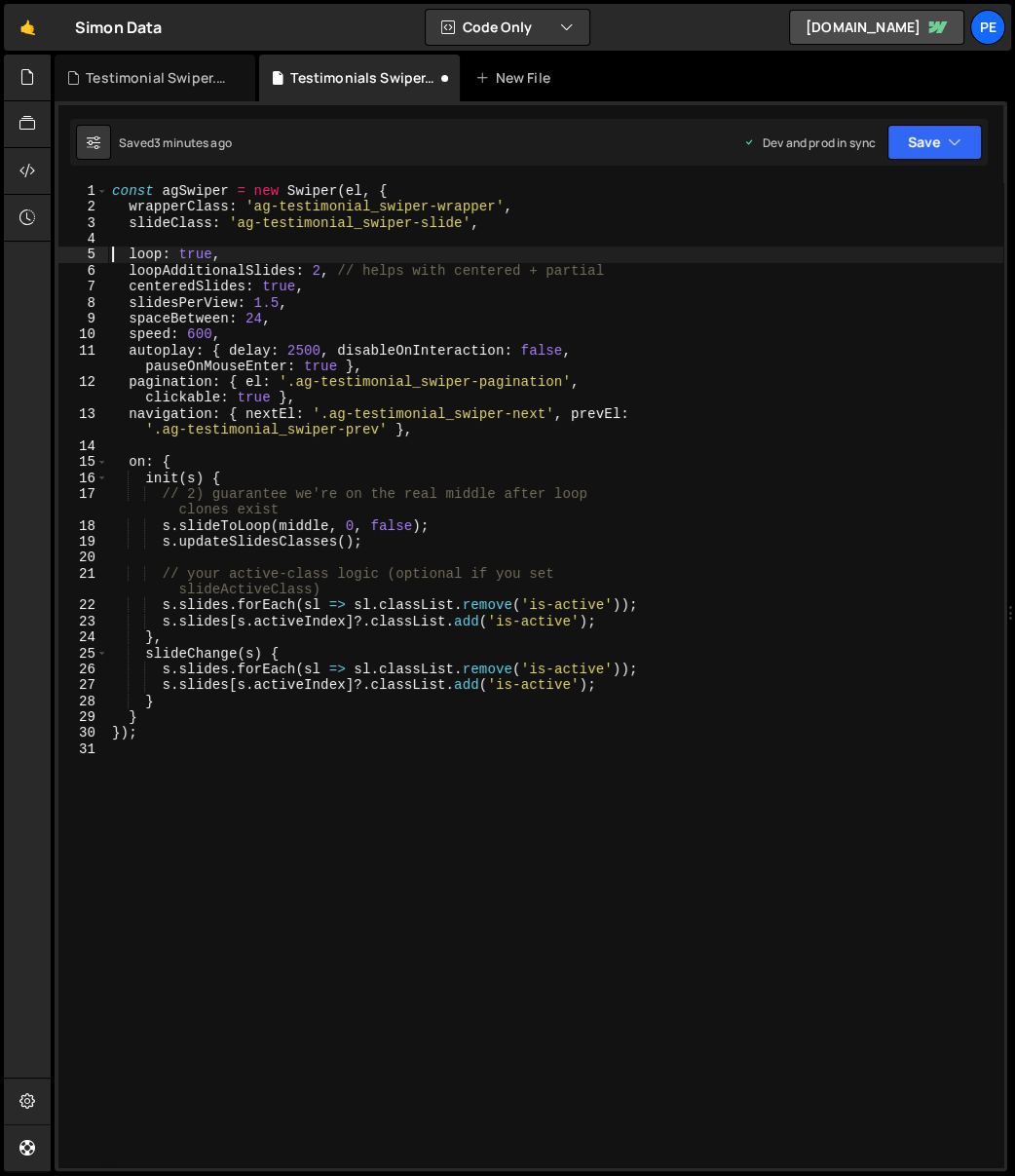
type textarea "loopAdditionalSlides: 2, // helps with centered + partial"
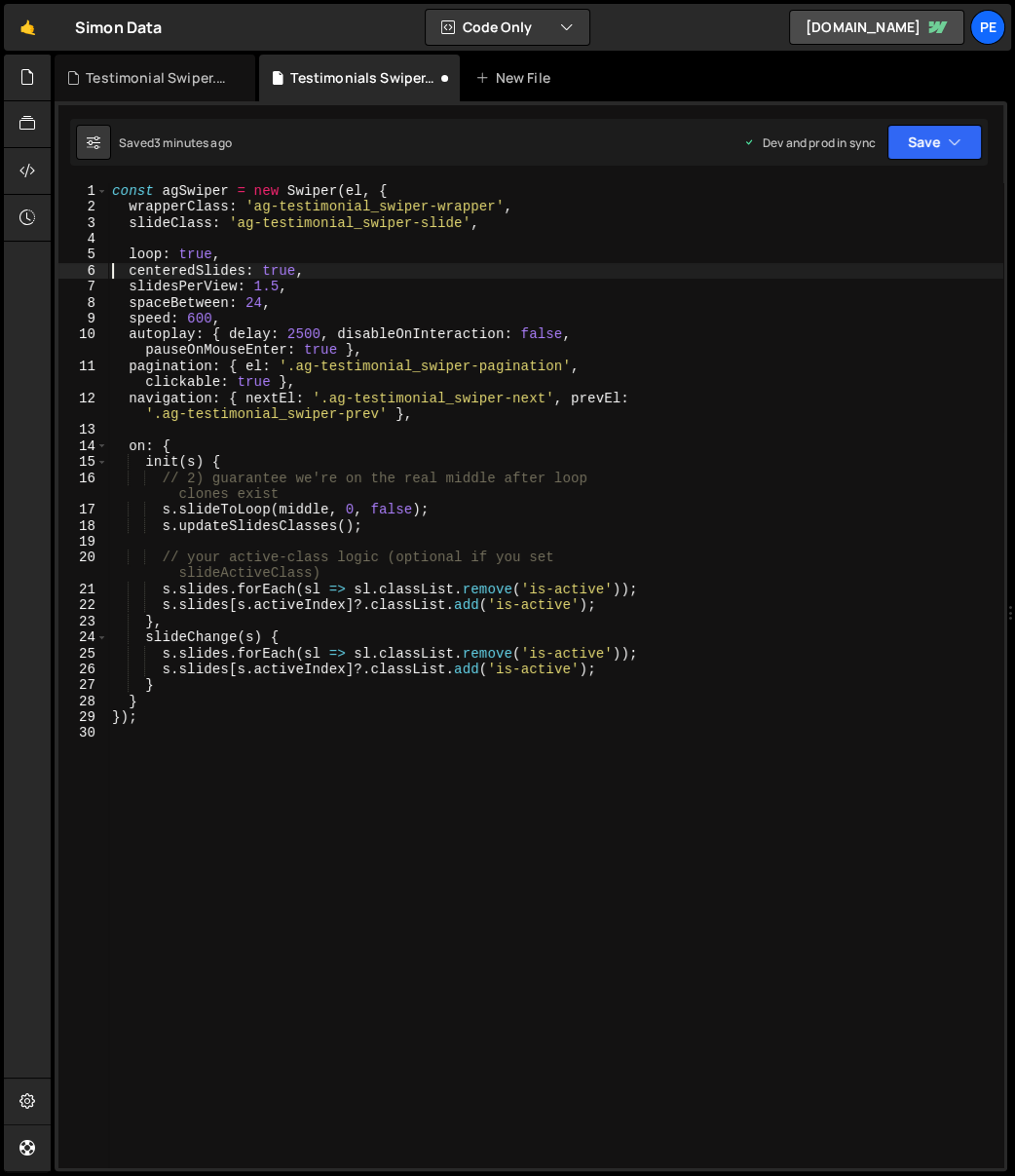
type textarea "loop: true,"
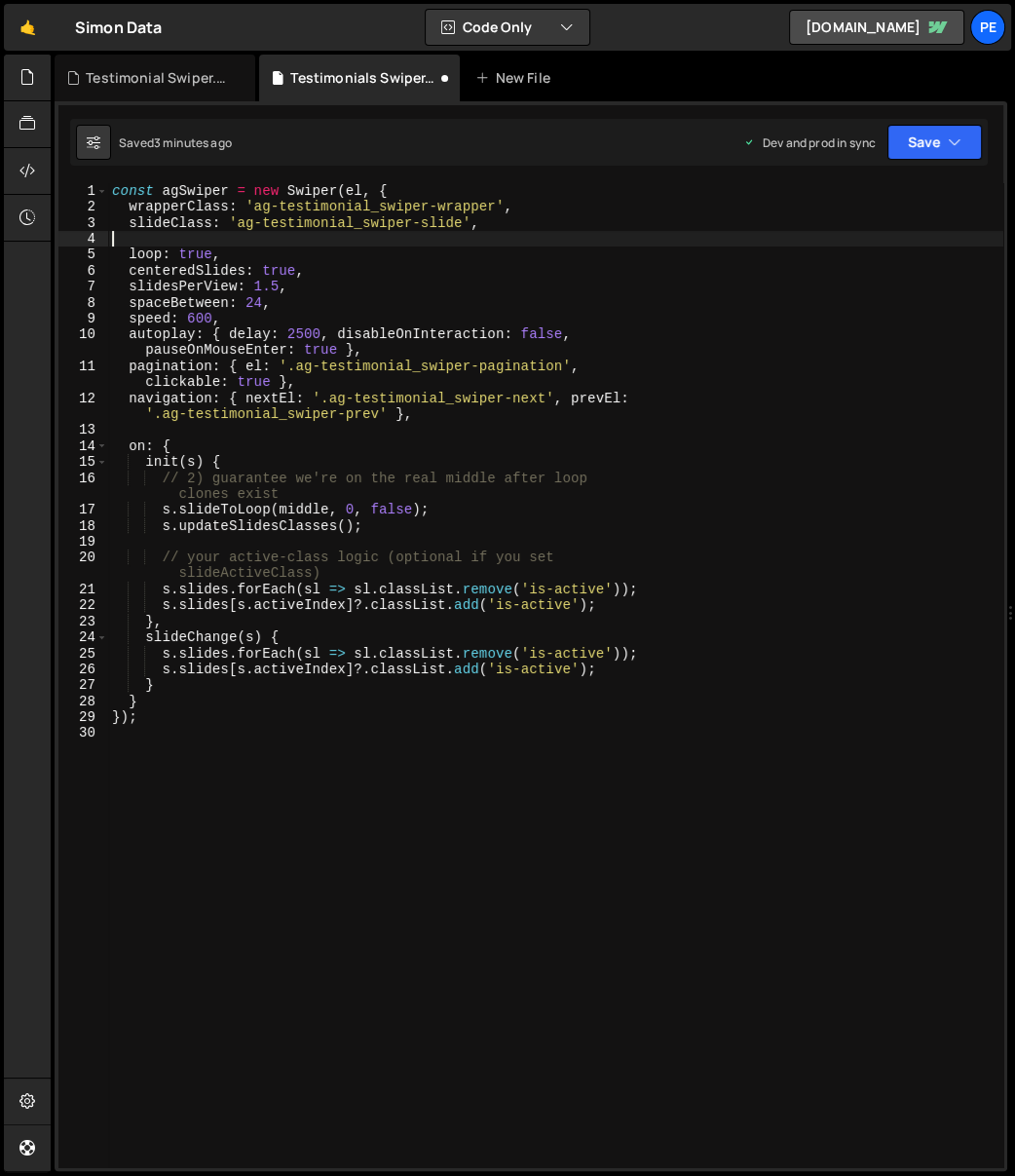
type textarea "slideClass: 'ag-testimonial_swiper-slide',"
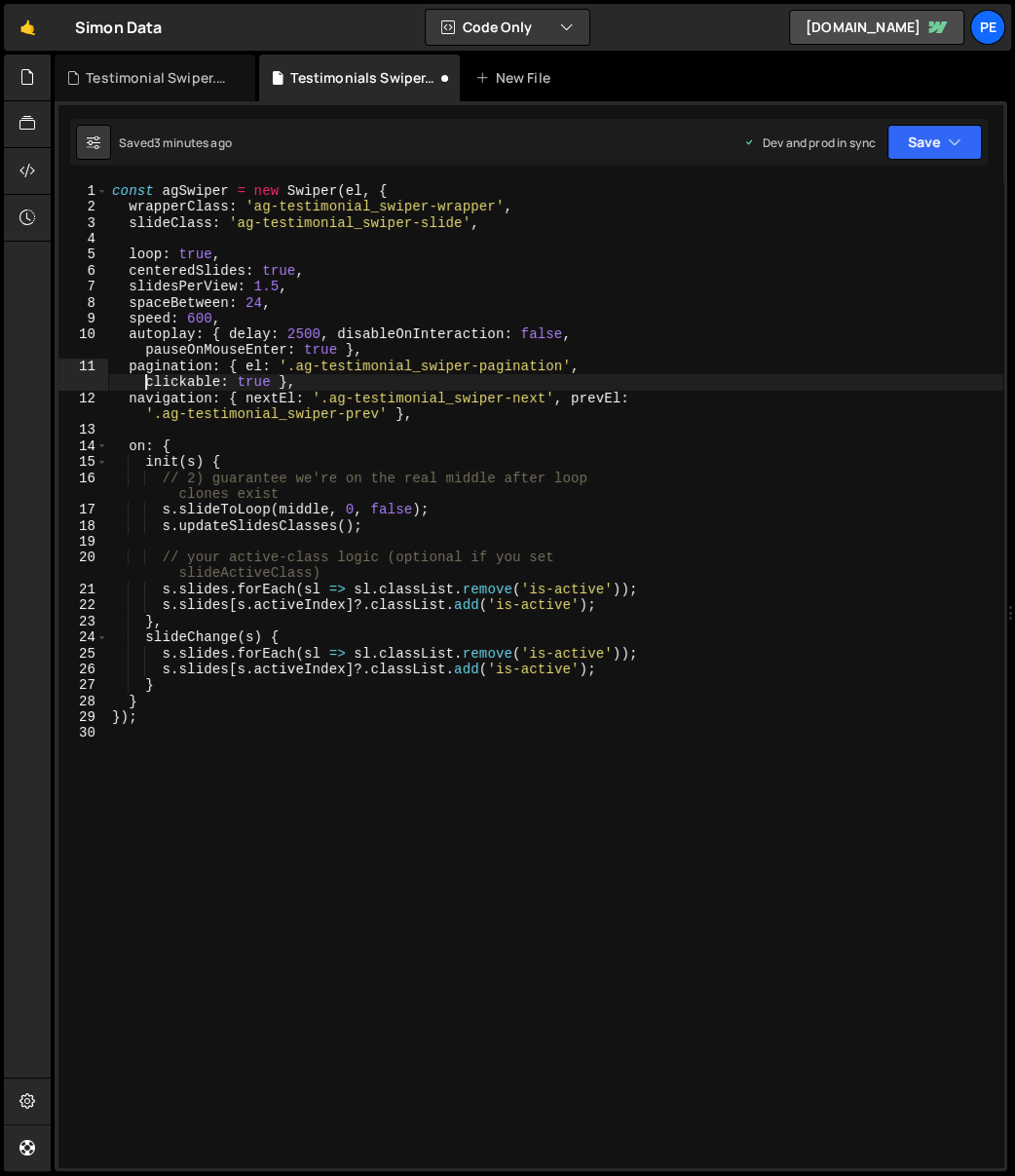
type textarea "navigation: { nextEl: '.ag-testimonial_swiper-next', prevEl: '.ag-testimonial_s…"
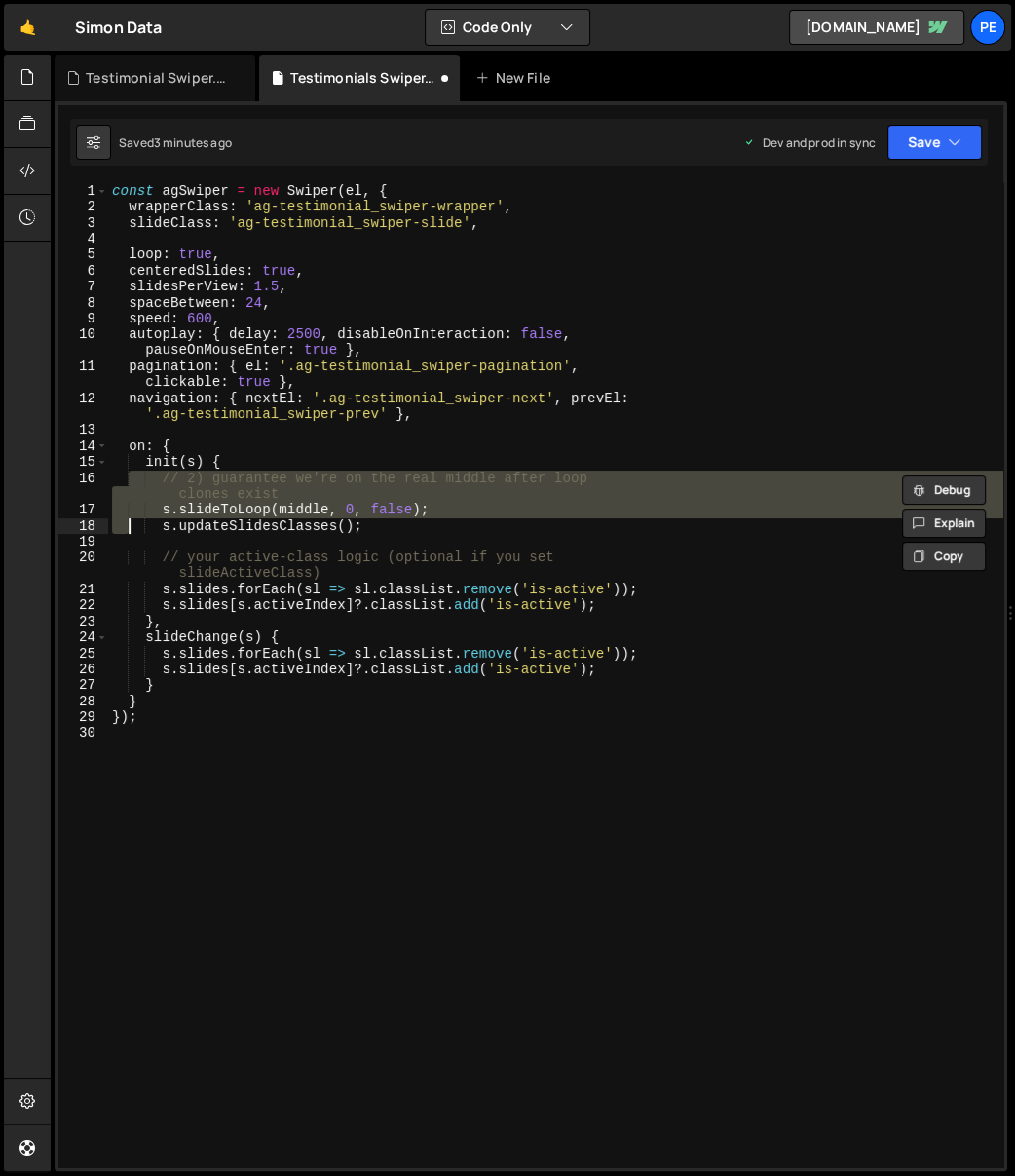
type textarea "s.updateSlidesClasses();"
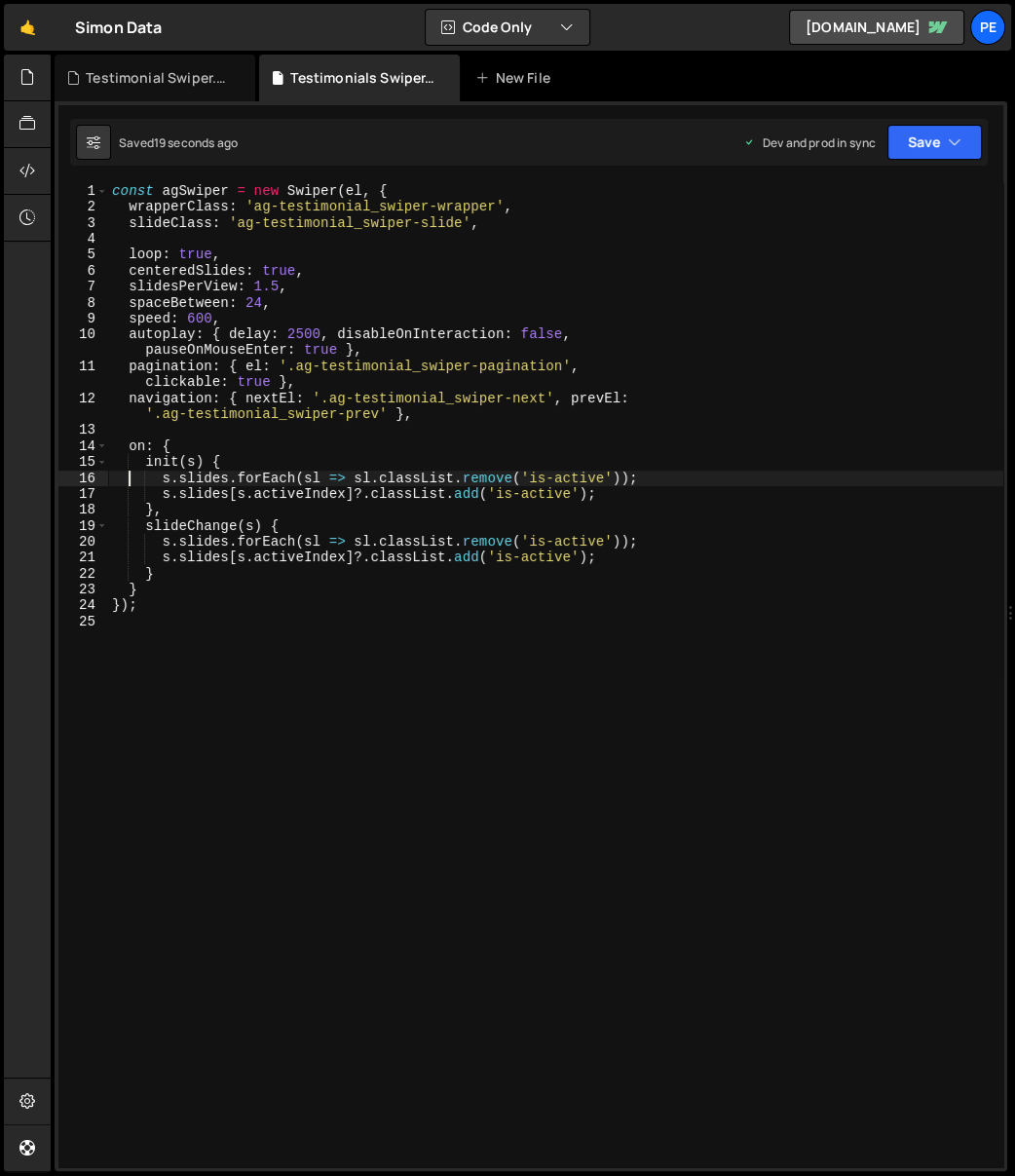
click at [428, 366] on div "const agSwiper = new Swiper ( el , { wrapperClass : 'ag-testimonial_swiper-wrap…" at bounding box center [556, 691] width 896 height 1017
type textarea "});"
paste textarea
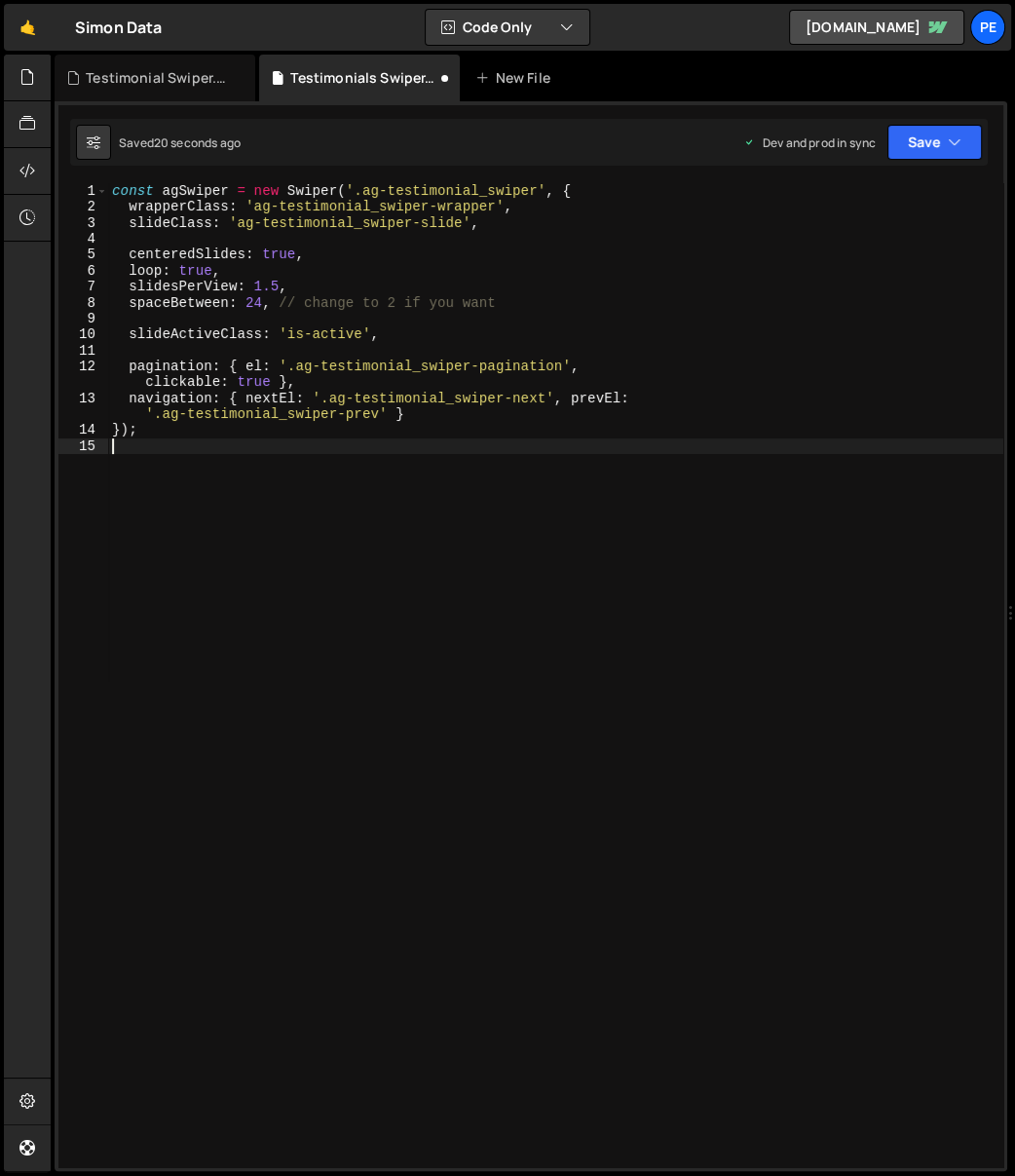
type textarea "});"
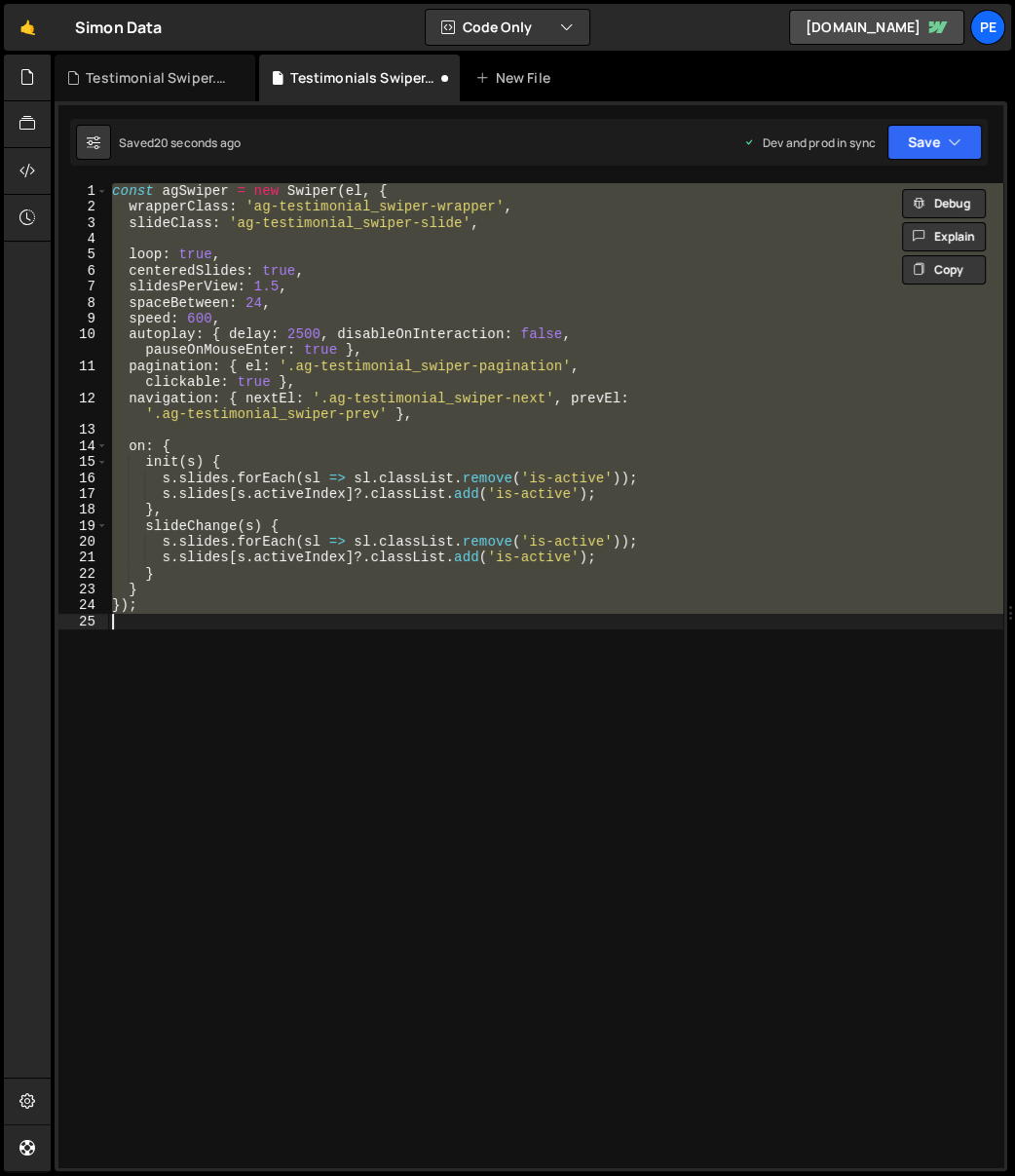
paste textarea
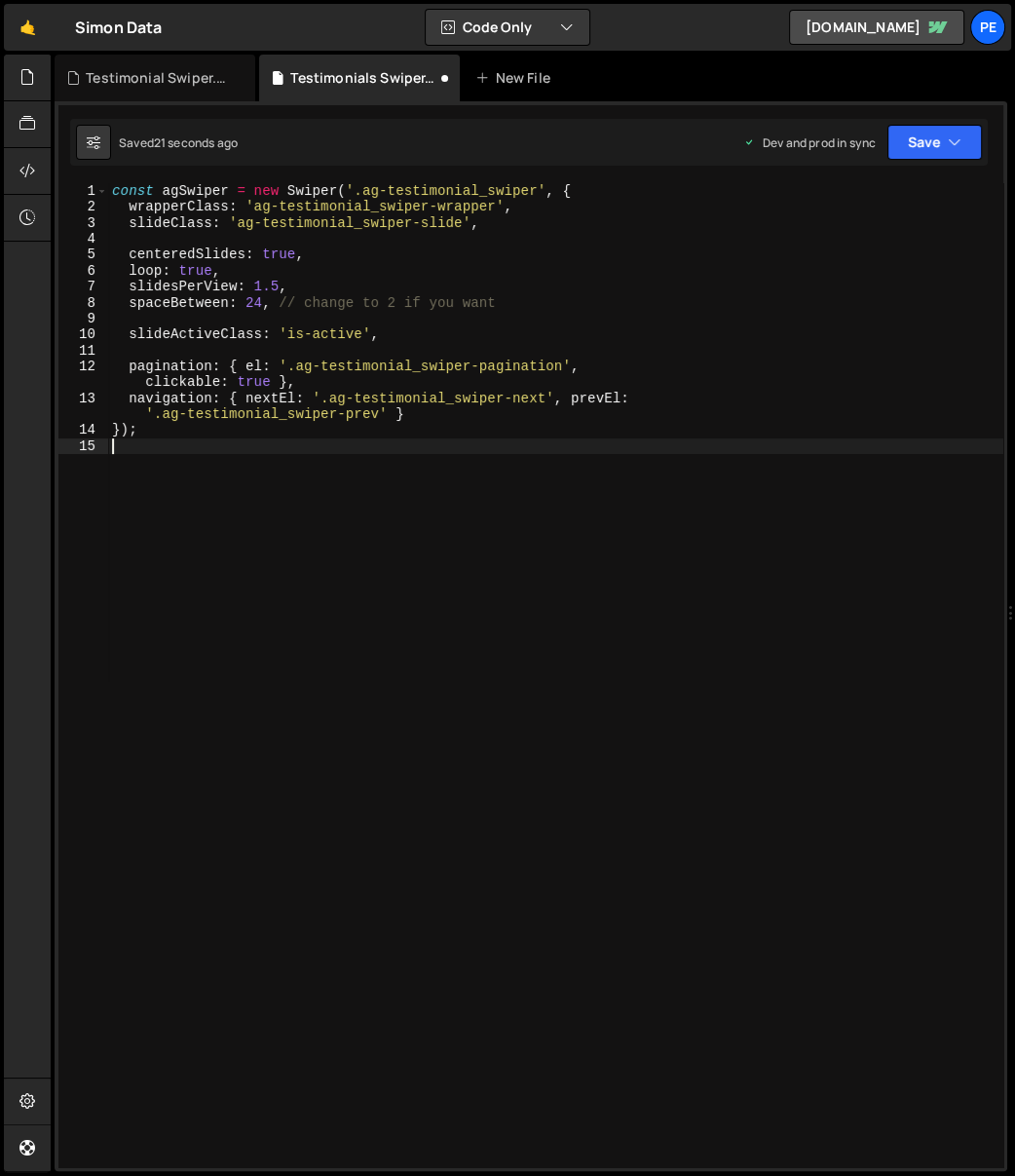
type textarea "});"
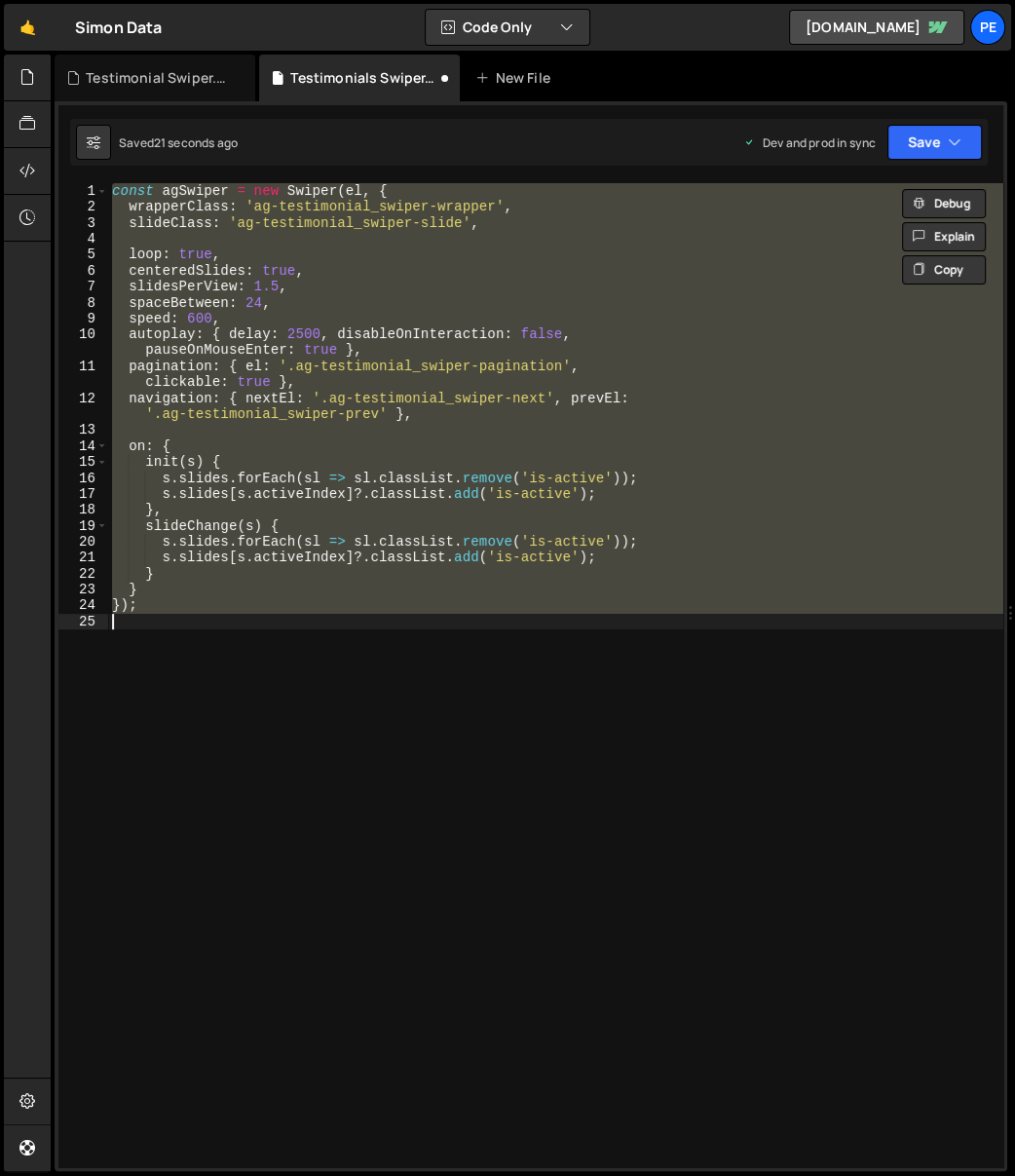
paste textarea
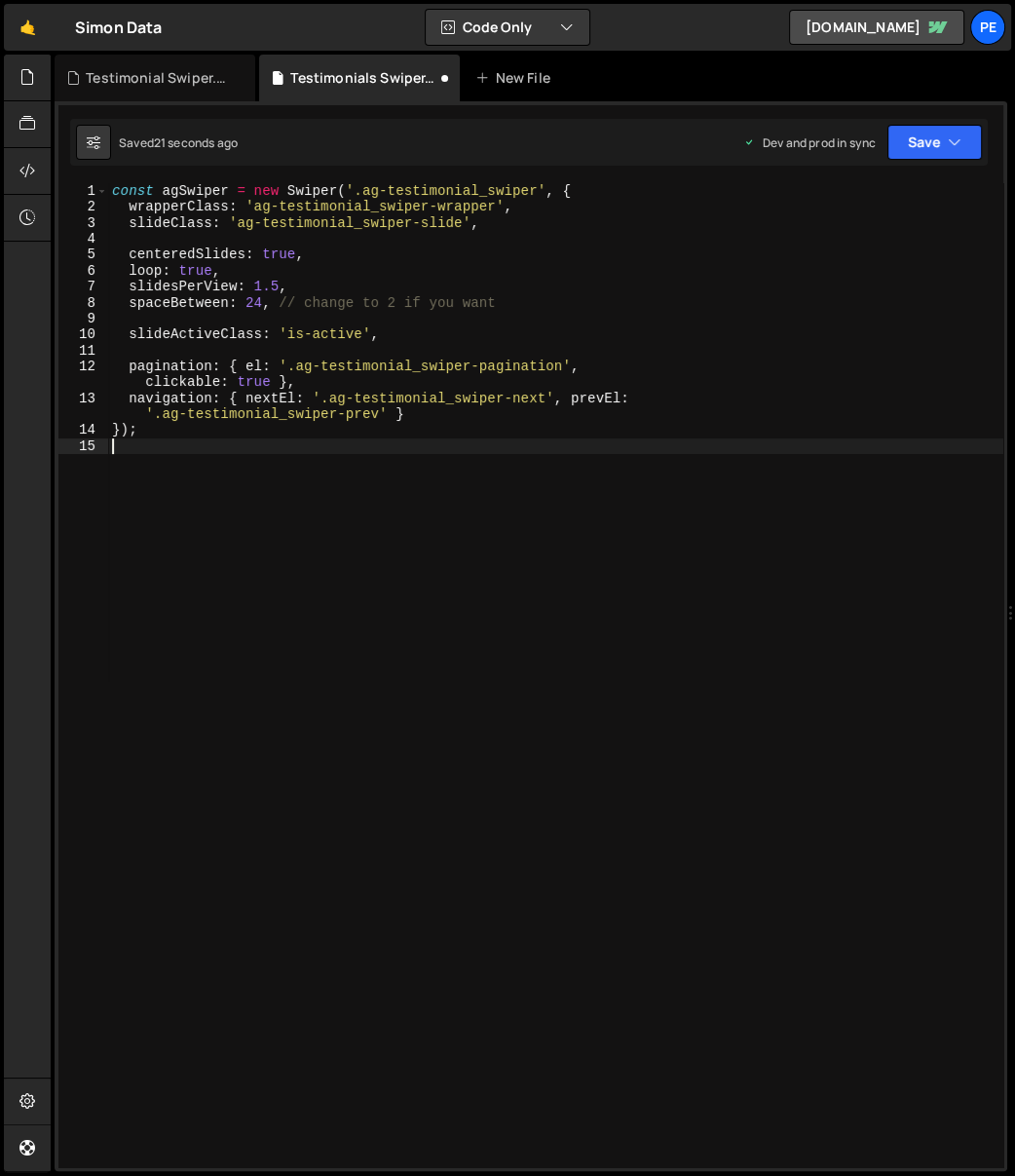
type textarea "});"
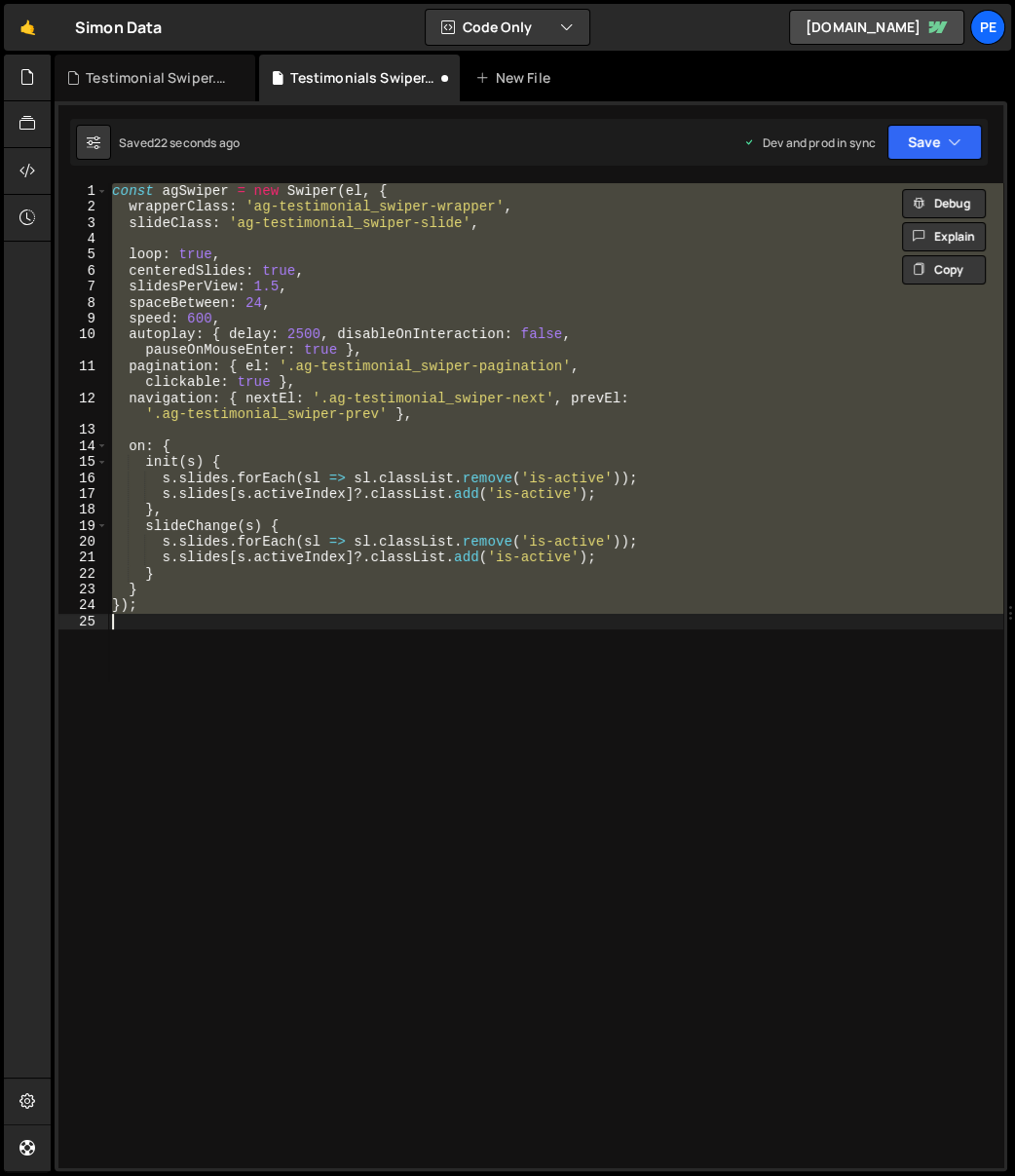
paste textarea
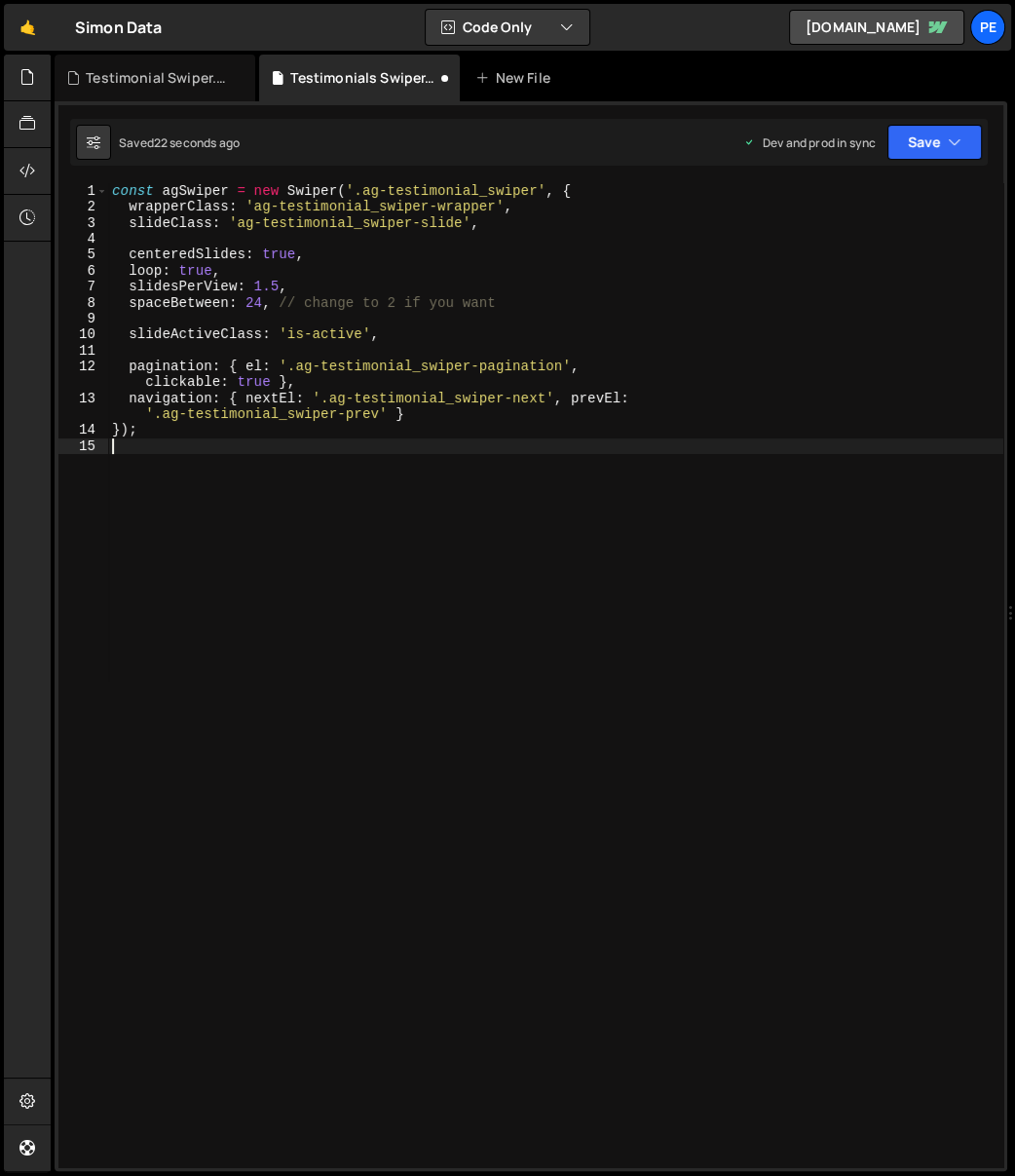
type textarea "});"
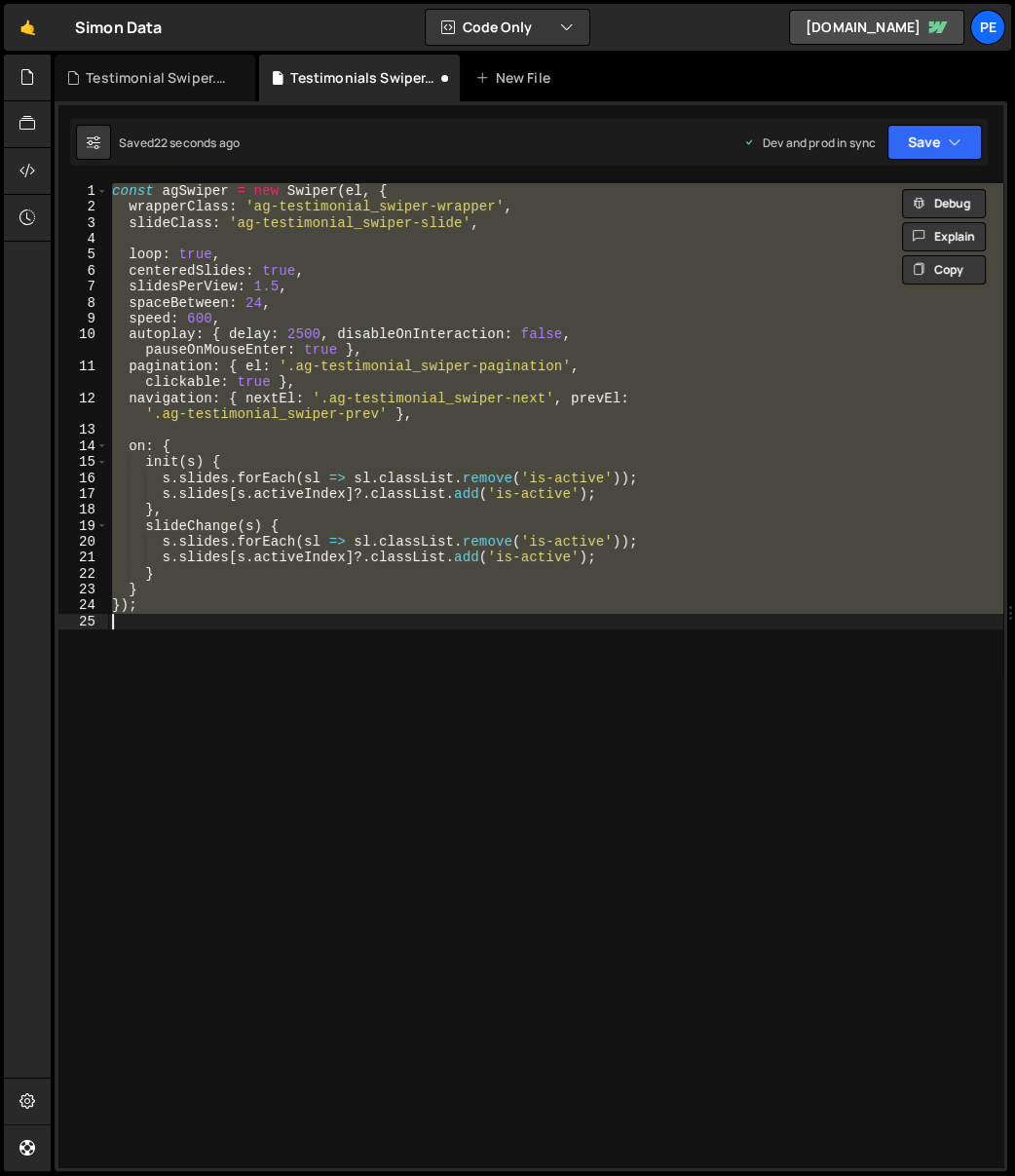
paste textarea
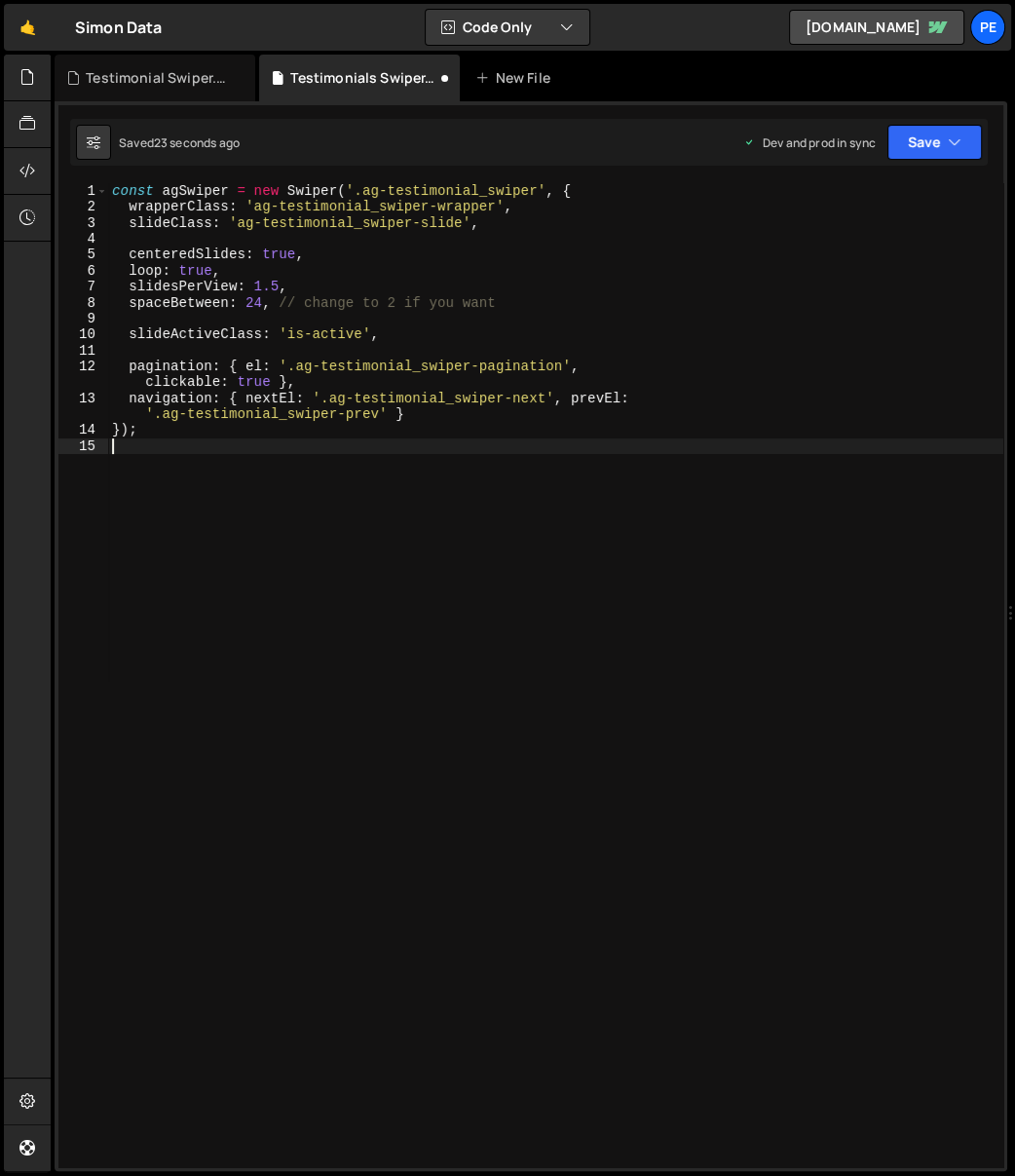
type textarea "});"
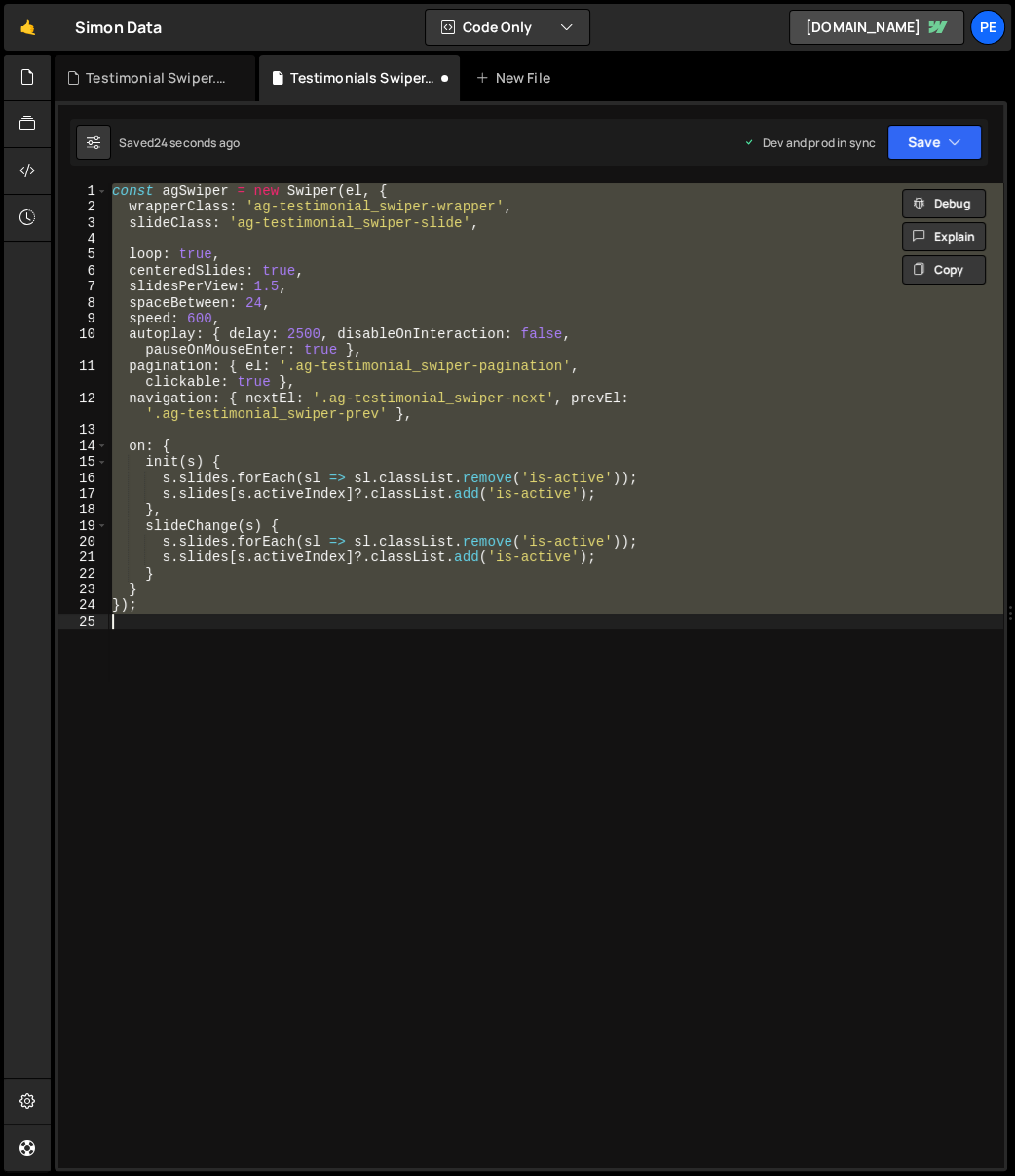
paste textarea
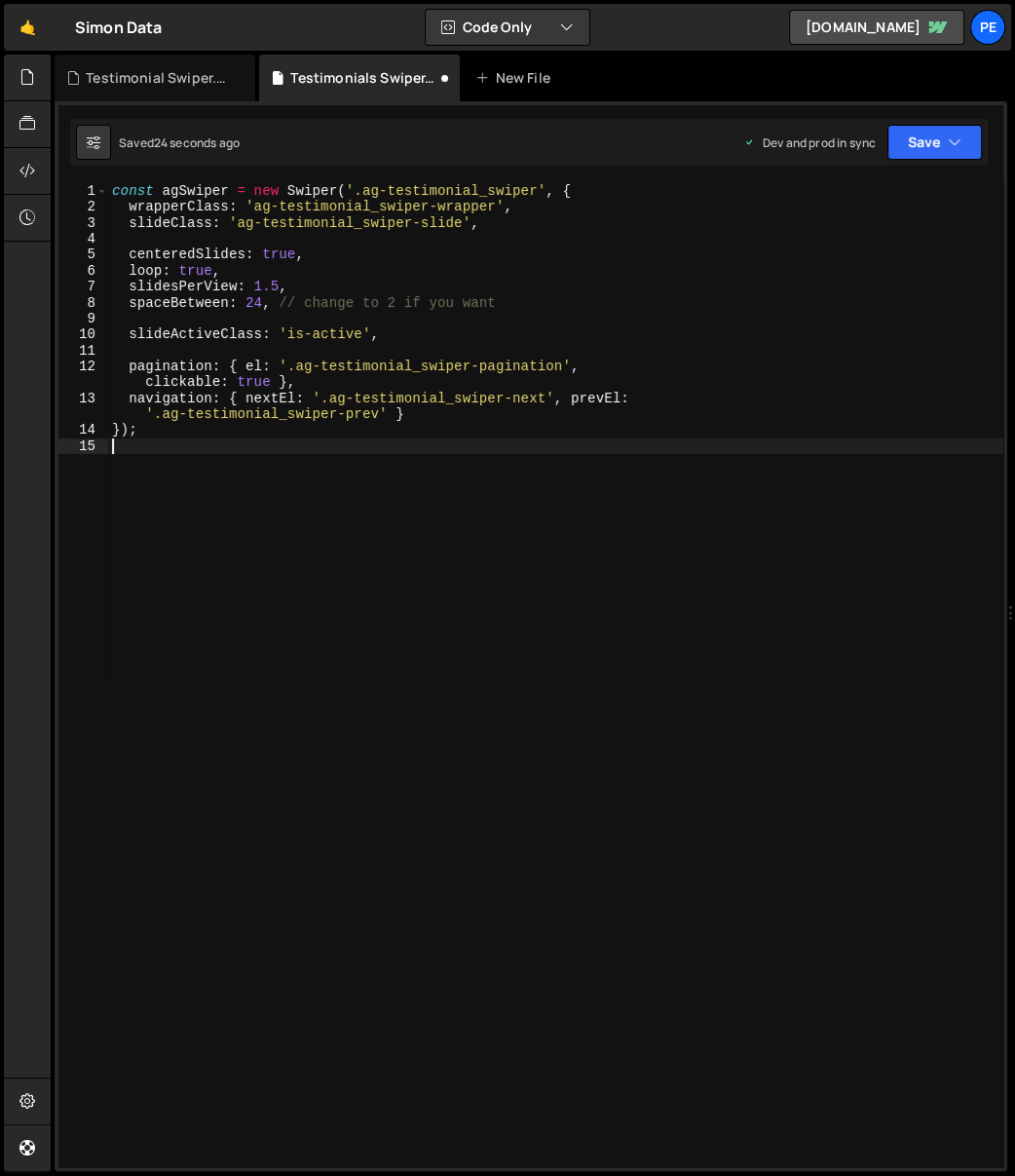
type textarea "});"
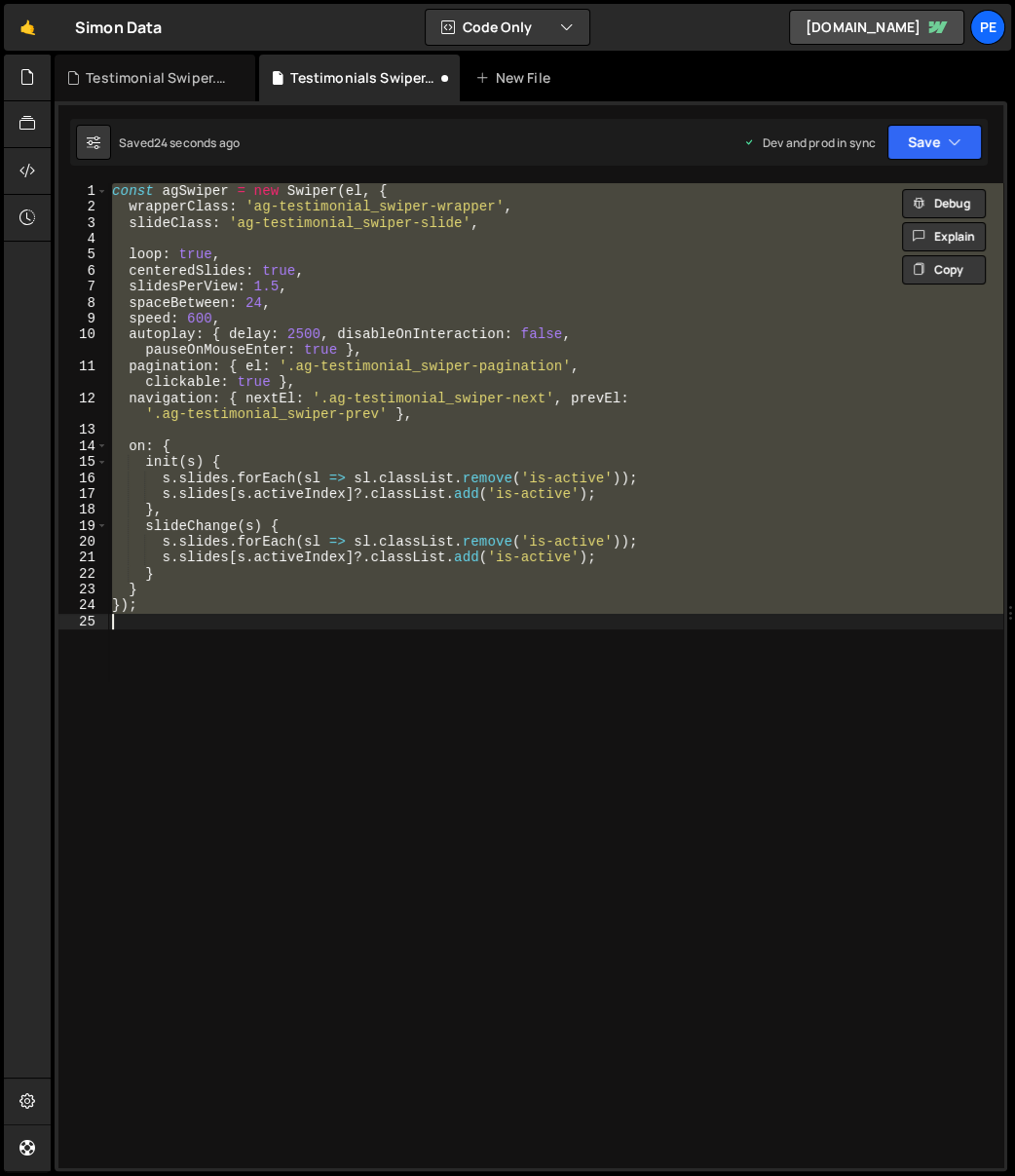
paste textarea
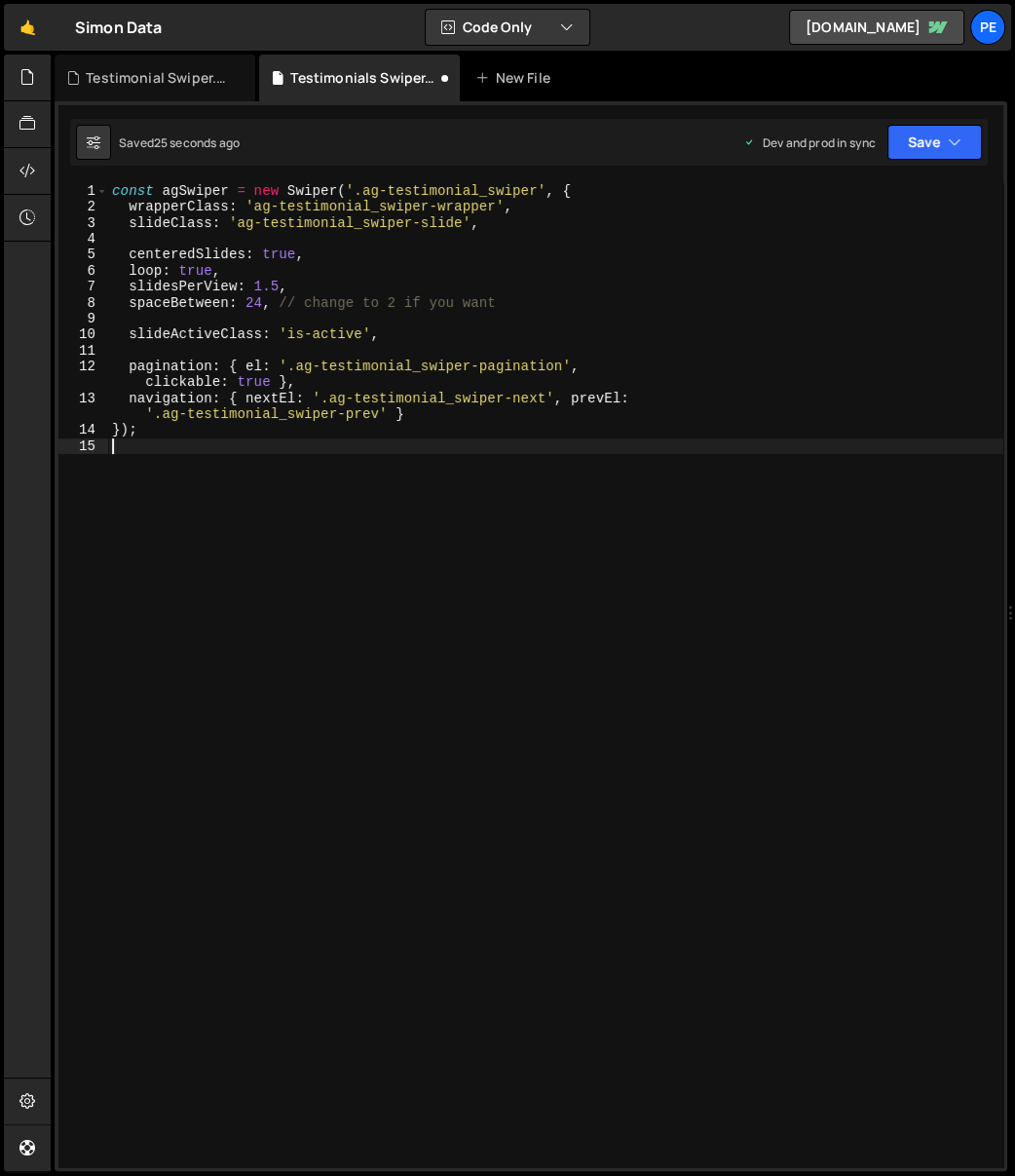
type textarea "});"
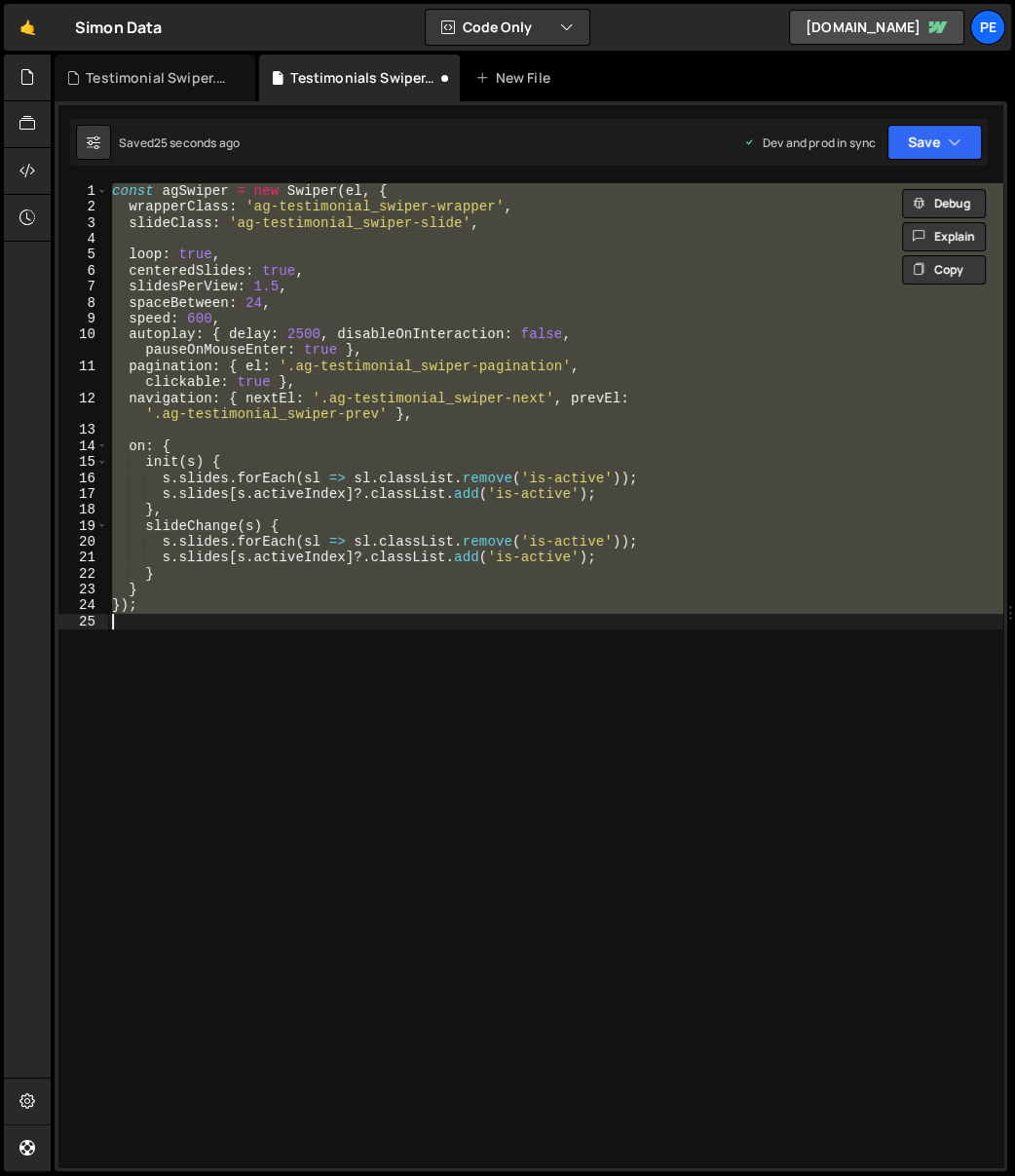
paste textarea
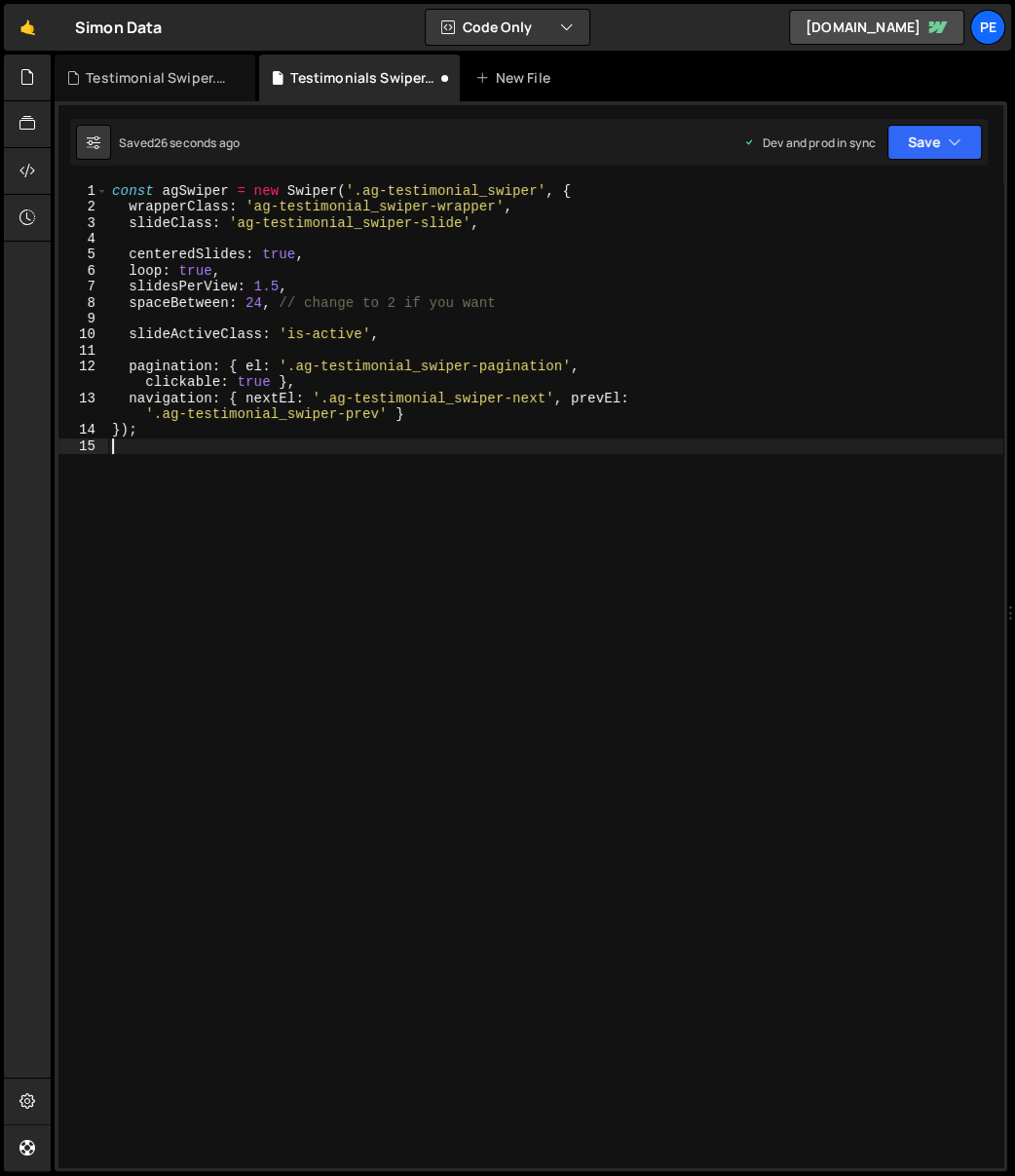
type textarea "});"
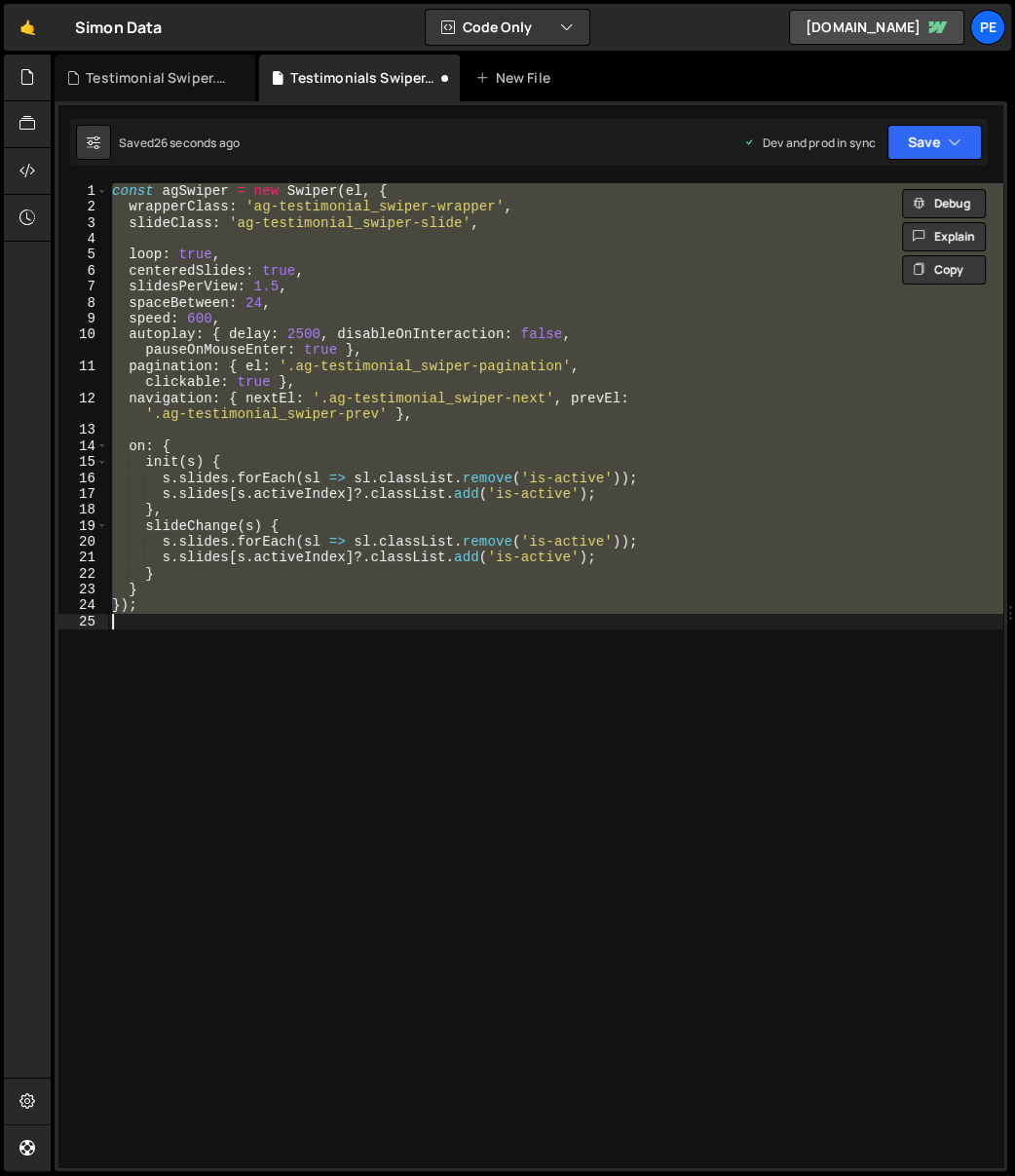
paste textarea
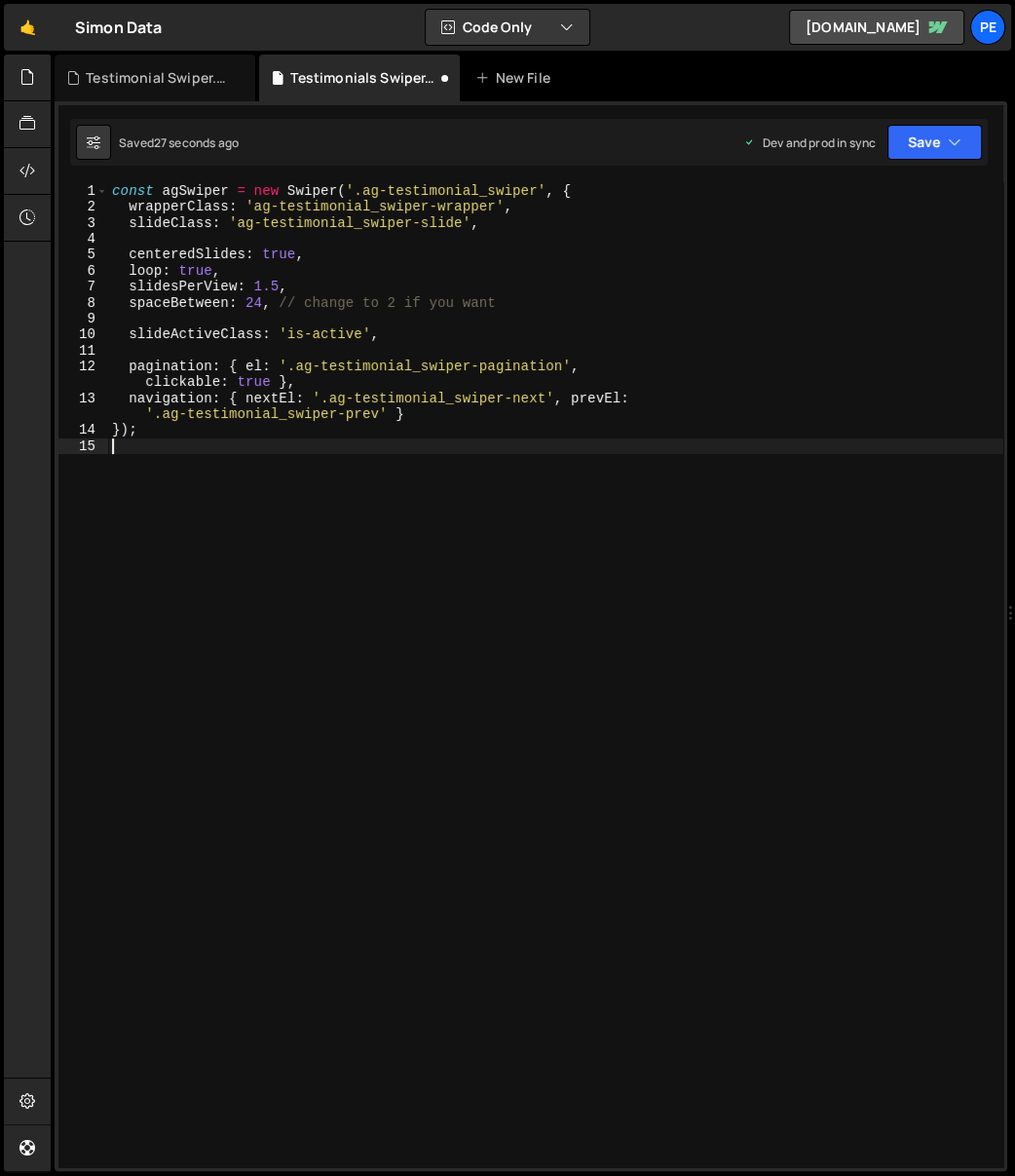
type textarea "});"
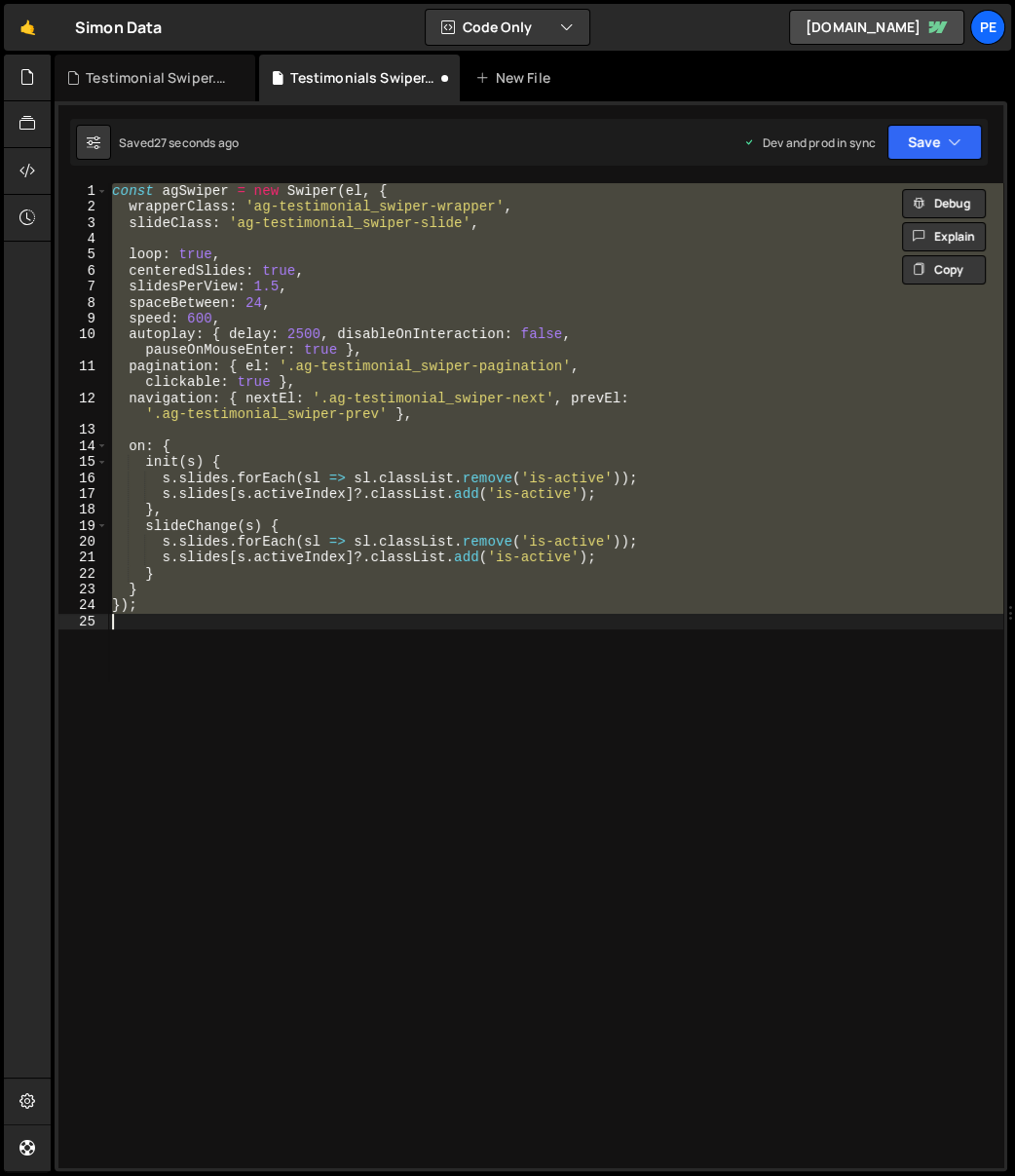
paste textarea
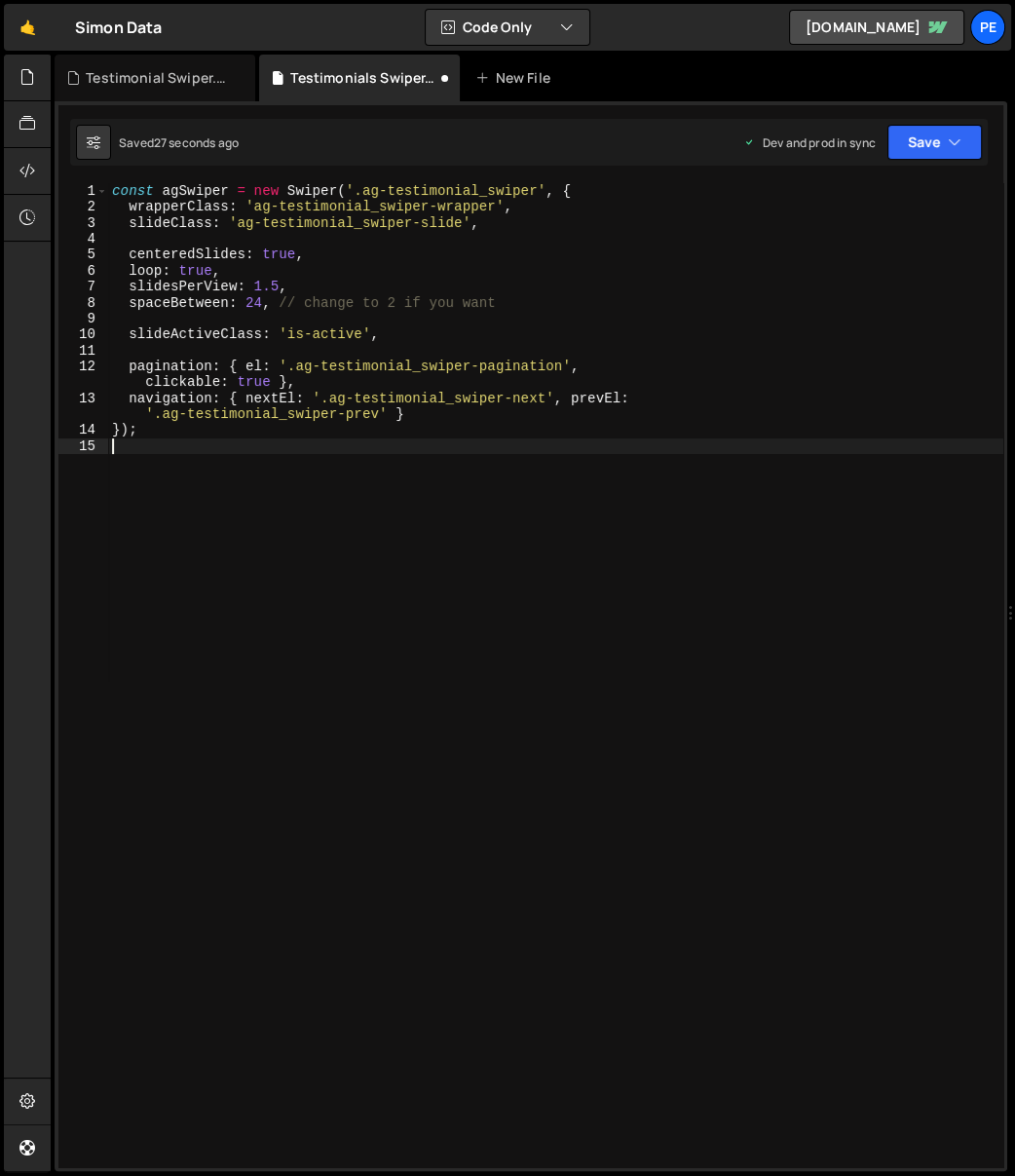
type textarea "});"
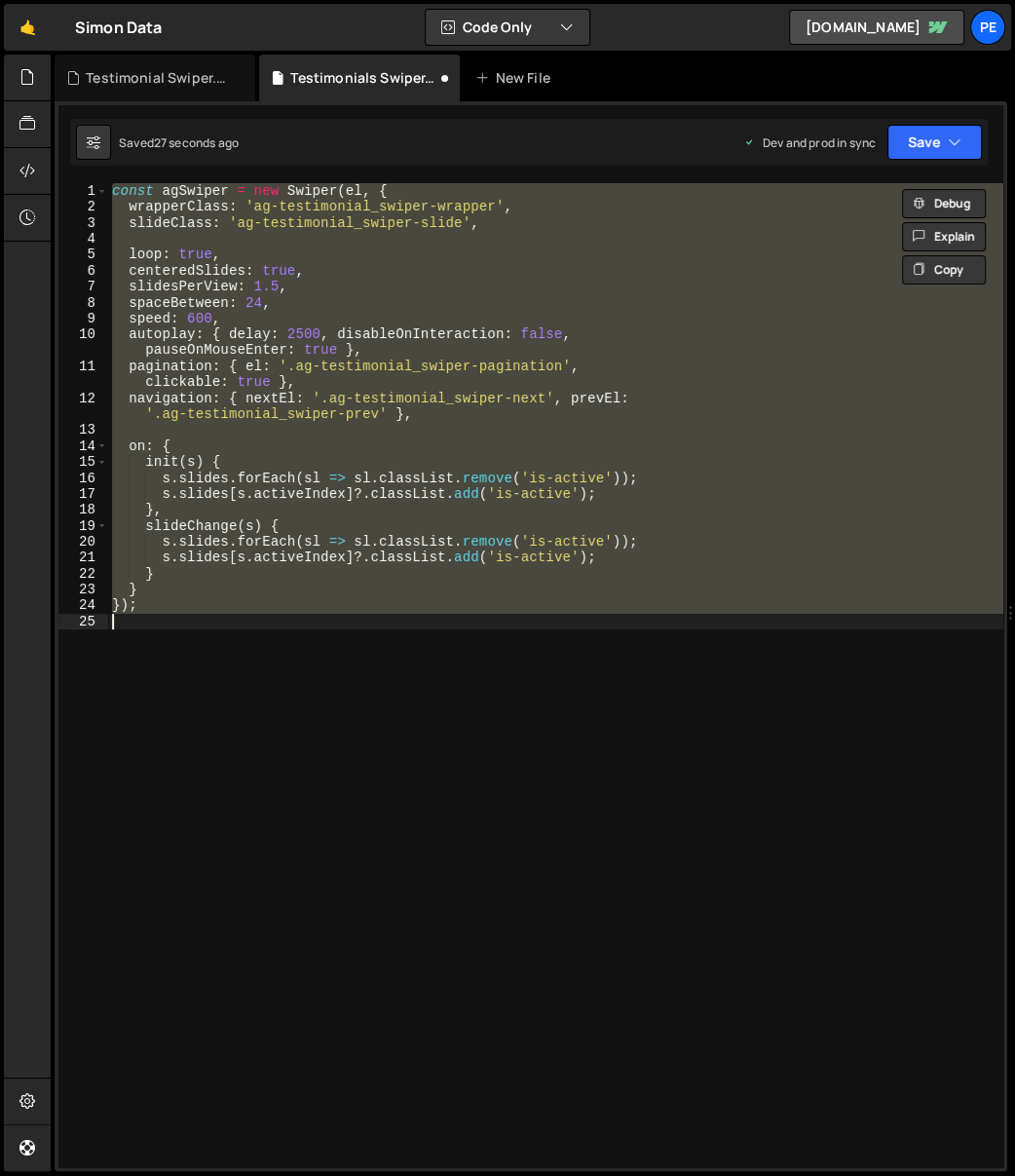
paste textarea
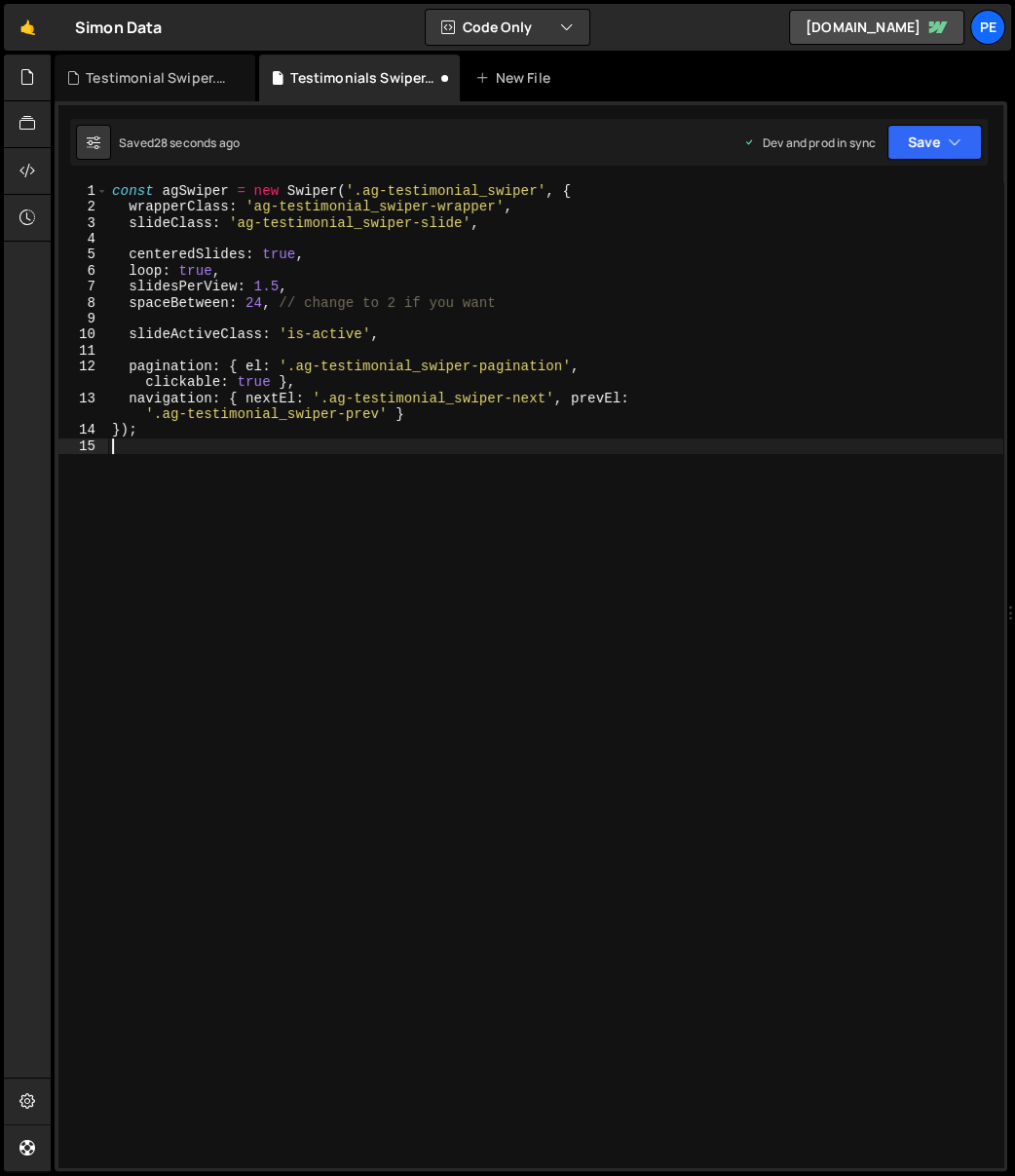
type textarea "});"
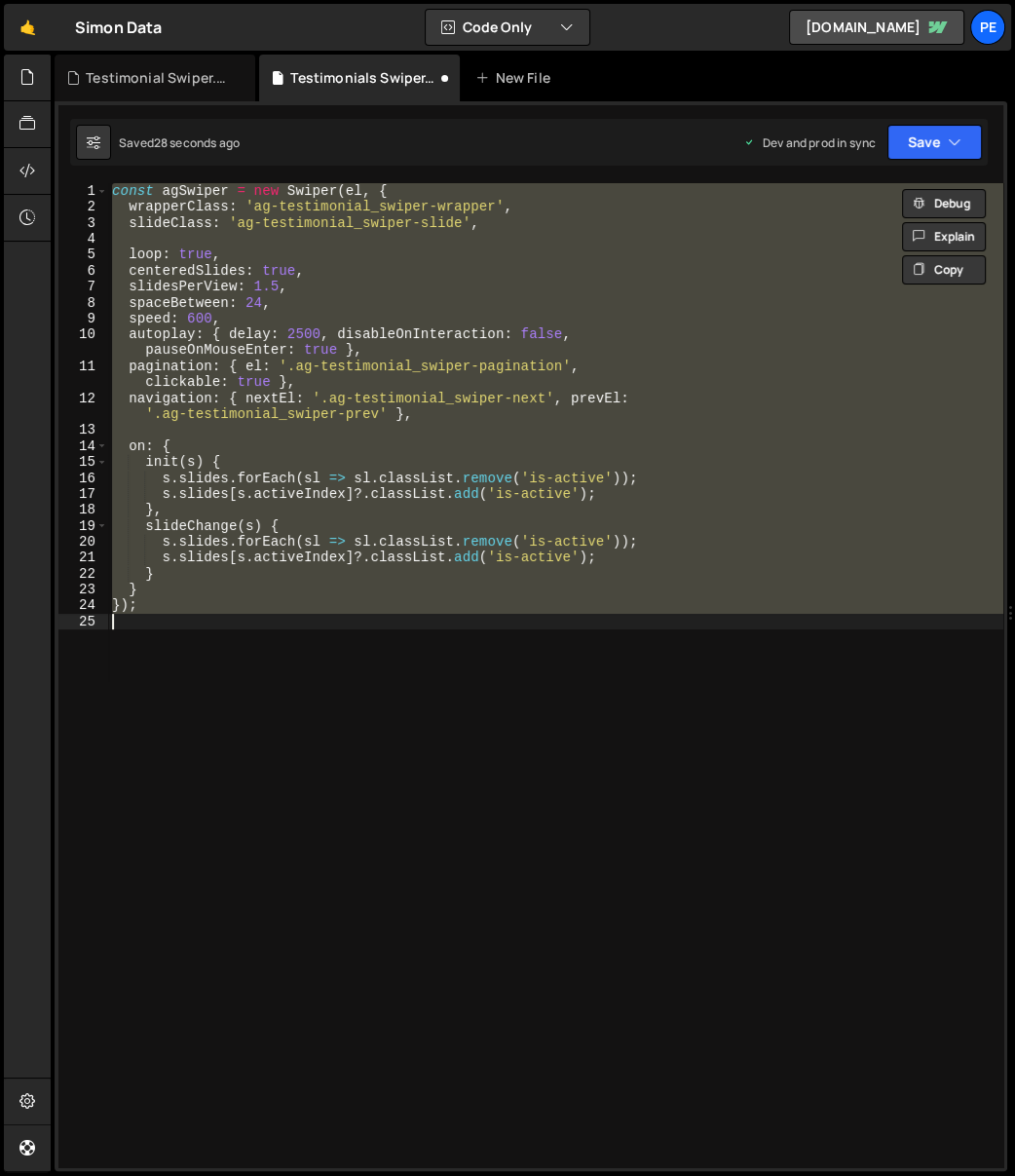
paste textarea
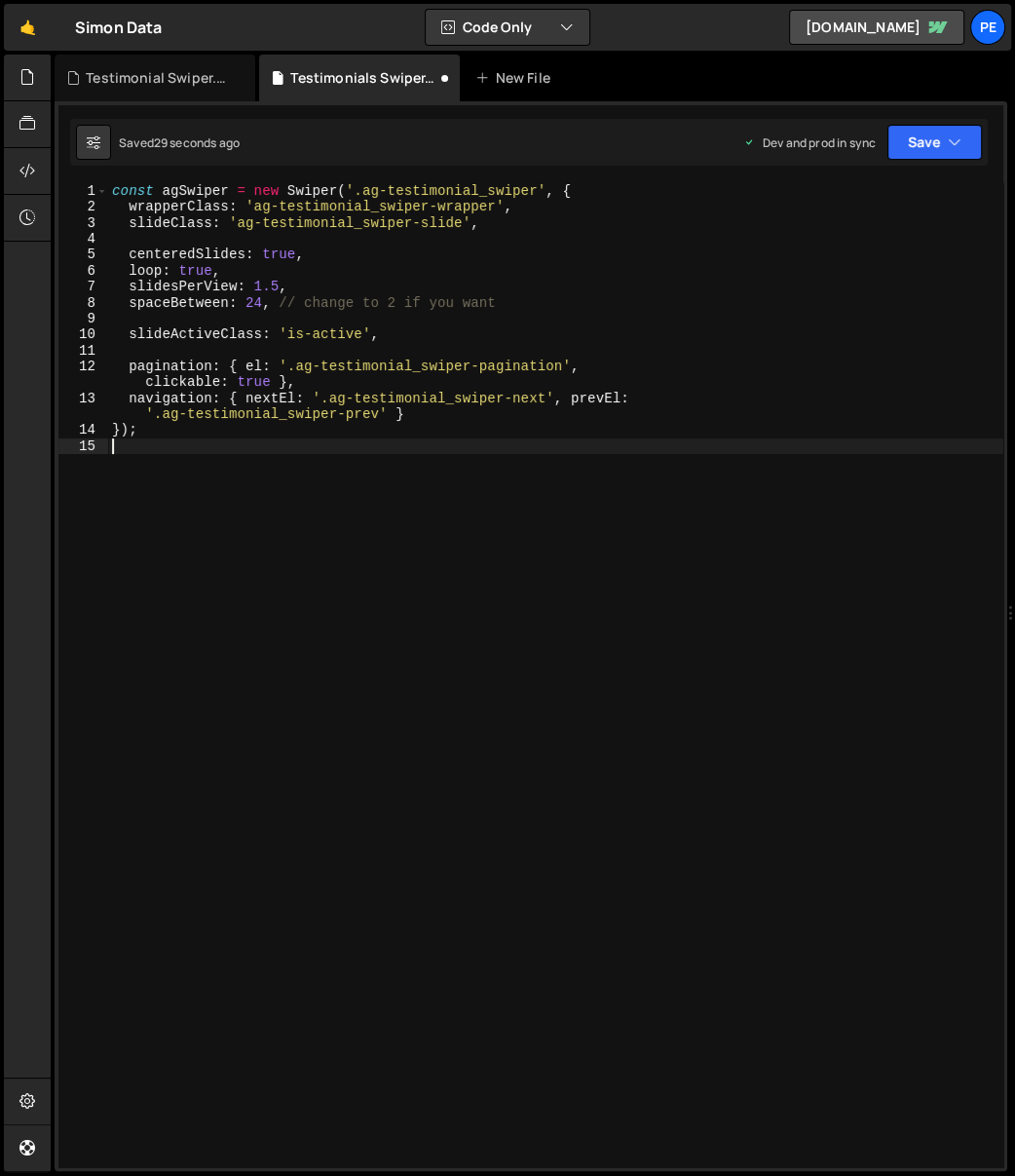
type textarea "});"
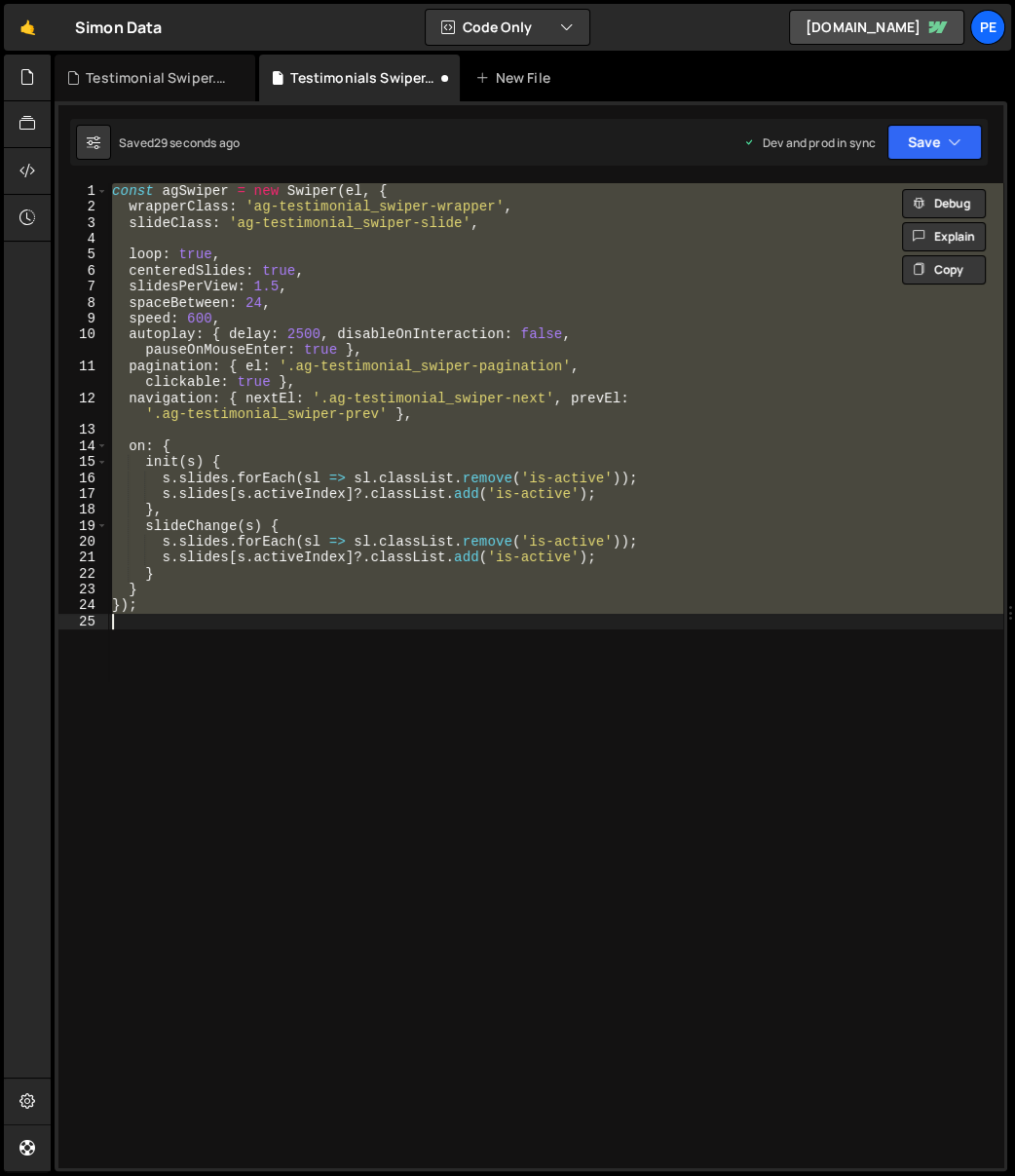
paste textarea
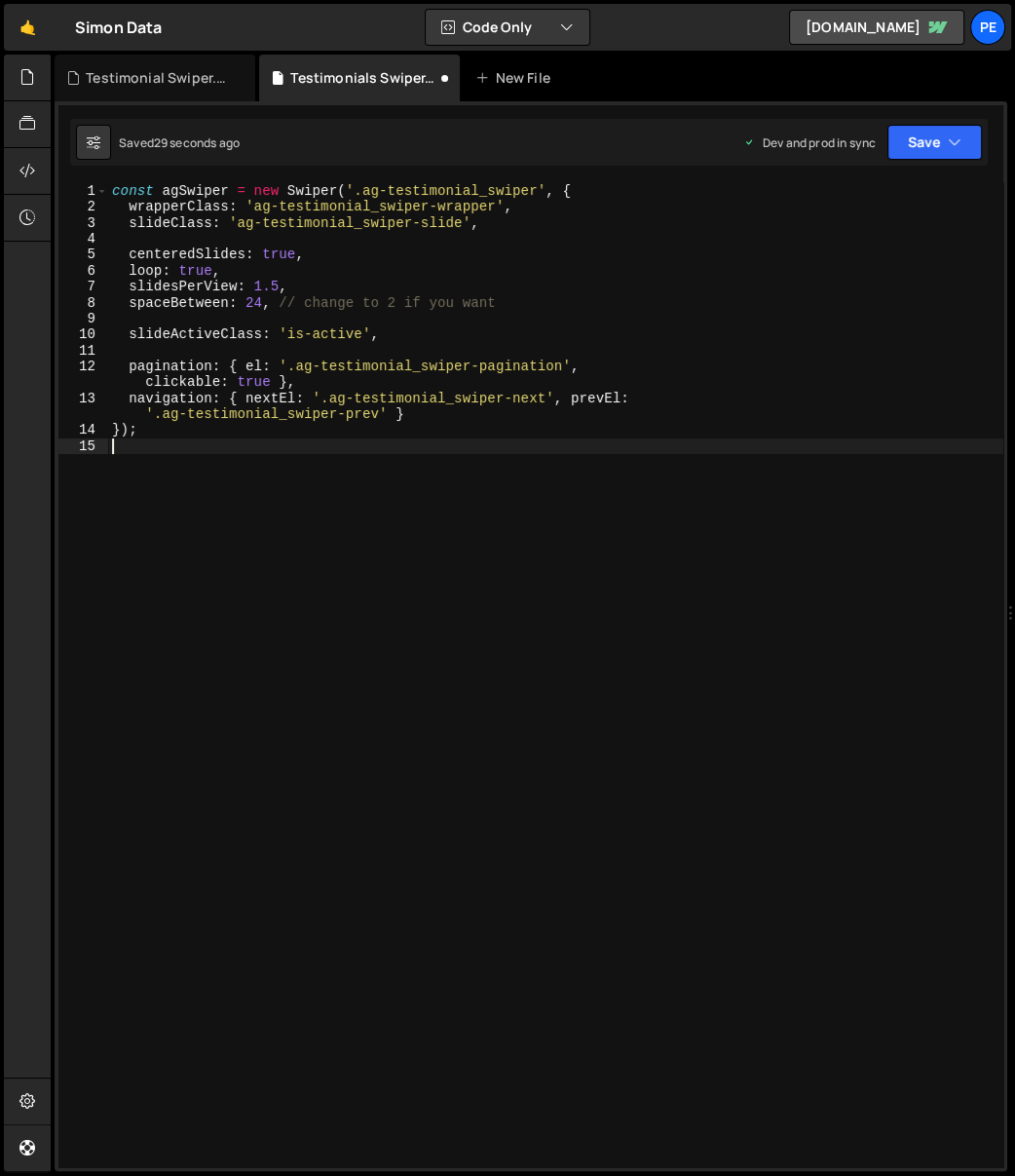
type textarea "});"
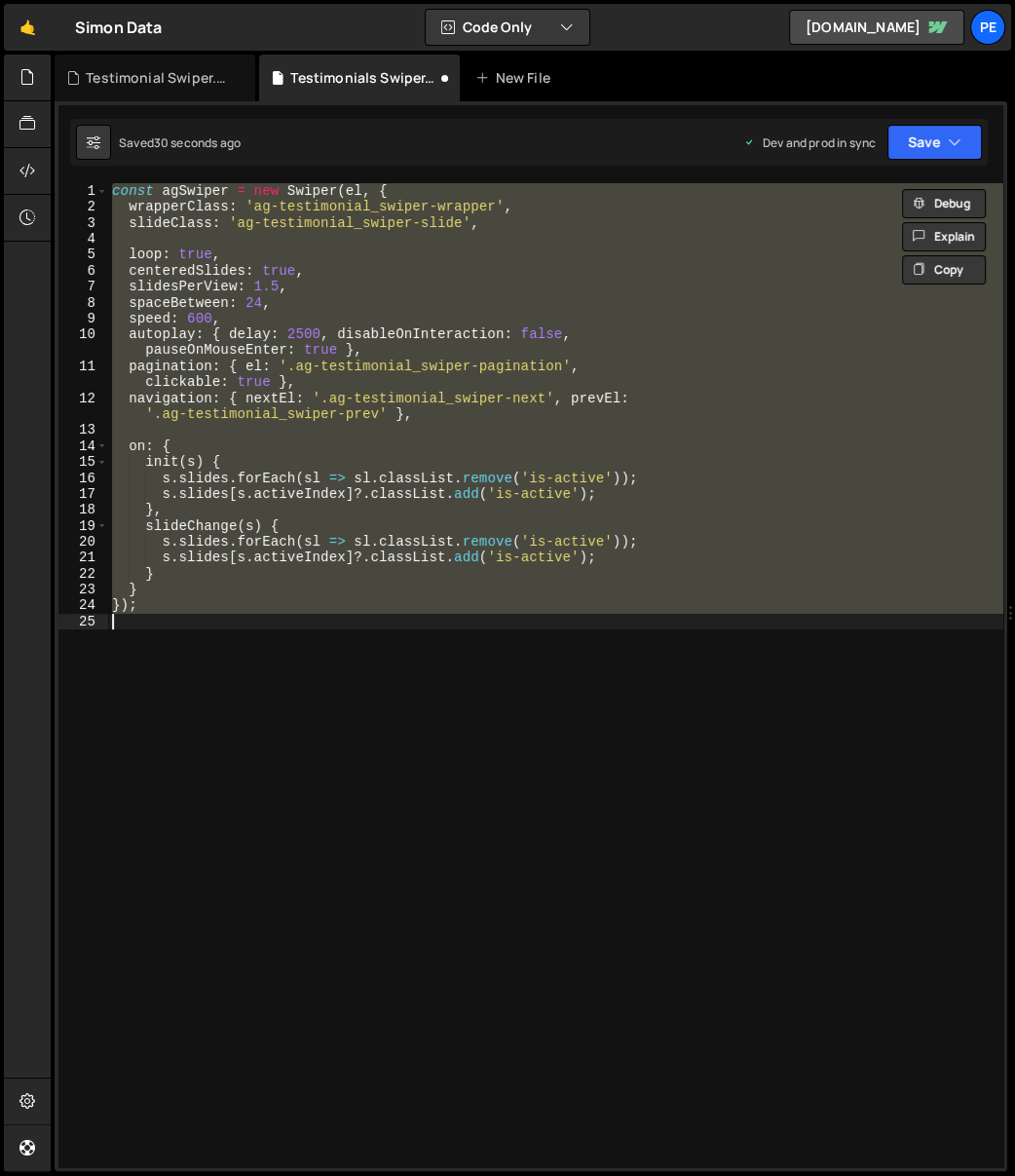
paste textarea
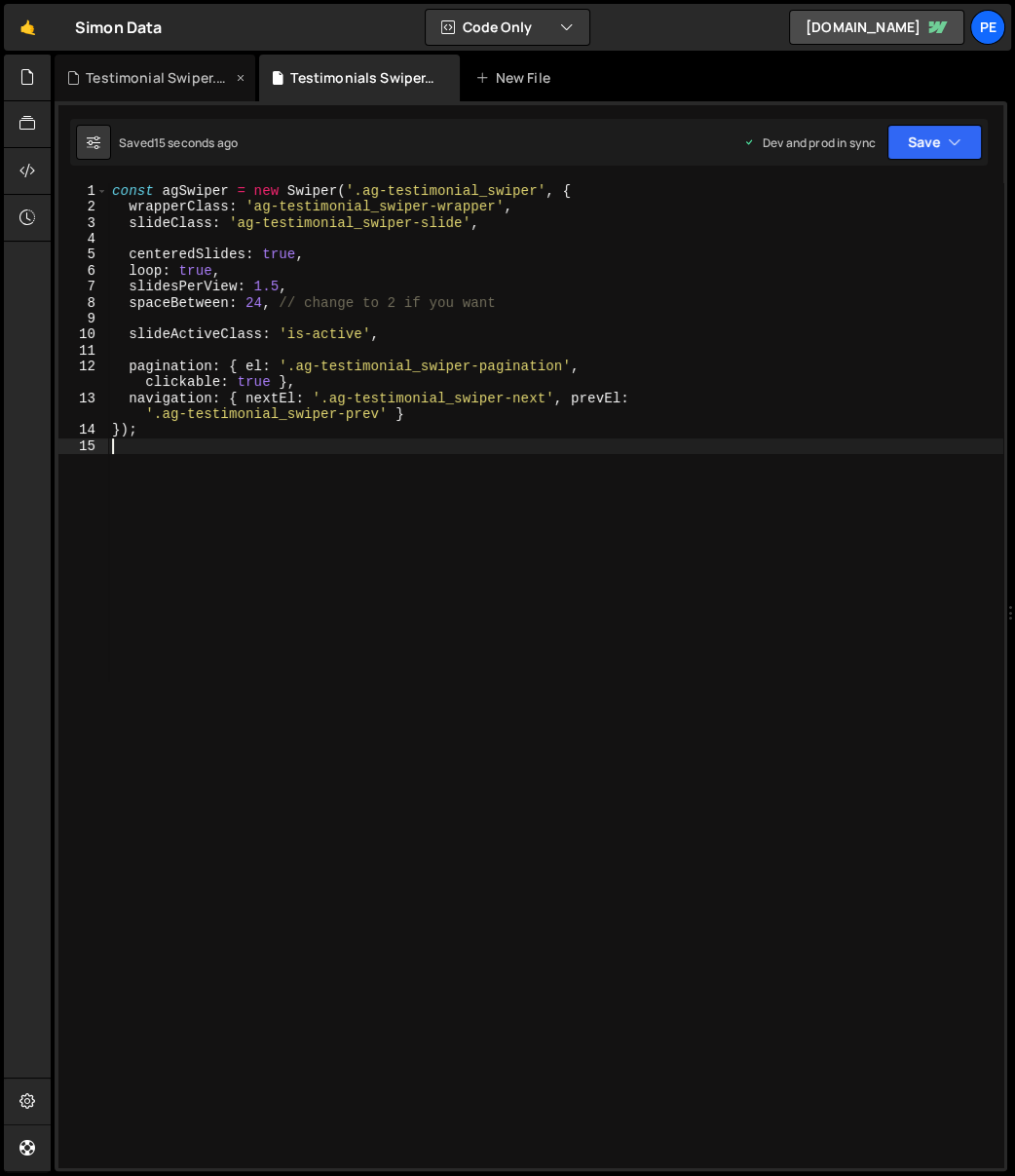
click at [159, 63] on div "Testimonial Swiper.css" at bounding box center [155, 78] width 201 height 47
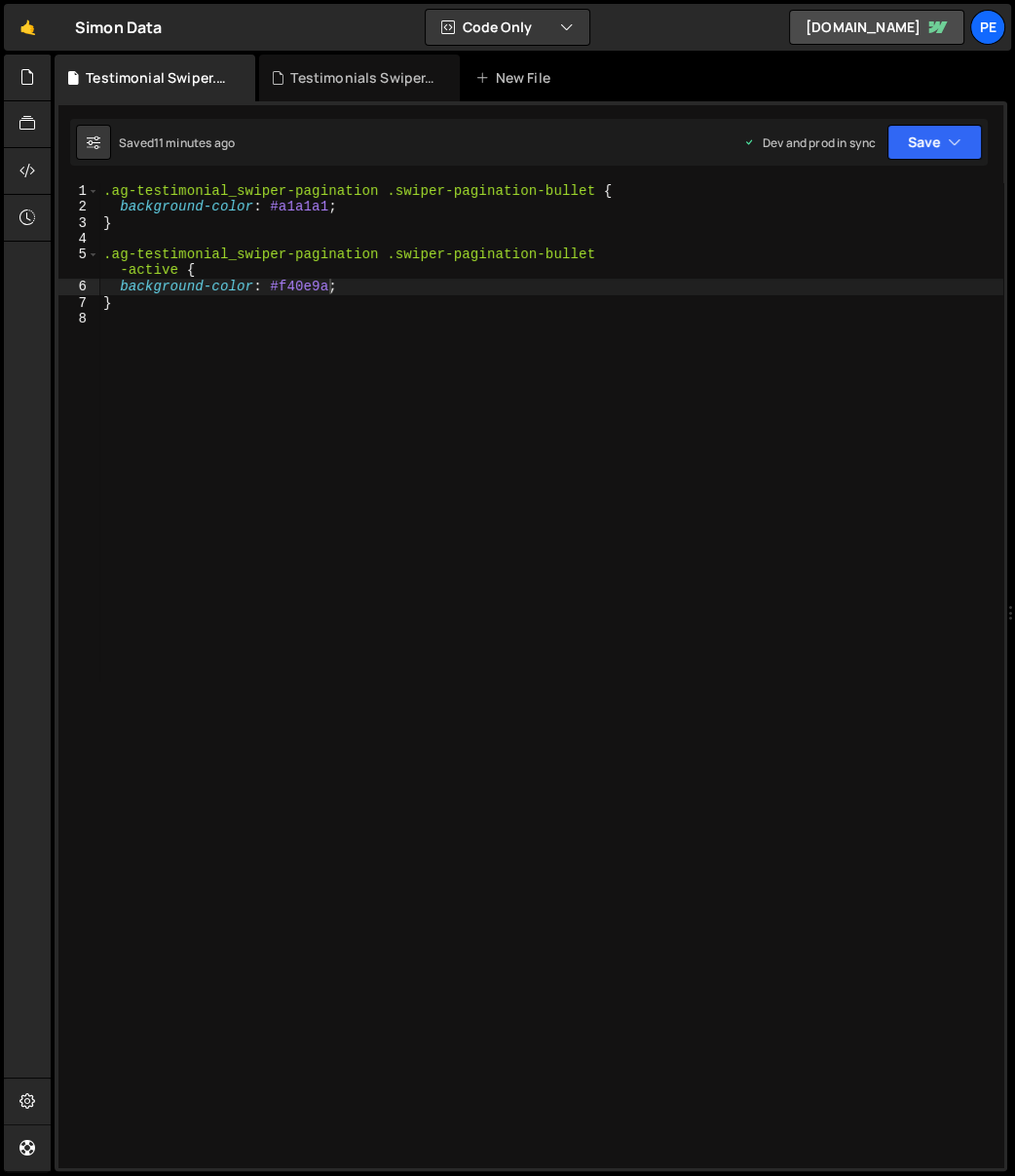
click at [309, 328] on div ".ag-testimonial_swiper-pagination .swiper-pagination-bullet { background-color …" at bounding box center [551, 691] width 905 height 1017
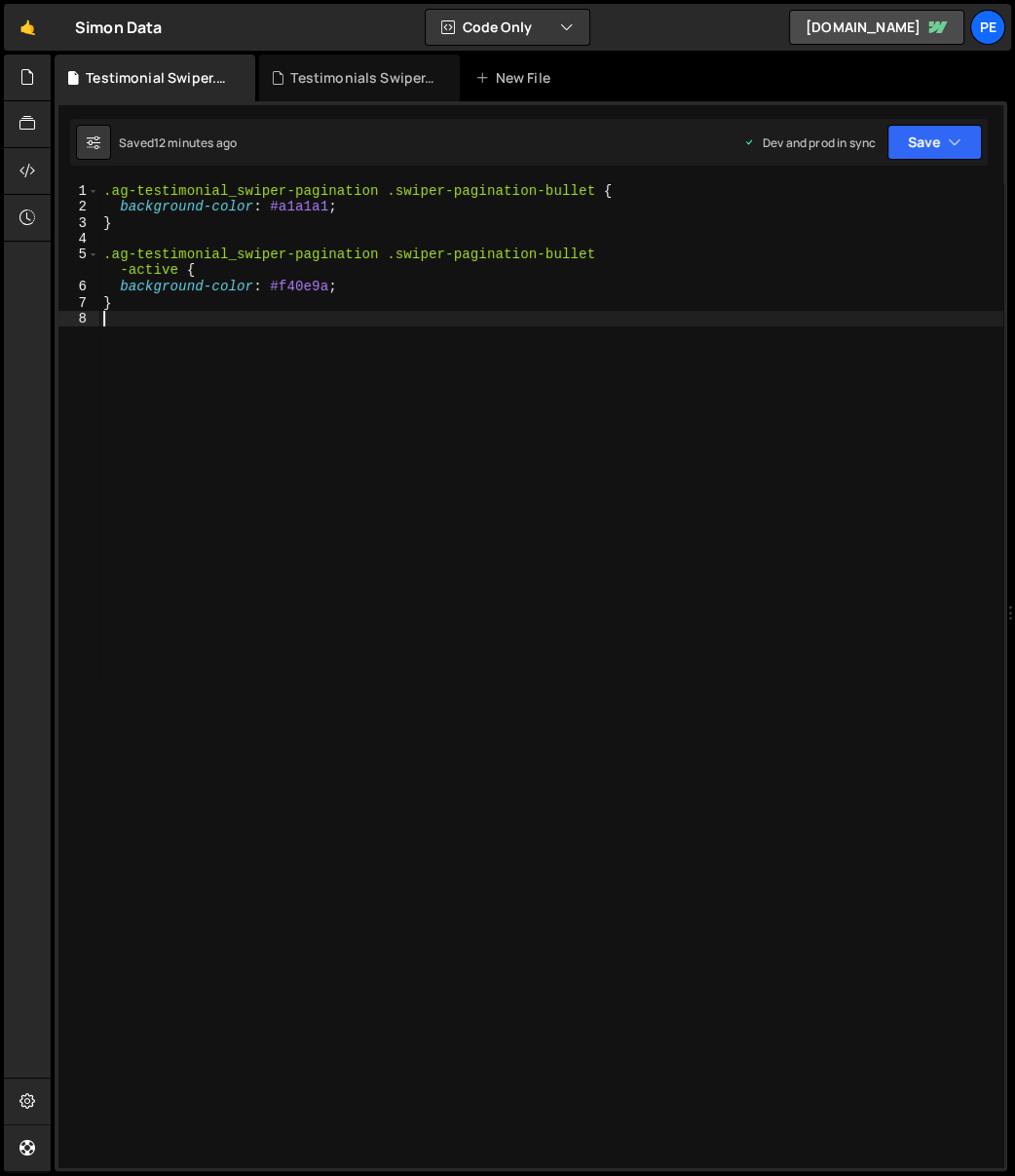
click at [376, 206] on div ".ag-testimonial_swiper-pagination .swiper-pagination-bullet { background-color …" at bounding box center [551, 691] width 905 height 1017
type textarea "background-color: #a1a1a1;"
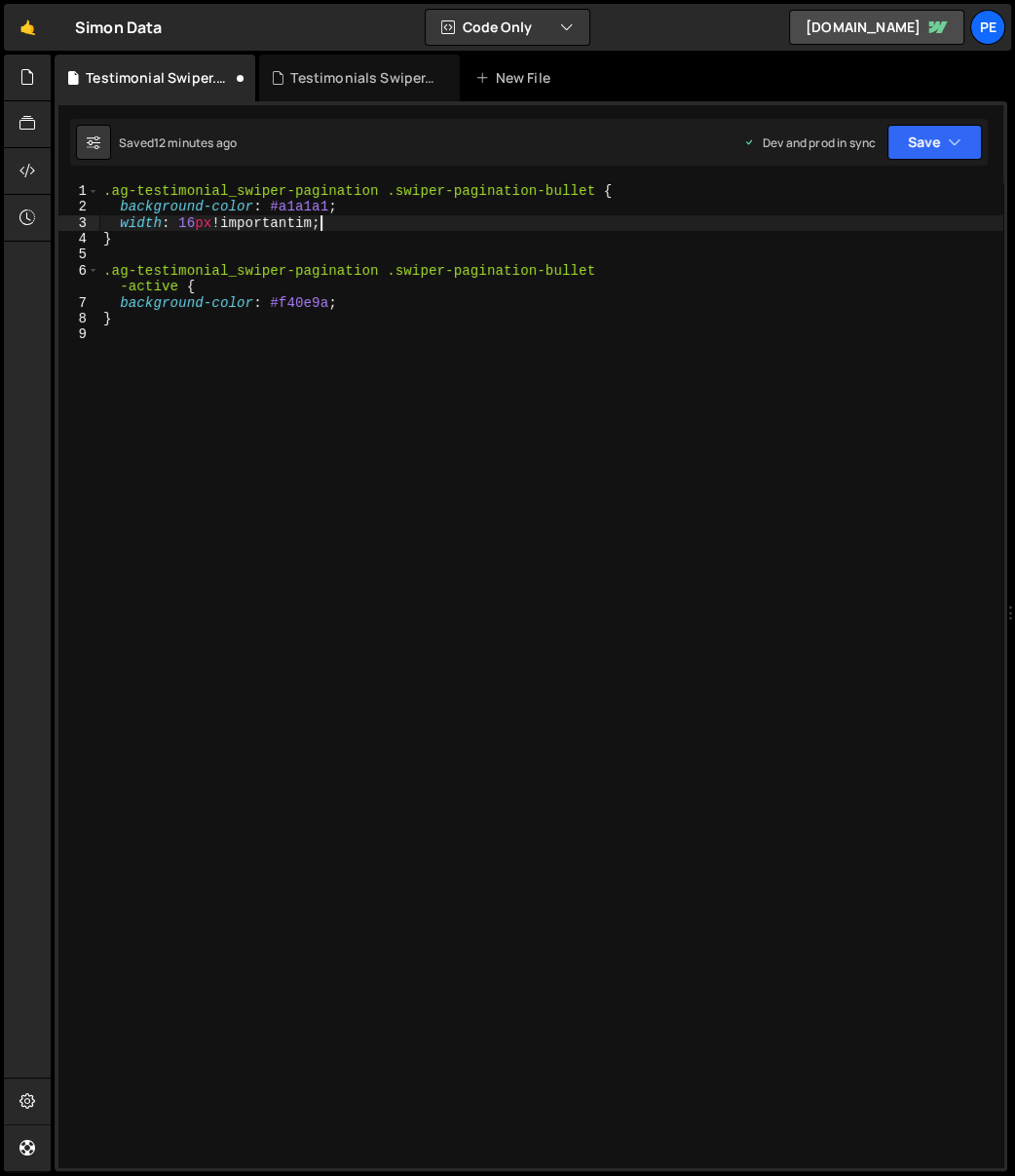
scroll to position [0, 10]
type textarea "width: 16px !important;"
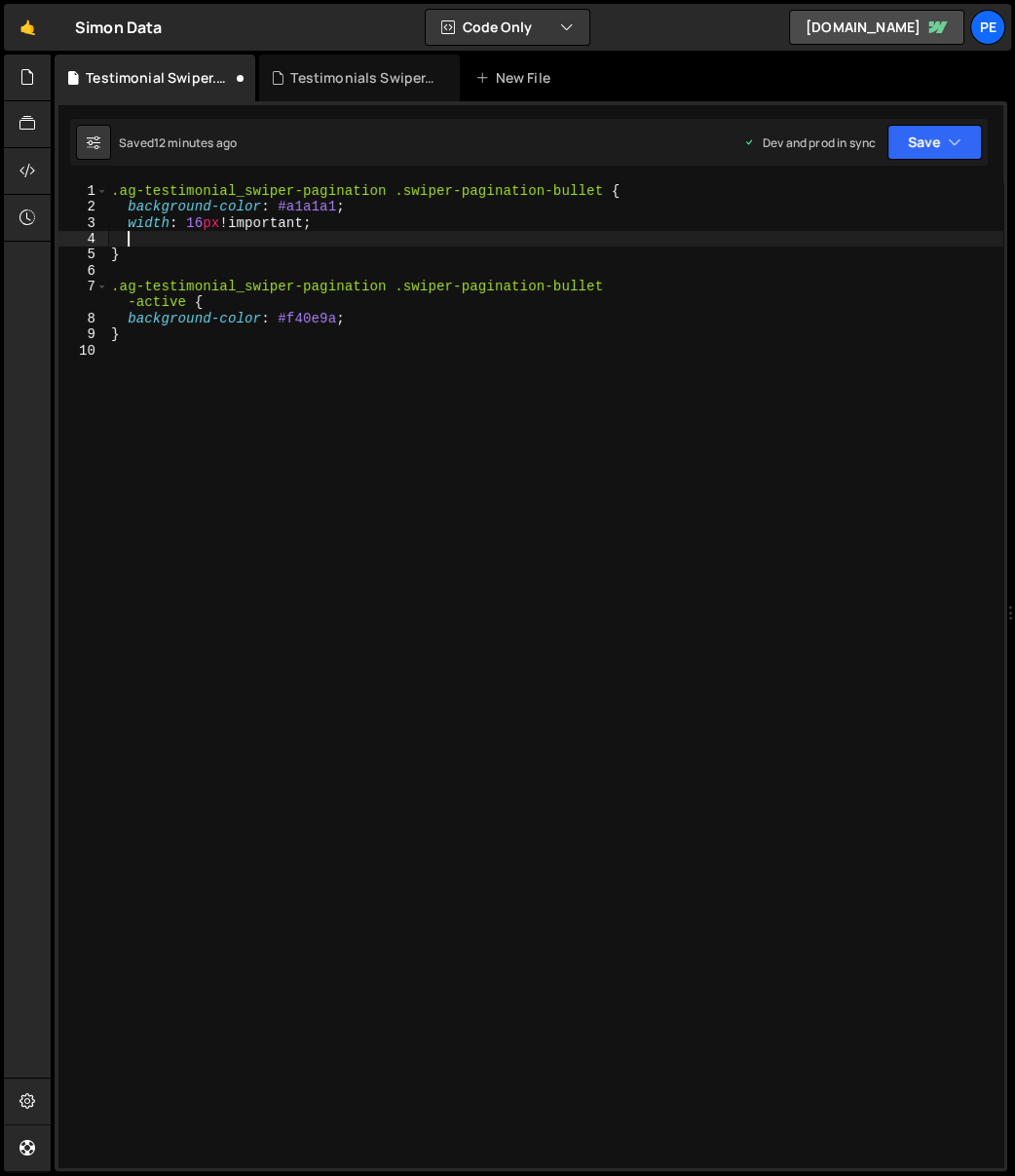
paste textarea "width: 16px !important;"
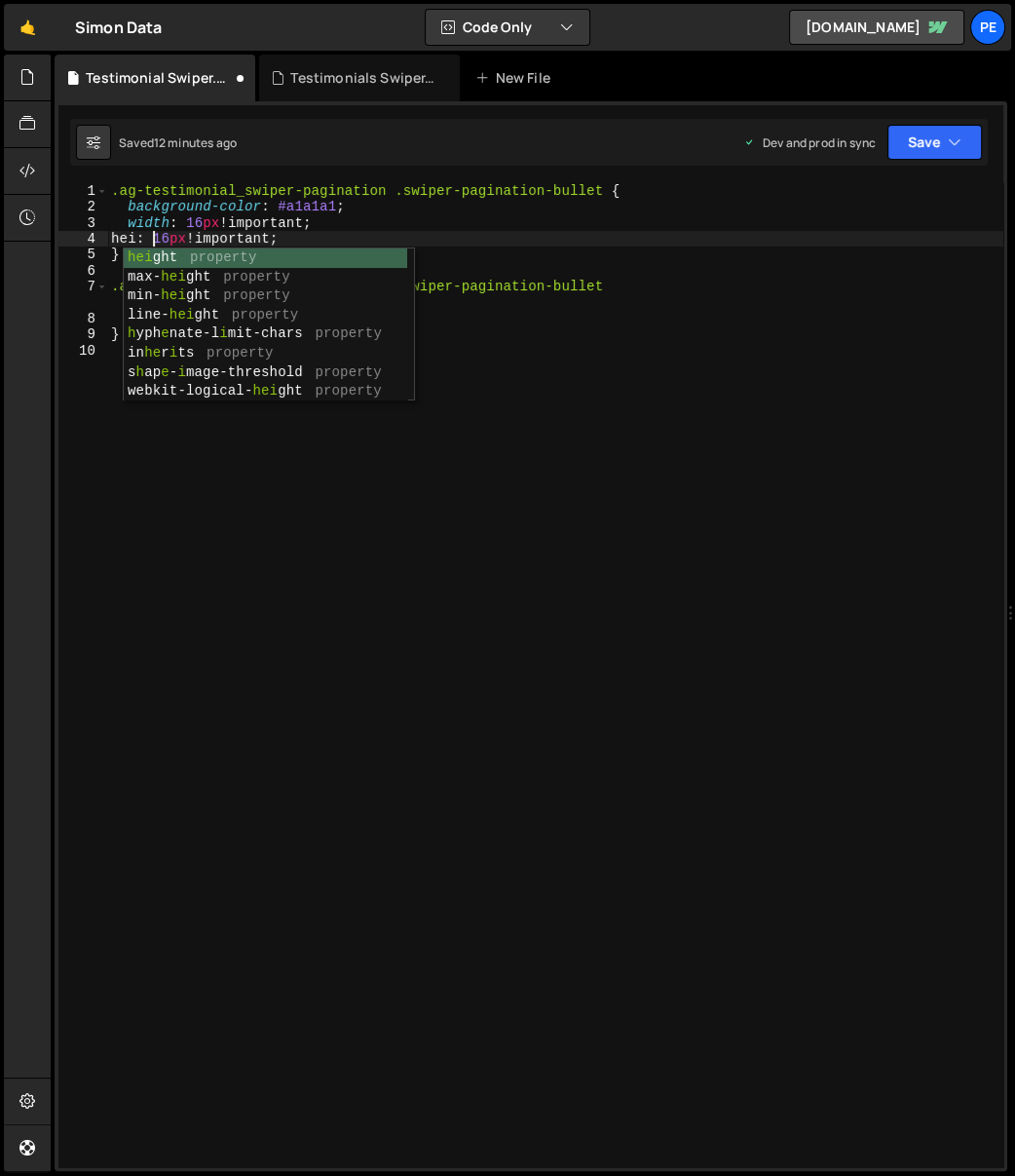
scroll to position [0, 4]
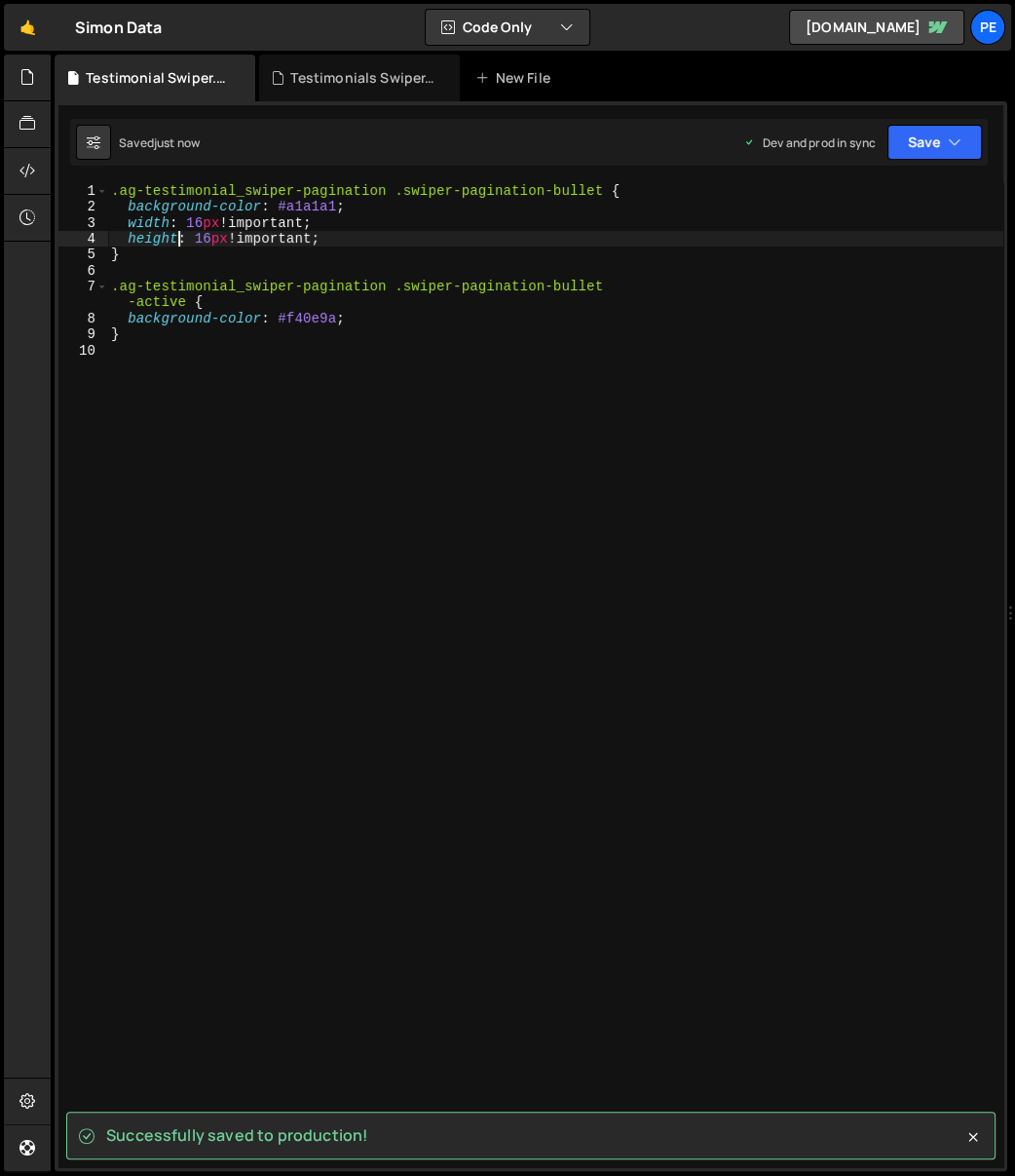
click at [198, 224] on div ".ag-testimonial_swiper-pagination .swiper-pagination-bullet { background-color …" at bounding box center [555, 691] width 897 height 1017
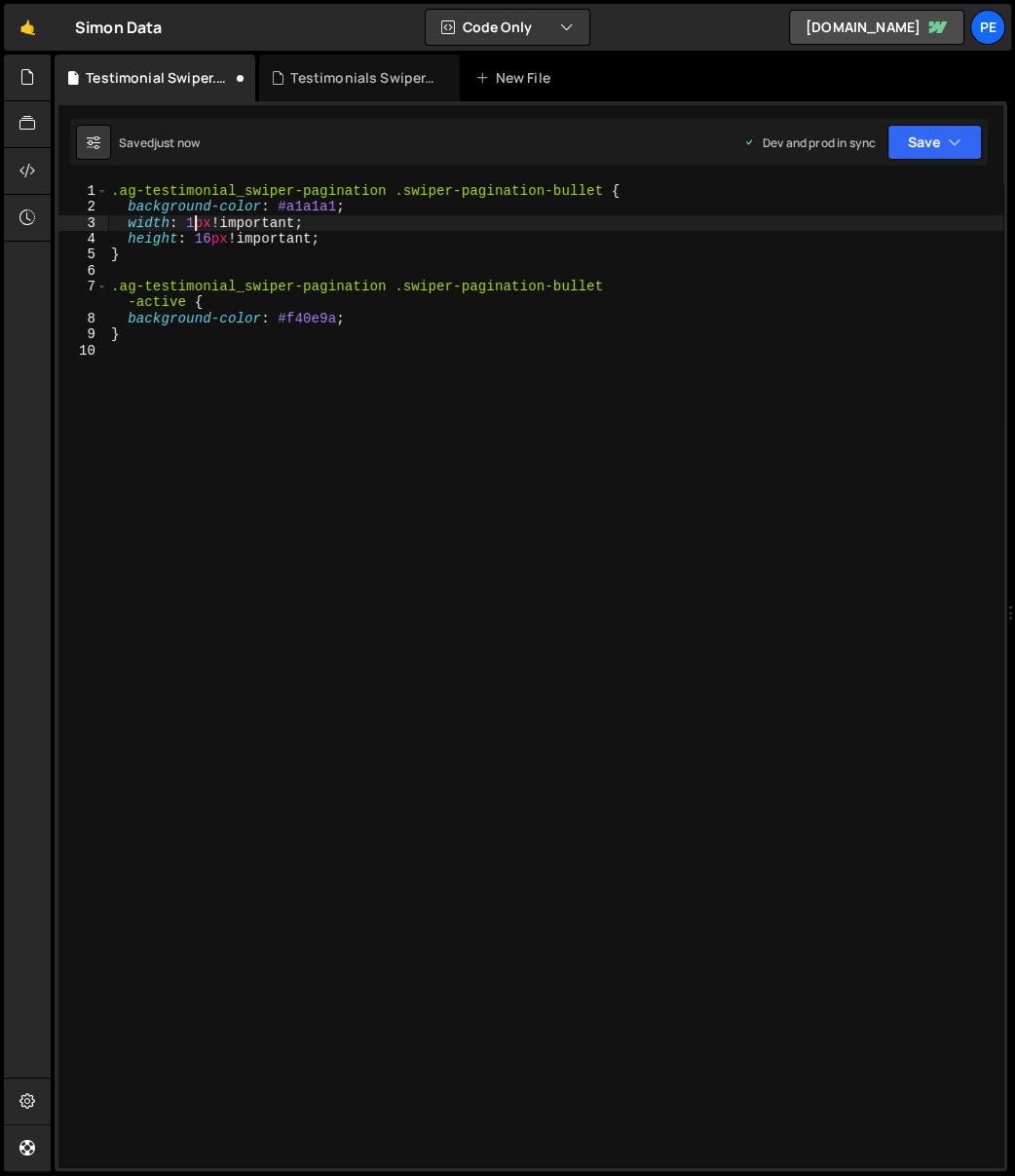
scroll to position [0, 6]
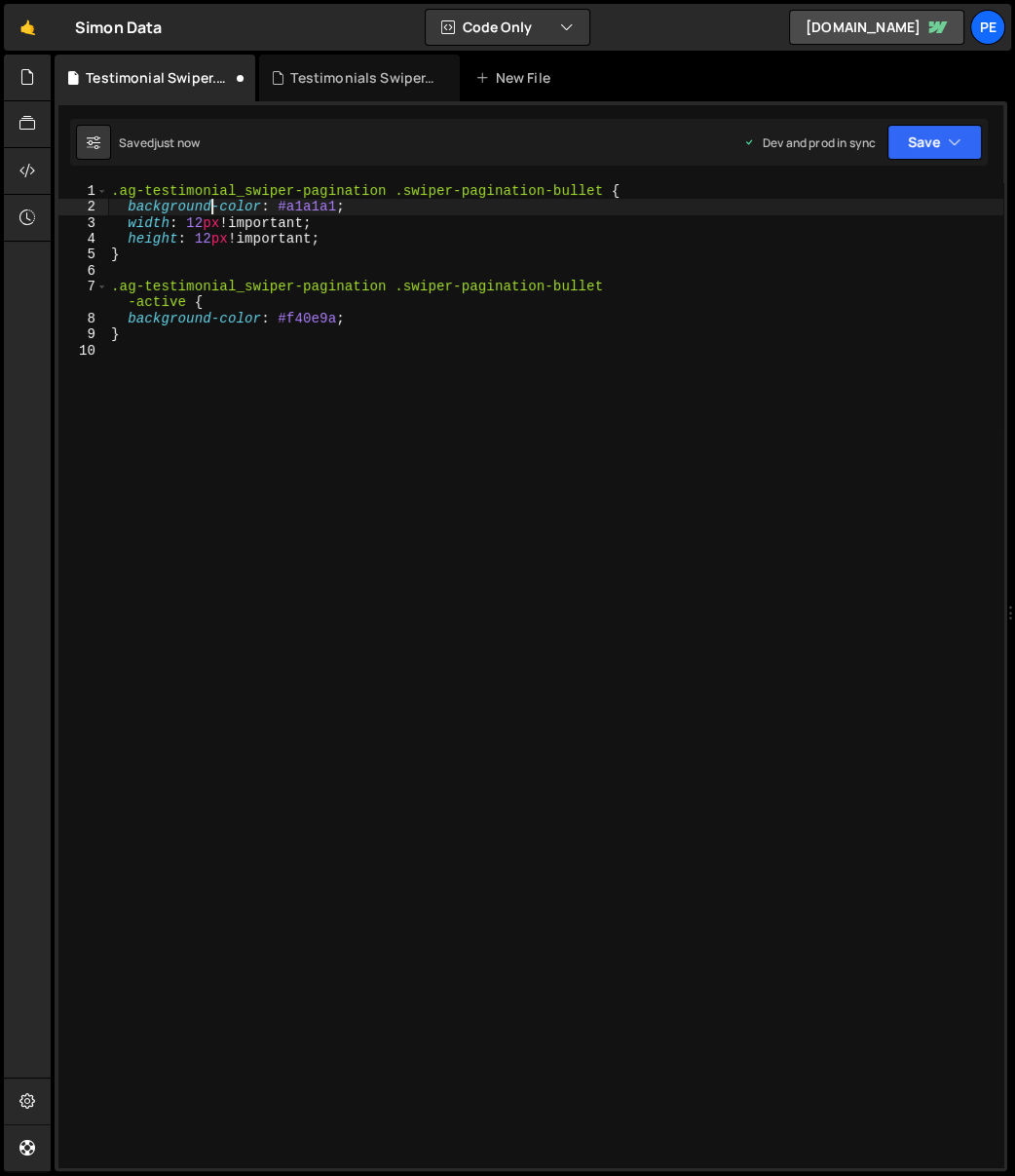
click at [383, 212] on div ".ag-testimonial_swiper-pagination .swiper-pagination-bullet { background-color …" at bounding box center [555, 691] width 897 height 1017
type textarea "background-color: #a1a1a1;"
click at [303, 77] on div "Testimonials Swiper.js" at bounding box center [363, 79] width 146 height 20
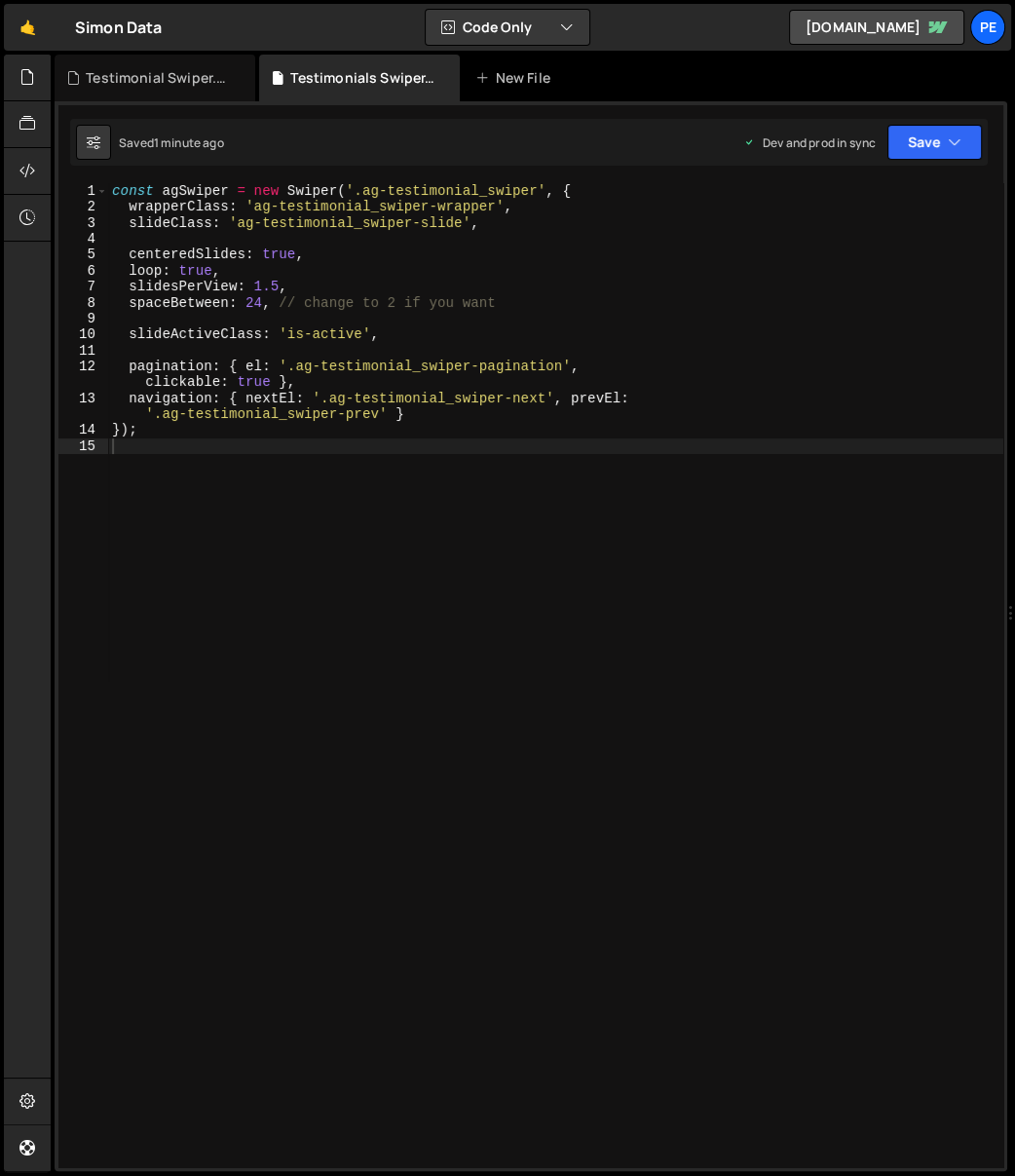
click at [463, 366] on div "const agSwiper = new Swiper ( '.ag-testimonial_swiper' , { wrapperClass : 'ag-t…" at bounding box center [556, 691] width 896 height 1017
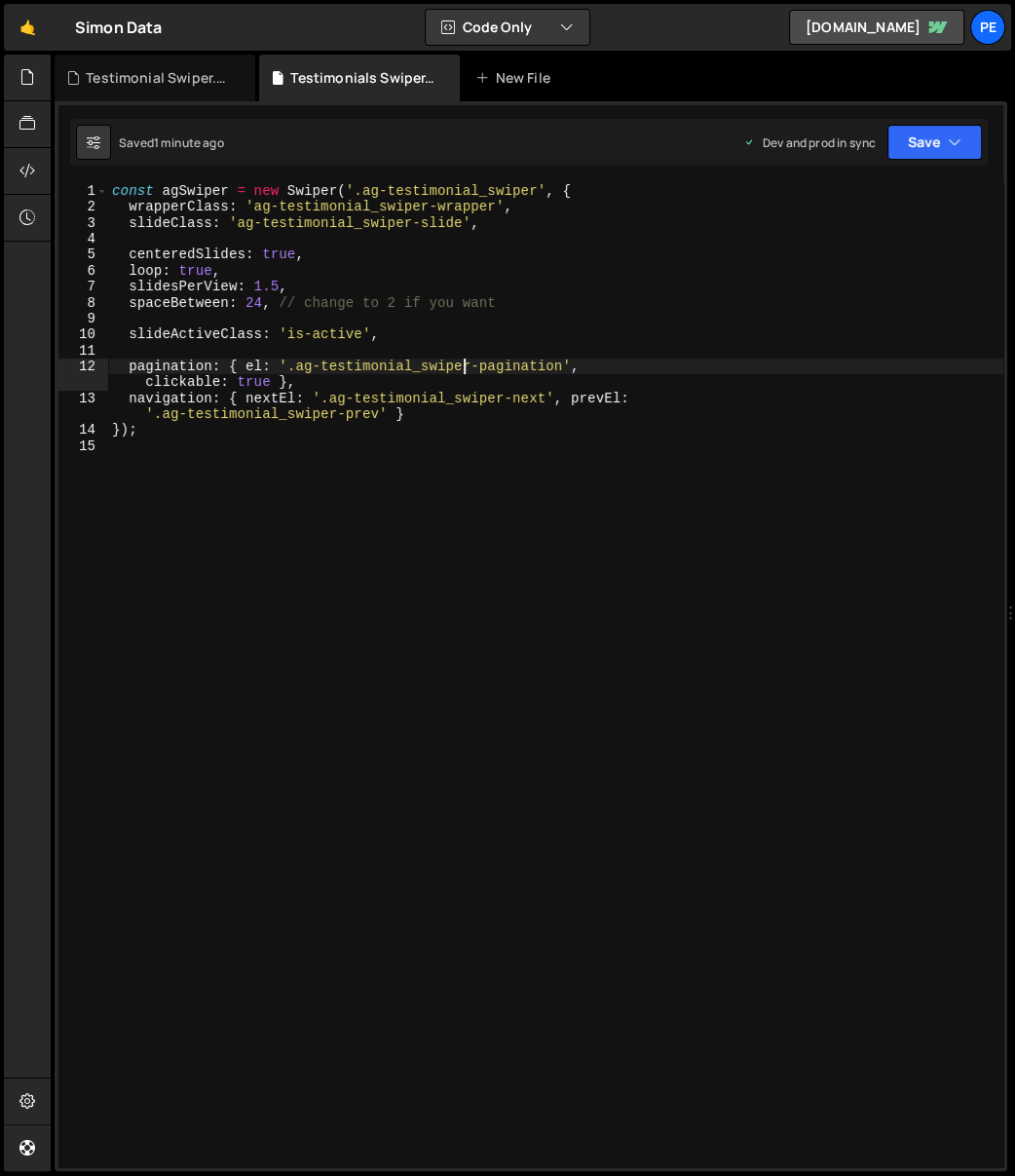
click at [403, 425] on div "const agSwiper = new Swiper ( '.ag-testimonial_swiper' , { wrapperClass : 'ag-t…" at bounding box center [556, 691] width 896 height 1017
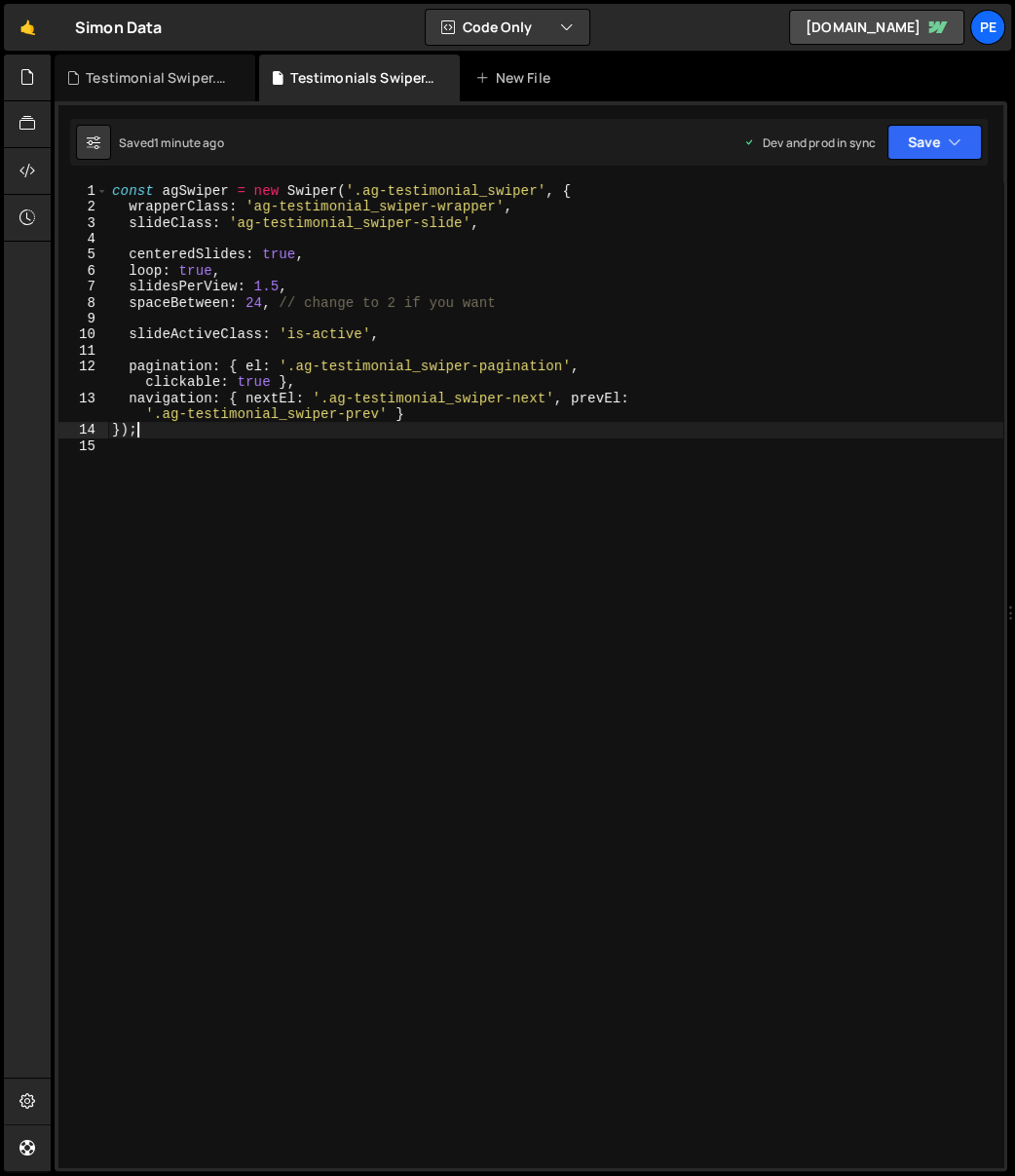
drag, startPoint x: 491, startPoint y: 421, endPoint x: 465, endPoint y: 402, distance: 32.2
click at [490, 420] on div "const agSwiper = new Swiper ( '.ag-testimonial_swiper' , { wrapperClass : 'ag-t…" at bounding box center [556, 691] width 896 height 1017
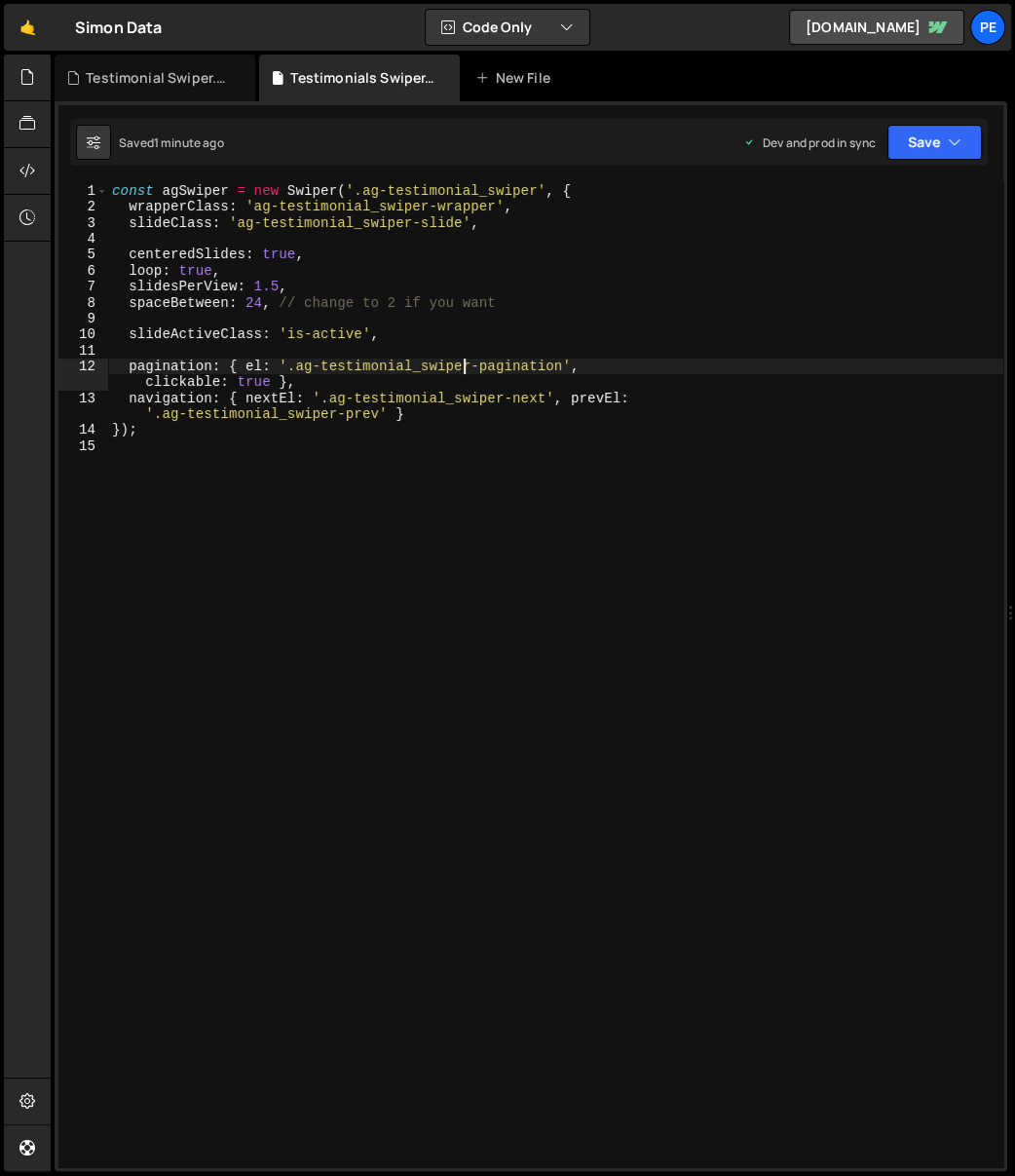
click at [461, 370] on div "const agSwiper = new Swiper ( '.ag-testimonial_swiper' , { wrapperClass : 'ag-t…" at bounding box center [556, 691] width 896 height 1017
click at [225, 375] on div "const agSwiper = new Swiper ( '.ag-testimonial_swiper' , { wrapperClass : 'ag-t…" at bounding box center [556, 691] width 896 height 1017
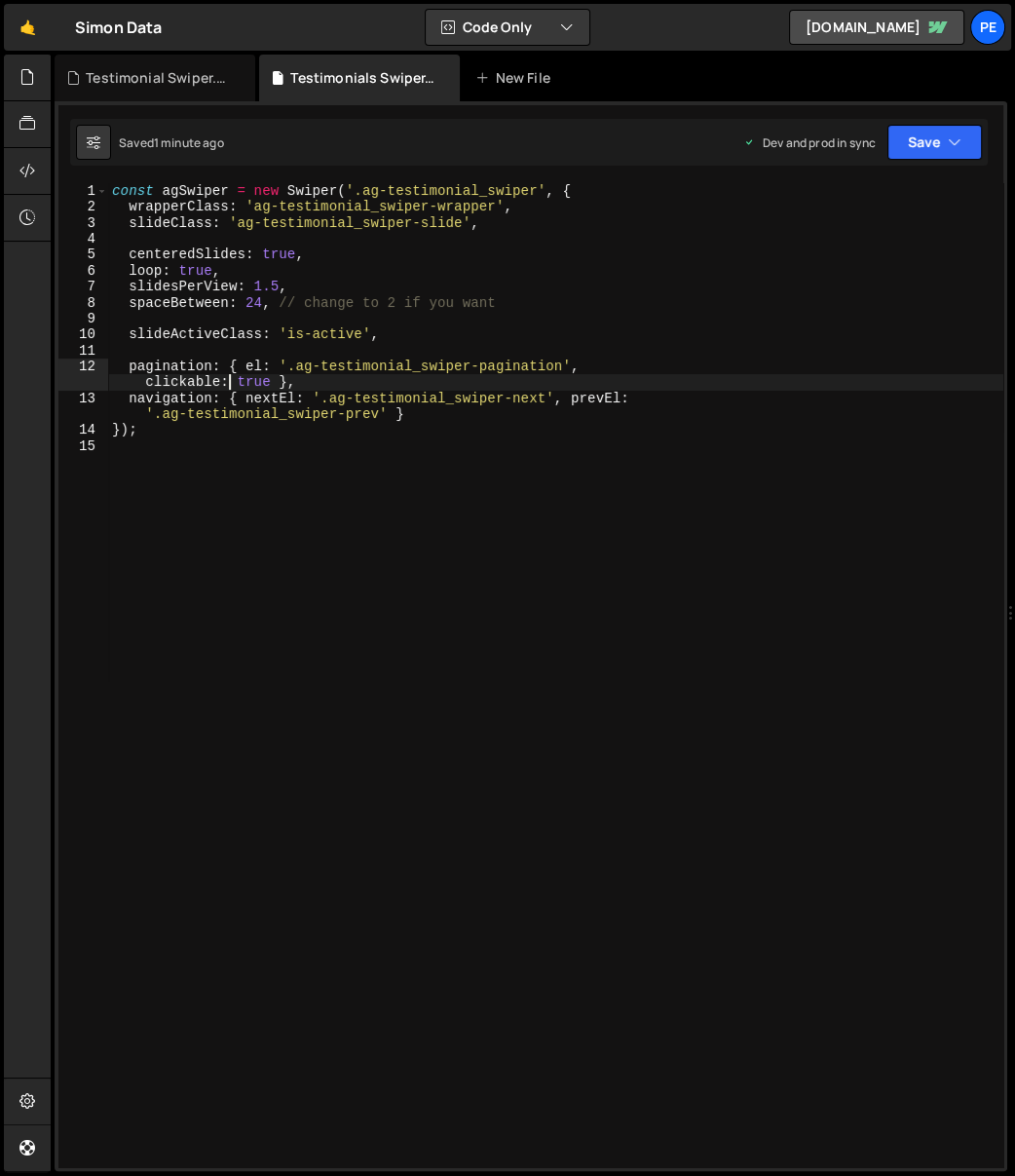
click at [225, 375] on div "const agSwiper = new Swiper ( '.ag-testimonial_swiper' , { wrapperClass : 'ag-t…" at bounding box center [556, 691] width 896 height 1017
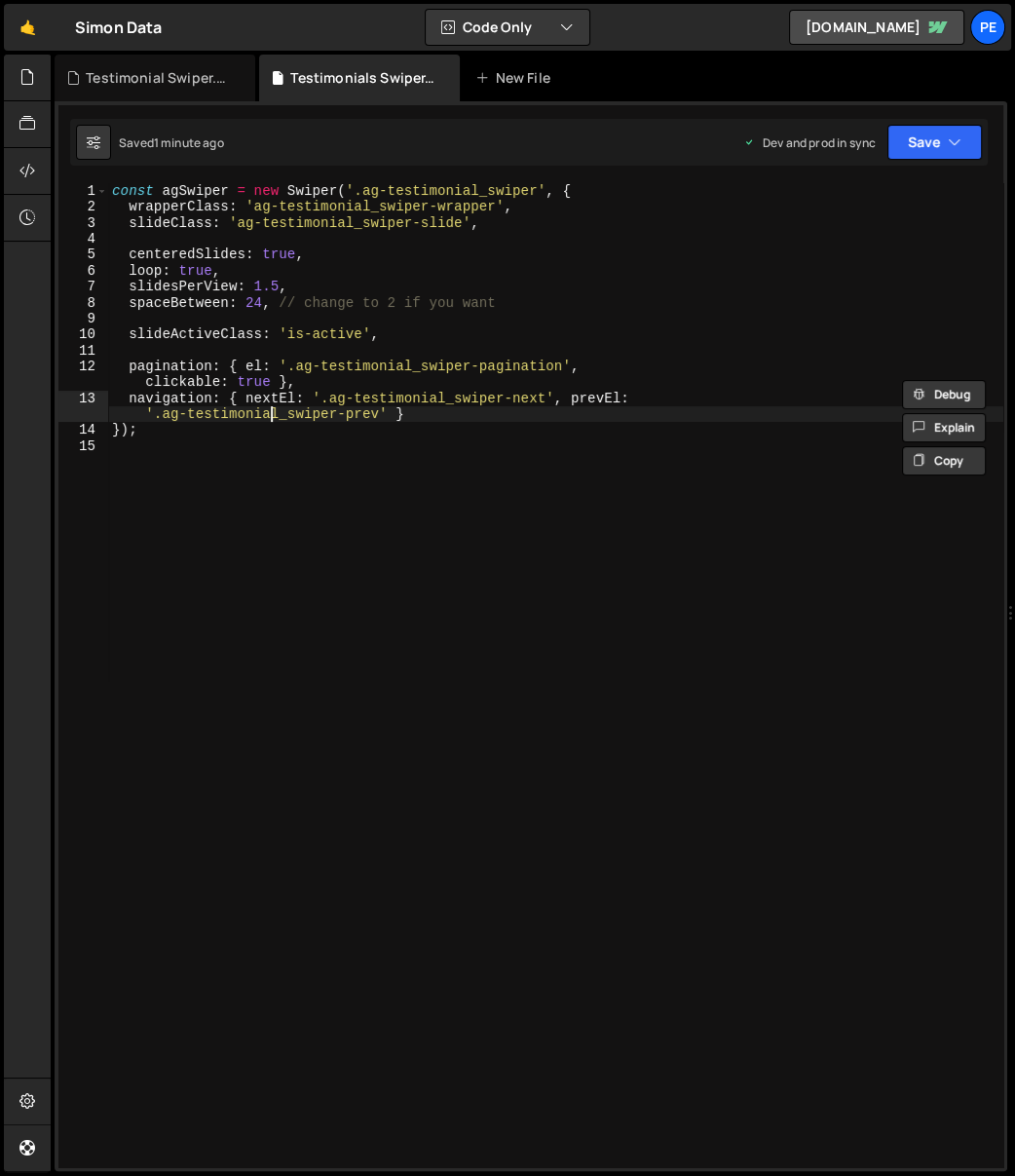
click at [268, 417] on div "const agSwiper = new Swiper ( '.ag-testimonial_swiper' , { wrapperClass : 'ag-t…" at bounding box center [556, 691] width 896 height 1017
click at [322, 395] on div "const agSwiper = new Swiper ( '.ag-testimonial_swiper' , { wrapperClass : 'ag-t…" at bounding box center [556, 691] width 896 height 1017
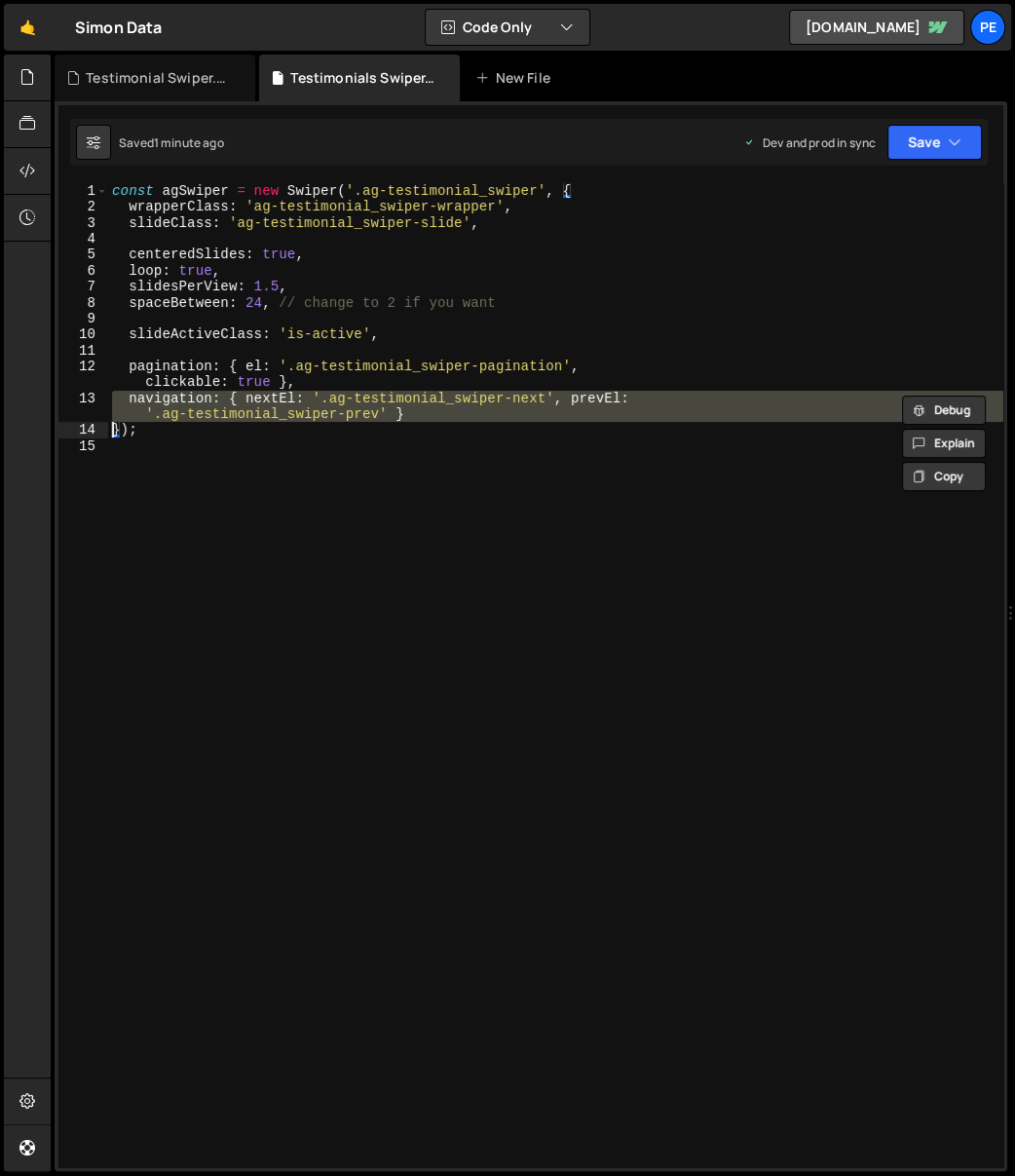
click at [322, 395] on div "const agSwiper = new Swiper ( '.ag-testimonial_swiper' , { wrapperClass : 'ag-t…" at bounding box center [556, 691] width 896 height 1017
click at [330, 403] on div "const agSwiper = new Swiper ( '.ag-testimonial_swiper' , { wrapperClass : 'ag-t…" at bounding box center [556, 675] width 896 height 984
click at [330, 403] on div "const agSwiper = new Swiper ( '.ag-testimonial_swiper' , { wrapperClass : 'ag-t…" at bounding box center [556, 691] width 896 height 1017
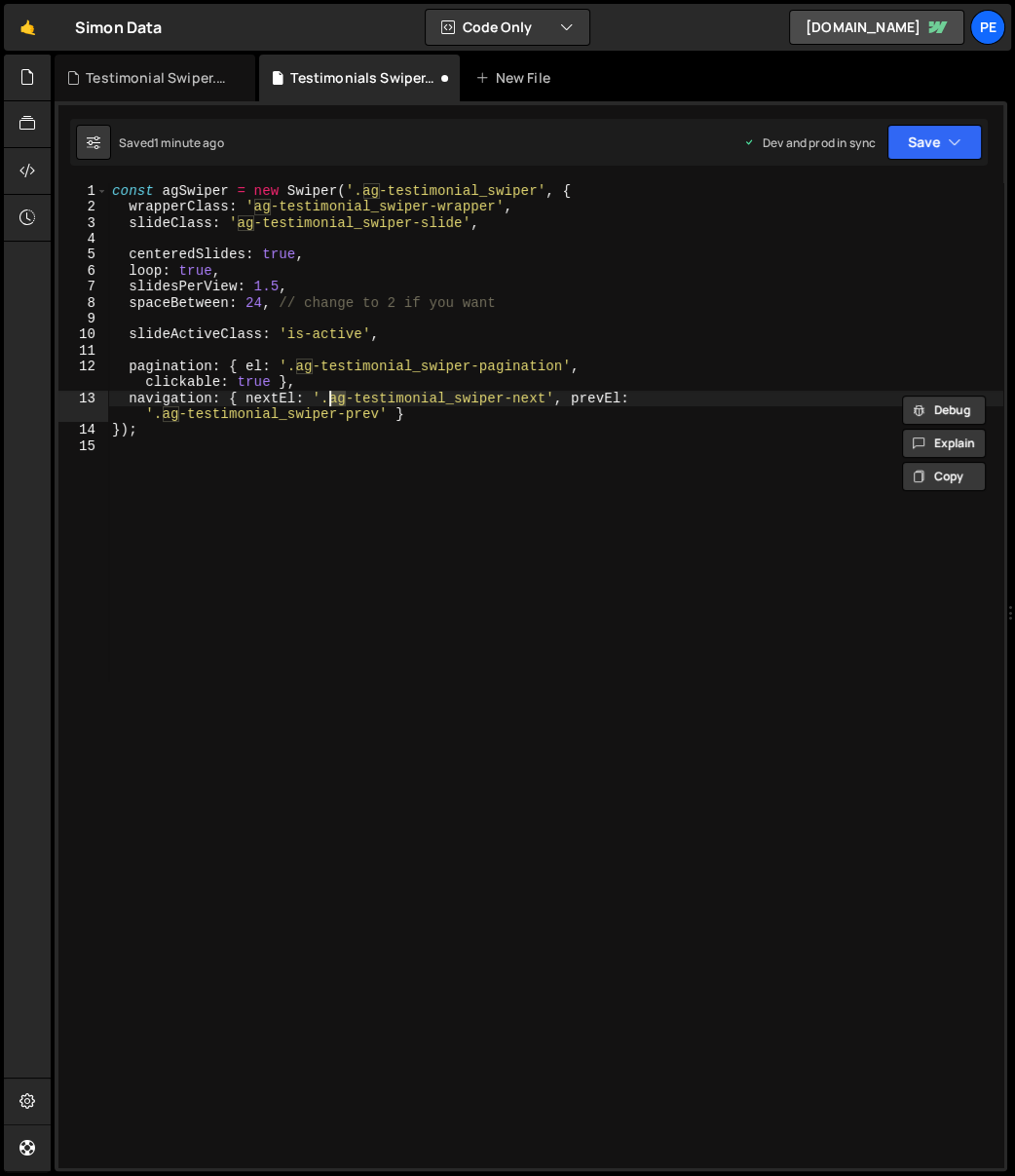
click at [330, 403] on div "const agSwiper = new Swiper ( '.ag-testimonial_swiper' , { wrapperClass : 'ag-t…" at bounding box center [556, 691] width 896 height 1017
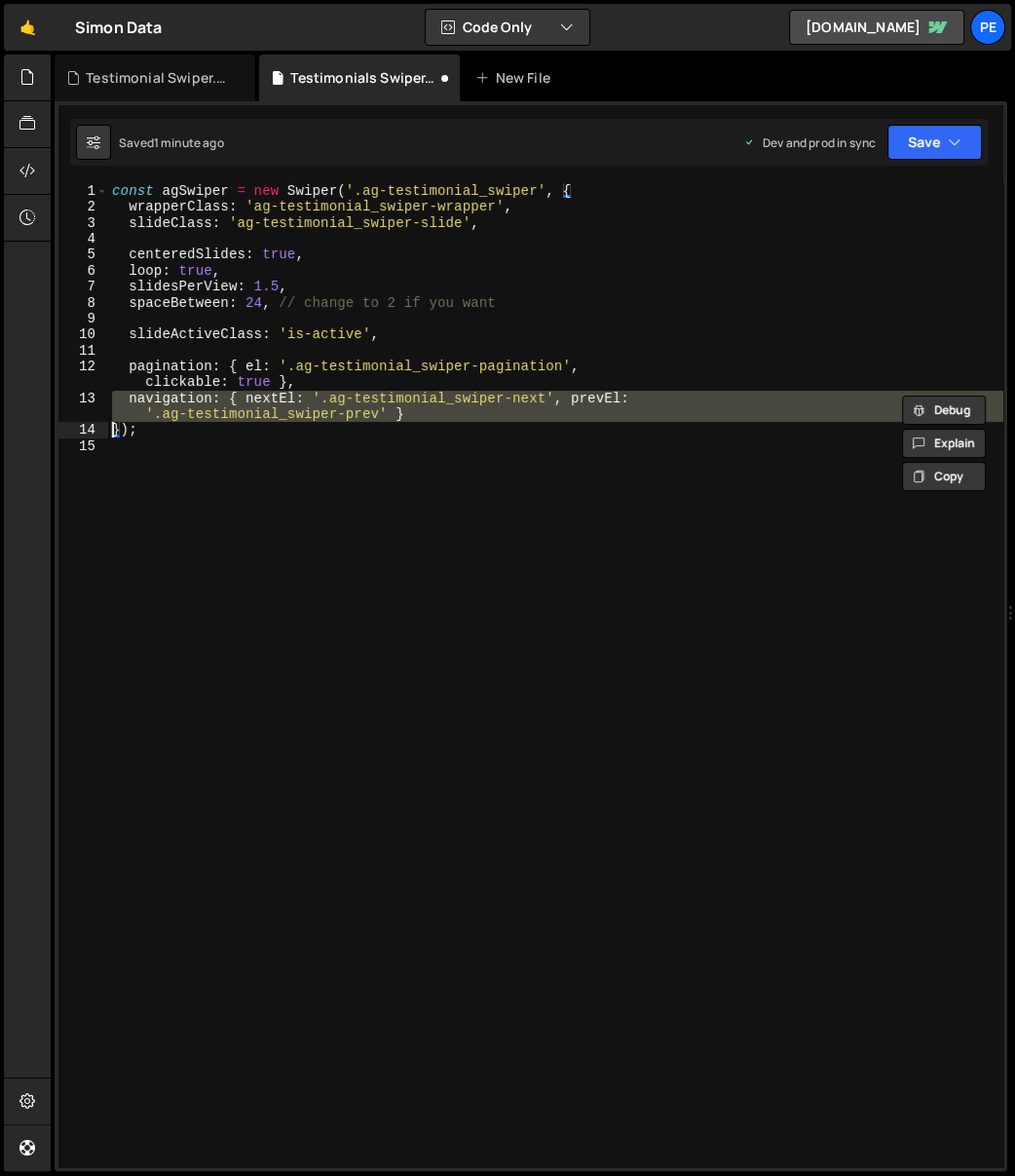
type textarea "});"
